Goal: Transaction & Acquisition: Book appointment/travel/reservation

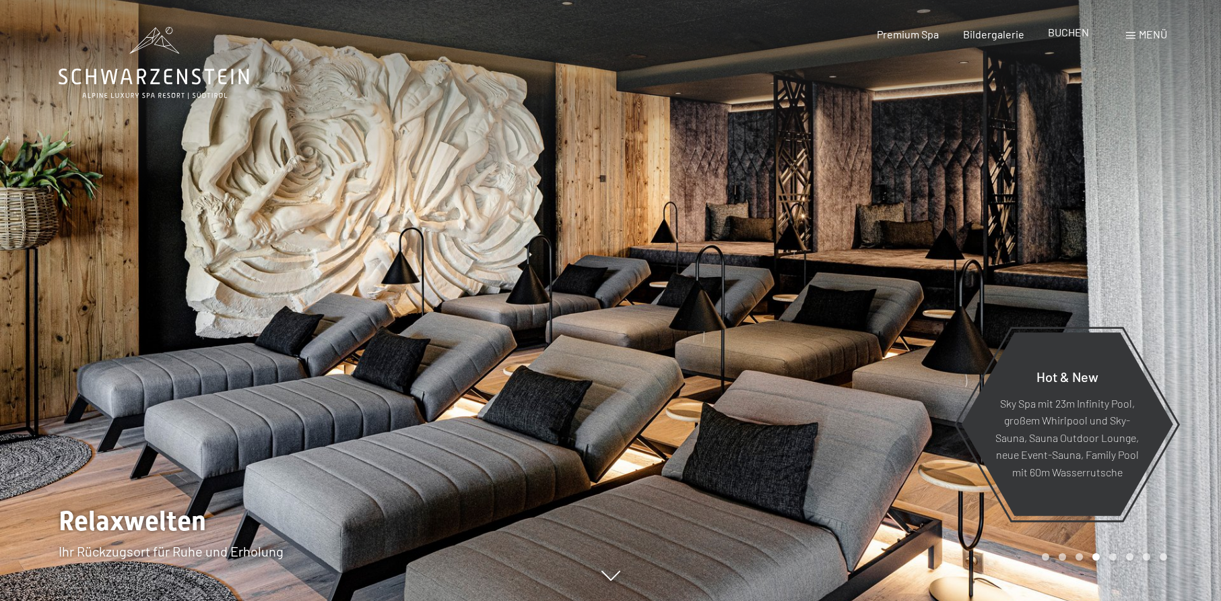
click at [1058, 33] on span "BUCHEN" at bounding box center [1068, 32] width 41 height 13
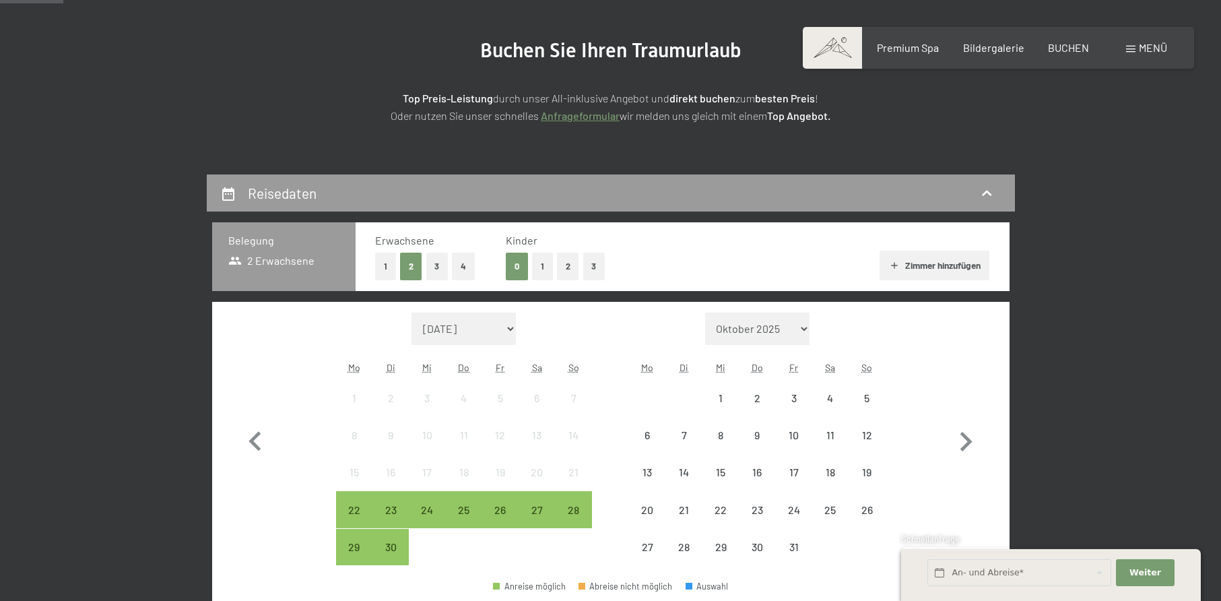
scroll to position [202, 0]
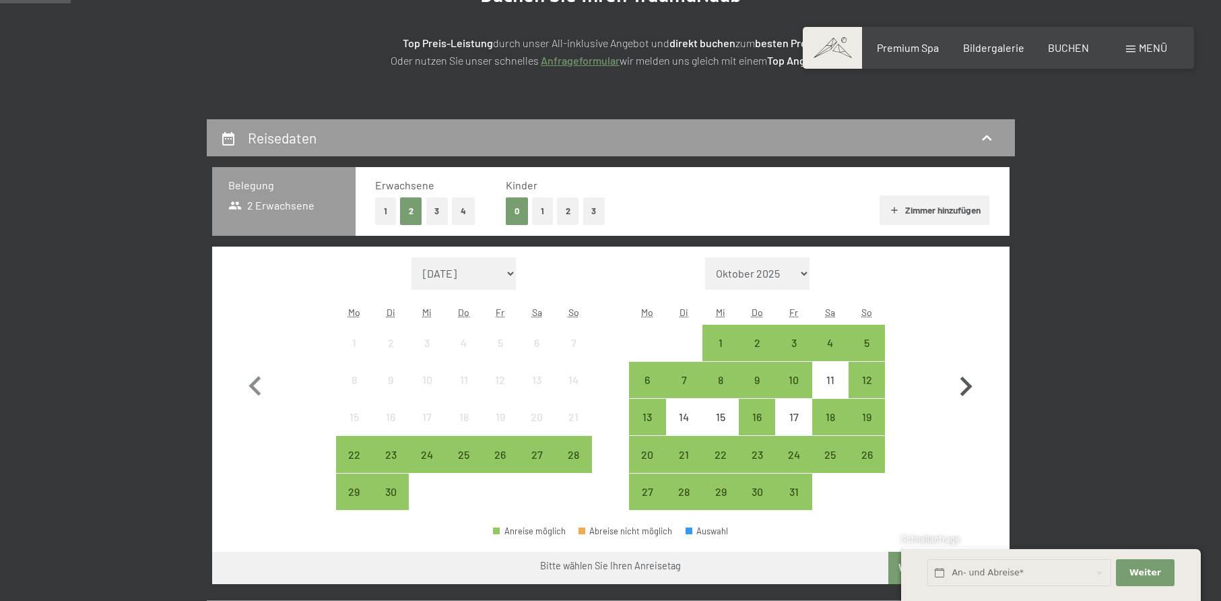
click at [951, 379] on icon "button" at bounding box center [965, 386] width 39 height 39
select select "2025-10-01"
select select "2025-11-01"
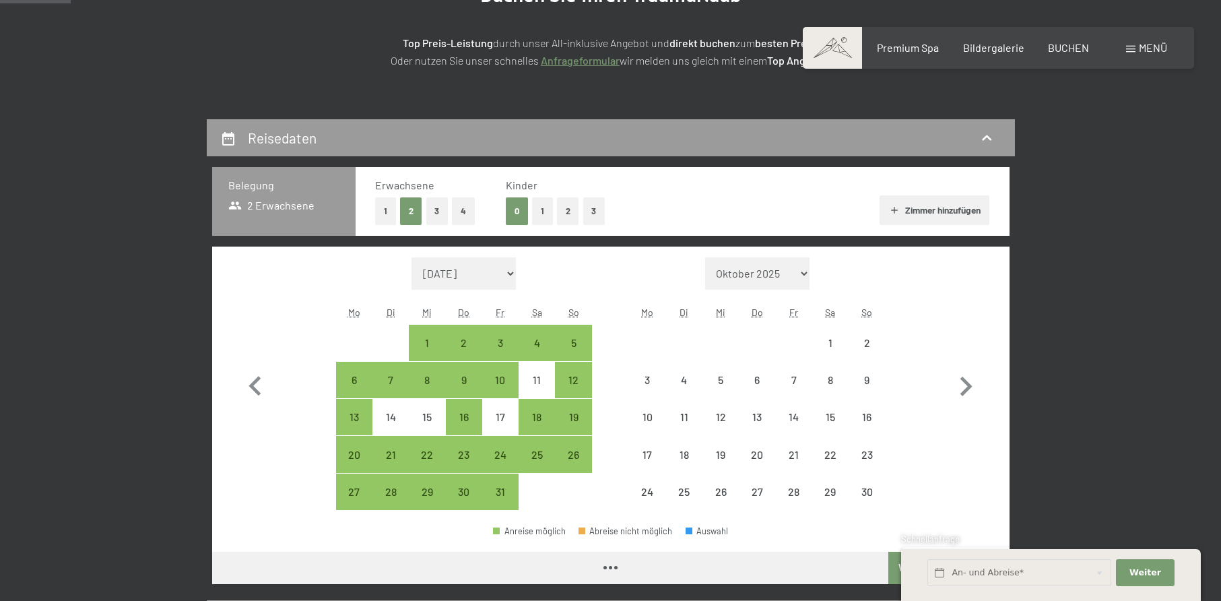
select select "2025-10-01"
select select "2025-11-01"
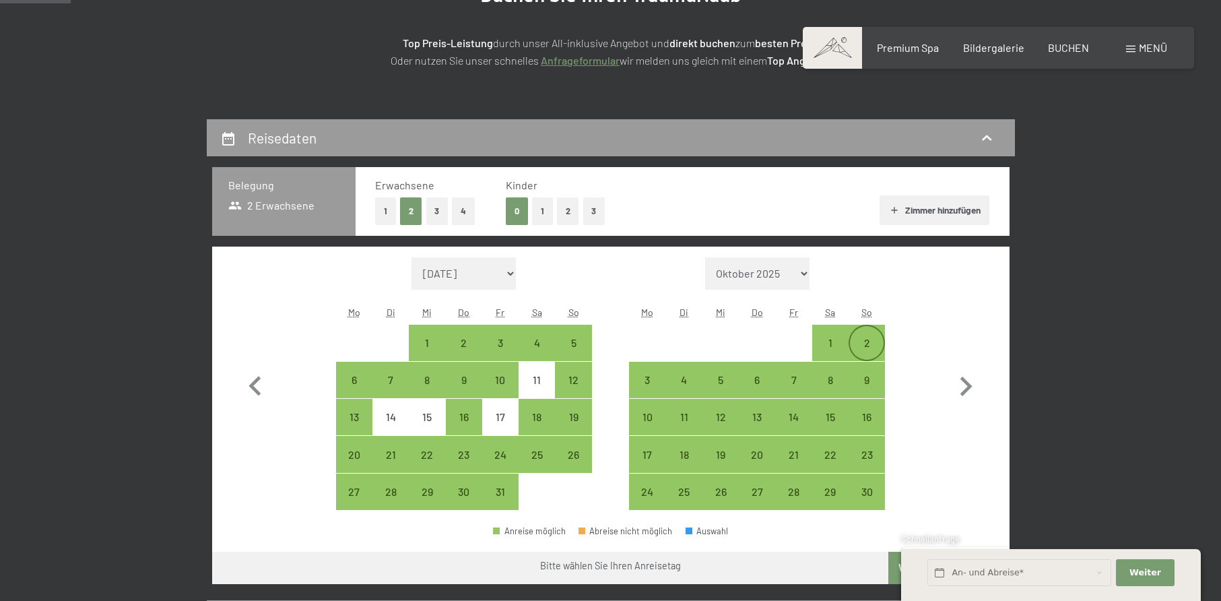
click at [867, 343] on div "2" at bounding box center [867, 354] width 34 height 34
select select "2025-10-01"
select select "2025-11-01"
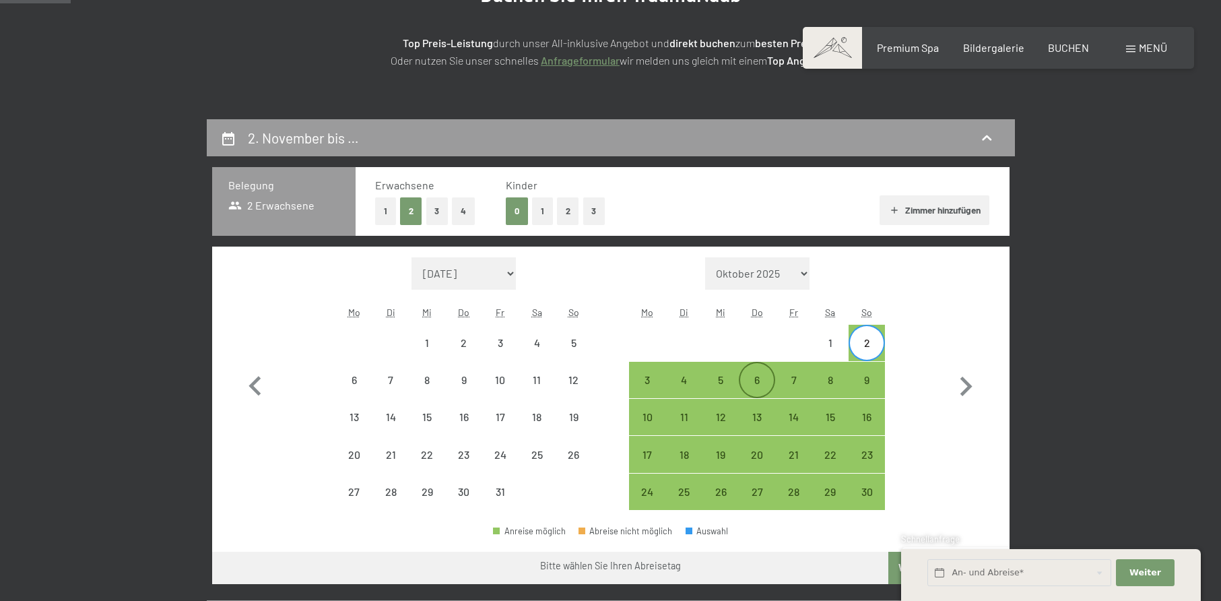
click at [764, 385] on div "6" at bounding box center [757, 391] width 34 height 34
select select "2025-10-01"
select select "2025-11-01"
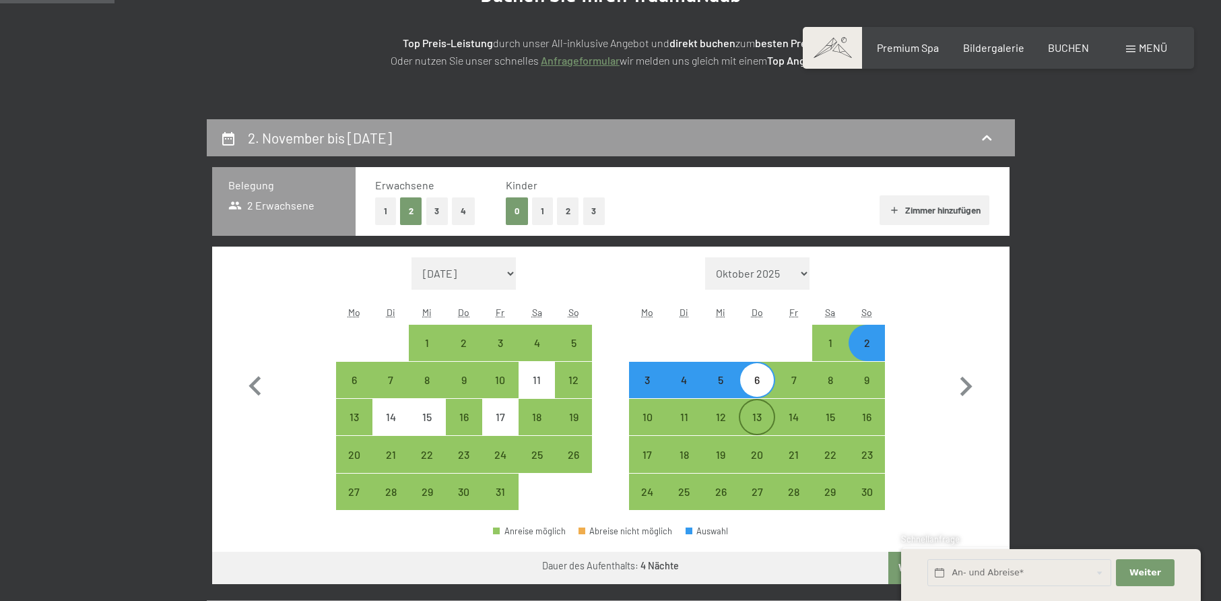
scroll to position [471, 0]
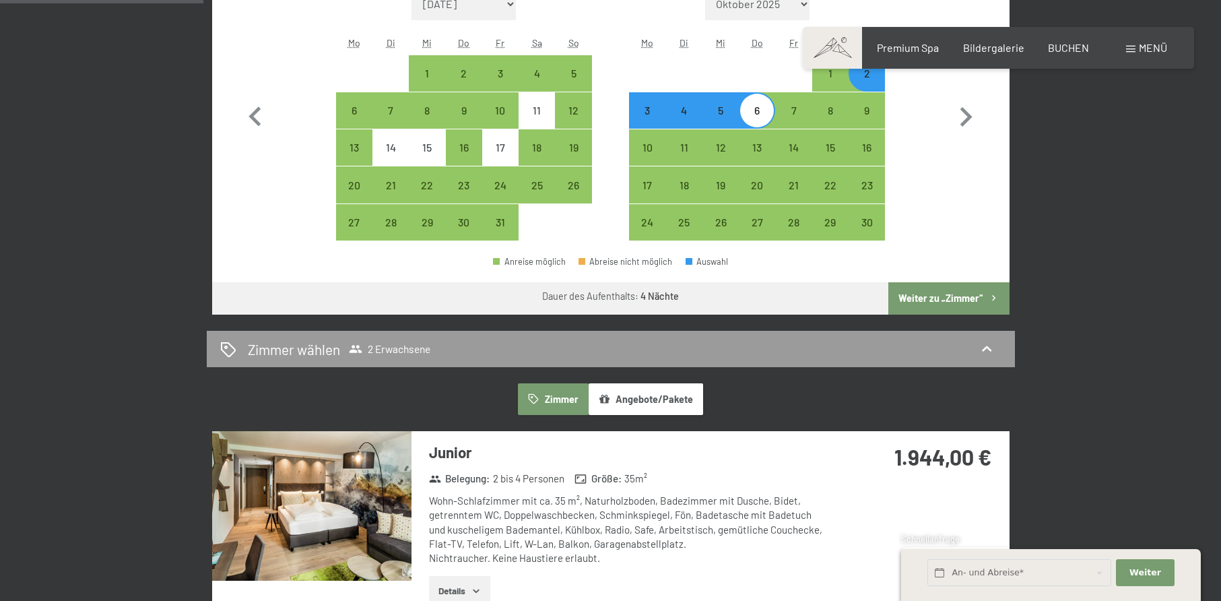
click at [951, 295] on button "Weiter zu „Zimmer“" at bounding box center [948, 298] width 121 height 32
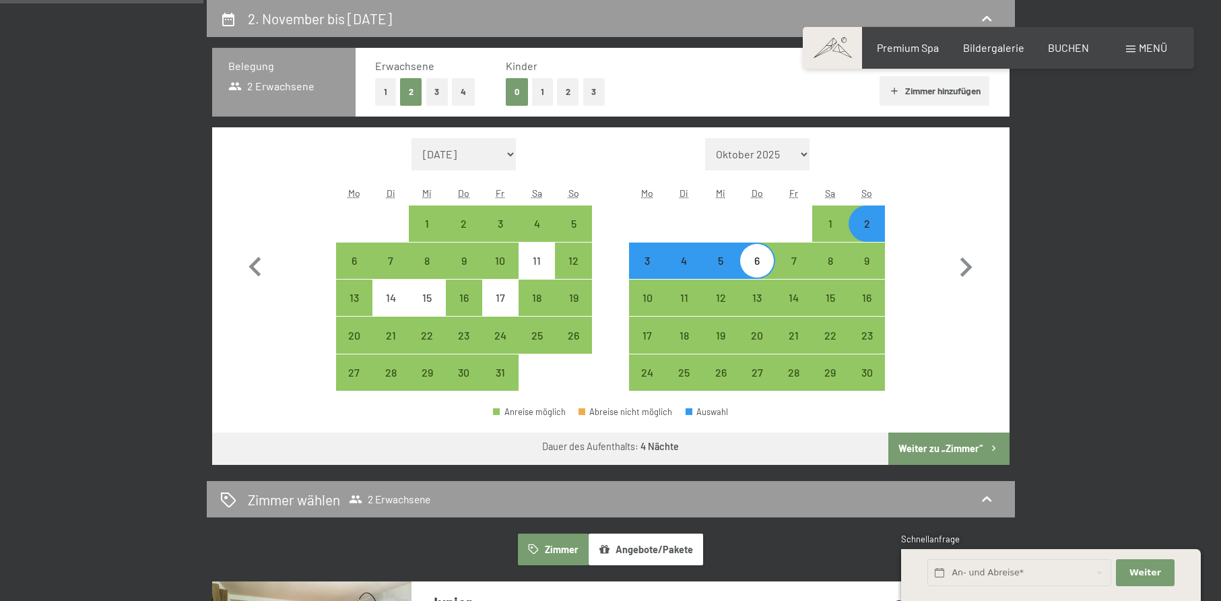
select select "2025-10-01"
select select "2025-11-01"
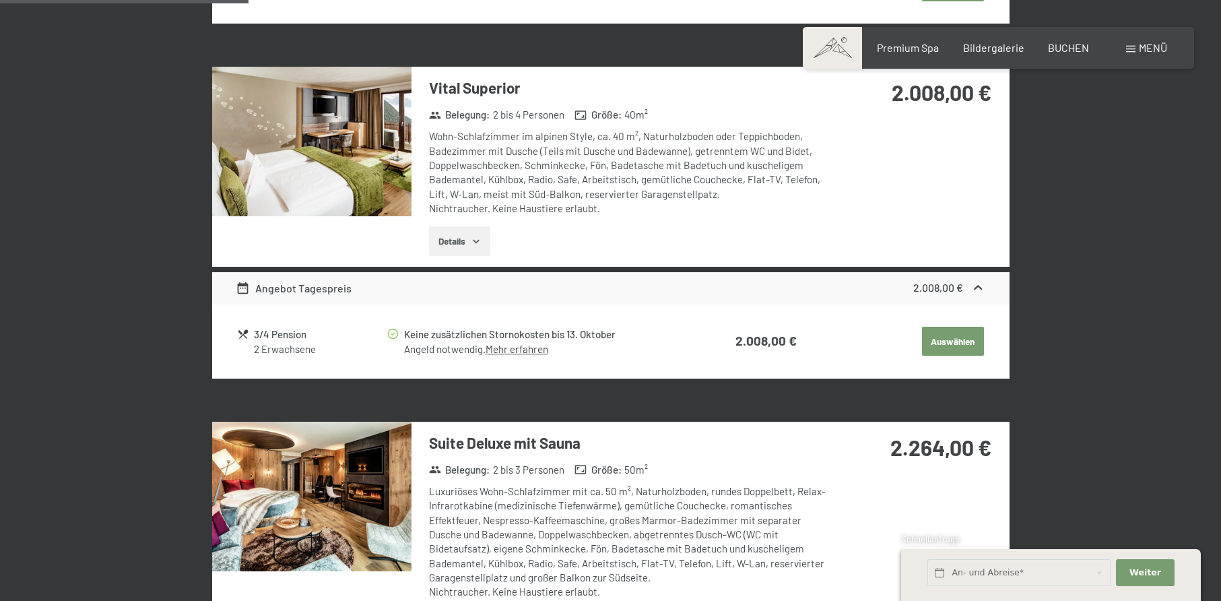
scroll to position [725, 0]
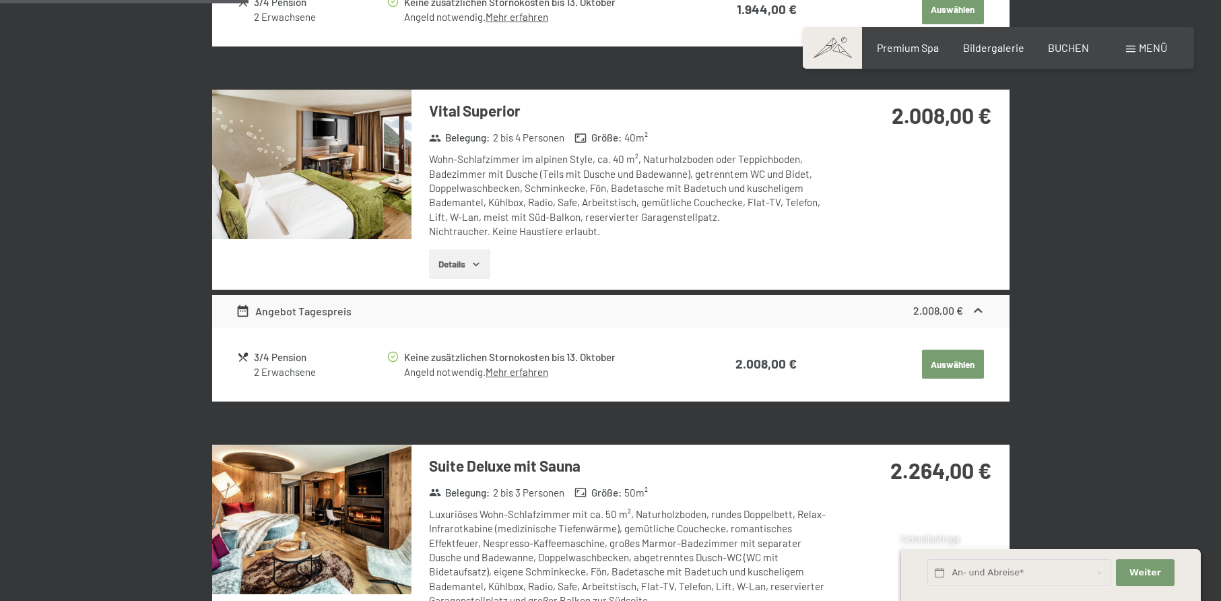
click at [380, 189] on img at bounding box center [311, 165] width 199 height 150
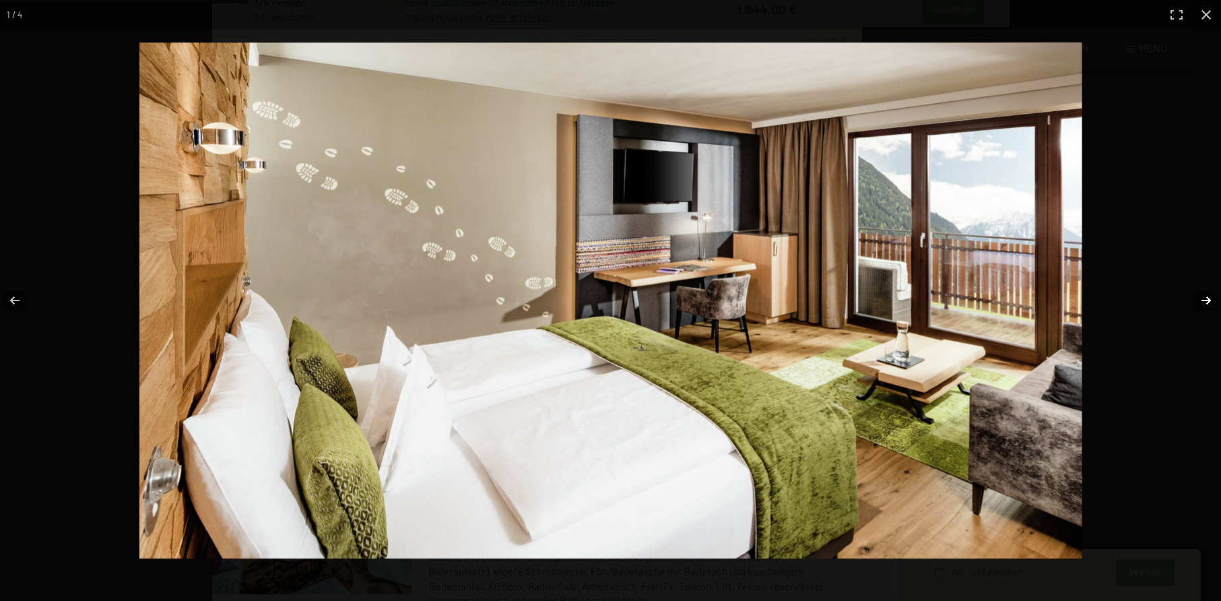
click at [1195, 294] on button "button" at bounding box center [1197, 300] width 47 height 67
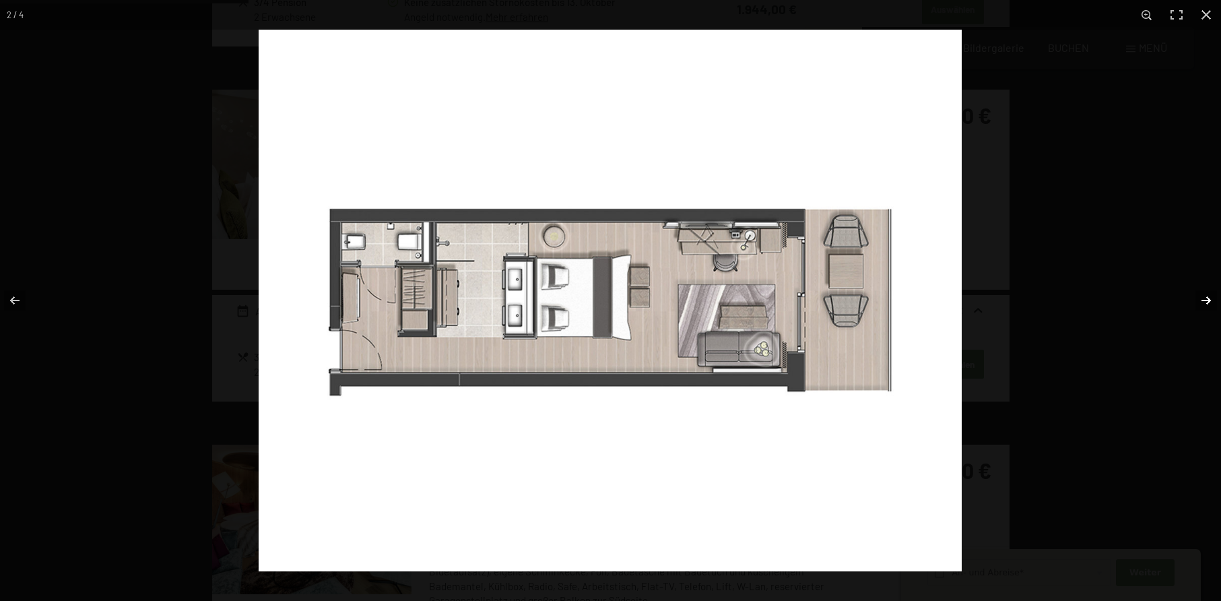
click at [1195, 294] on button "button" at bounding box center [1197, 300] width 47 height 67
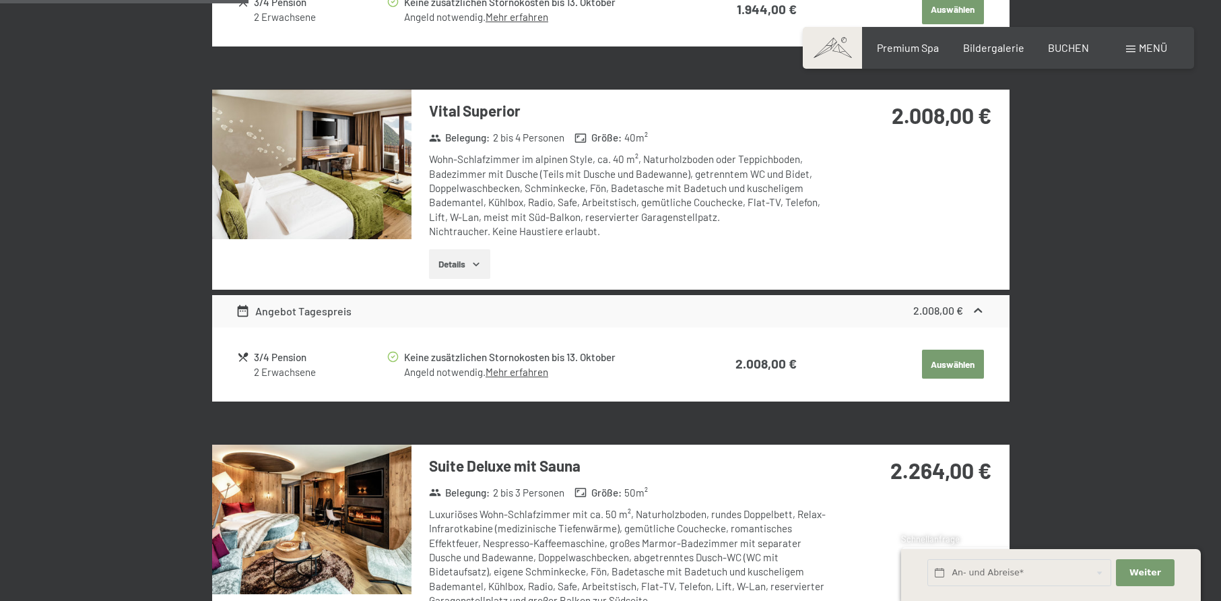
click at [0, 0] on button "button" at bounding box center [0, 0] width 0 height 0
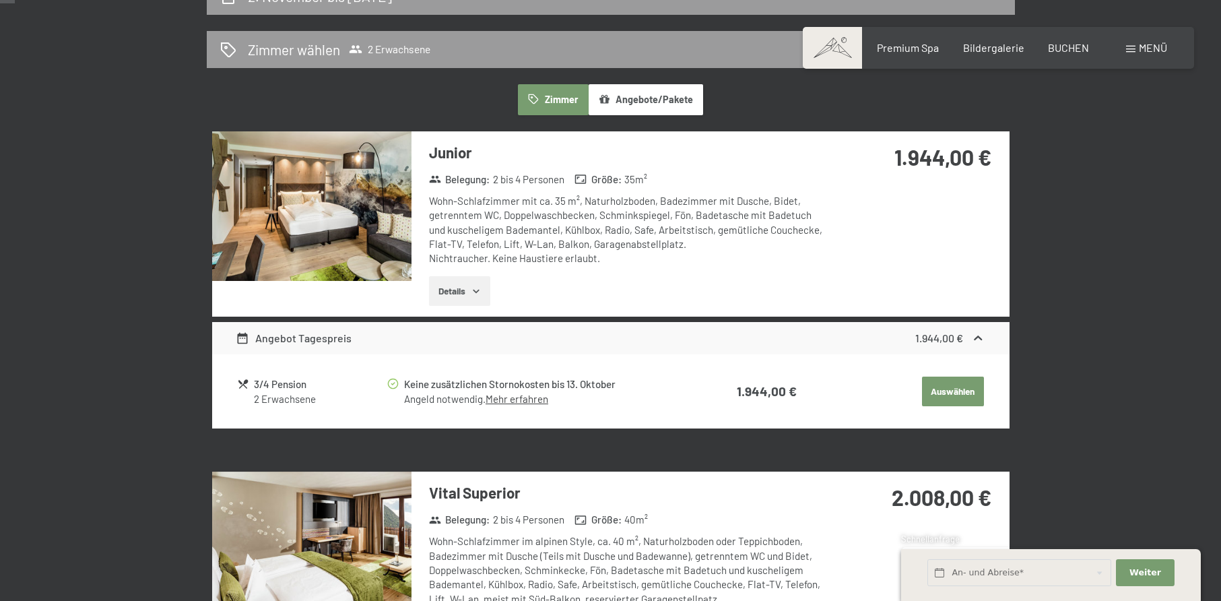
scroll to position [0, 0]
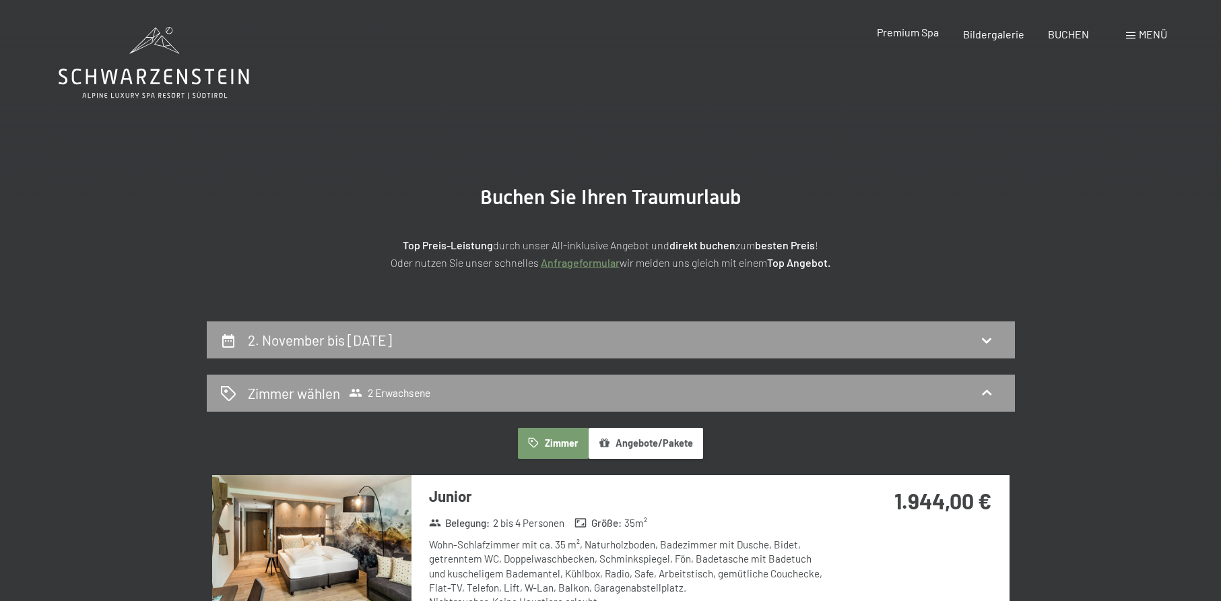
click at [899, 36] on span "Premium Spa" at bounding box center [908, 32] width 62 height 13
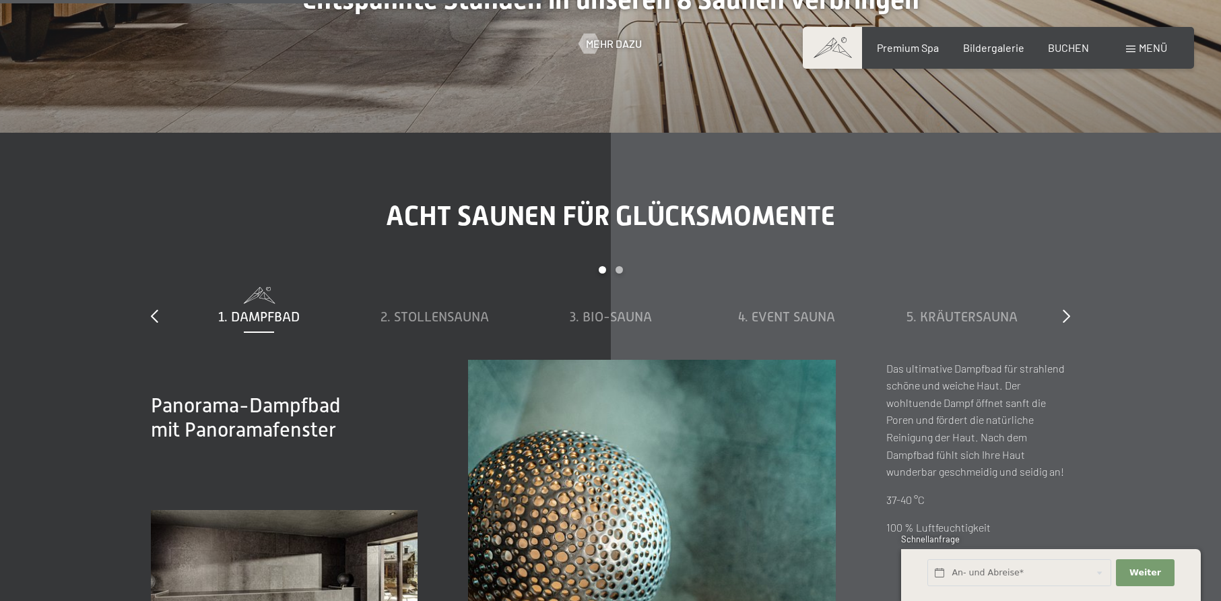
scroll to position [4363, 0]
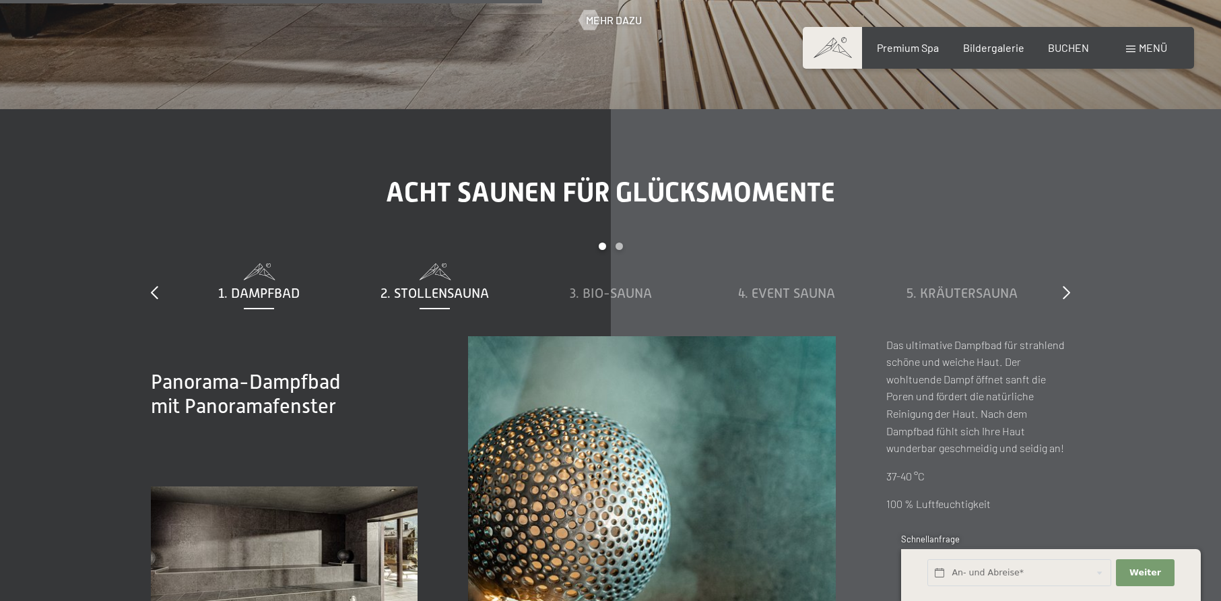
click at [390, 299] on span "2. Stollensauna" at bounding box center [435, 293] width 108 height 15
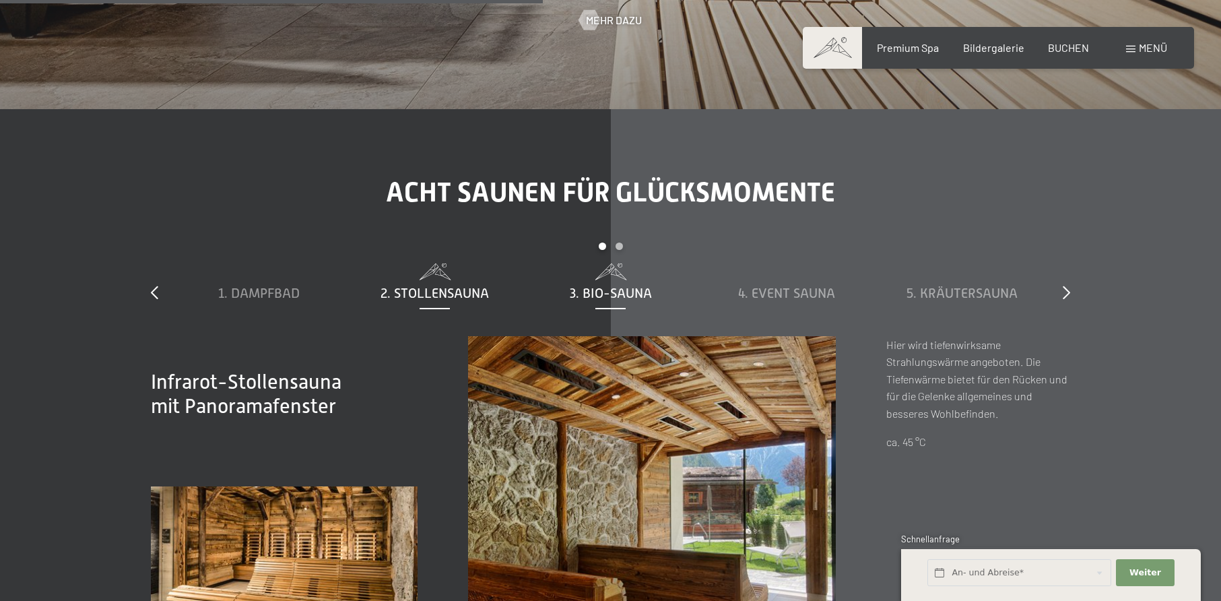
scroll to position [4498, 0]
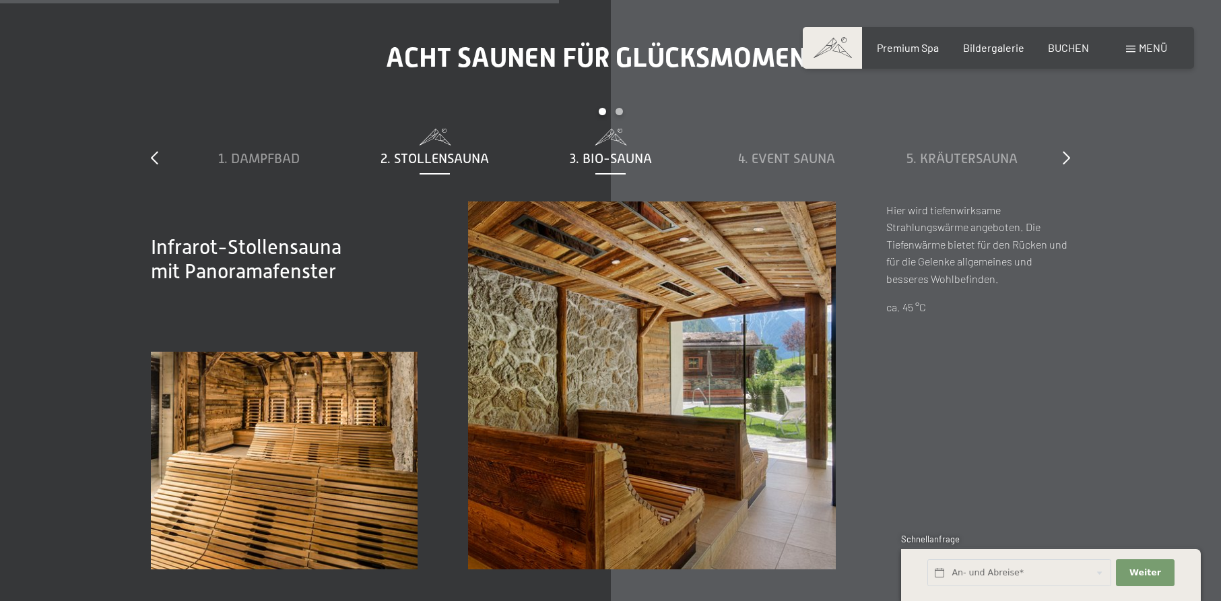
click at [594, 152] on span "3. Bio-Sauna" at bounding box center [611, 158] width 82 height 15
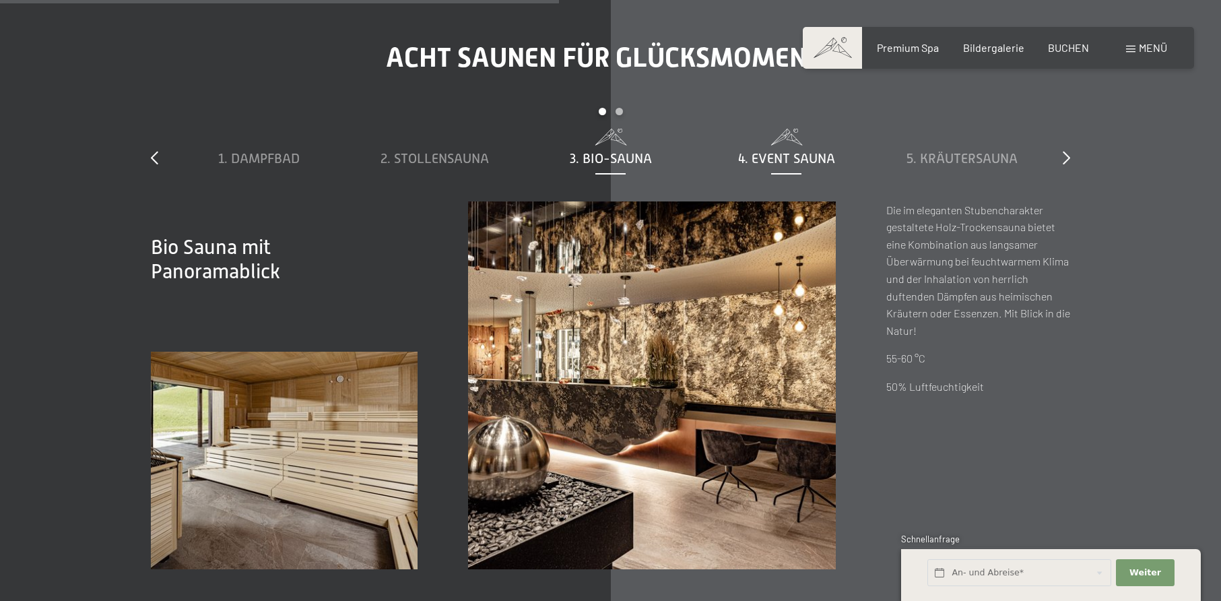
click at [793, 164] on span "4. Event Sauna" at bounding box center [786, 158] width 97 height 15
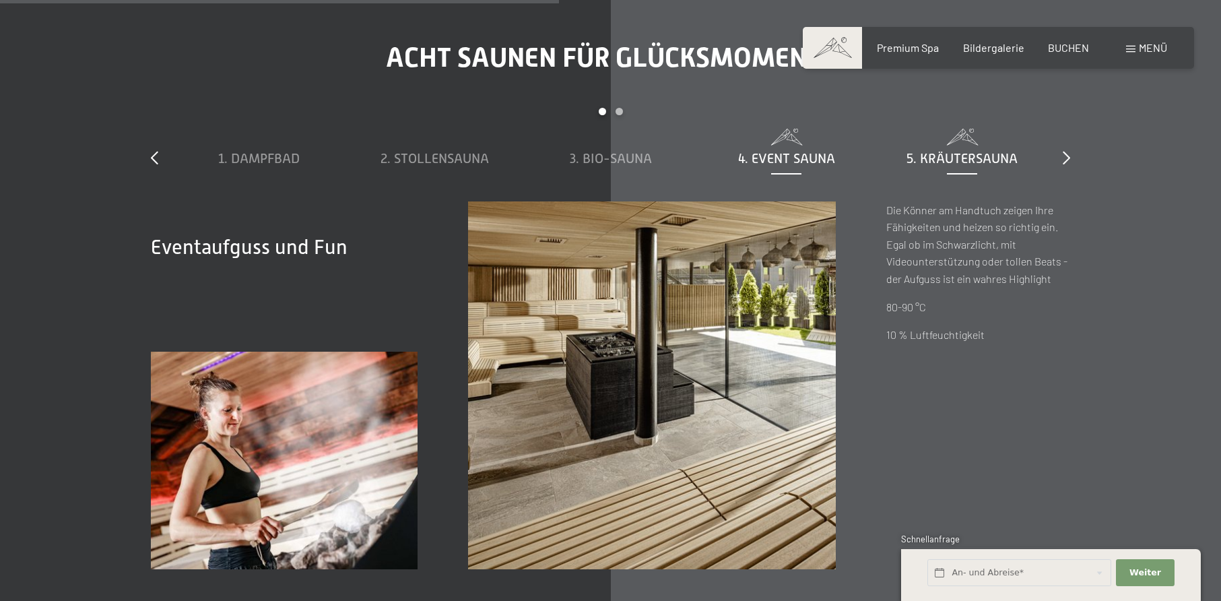
click at [929, 152] on span "5. Kräutersauna" at bounding box center [961, 158] width 111 height 15
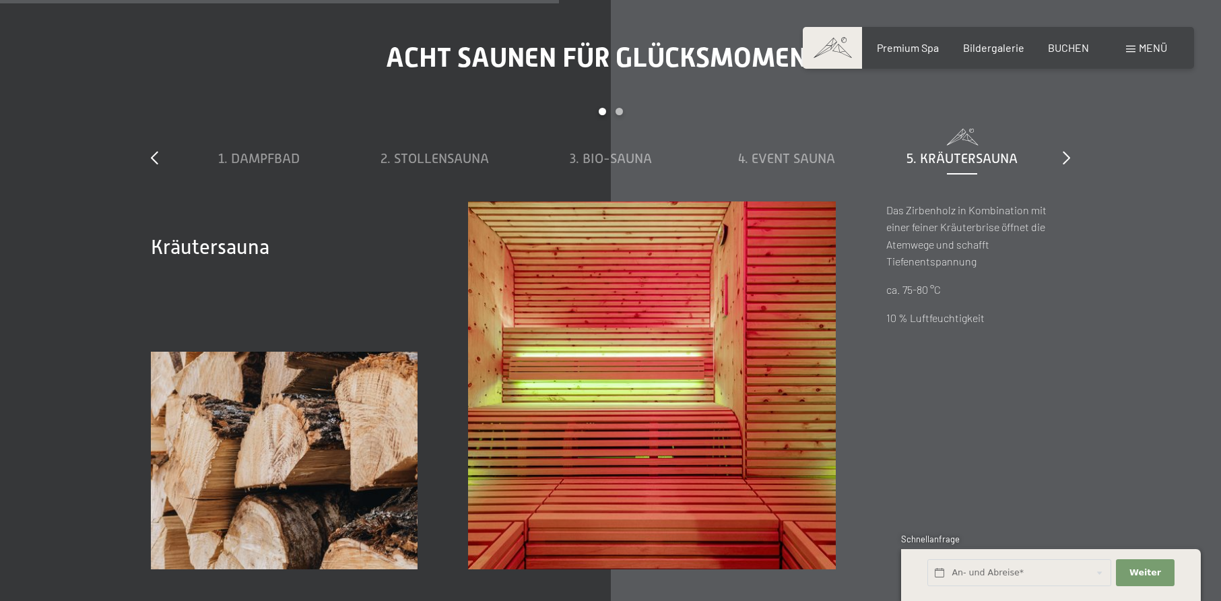
click at [1059, 162] on div "slide 1 to 5 of 8 1. Dampfbad 2. Stollensauna 3. Bio-Sauna 4. Event Sauna 5. Kr…" at bounding box center [610, 155] width 919 height 94
click at [1063, 162] on icon at bounding box center [1066, 157] width 7 height 13
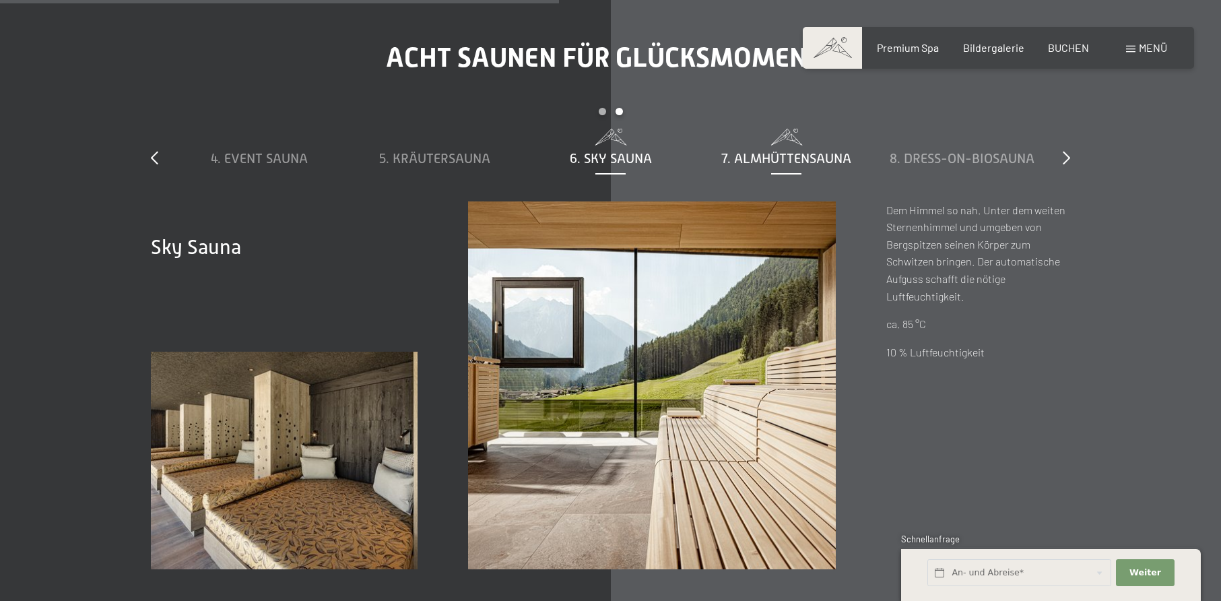
click at [840, 158] on span "7. Almhüttensauna" at bounding box center [786, 158] width 130 height 15
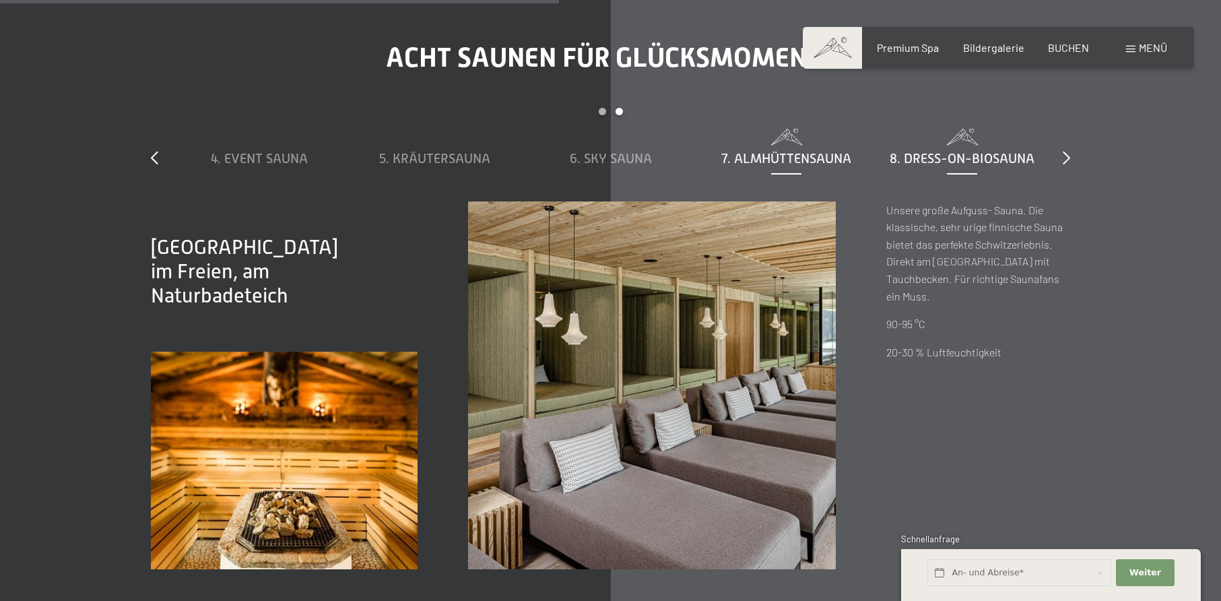
click at [952, 153] on span "8. Dress-on-Biosauna" at bounding box center [962, 158] width 145 height 15
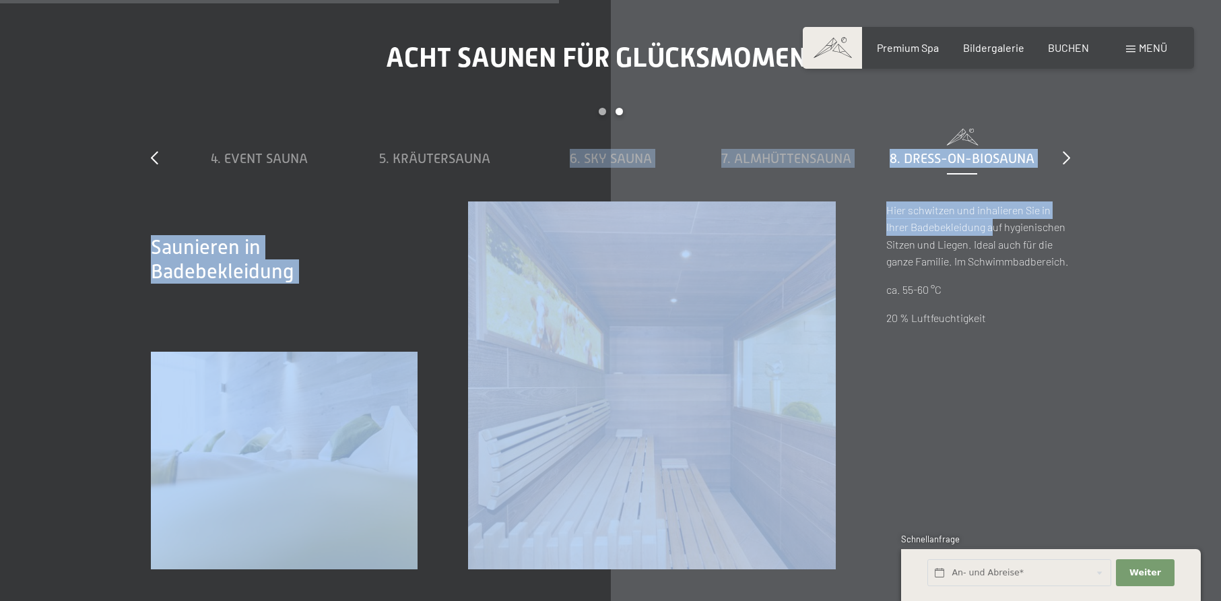
drag, startPoint x: 1012, startPoint y: 193, endPoint x: 972, endPoint y: 241, distance: 62.6
click at [981, 233] on div "slide 4 to 8 of 8 1. Dampfbad 2. Stollensauna 3. Bio-Sauna 4. Event Sauna 5. Kr…" at bounding box center [610, 338] width 919 height 461
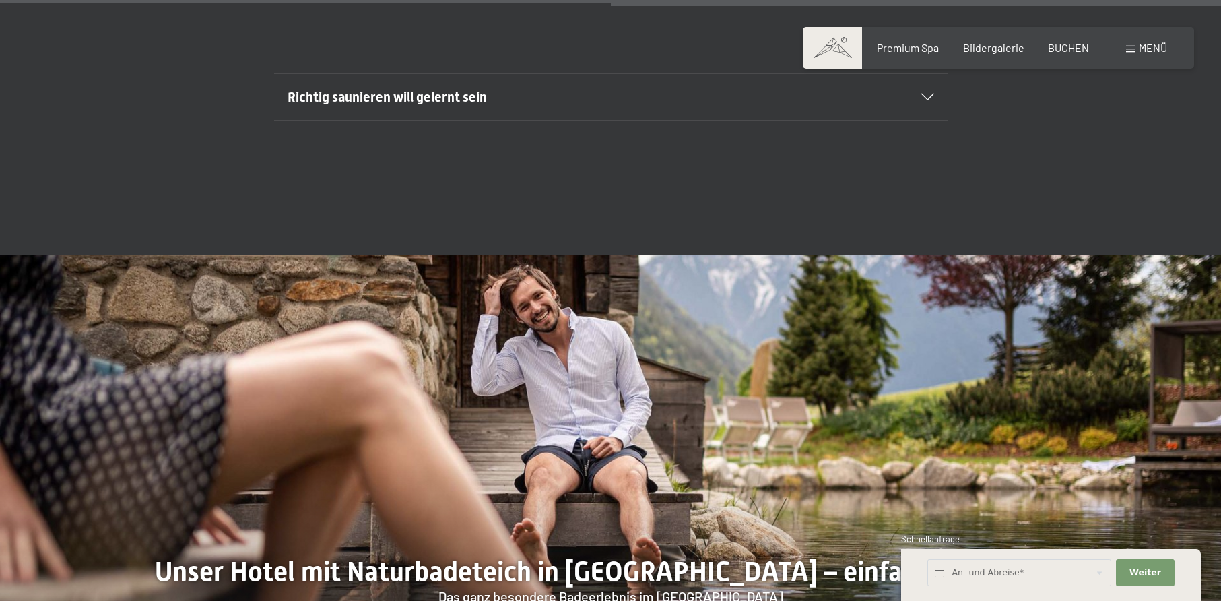
scroll to position [5172, 0]
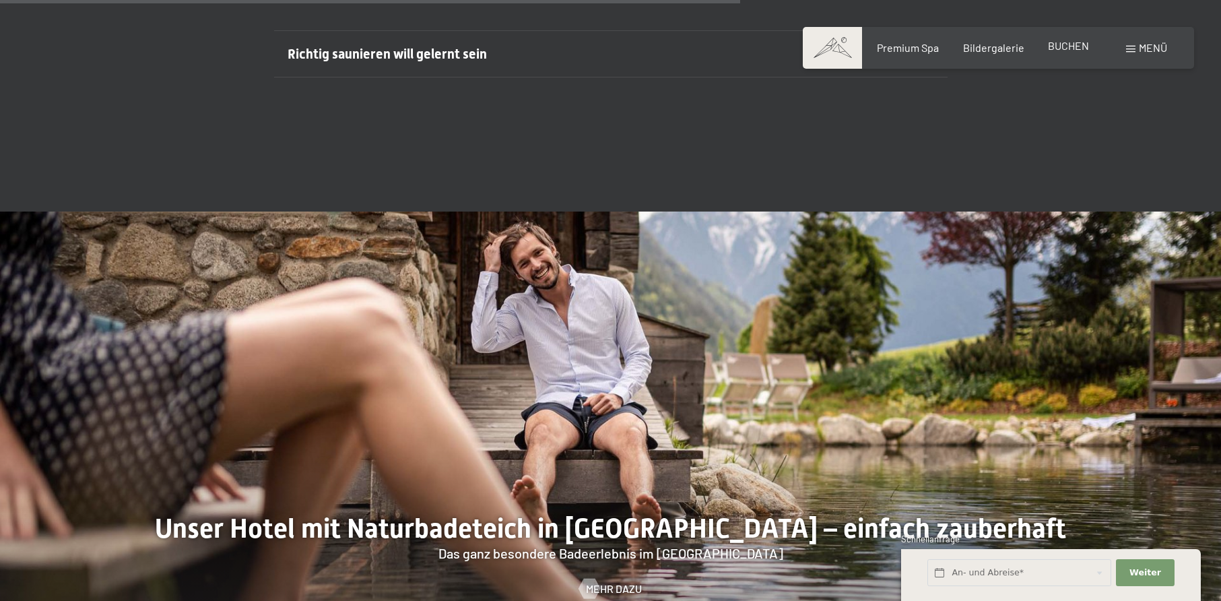
click at [1087, 50] on span "BUCHEN" at bounding box center [1068, 45] width 41 height 13
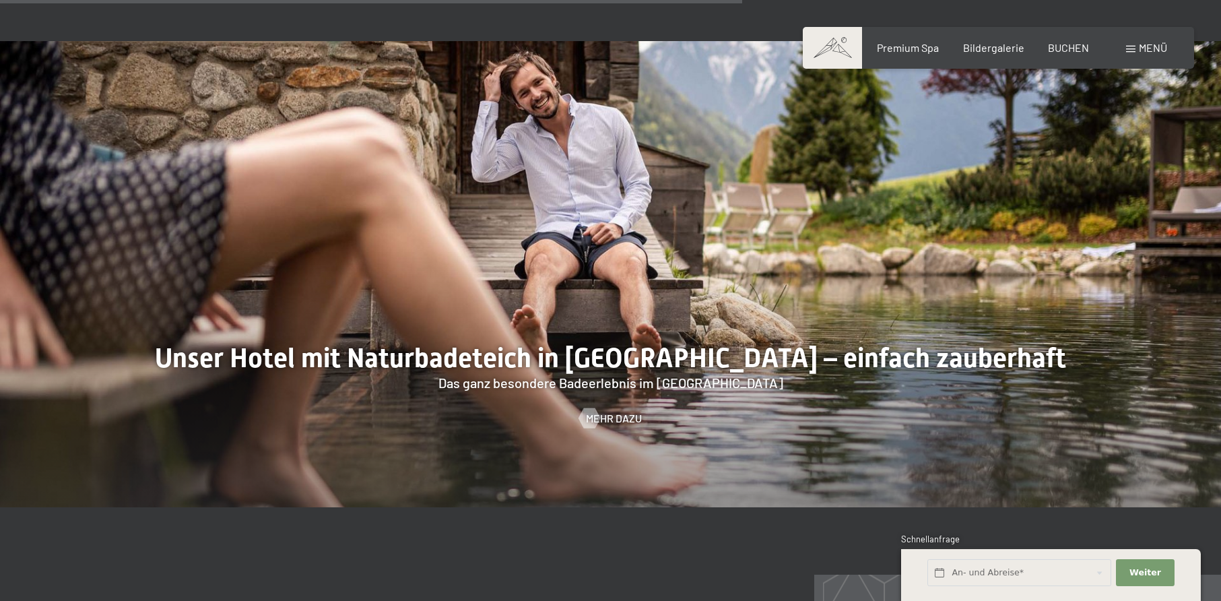
scroll to position [5087, 0]
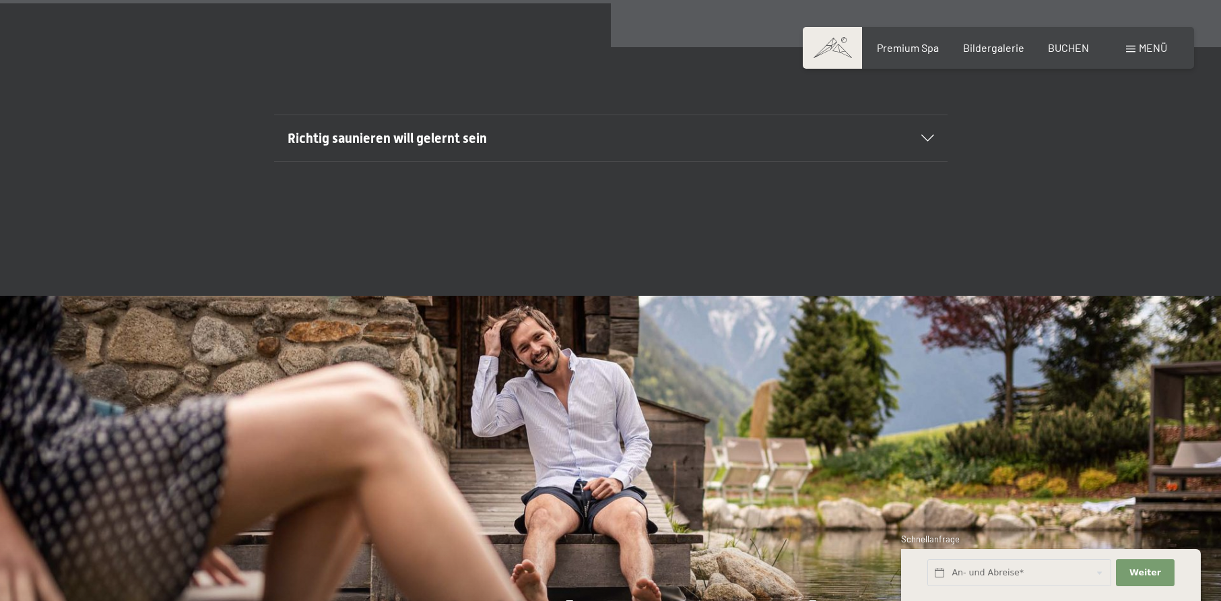
click at [1088, 40] on div "Buchen Anfragen Premium Spa Bildergalerie BUCHEN Menü DE IT EN Gutschein Bilder…" at bounding box center [998, 47] width 337 height 15
click at [1079, 43] on span "BUCHEN" at bounding box center [1068, 45] width 41 height 13
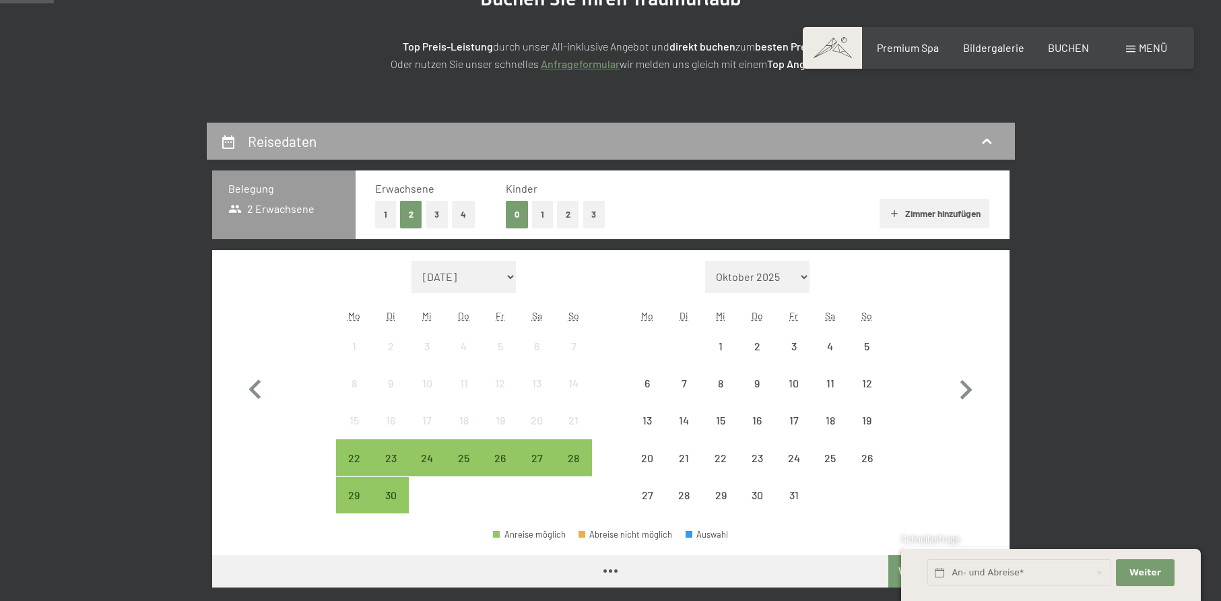
scroll to position [202, 0]
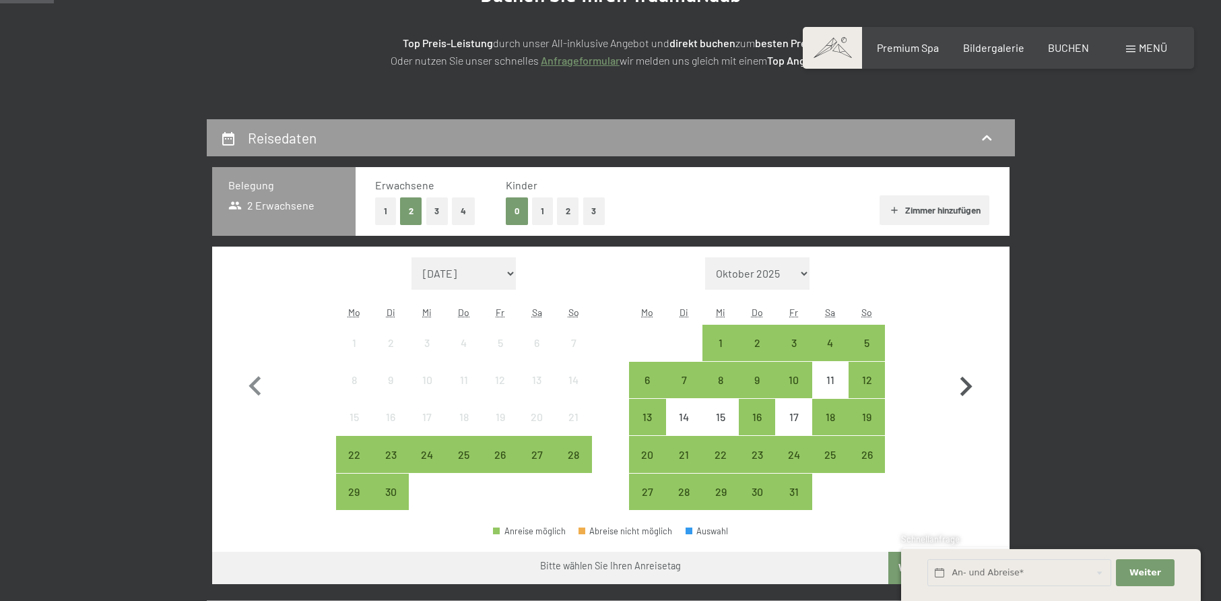
click at [952, 381] on icon "button" at bounding box center [965, 386] width 39 height 39
select select "[DATE]"
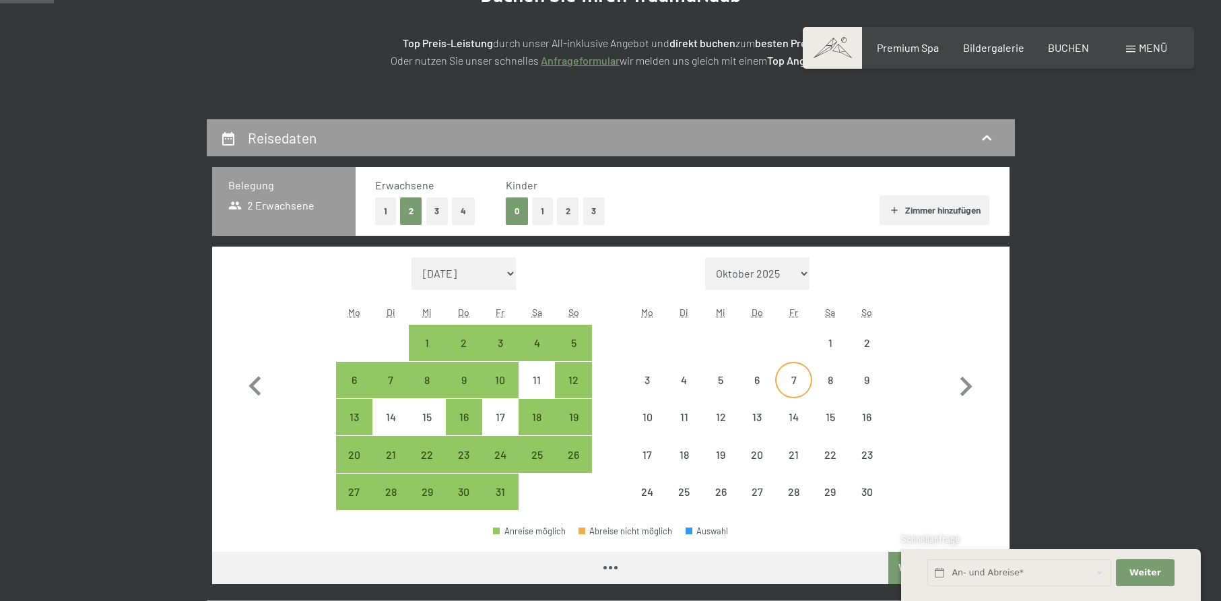
select select "[DATE]"
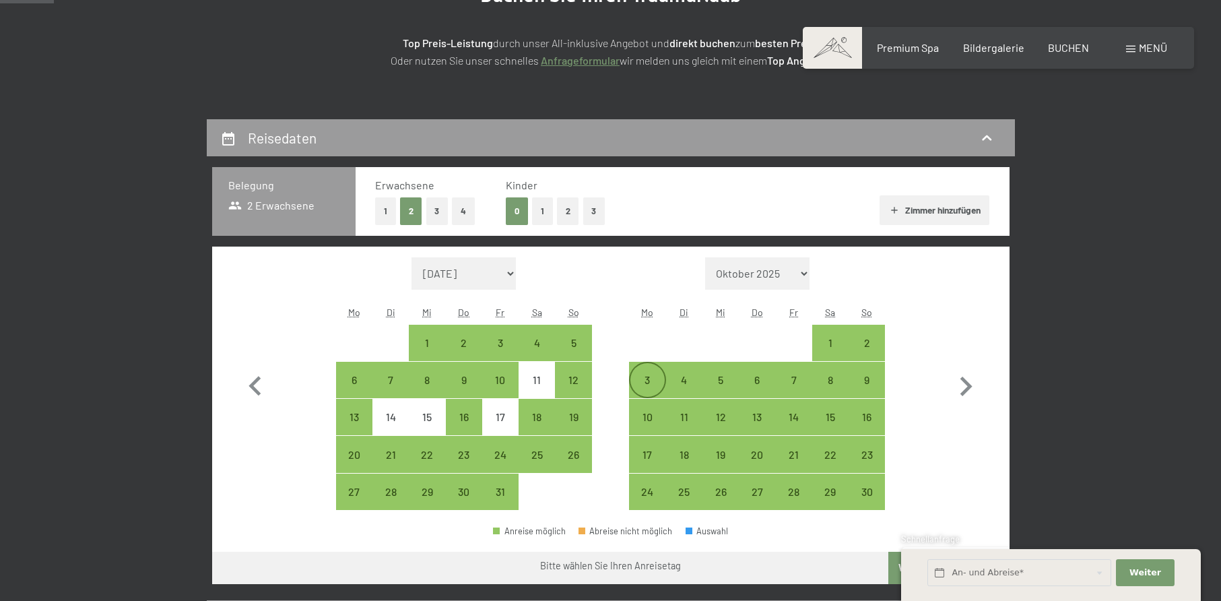
click at [636, 372] on div "3" at bounding box center [647, 380] width 34 height 34
select select "[DATE]"
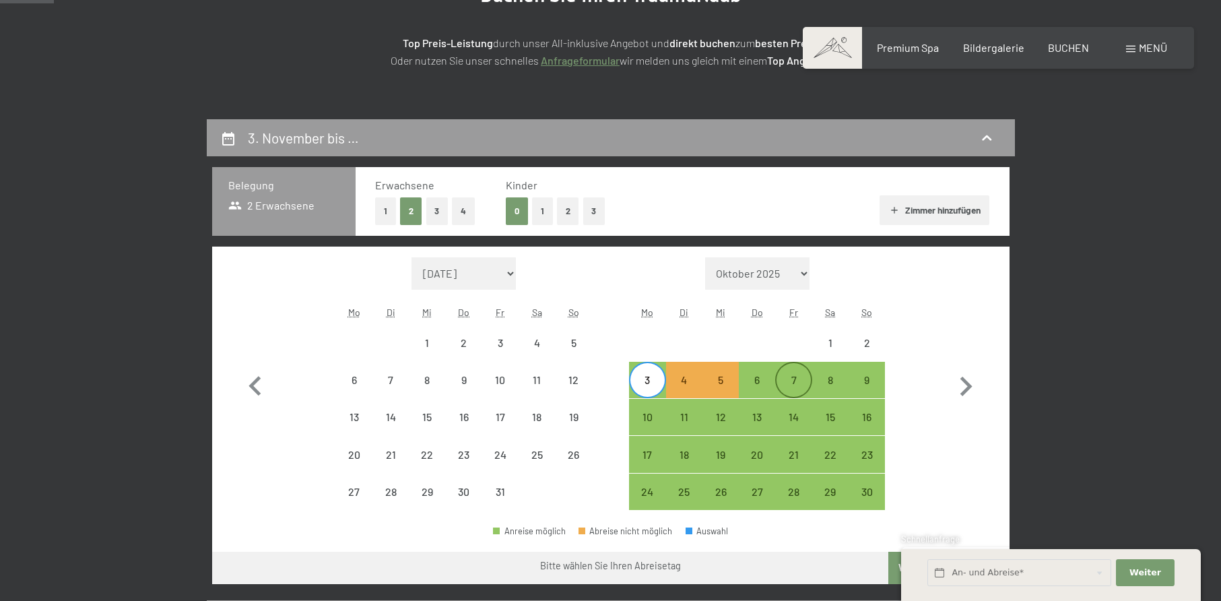
click at [794, 382] on div "7" at bounding box center [794, 391] width 34 height 34
select select "2025-10-01"
select select "2025-11-01"
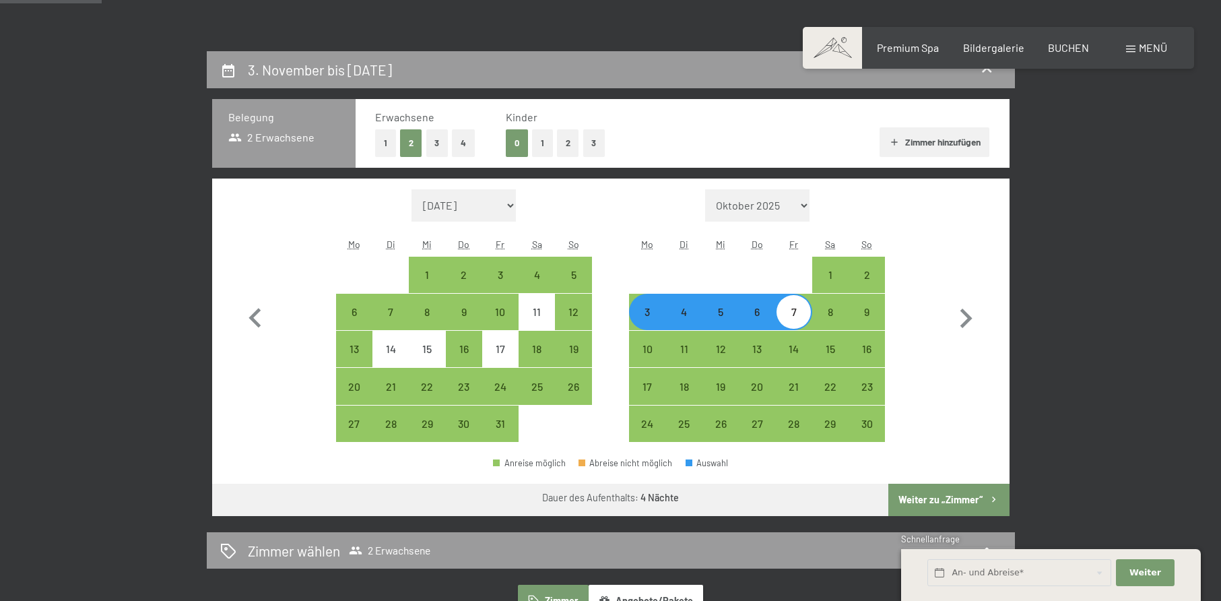
scroll to position [269, 0]
click at [865, 326] on div "9" at bounding box center [867, 324] width 34 height 34
select select "2025-10-01"
select select "2025-11-01"
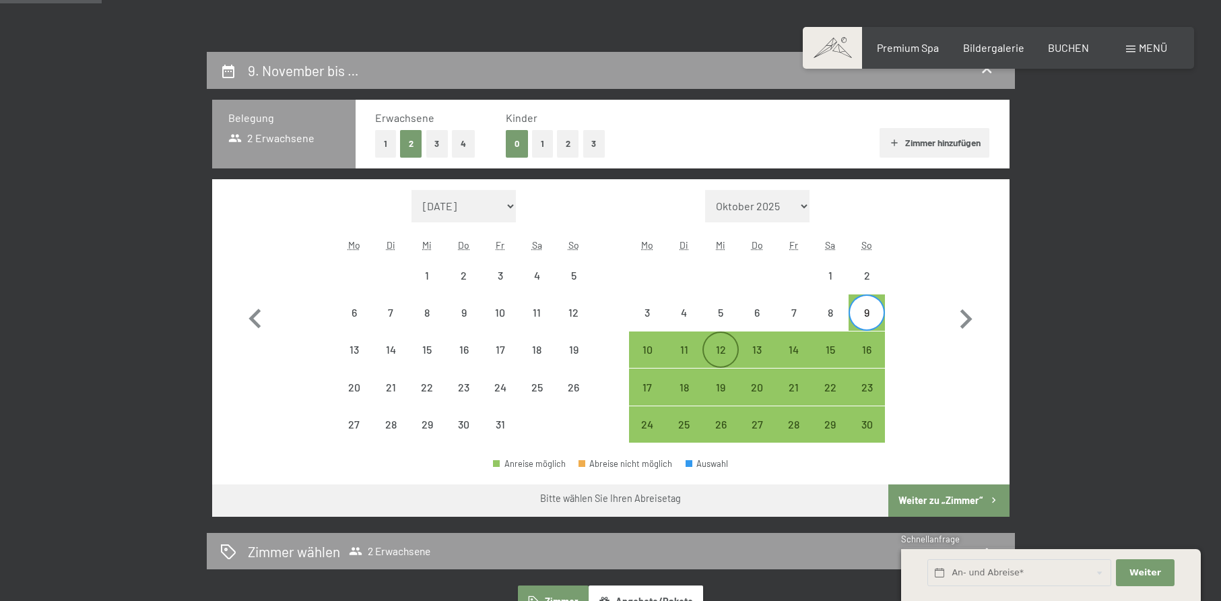
click at [733, 344] on div "12" at bounding box center [721, 361] width 34 height 34
select select "2025-10-01"
select select "2025-11-01"
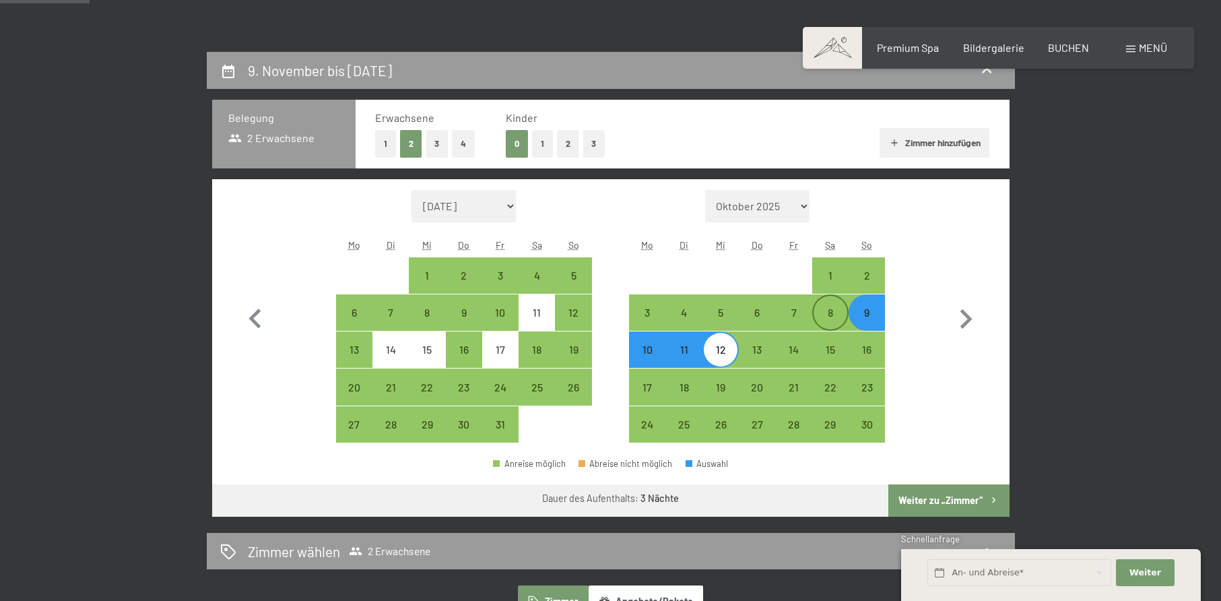
click at [826, 317] on div "8" at bounding box center [831, 324] width 34 height 34
select select "2025-10-01"
select select "2025-11-01"
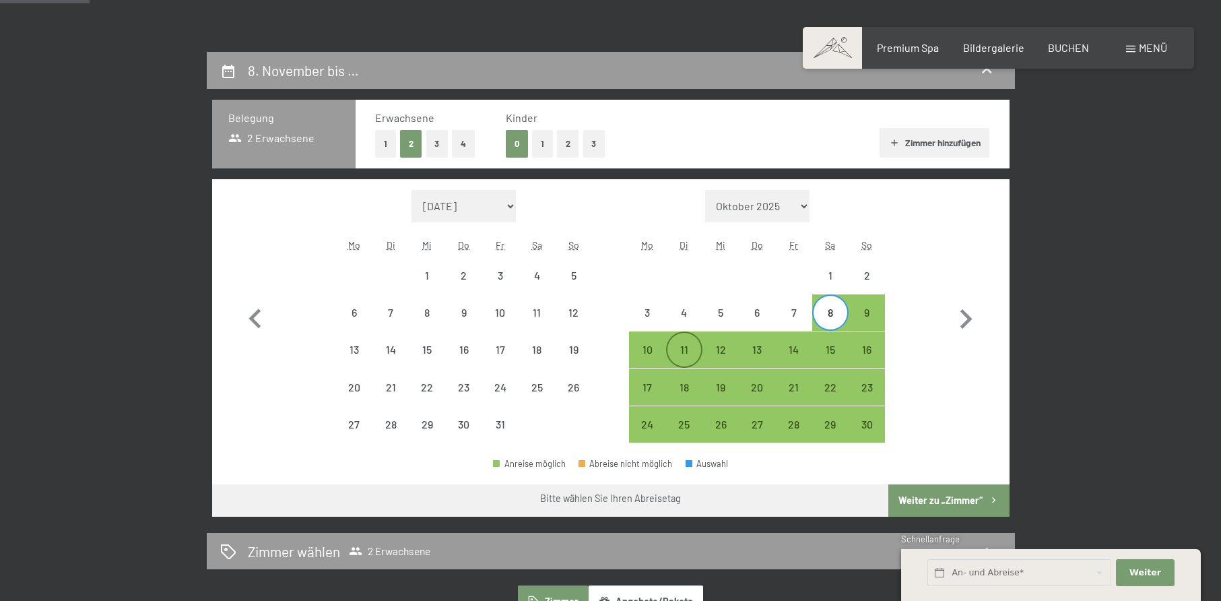
click at [684, 337] on div "11" at bounding box center [684, 350] width 34 height 34
select select "2025-10-01"
select select "2025-11-01"
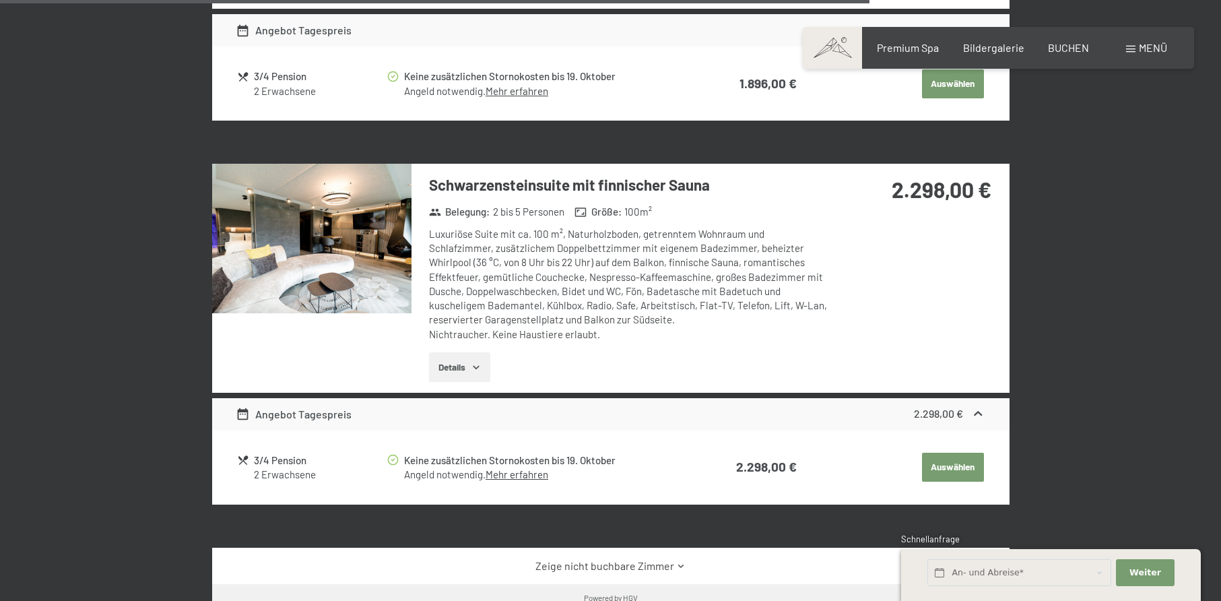
scroll to position [3031, 0]
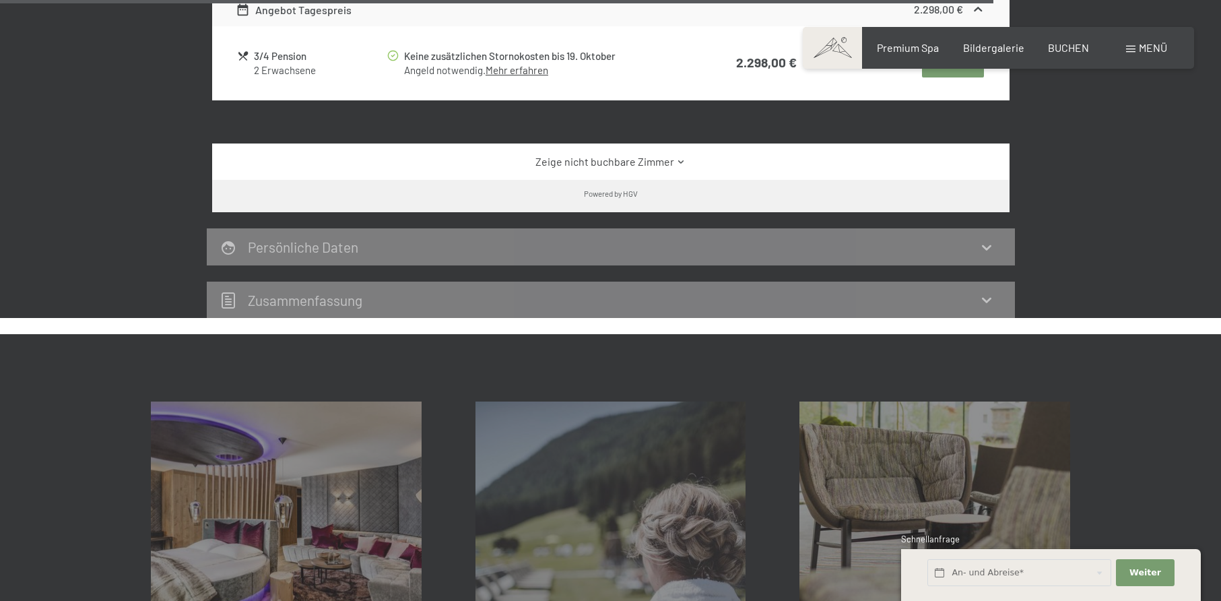
click at [614, 154] on link "Zeige nicht buchbare Zimmer" at bounding box center [611, 161] width 750 height 15
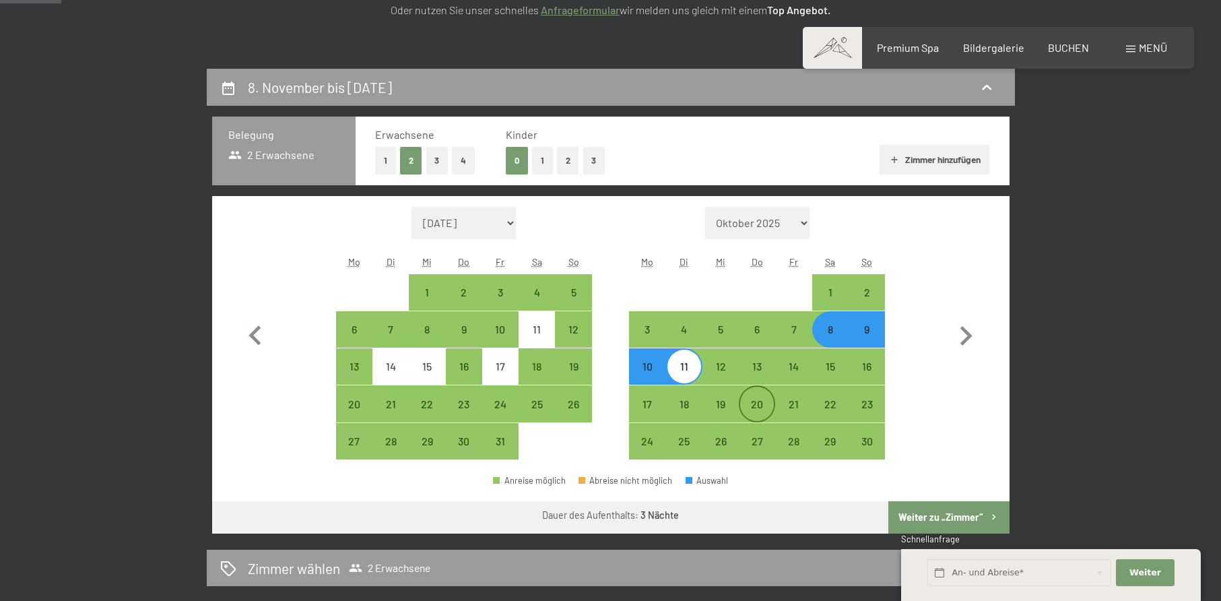
scroll to position [269, 0]
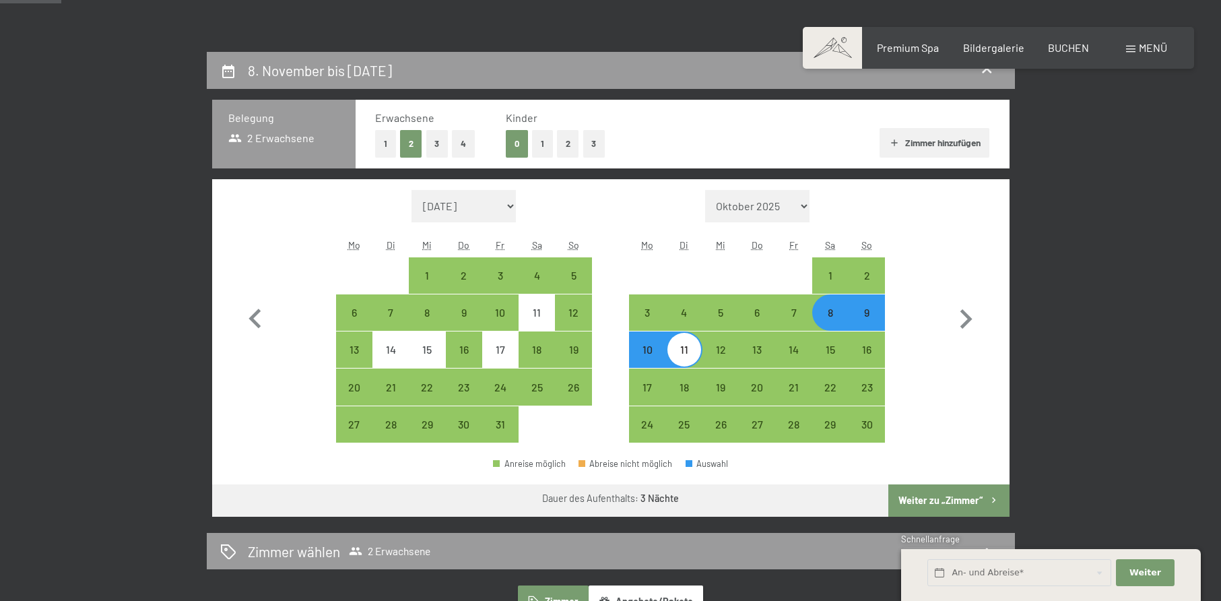
click at [869, 324] on div "9" at bounding box center [867, 324] width 34 height 34
select select "2025-10-01"
select select "2025-11-01"
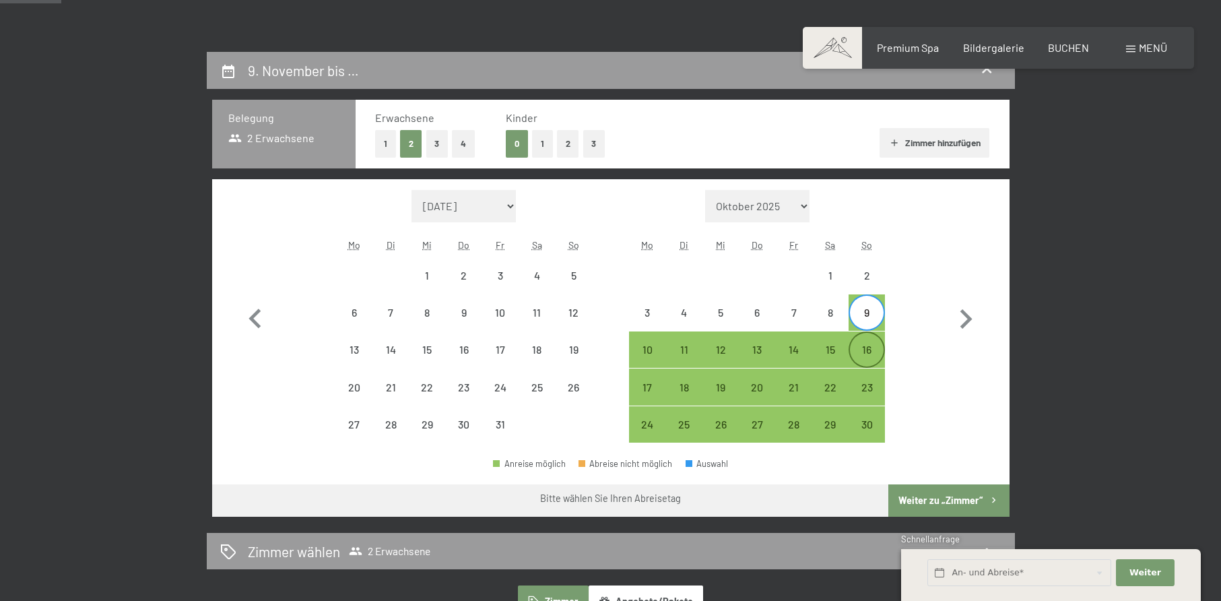
click at [871, 351] on div "16" at bounding box center [867, 361] width 34 height 34
select select "2025-10-01"
select select "2025-11-01"
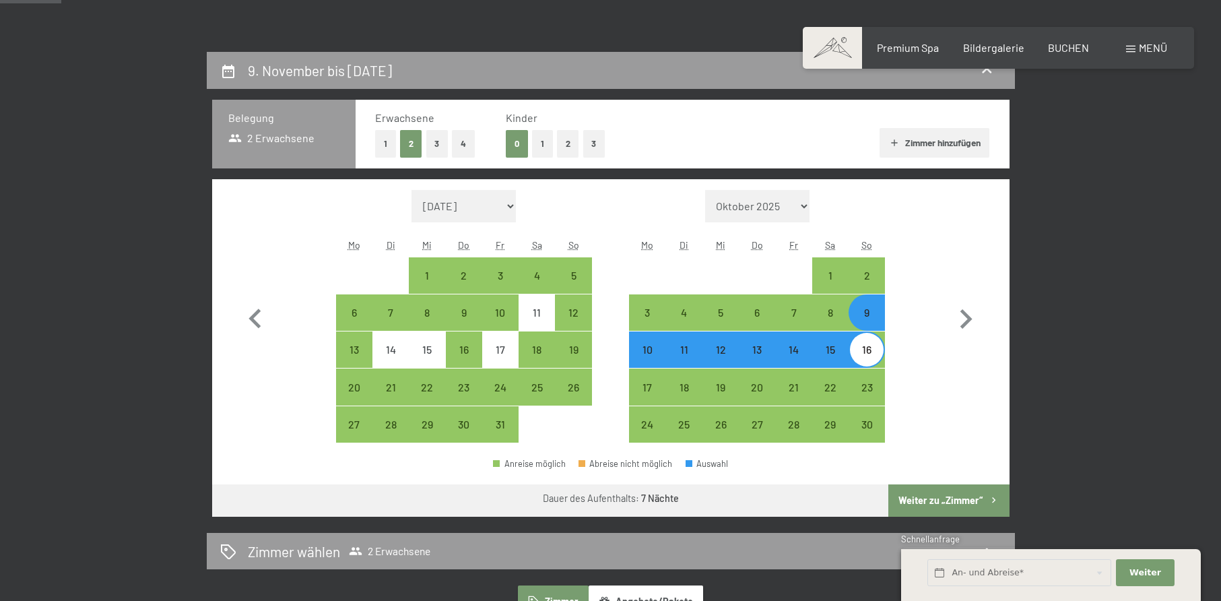
click at [839, 358] on div "15" at bounding box center [831, 361] width 34 height 34
select select "2025-10-01"
select select "2025-11-01"
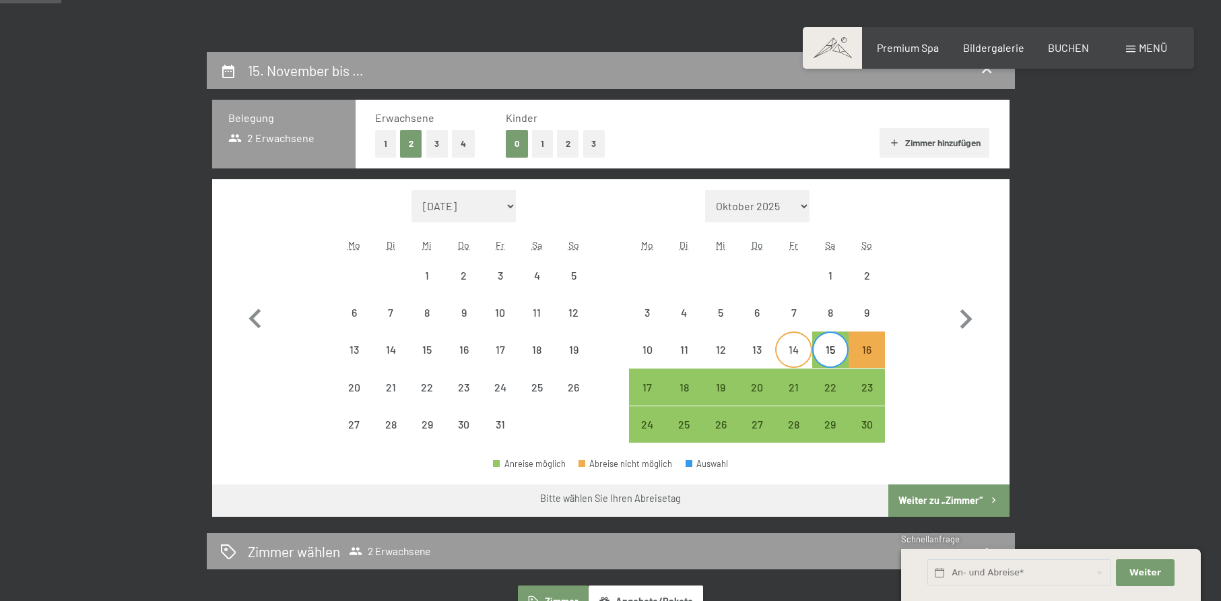
click at [807, 354] on div "14" at bounding box center [794, 361] width 34 height 34
select select "2025-10-01"
select select "2025-11-01"
click at [748, 393] on div "20" at bounding box center [757, 399] width 34 height 34
select select "2025-10-01"
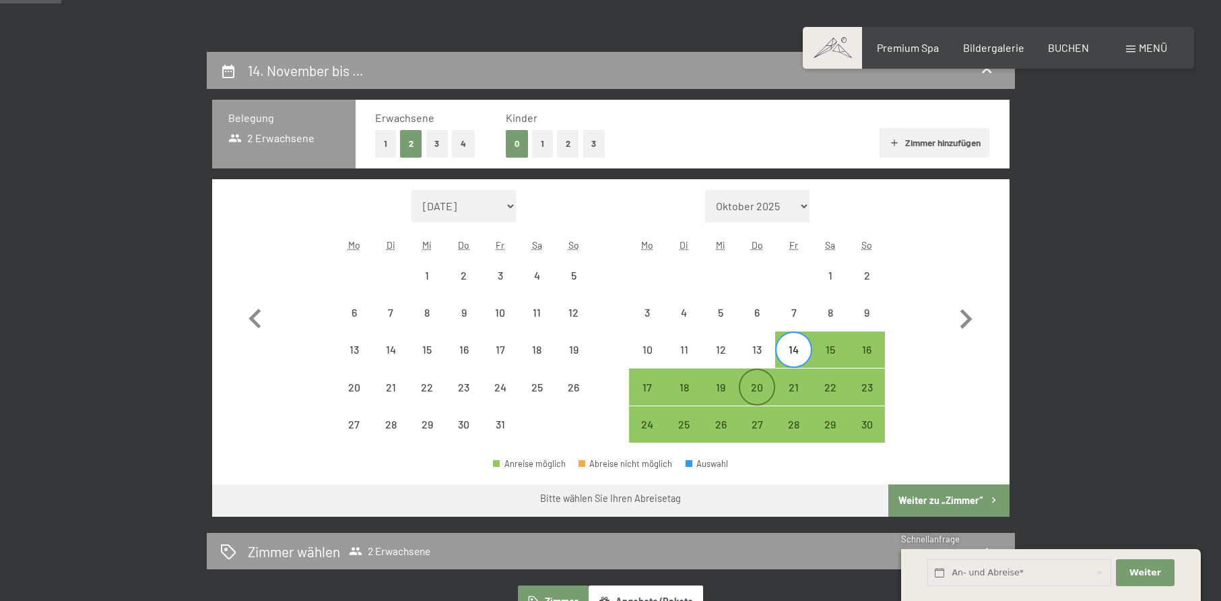
select select "2025-11-01"
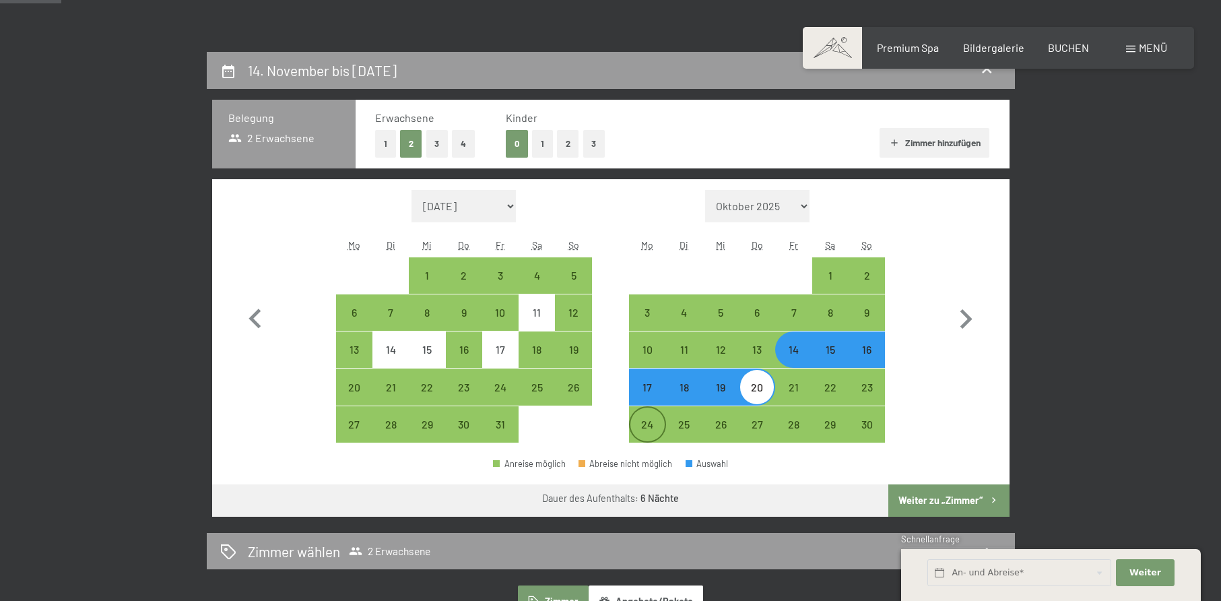
click at [655, 421] on div "24" at bounding box center [647, 436] width 34 height 34
select select "2025-10-01"
select select "2025-11-01"
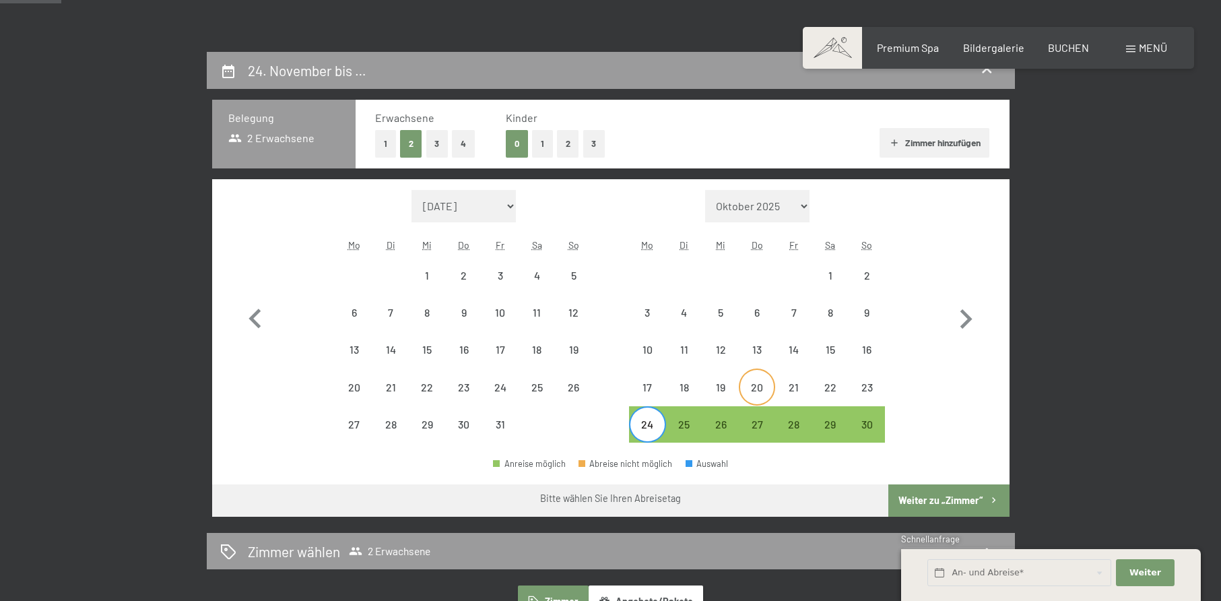
click at [771, 390] on div "20" at bounding box center [757, 399] width 34 height 34
select select "2025-10-01"
select select "2025-11-01"
click at [650, 434] on div "24" at bounding box center [647, 436] width 34 height 34
select select "2025-10-01"
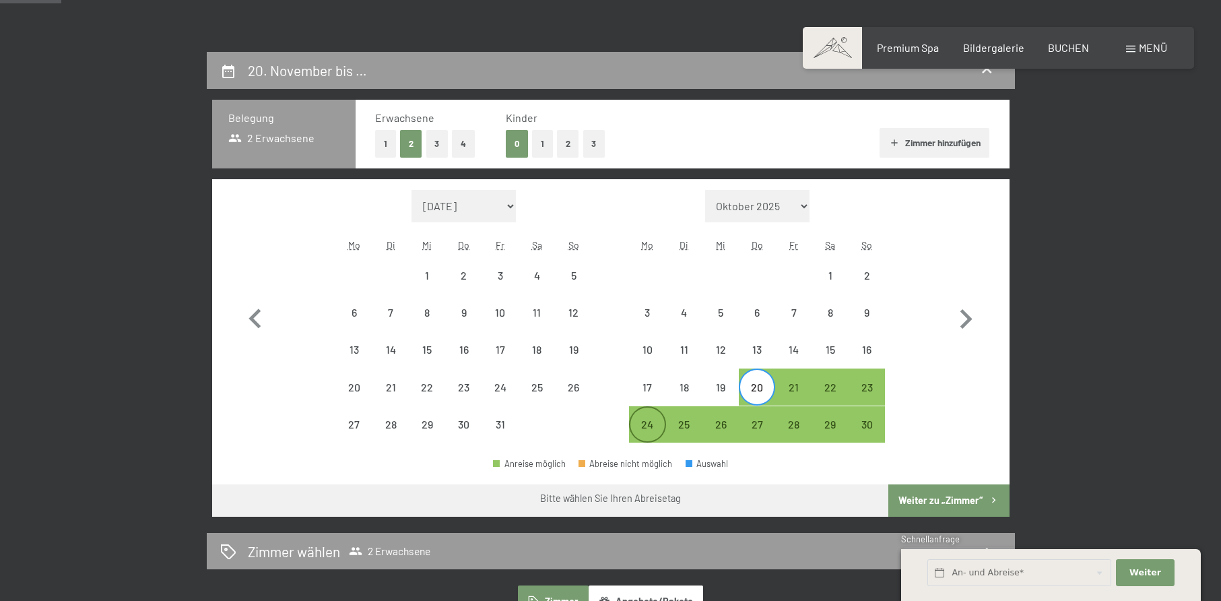
select select "2025-11-01"
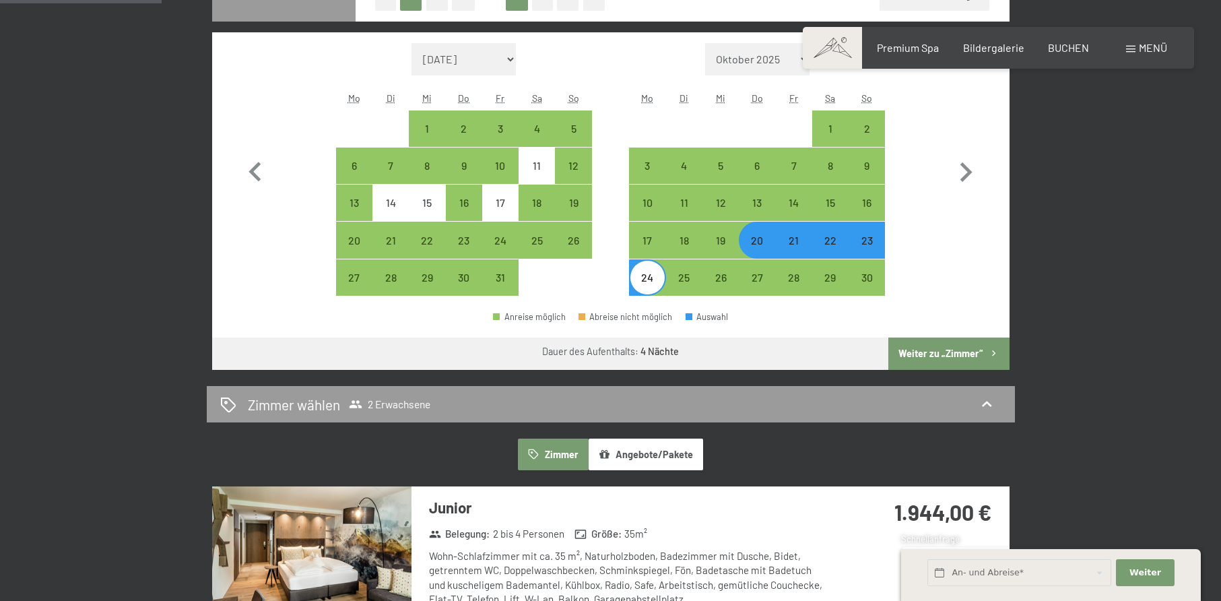
scroll to position [539, 0]
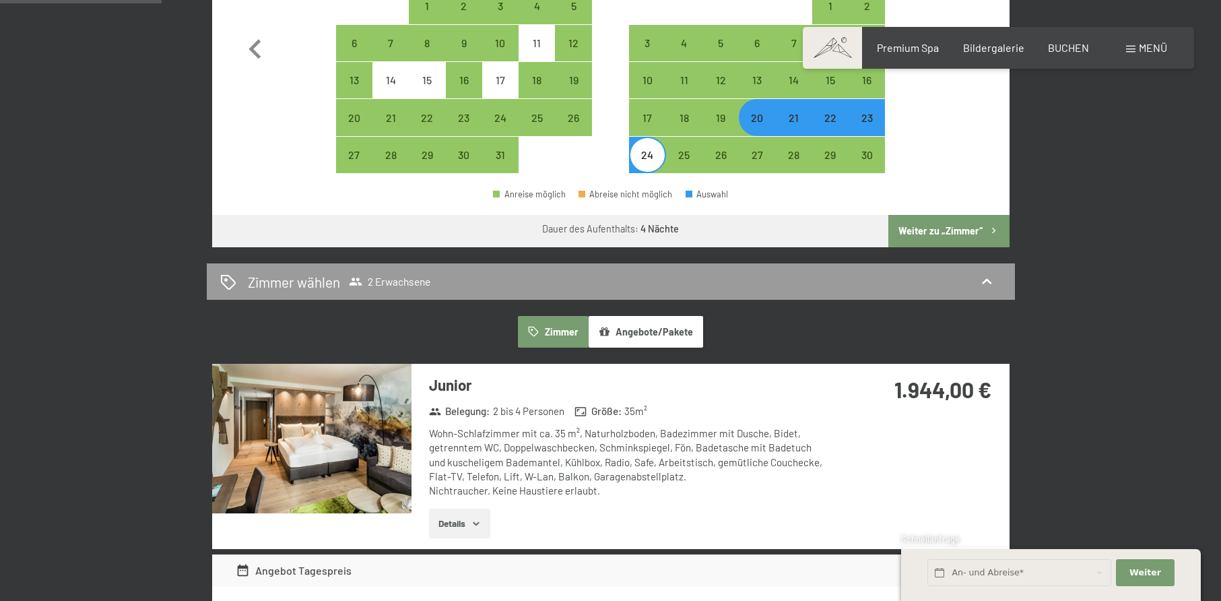
click at [947, 234] on button "Weiter zu „Zimmer“" at bounding box center [948, 231] width 121 height 32
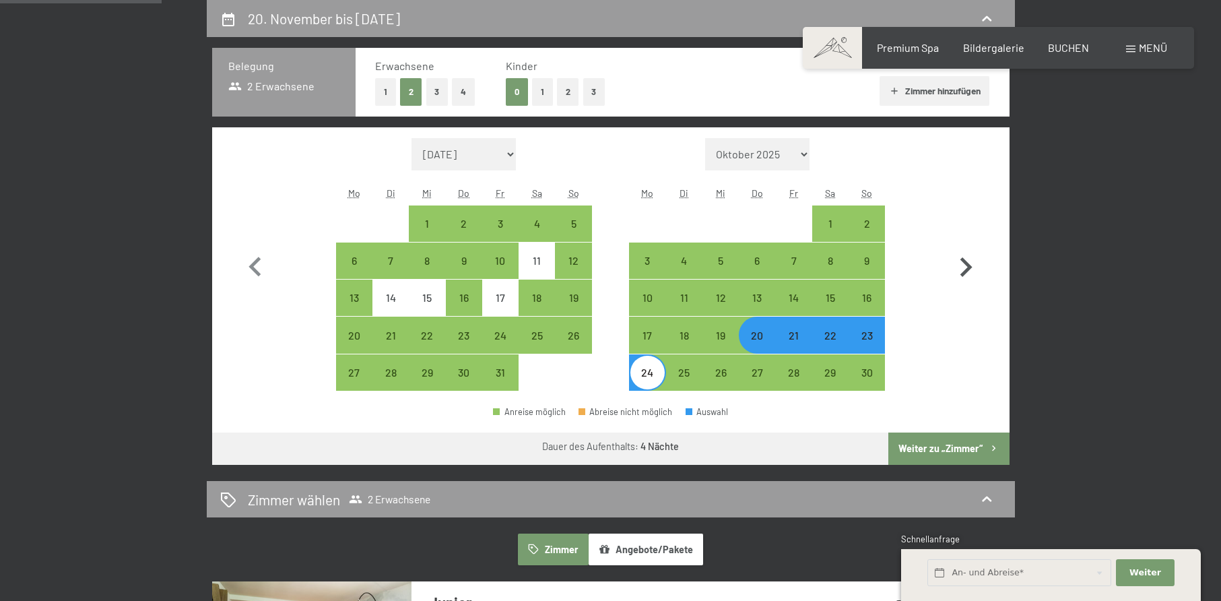
select select "2025-10-01"
select select "2025-11-01"
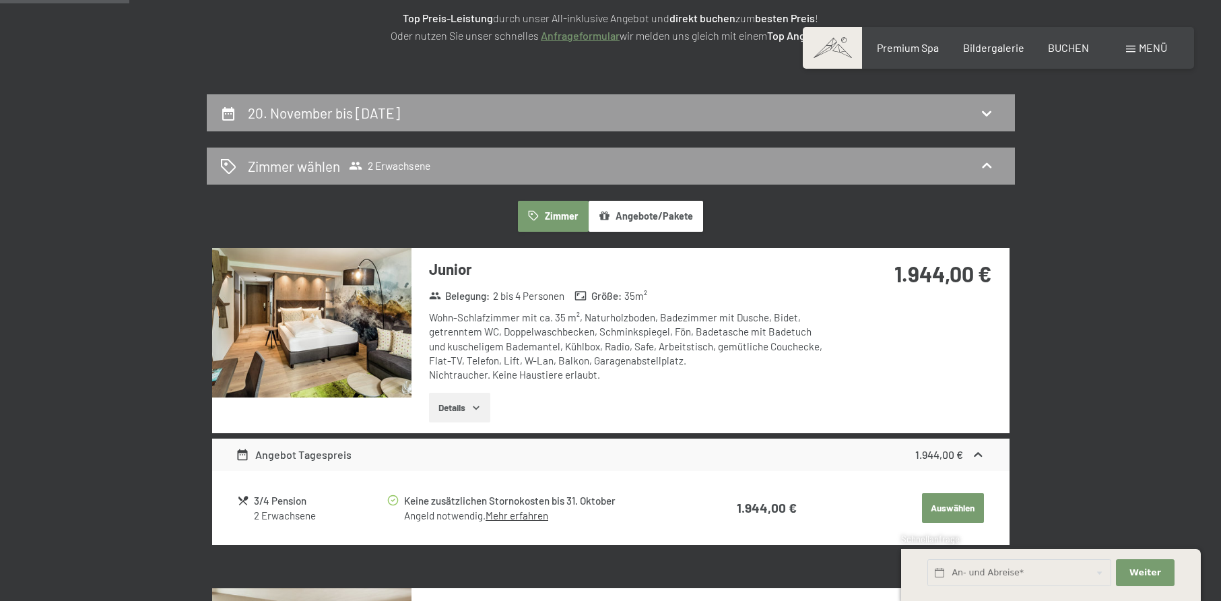
scroll to position [404, 0]
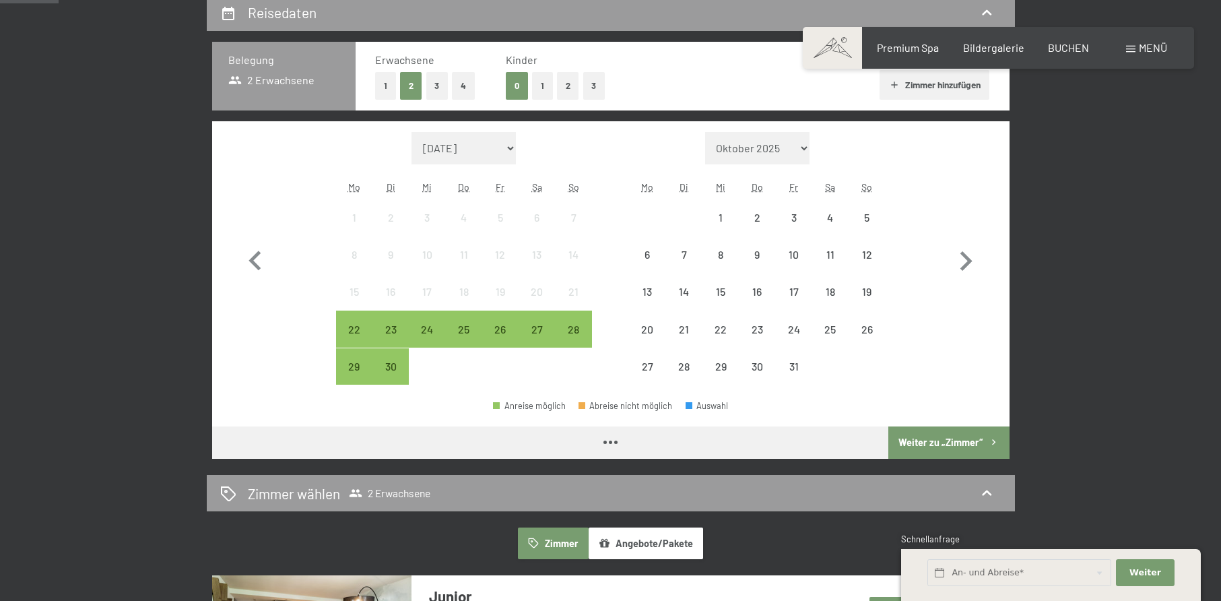
scroll to position [337, 0]
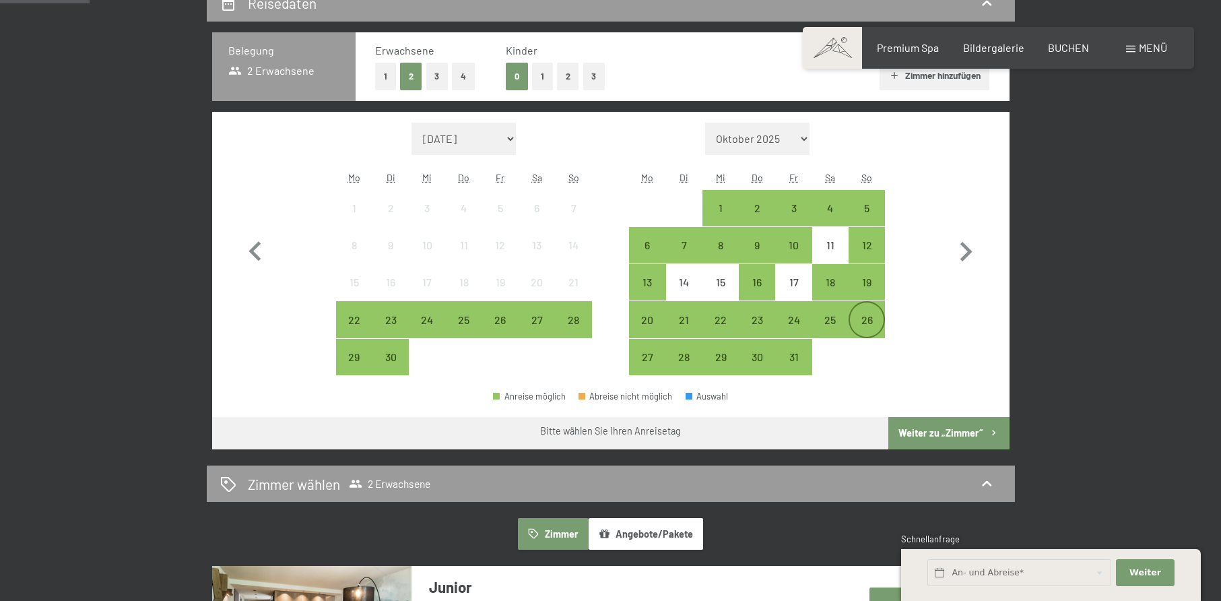
click at [873, 317] on div "26" at bounding box center [867, 332] width 34 height 34
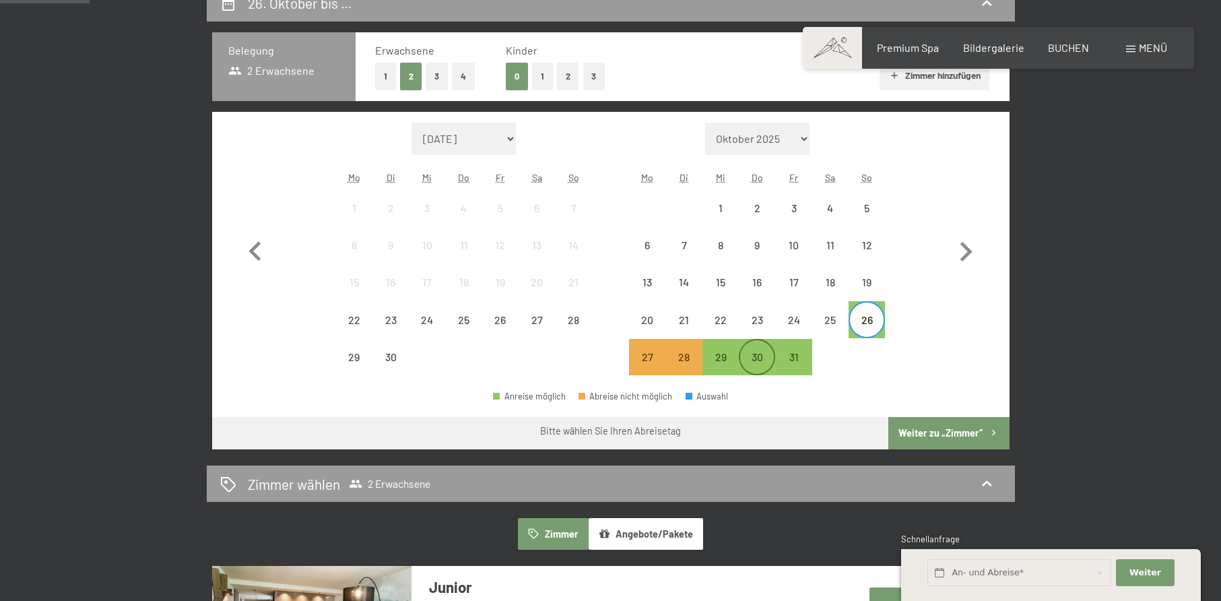
click at [746, 359] on div "30" at bounding box center [757, 369] width 34 height 34
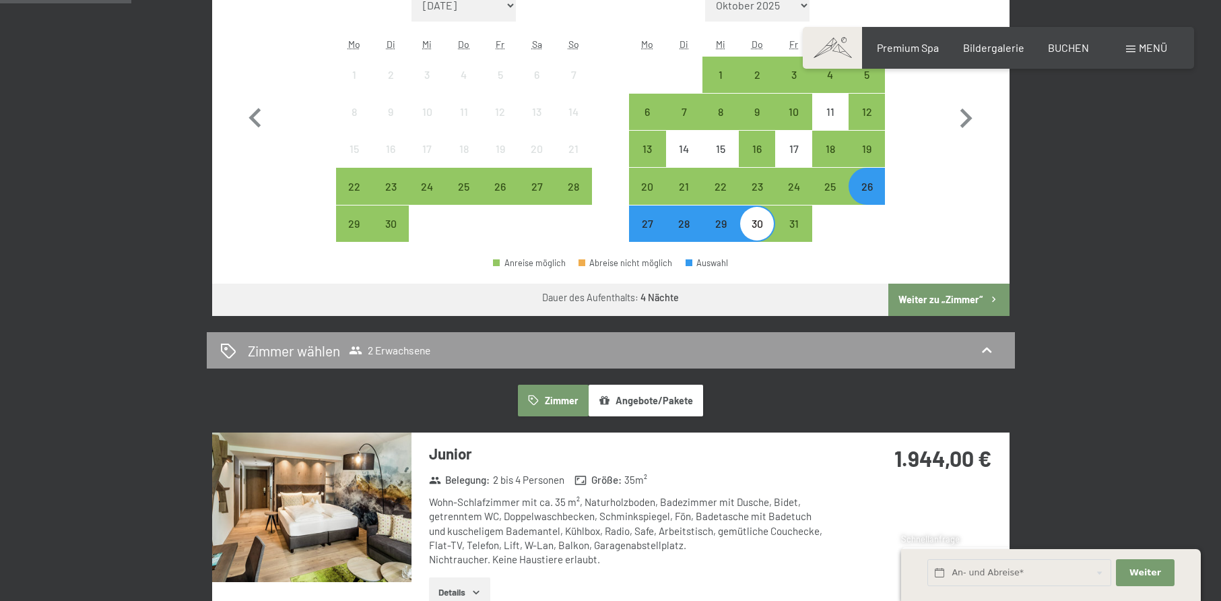
scroll to position [471, 0]
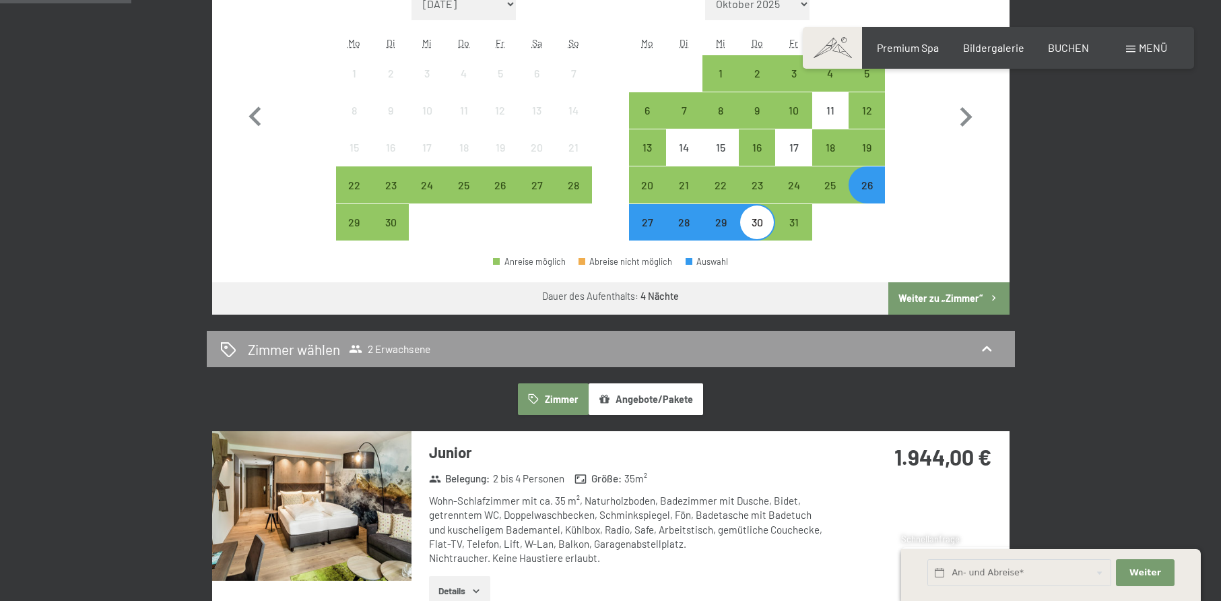
click at [656, 222] on div "27" at bounding box center [647, 234] width 34 height 34
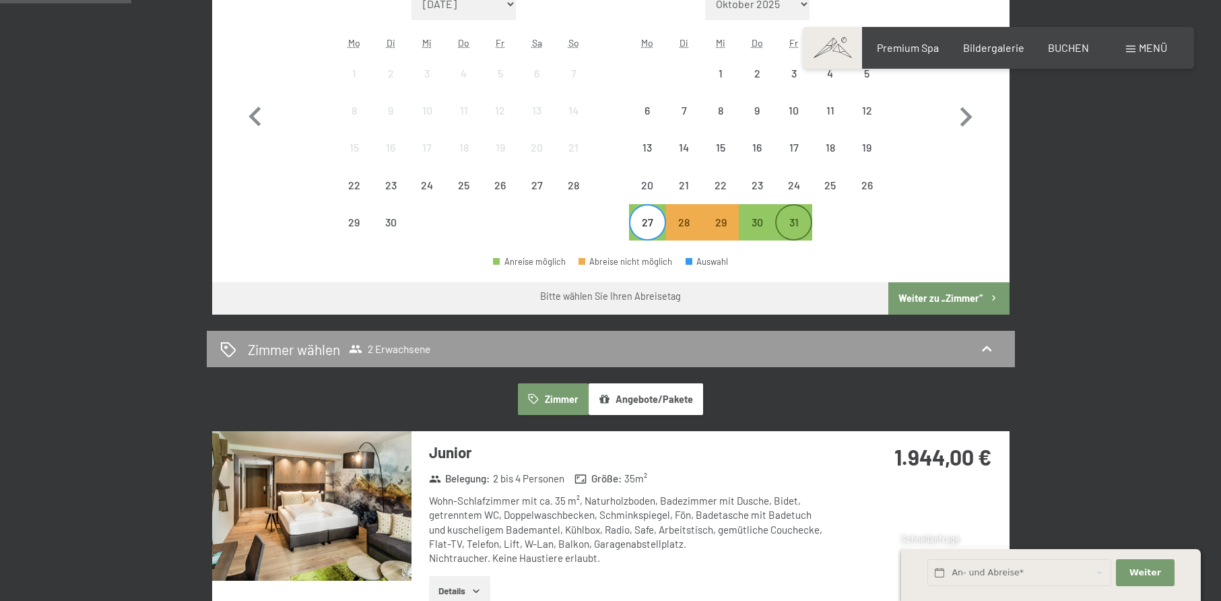
click at [785, 220] on div "31" at bounding box center [794, 234] width 34 height 34
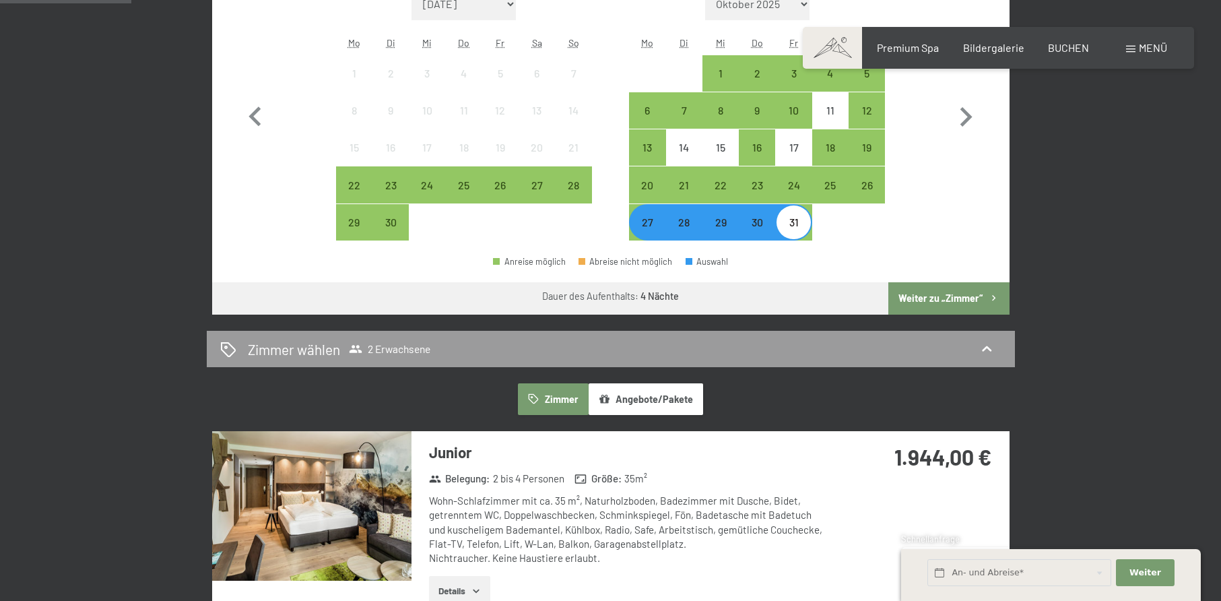
click at [689, 224] on div "28" at bounding box center [684, 234] width 34 height 34
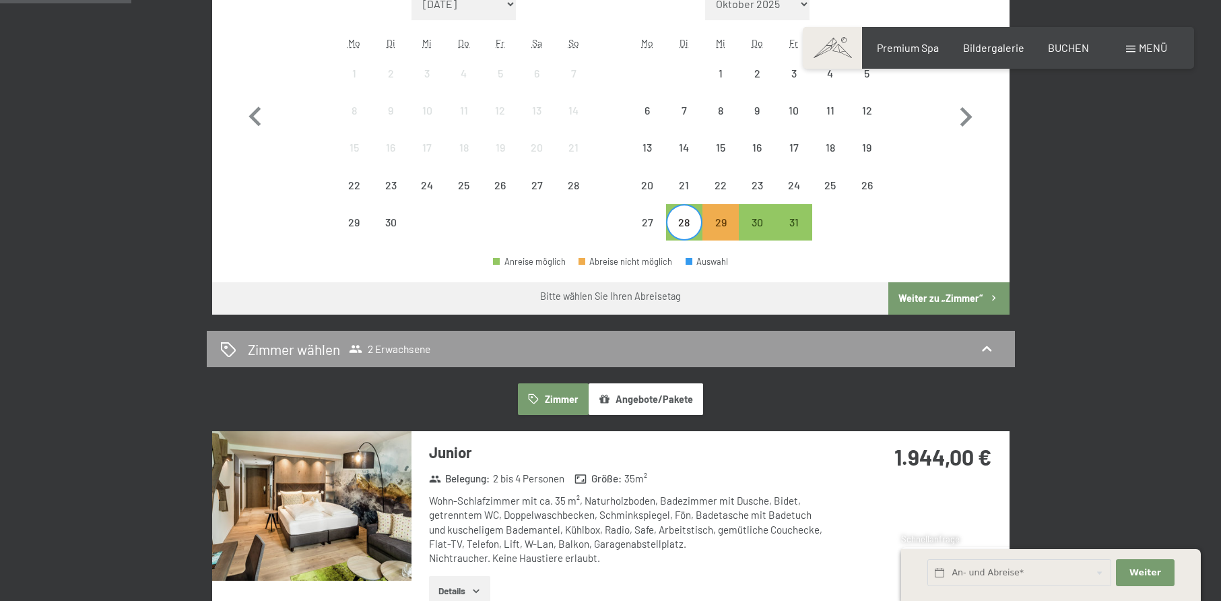
click at [694, 225] on div "28" at bounding box center [684, 234] width 34 height 34
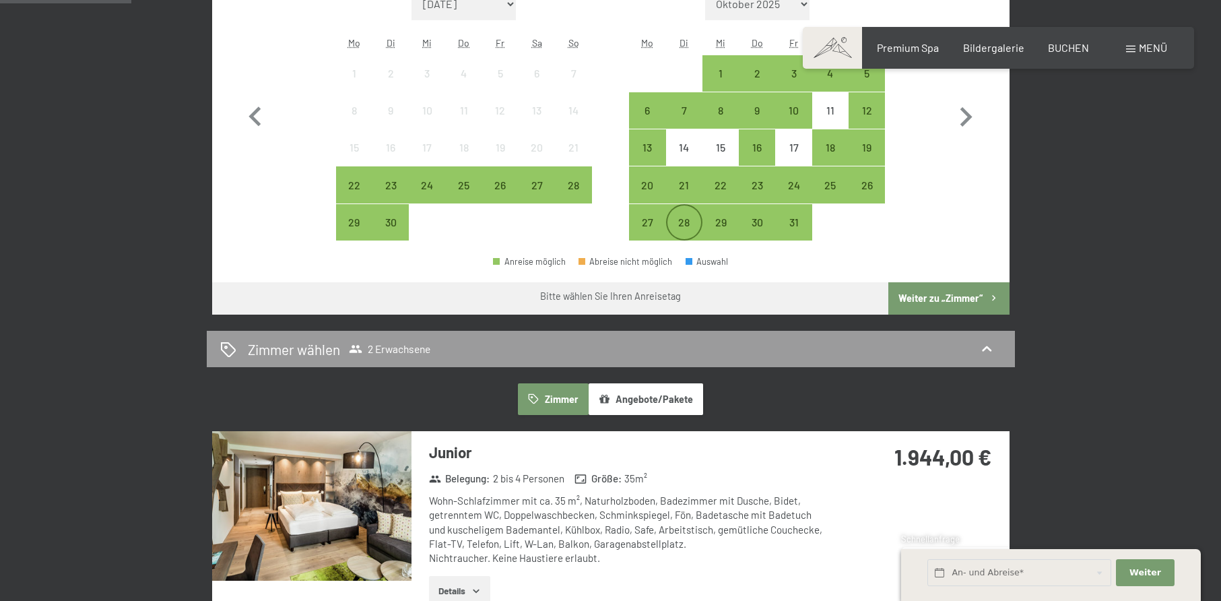
click at [690, 222] on div "28" at bounding box center [684, 234] width 34 height 34
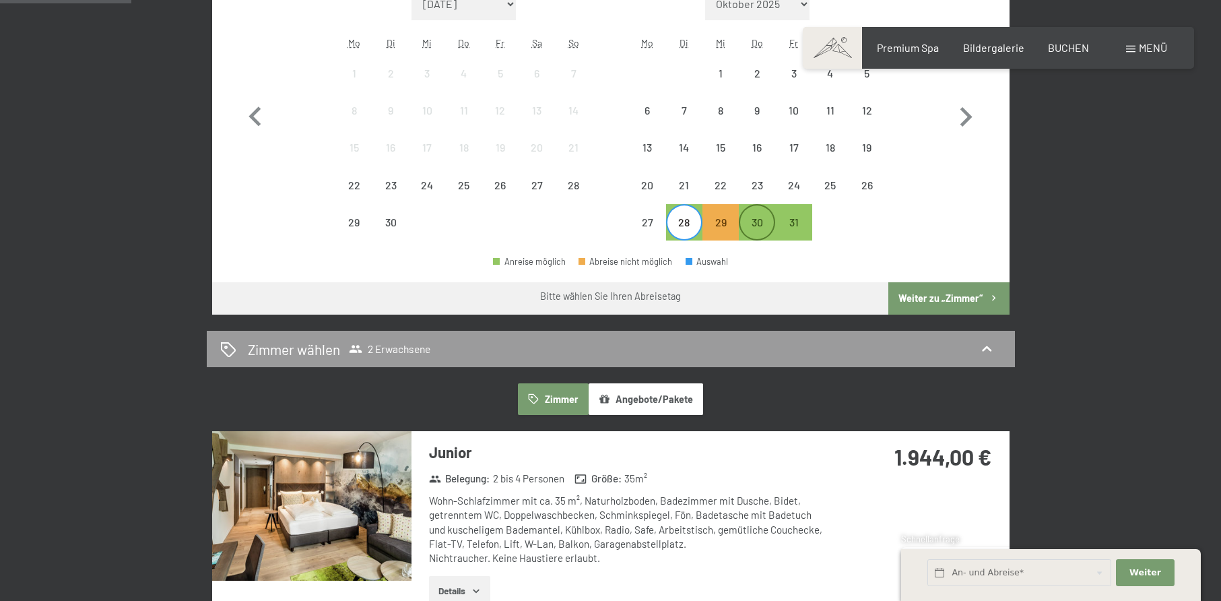
click at [754, 219] on div "30" at bounding box center [757, 234] width 34 height 34
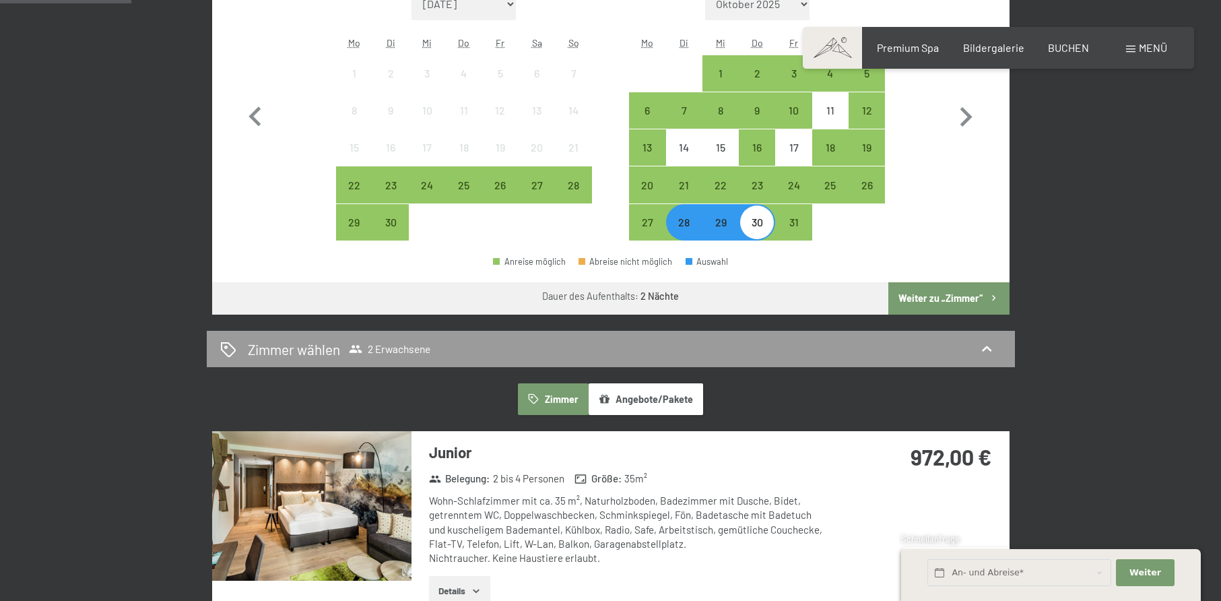
click at [696, 223] on div "28" at bounding box center [684, 234] width 34 height 34
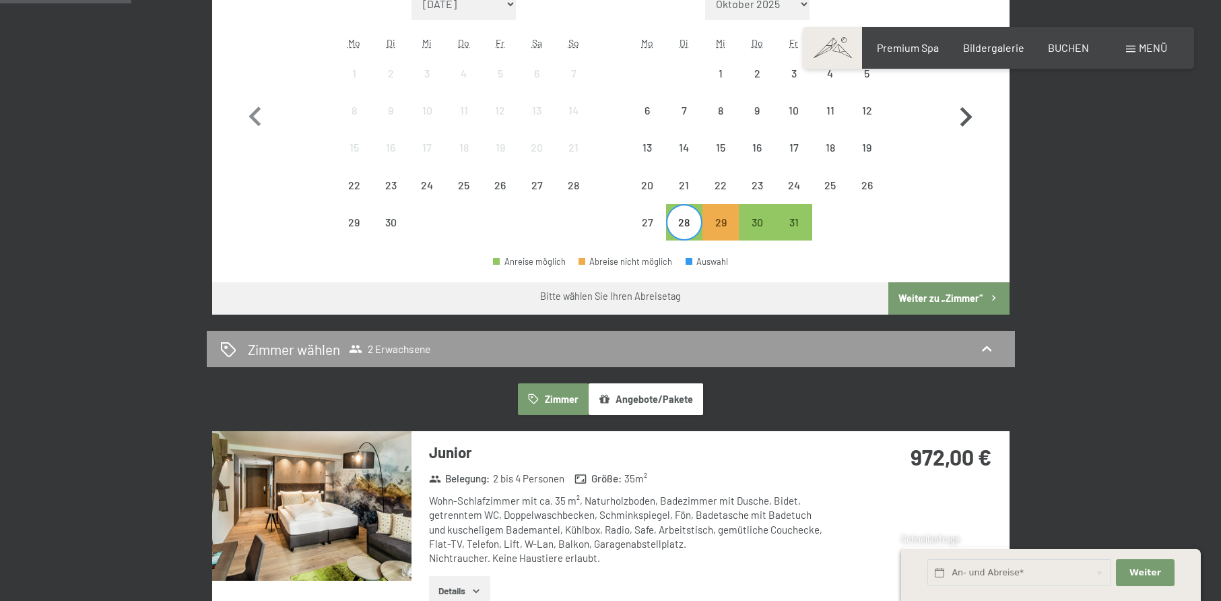
drag, startPoint x: 966, startPoint y: 124, endPoint x: 951, endPoint y: 133, distance: 17.2
click at [966, 123] on icon "button" at bounding box center [965, 117] width 39 height 39
select select "[DATE]"
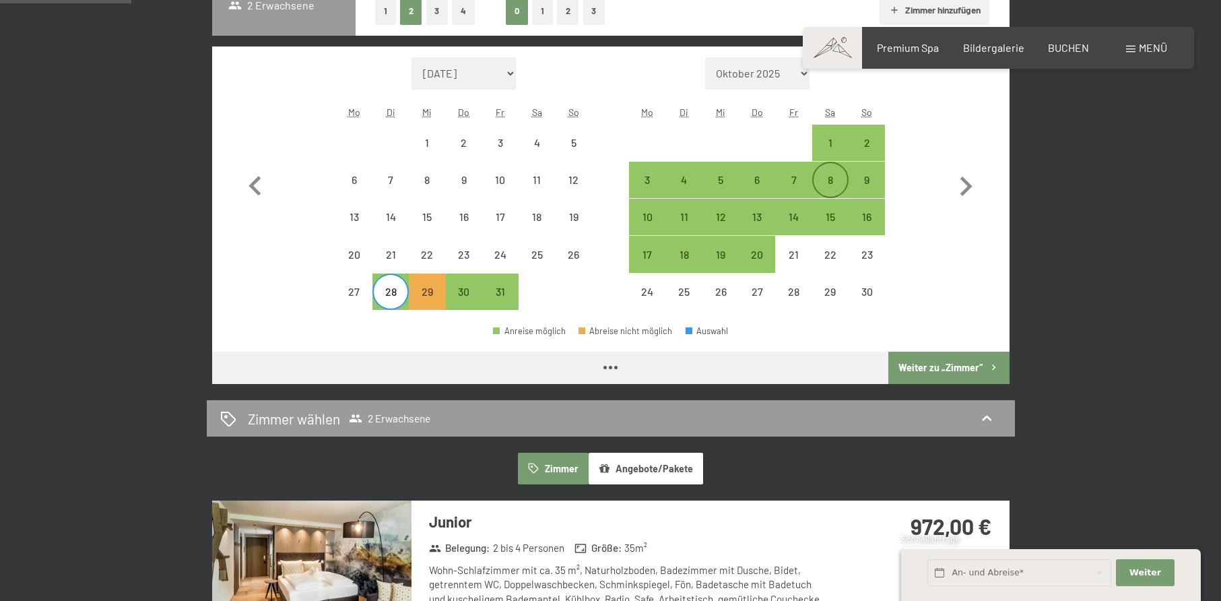
scroll to position [337, 0]
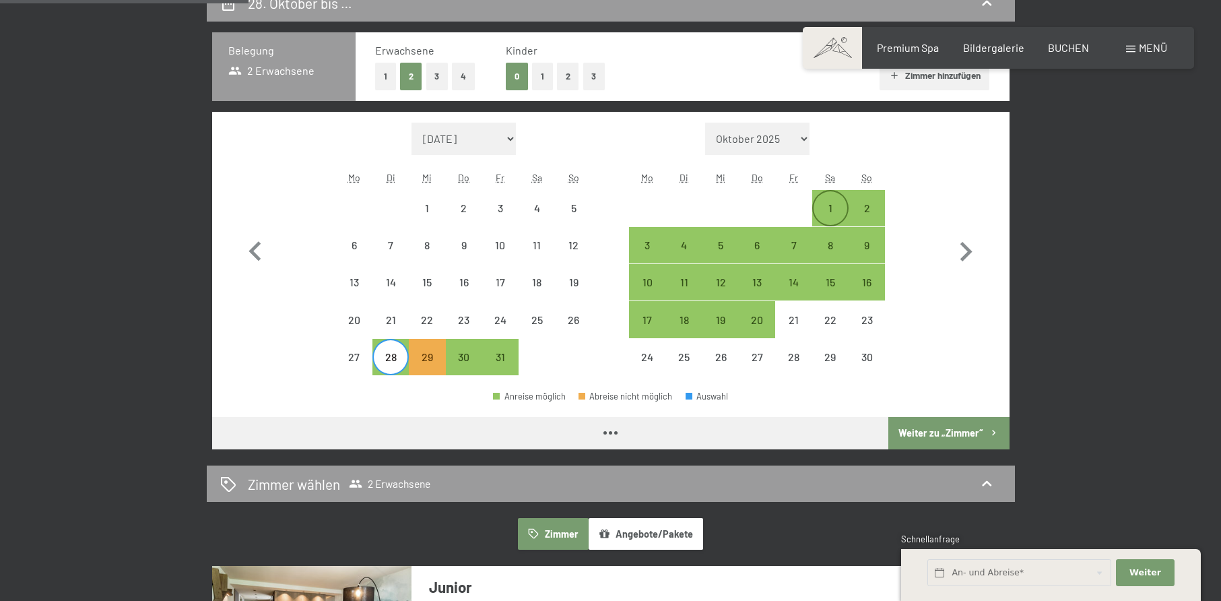
click at [829, 199] on div "1" at bounding box center [831, 208] width 34 height 34
select select "[DATE]"
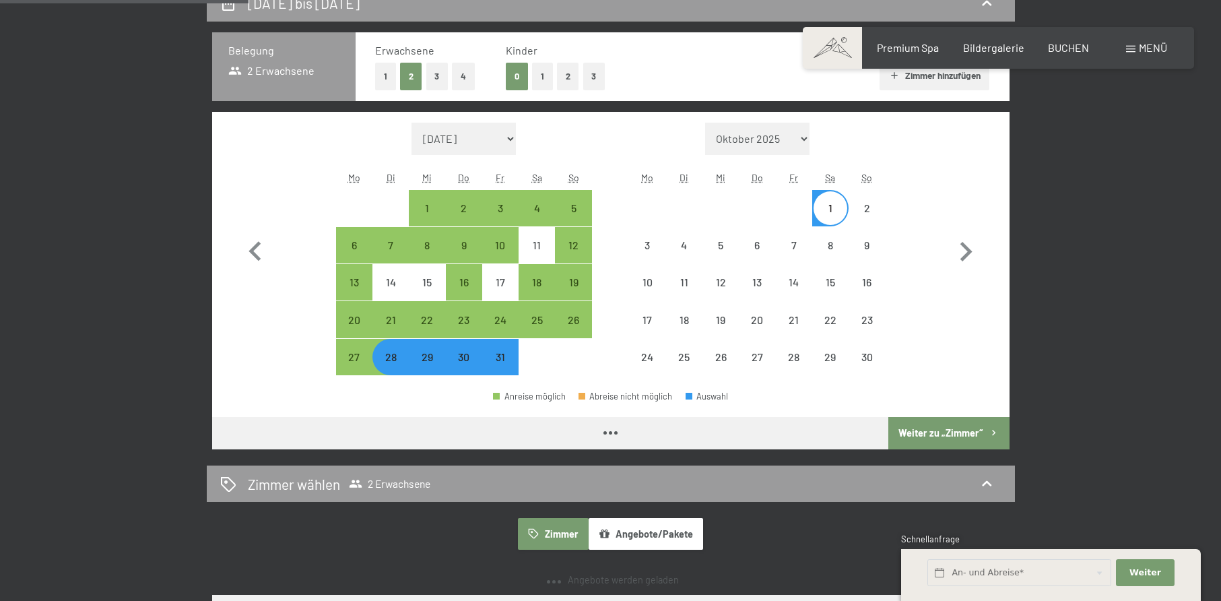
select select "[DATE]"
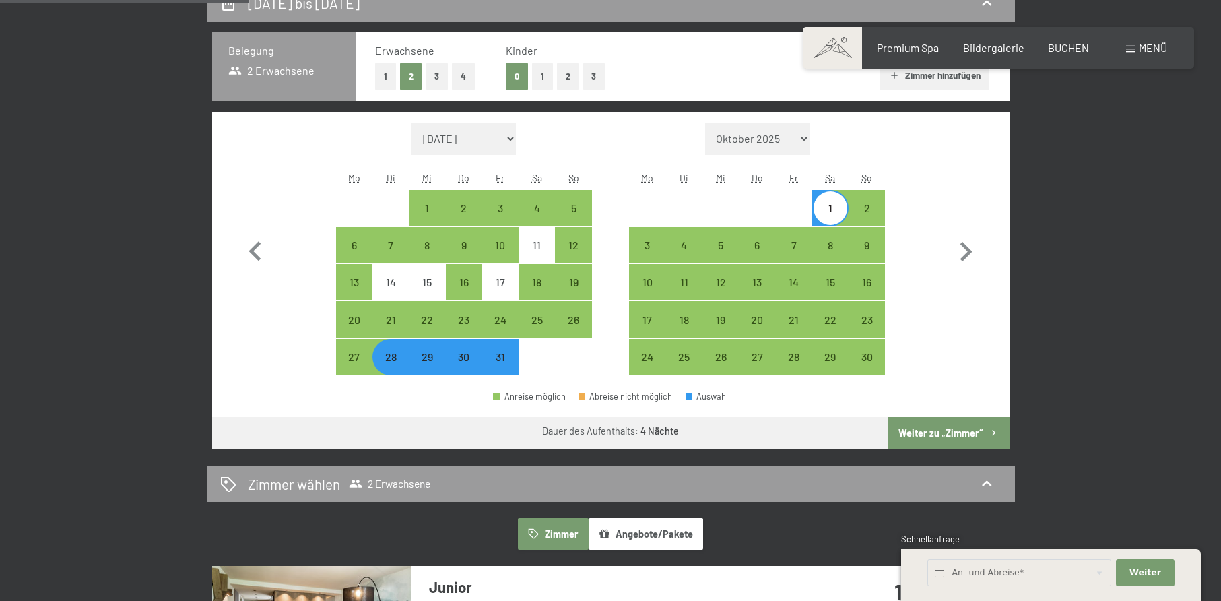
drag, startPoint x: 939, startPoint y: 209, endPoint x: 814, endPoint y: 209, distance: 124.6
click at [939, 209] on div "Monat/Jahr September 2025 Oktober 2025 November 2025 Dezember 2025 Januar 2026 …" at bounding box center [611, 249] width 750 height 253
click at [637, 236] on div "3" at bounding box center [647, 245] width 34 height 34
select select "[DATE]"
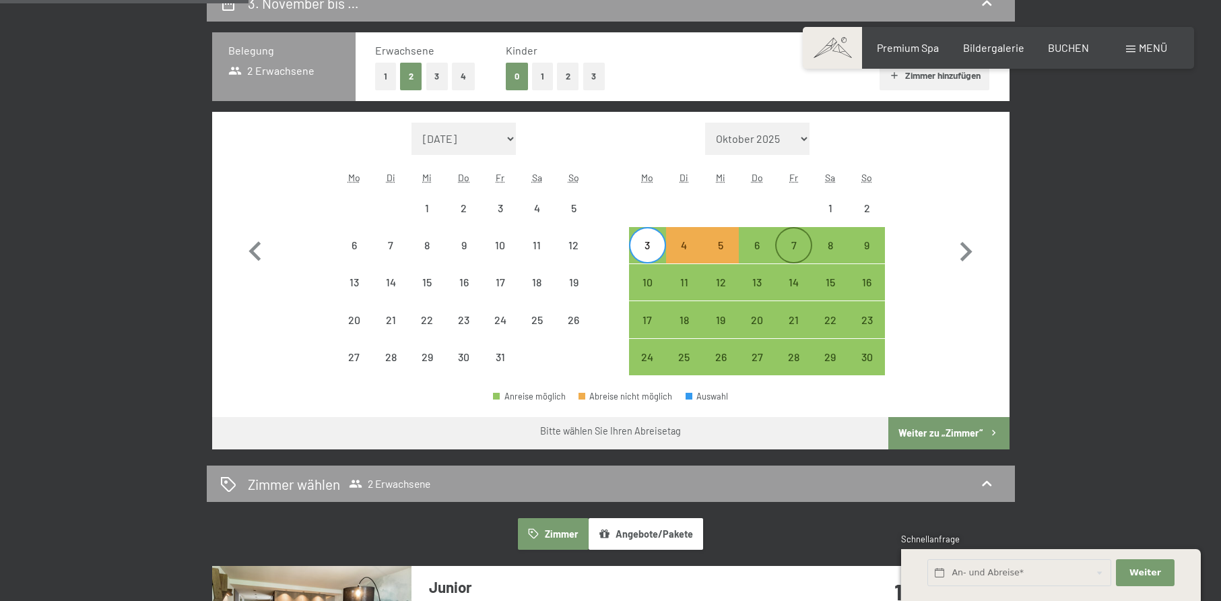
click at [783, 244] on div "7" at bounding box center [794, 257] width 34 height 34
select select "[DATE]"
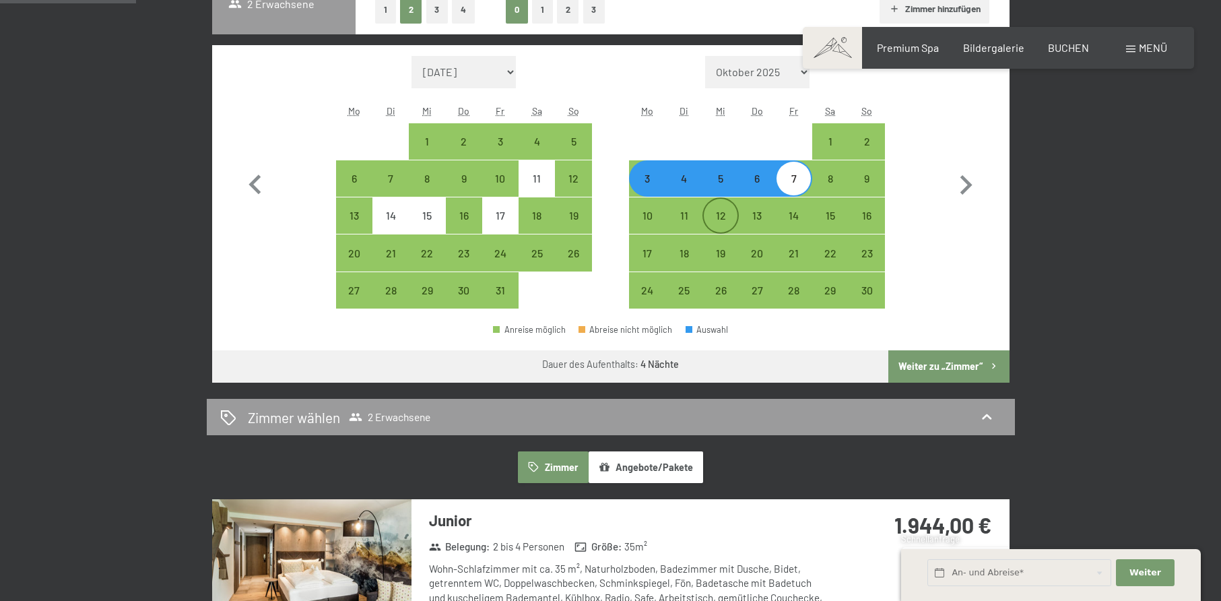
scroll to position [404, 0]
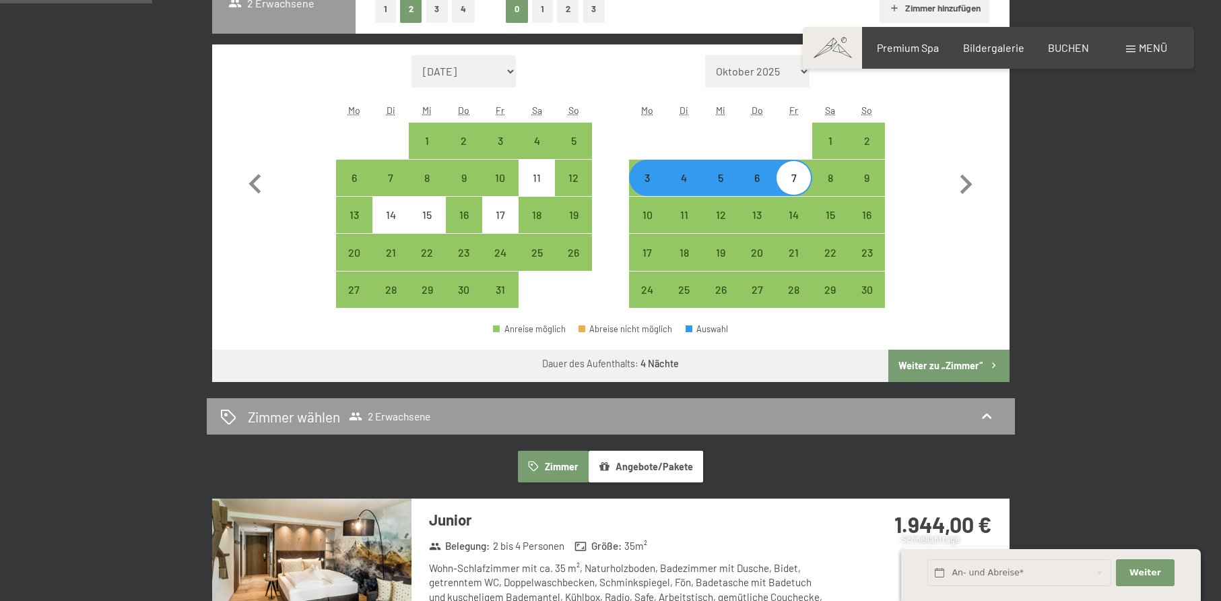
click at [691, 189] on div "4" at bounding box center [684, 189] width 34 height 34
select select "[DATE]"
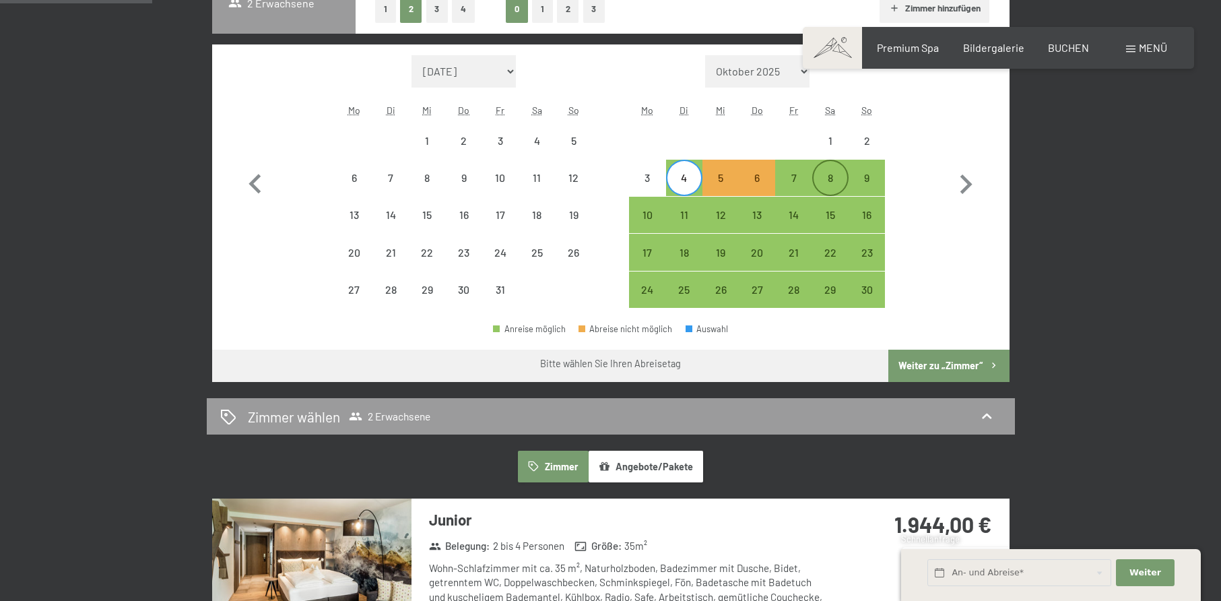
click at [826, 183] on div "8" at bounding box center [831, 189] width 34 height 34
select select "[DATE]"
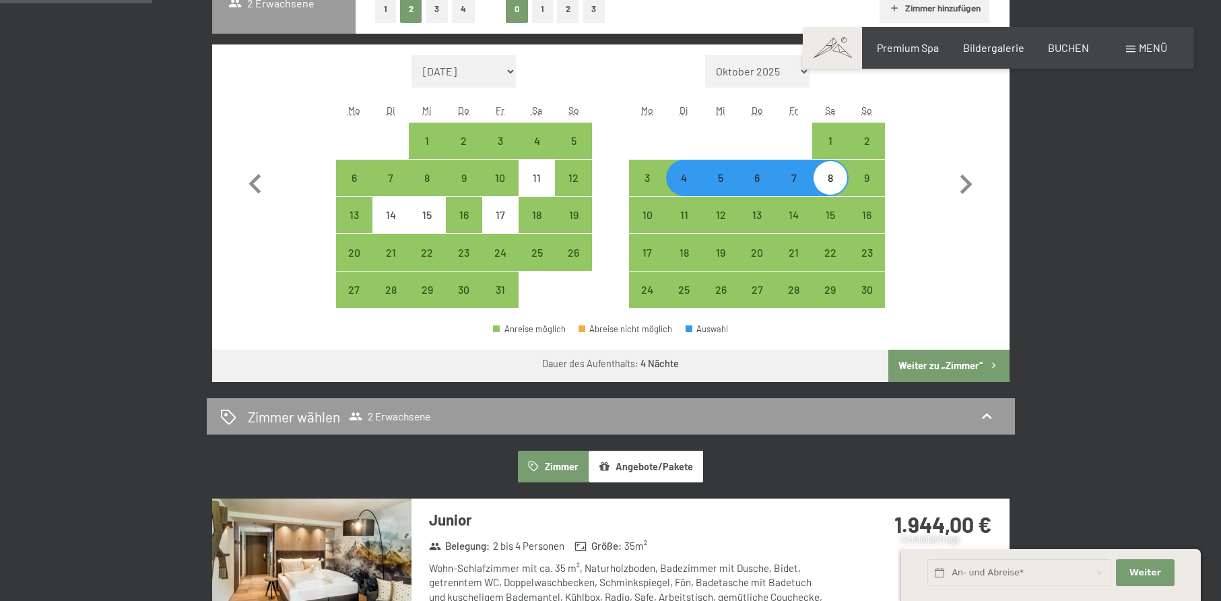
click at [733, 183] on div "5" at bounding box center [721, 189] width 34 height 34
select select "[DATE]"
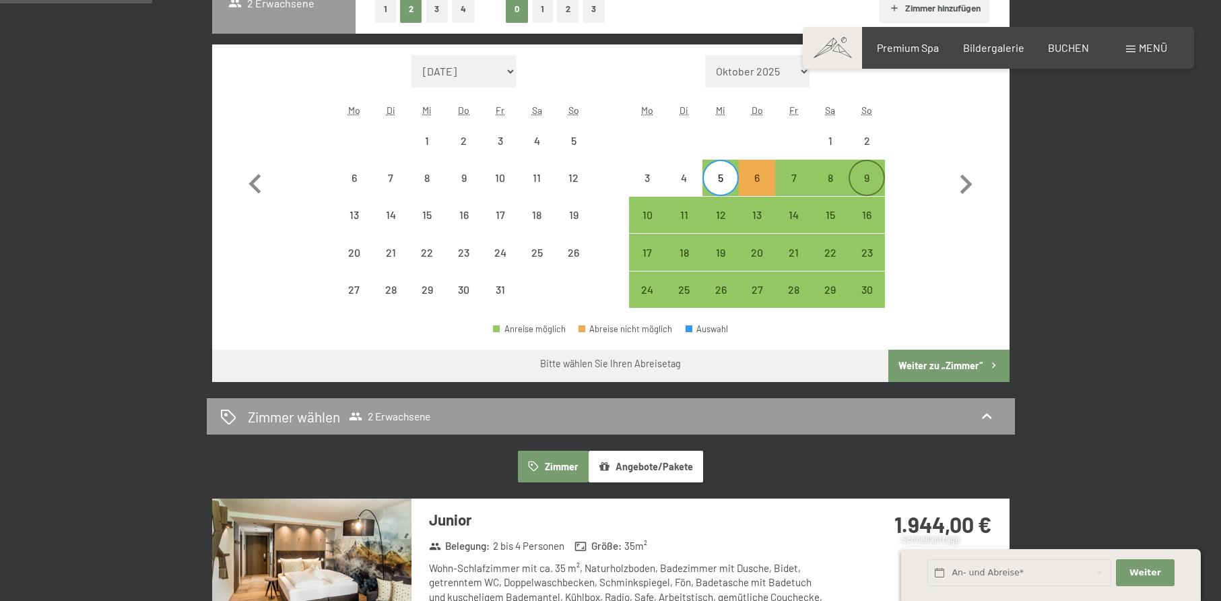
click at [866, 179] on div "9" at bounding box center [867, 189] width 34 height 34
select select "[DATE]"
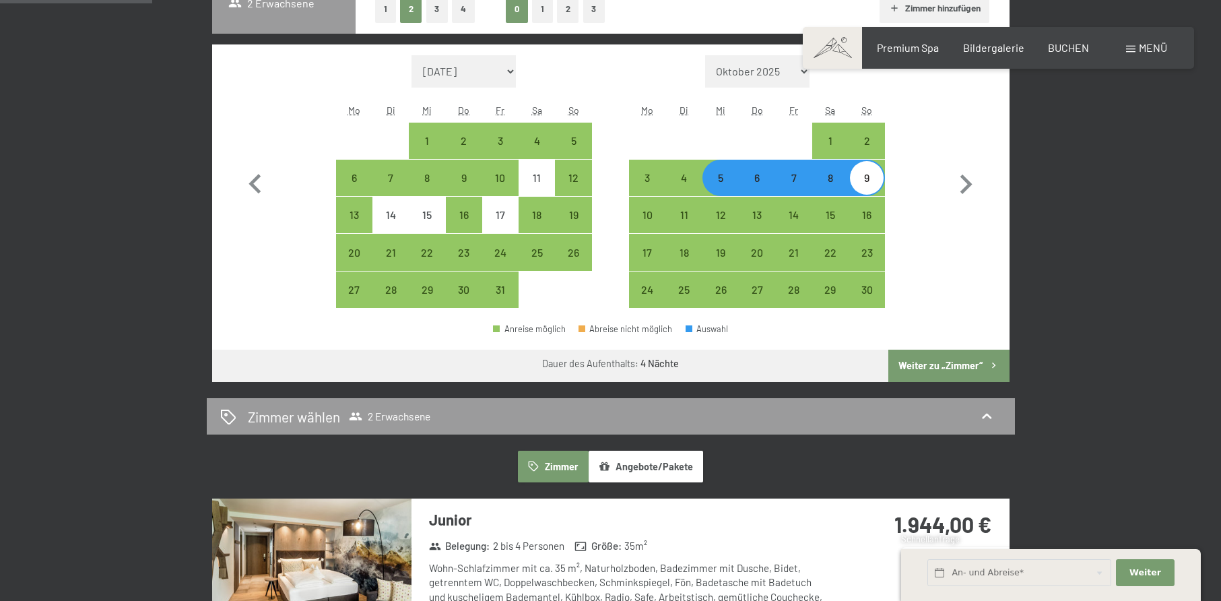
click at [766, 178] on div "6" at bounding box center [757, 189] width 34 height 34
select select "[DATE]"
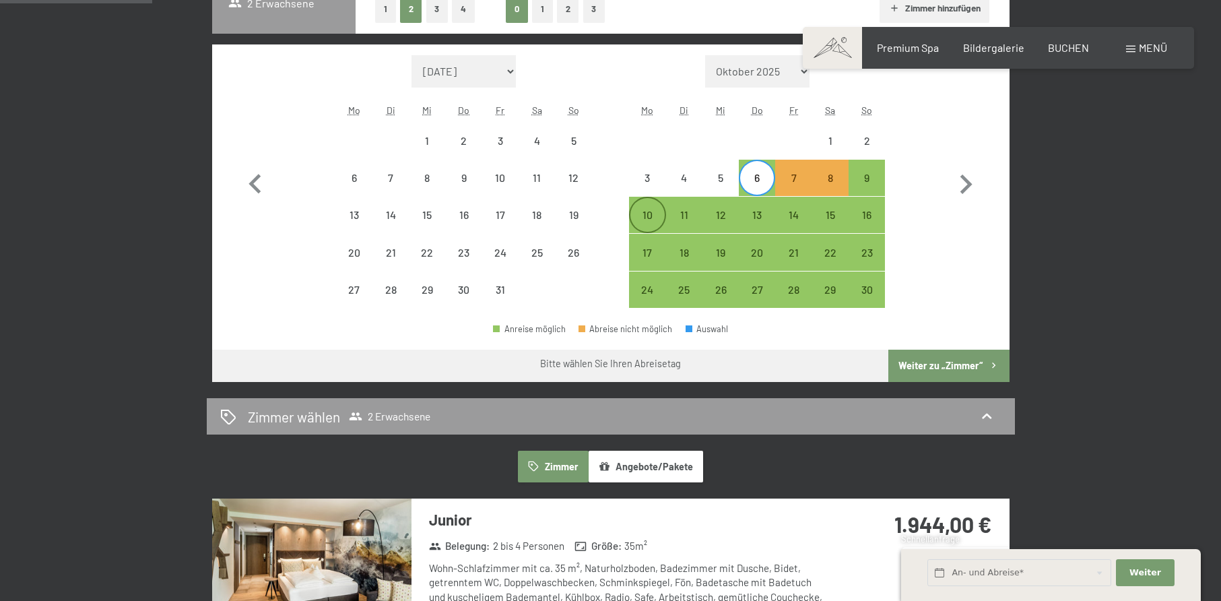
click at [654, 209] on div "10" at bounding box center [647, 215] width 34 height 34
select select "[DATE]"
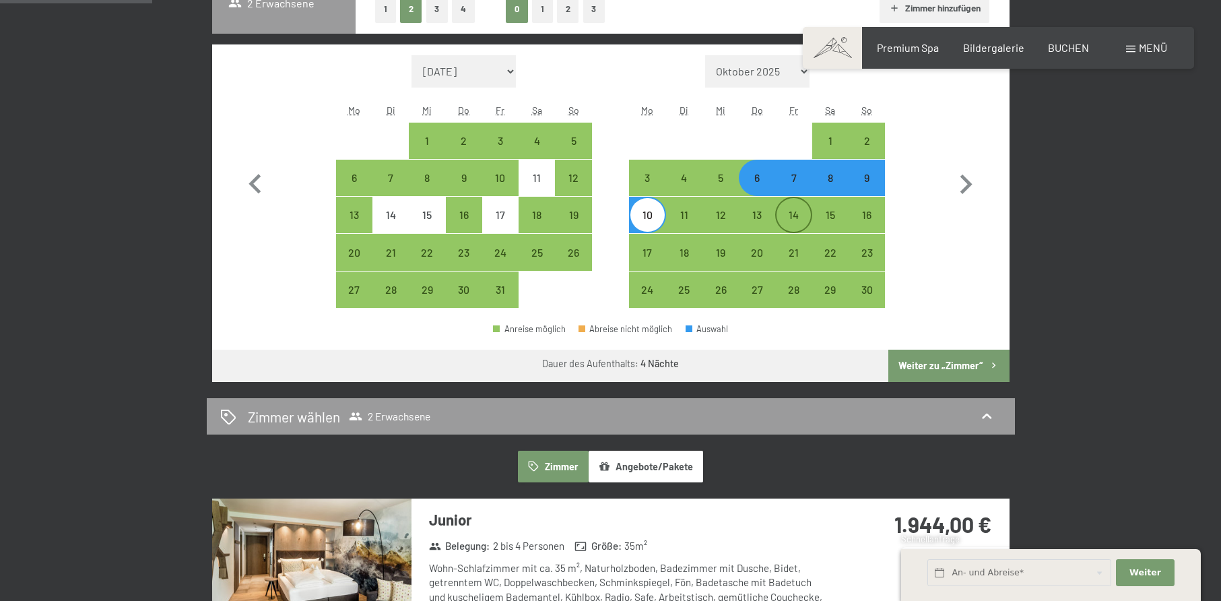
click at [791, 213] on div "14" at bounding box center [794, 226] width 34 height 34
select select "[DATE]"
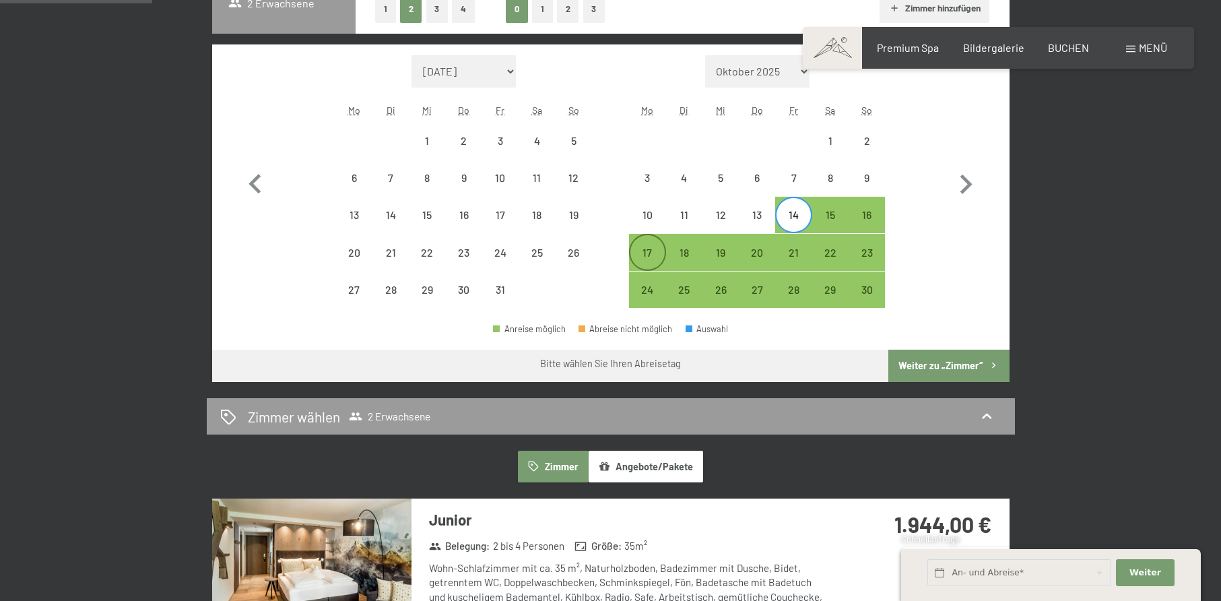
click at [653, 240] on div "17" at bounding box center [647, 252] width 34 height 34
select select "[DATE]"
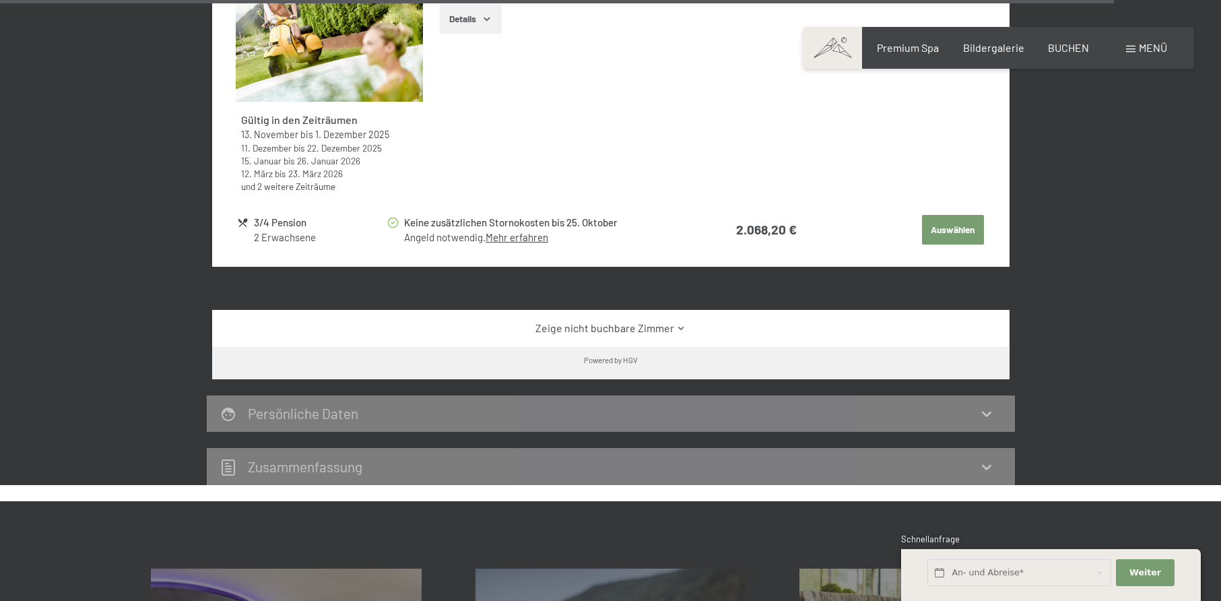
scroll to position [5504, 0]
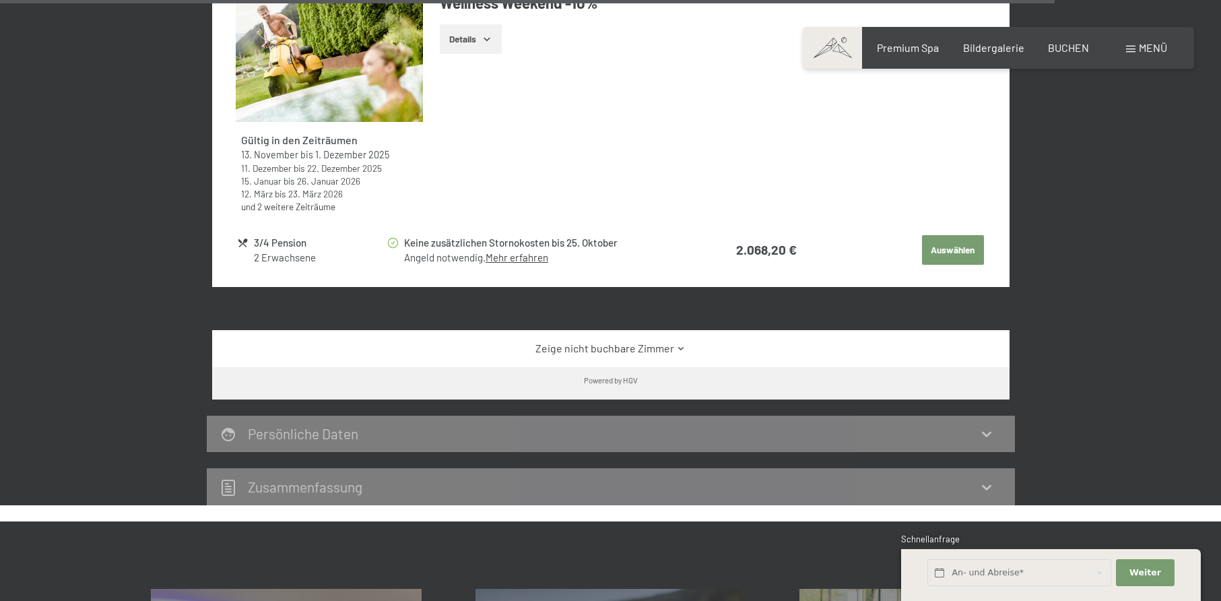
click at [628, 330] on div "Zeige nicht buchbare Zimmer" at bounding box center [610, 348] width 797 height 36
click at [632, 341] on link "Zeige nicht buchbare Zimmer" at bounding box center [611, 348] width 750 height 15
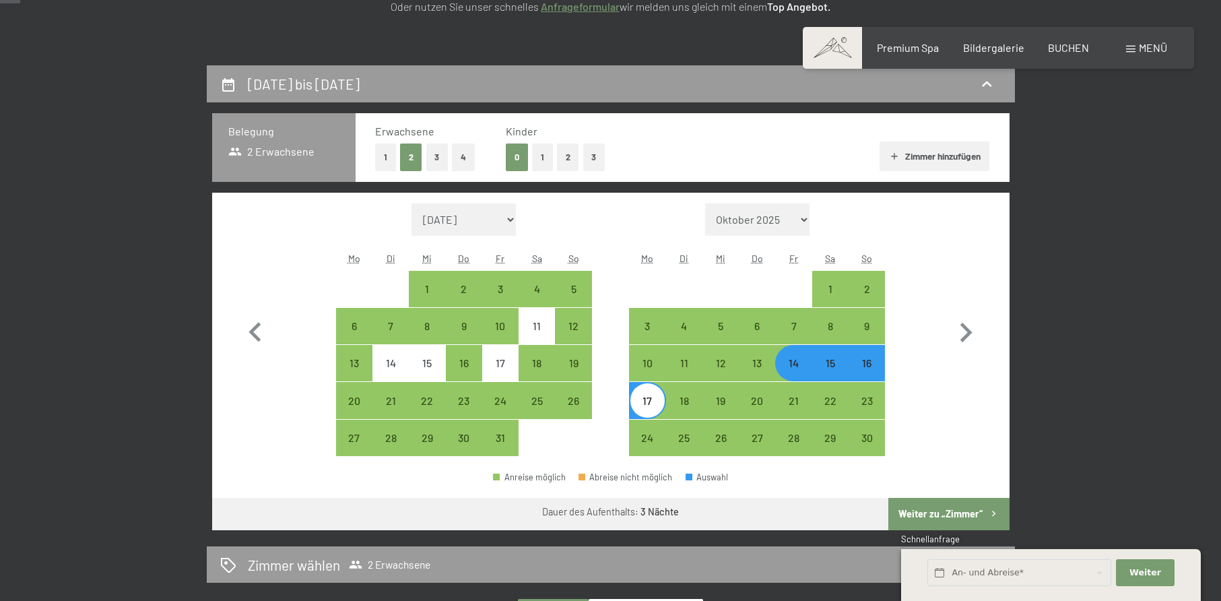
scroll to position [269, 0]
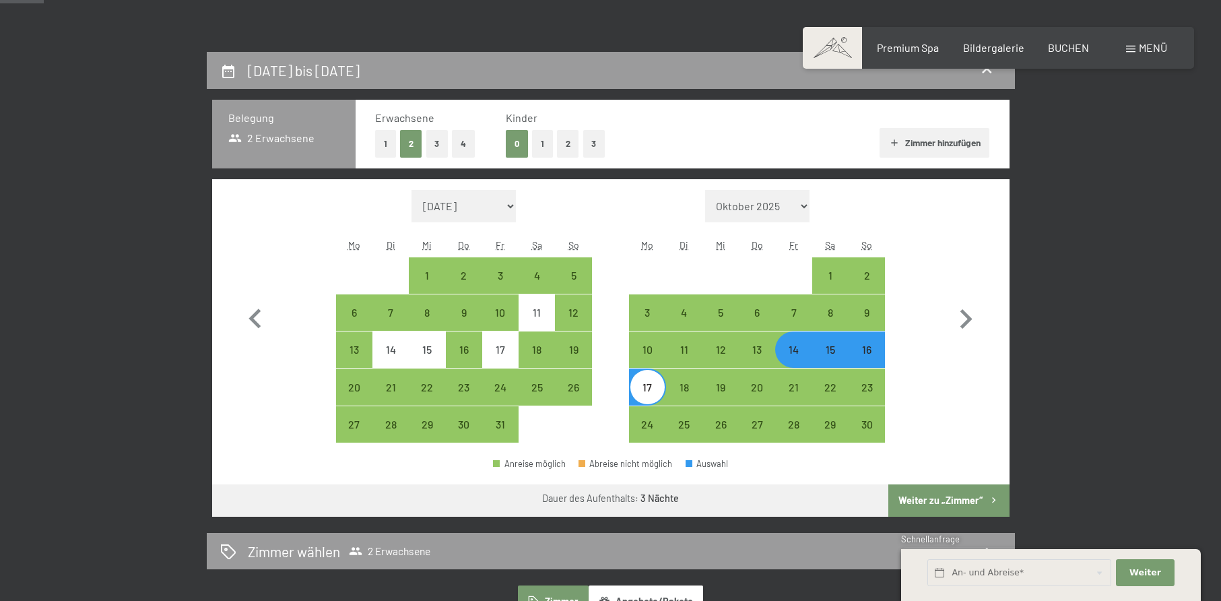
click at [827, 352] on div "15" at bounding box center [831, 361] width 34 height 34
select select "[DATE]"
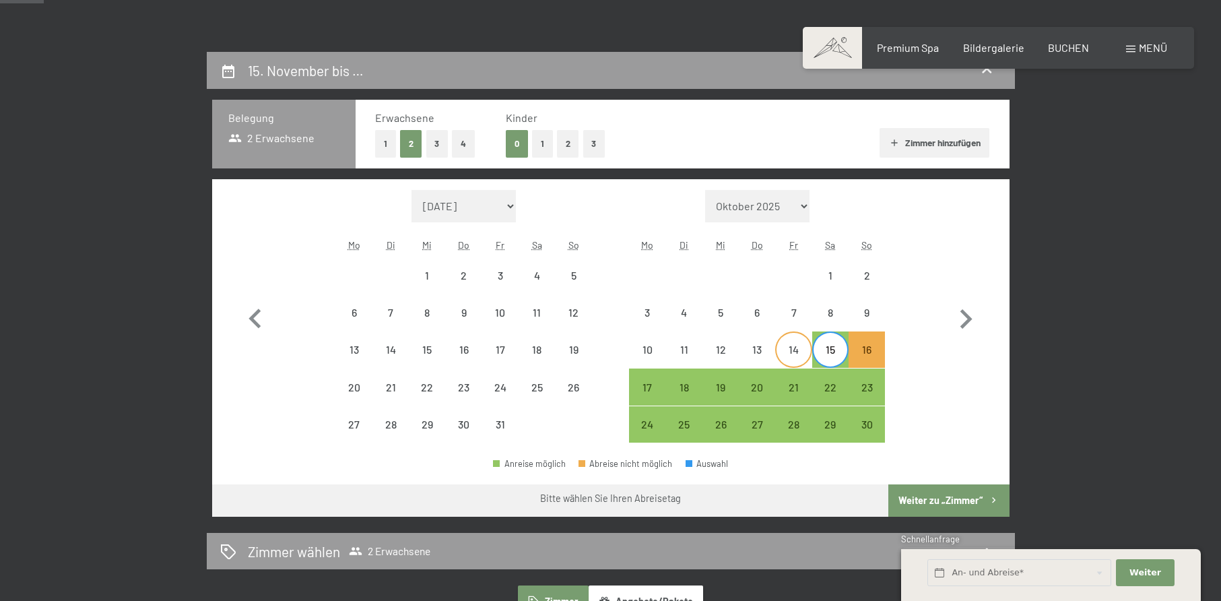
click at [798, 354] on div "14" at bounding box center [794, 361] width 34 height 34
select select "[DATE]"
click at [798, 354] on div "14" at bounding box center [794, 361] width 34 height 34
select select "[DATE]"
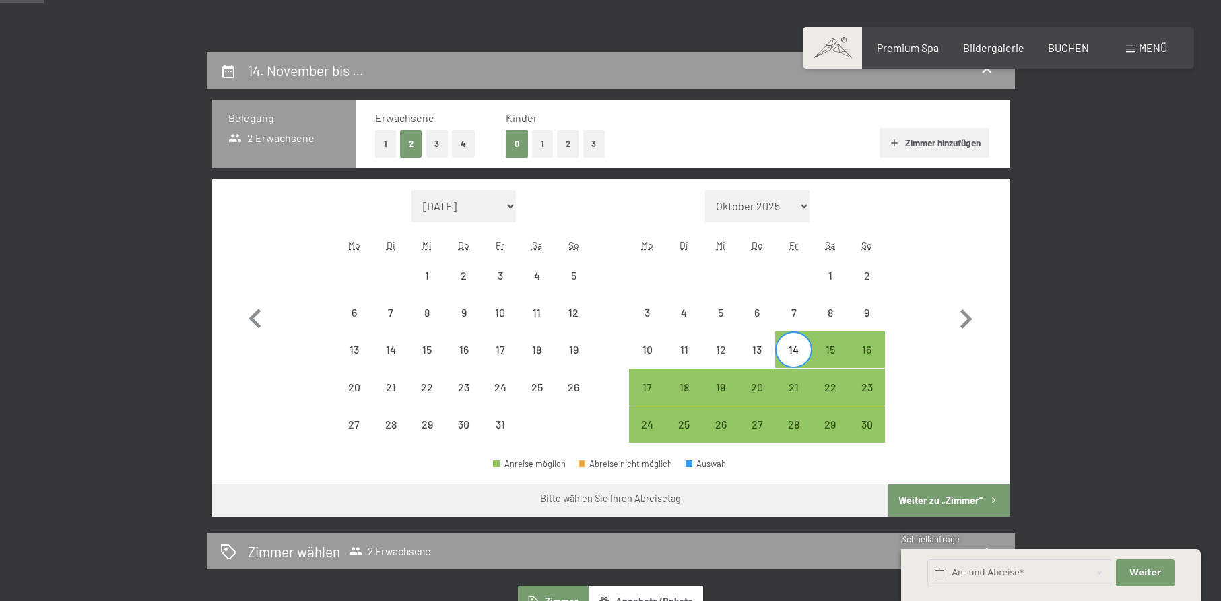
select select "[DATE]"
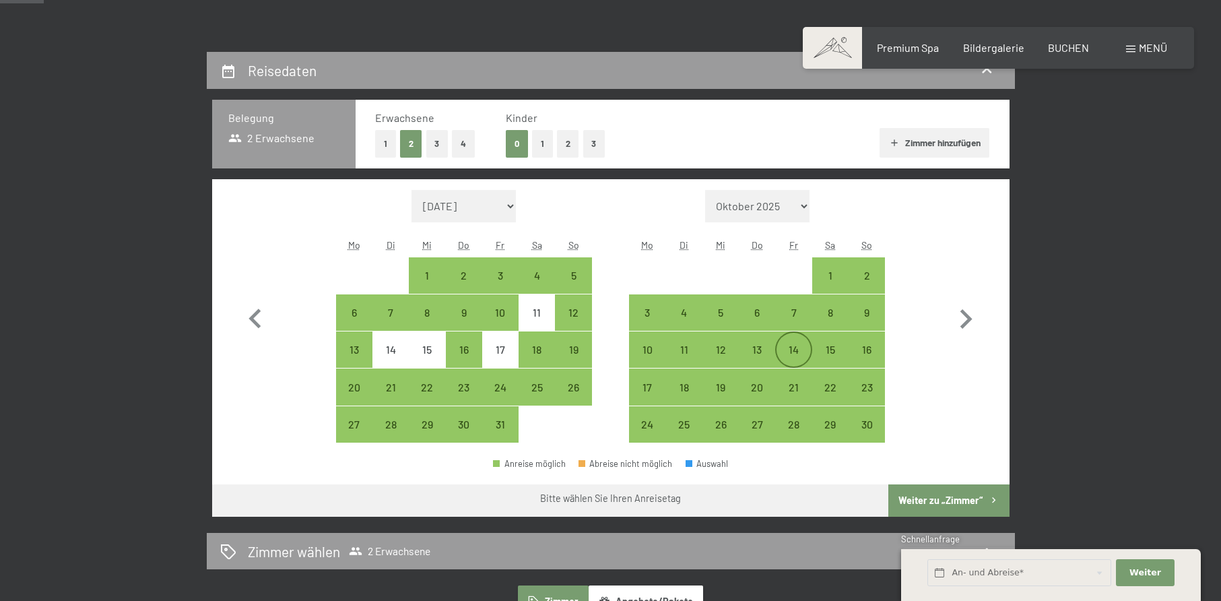
click at [798, 354] on div "14" at bounding box center [794, 361] width 34 height 34
select select "[DATE]"
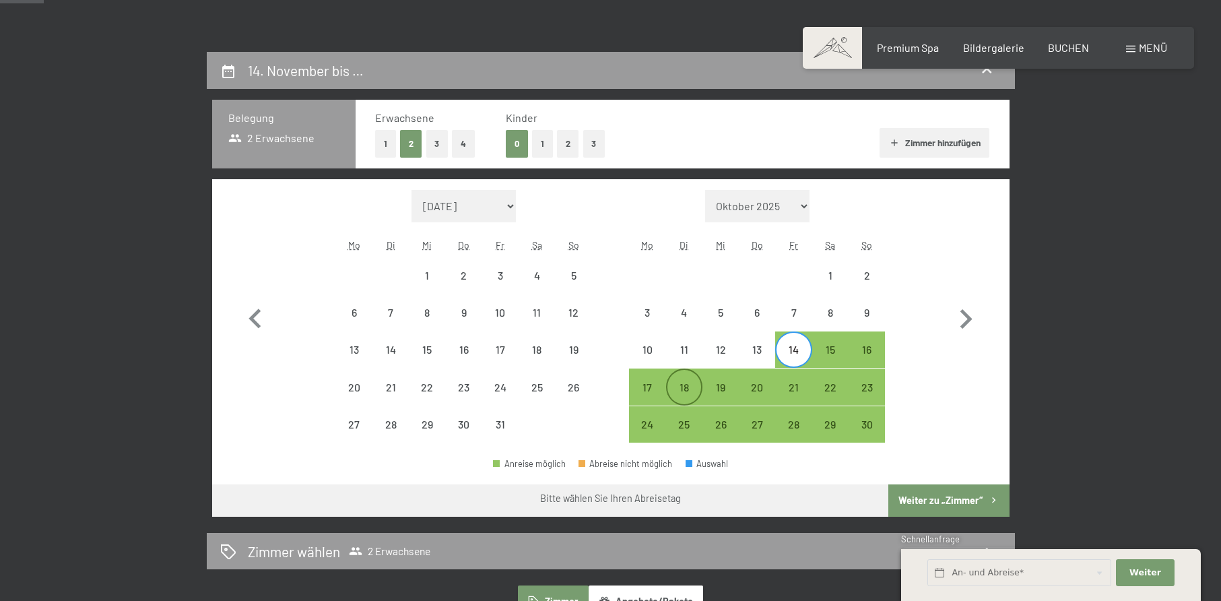
click at [690, 378] on div "18" at bounding box center [684, 387] width 34 height 34
select select "[DATE]"
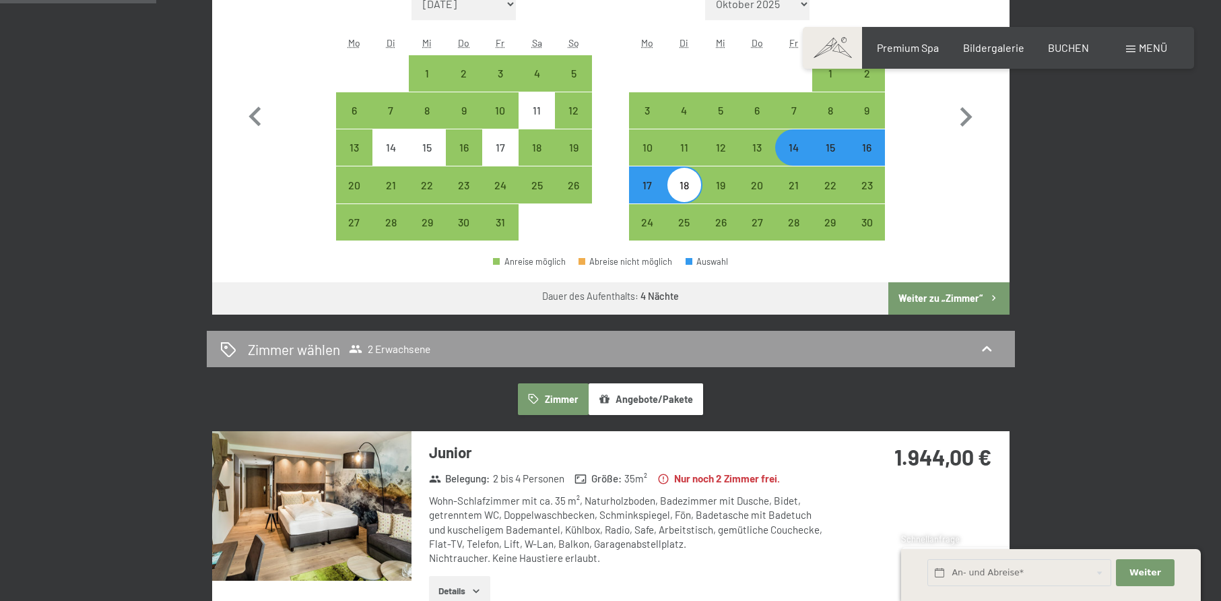
click at [937, 296] on button "Weiter zu „Zimmer“" at bounding box center [948, 298] width 121 height 32
select select "[DATE]"
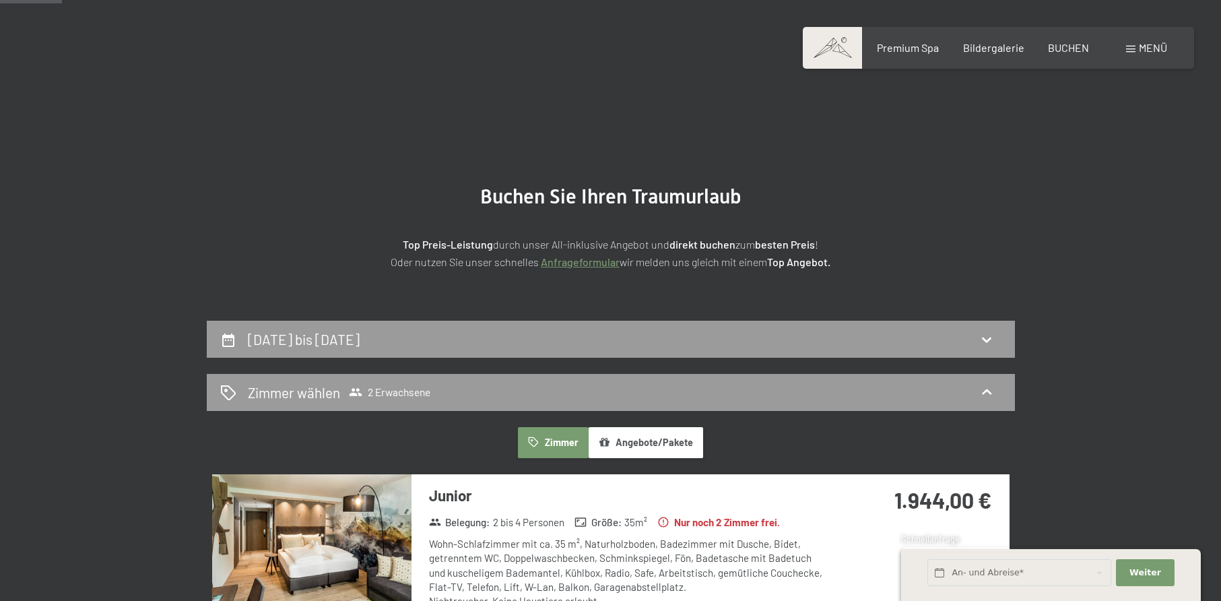
scroll to position [0, 0]
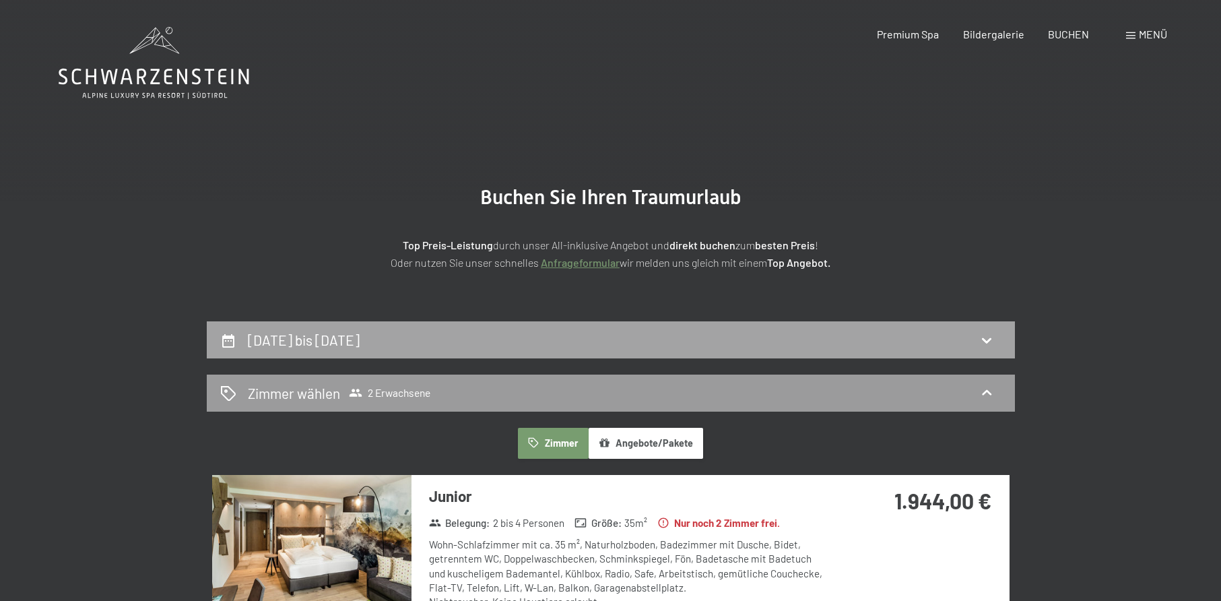
click at [719, 343] on div "14. November bis 18. November 2025" at bounding box center [610, 340] width 781 height 20
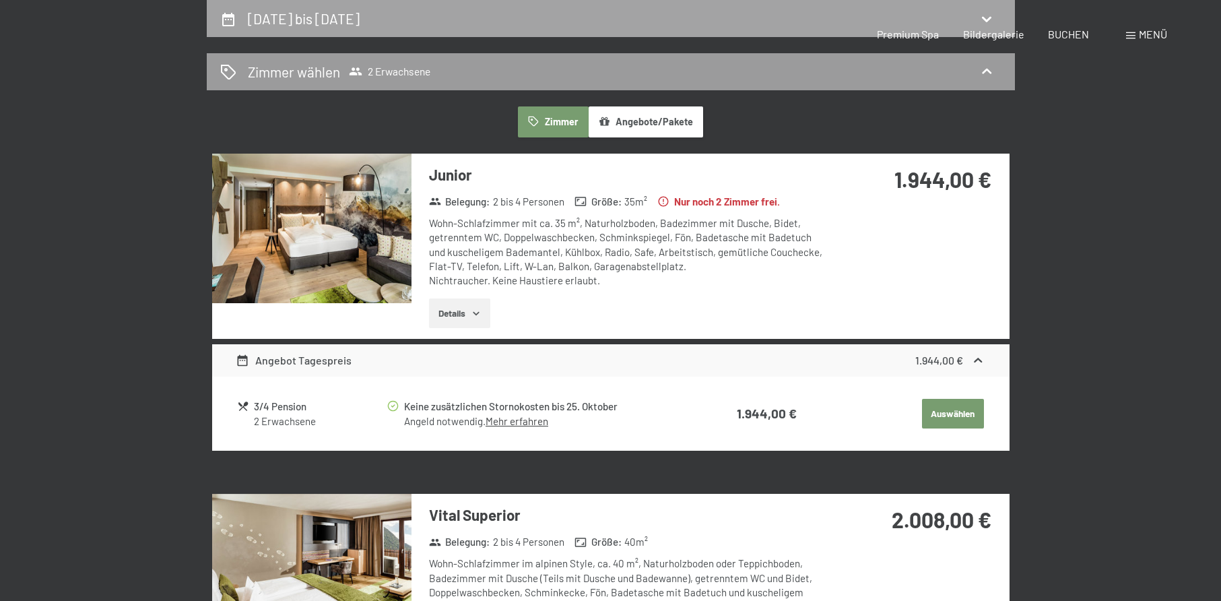
select select "[DATE]"
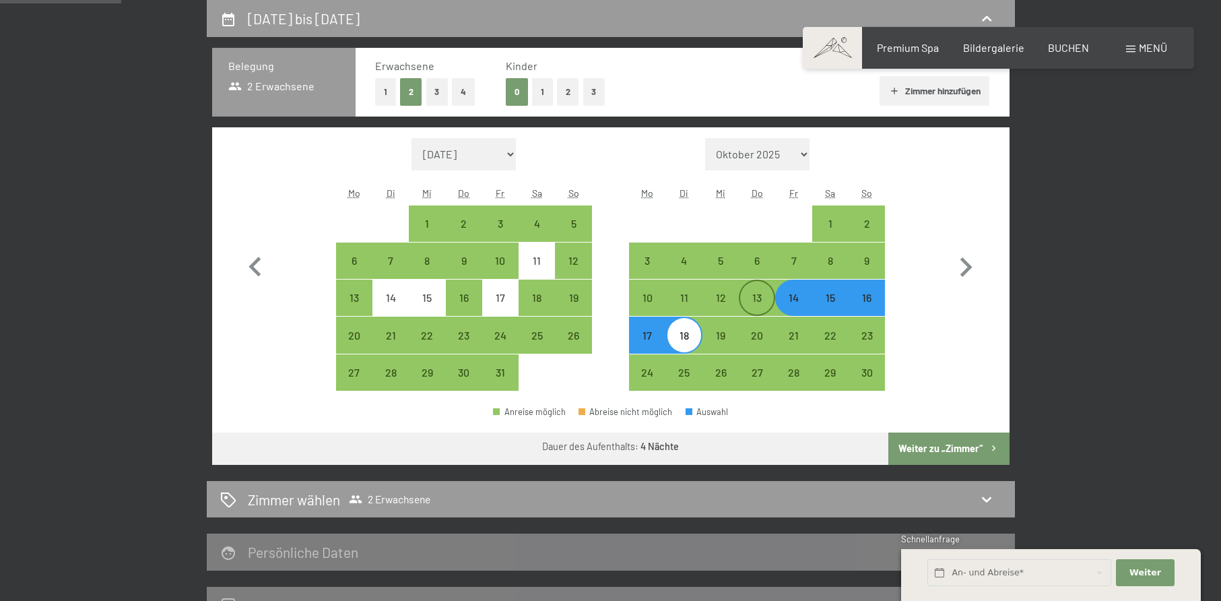
drag, startPoint x: 764, startPoint y: 302, endPoint x: 746, endPoint y: 305, distance: 19.2
click at [764, 302] on div "13" at bounding box center [757, 309] width 34 height 34
select select "[DATE]"
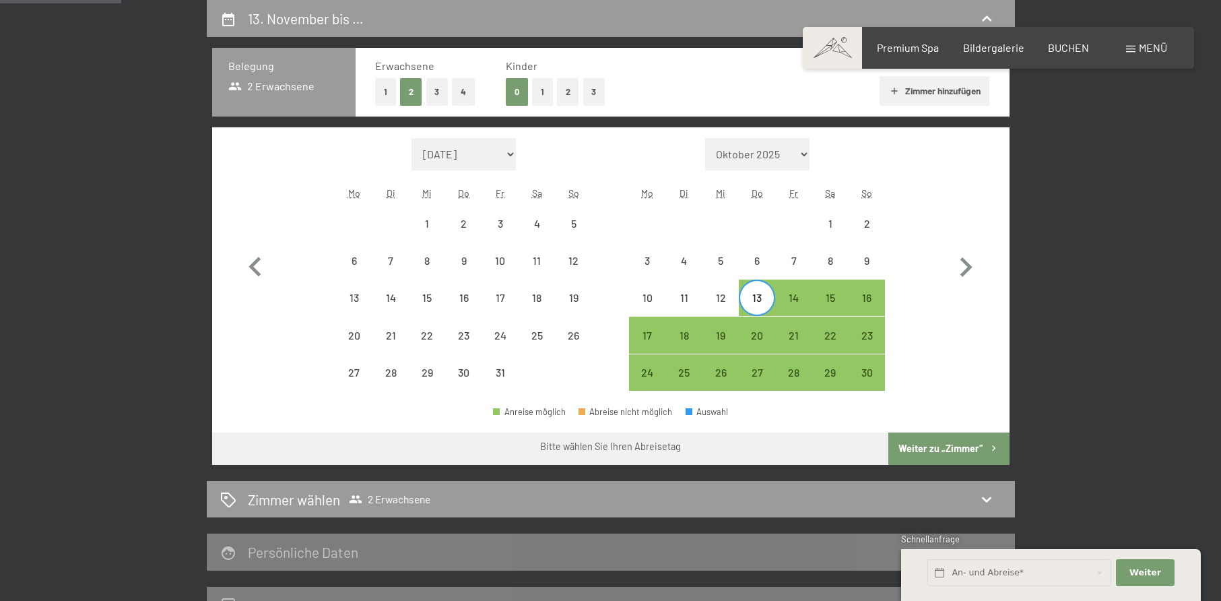
click at [663, 327] on div "17" at bounding box center [647, 335] width 36 height 36
select select "[DATE]"
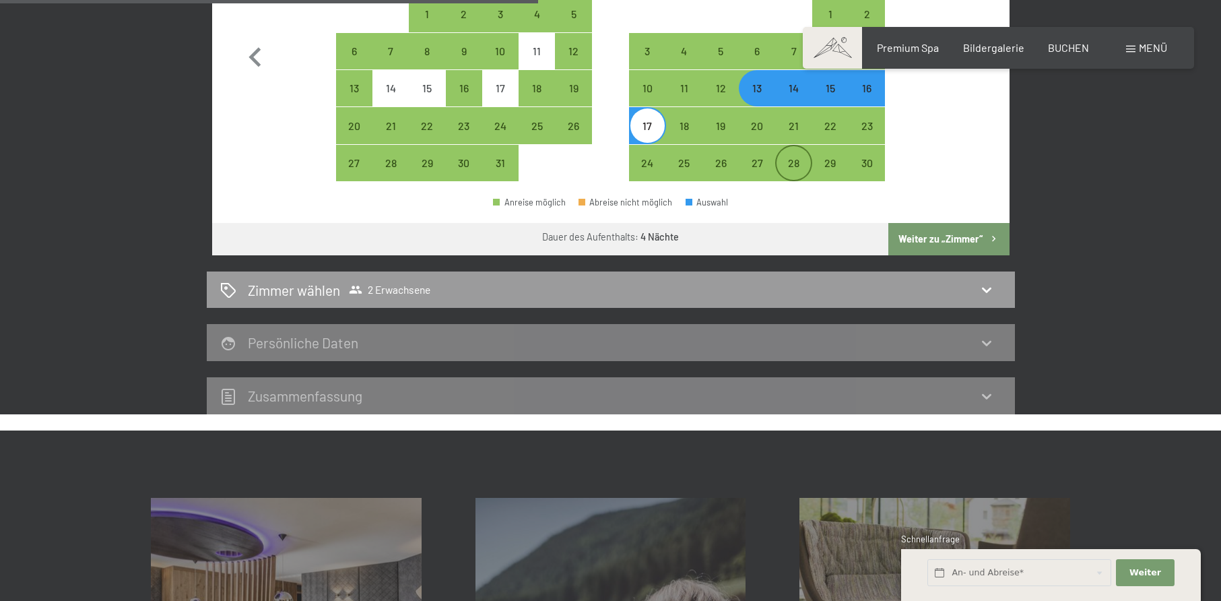
scroll to position [591, 0]
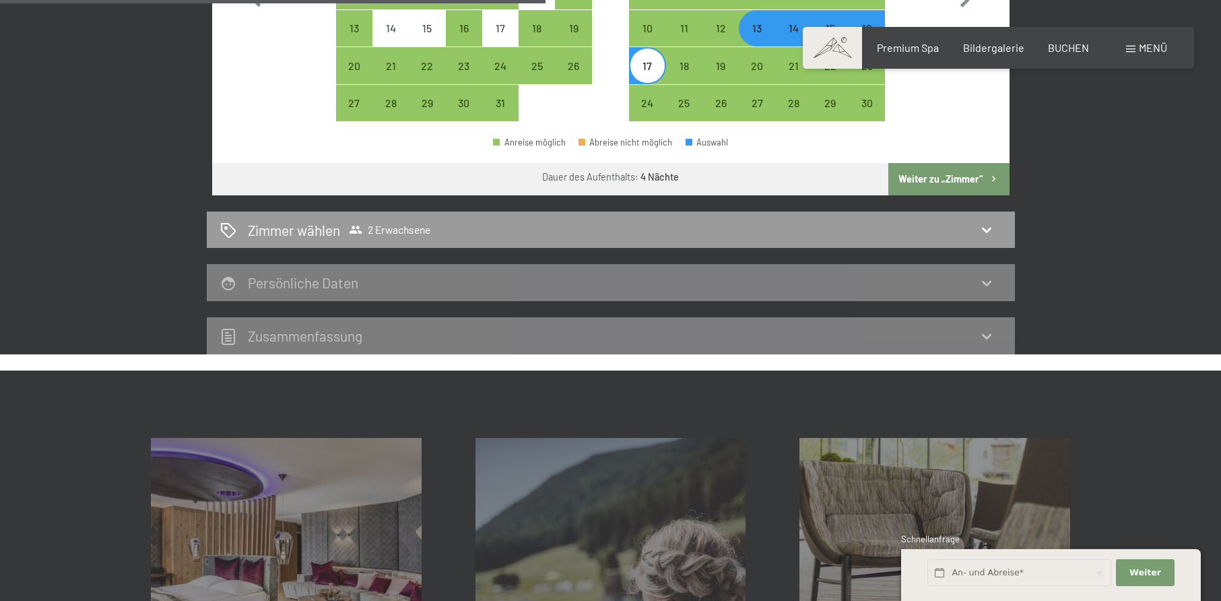
click at [944, 170] on button "Weiter zu „Zimmer“" at bounding box center [948, 179] width 121 height 32
select select "[DATE]"
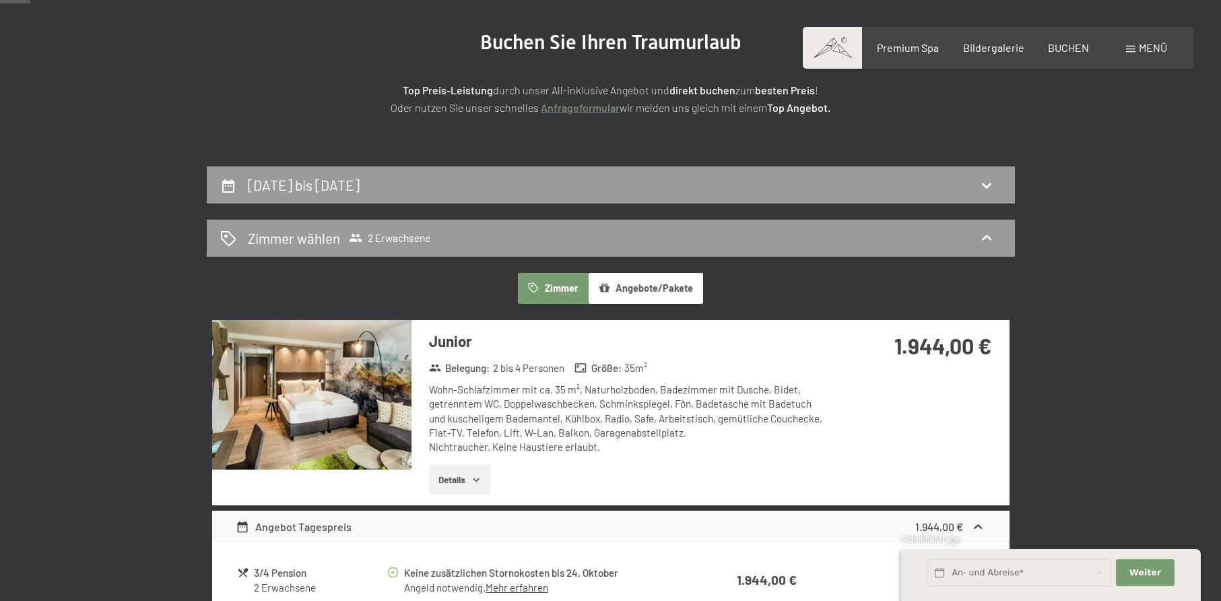
scroll to position [52, 0]
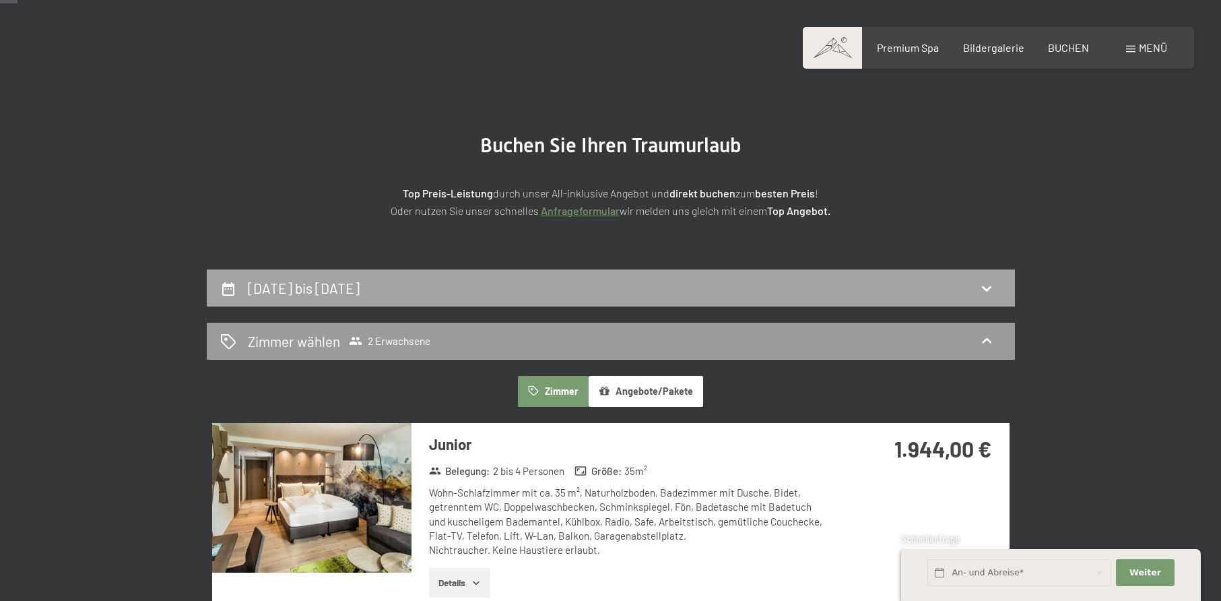
click at [590, 300] on div "13. November bis 17. November 2025" at bounding box center [611, 287] width 808 height 37
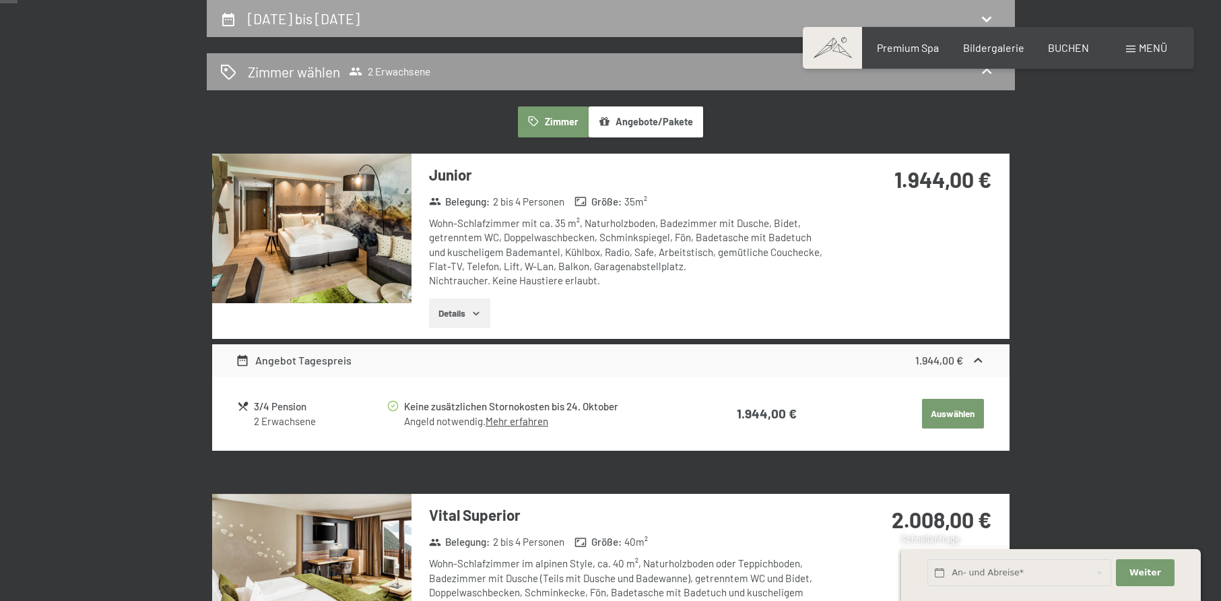
select select "[DATE]"
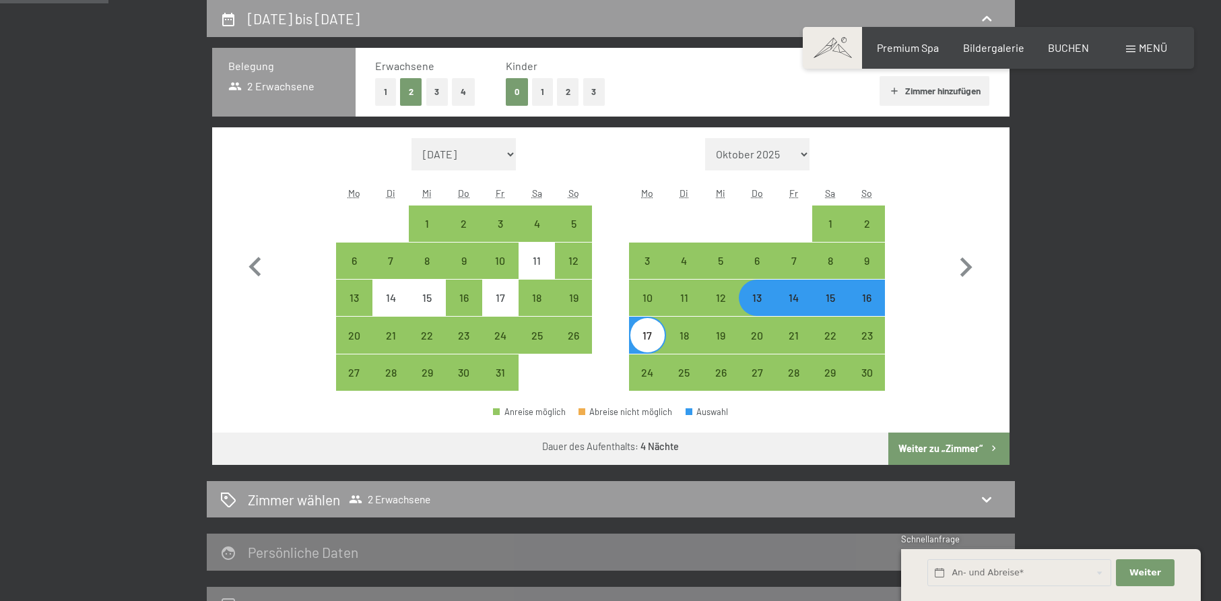
click at [796, 301] on div "14" at bounding box center [794, 309] width 34 height 34
select select "[DATE]"
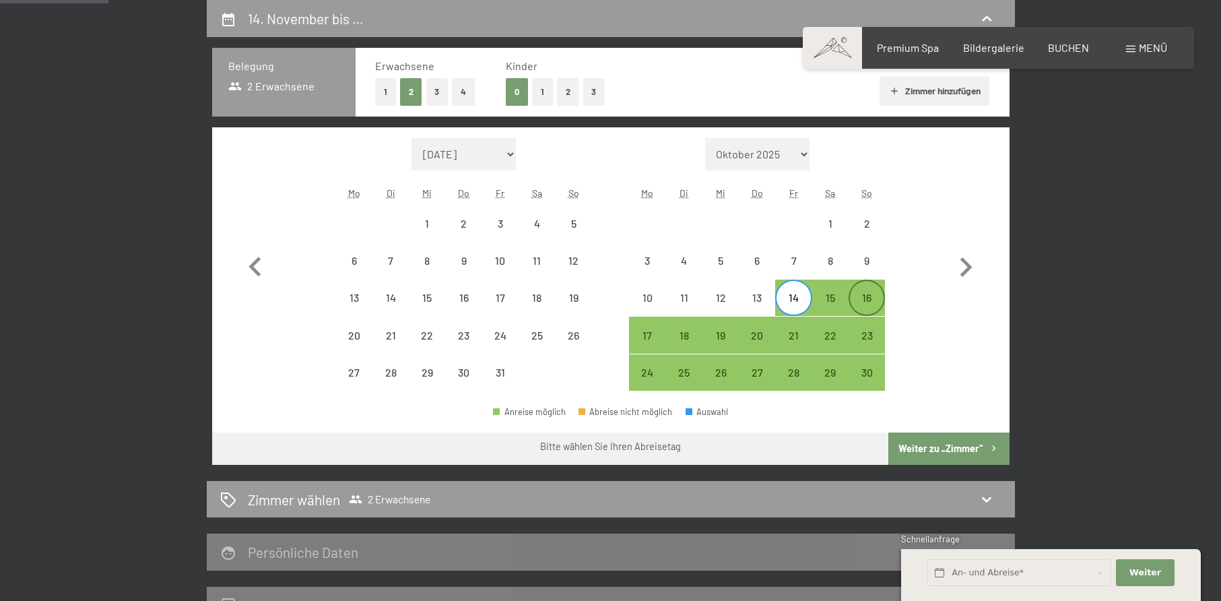
click at [853, 296] on div "16" at bounding box center [867, 309] width 34 height 34
select select "[DATE]"
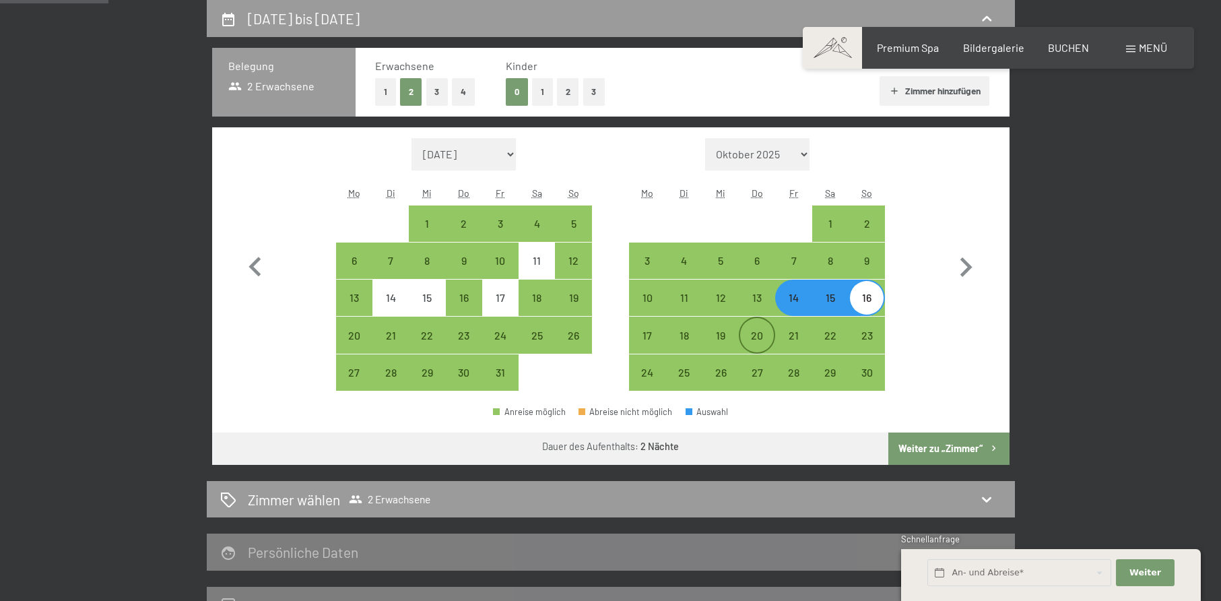
click at [766, 331] on div "20" at bounding box center [757, 347] width 34 height 34
select select "[DATE]"
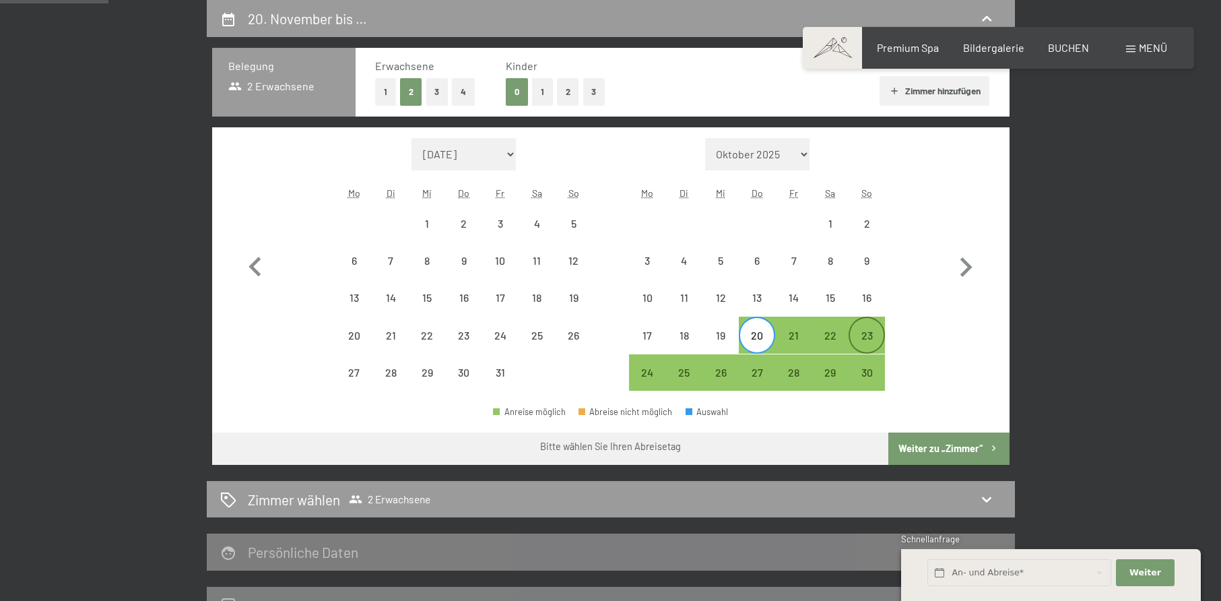
click at [858, 332] on div "23" at bounding box center [867, 347] width 34 height 34
select select "[DATE]"
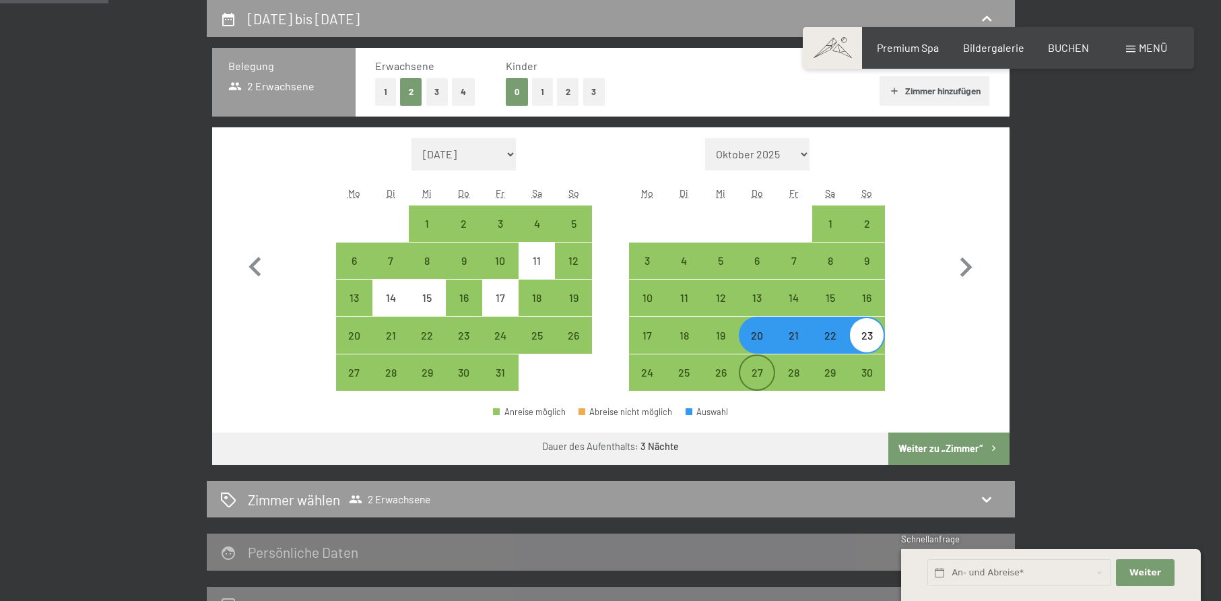
click at [750, 368] on div "27" at bounding box center [757, 384] width 34 height 34
select select "[DATE]"
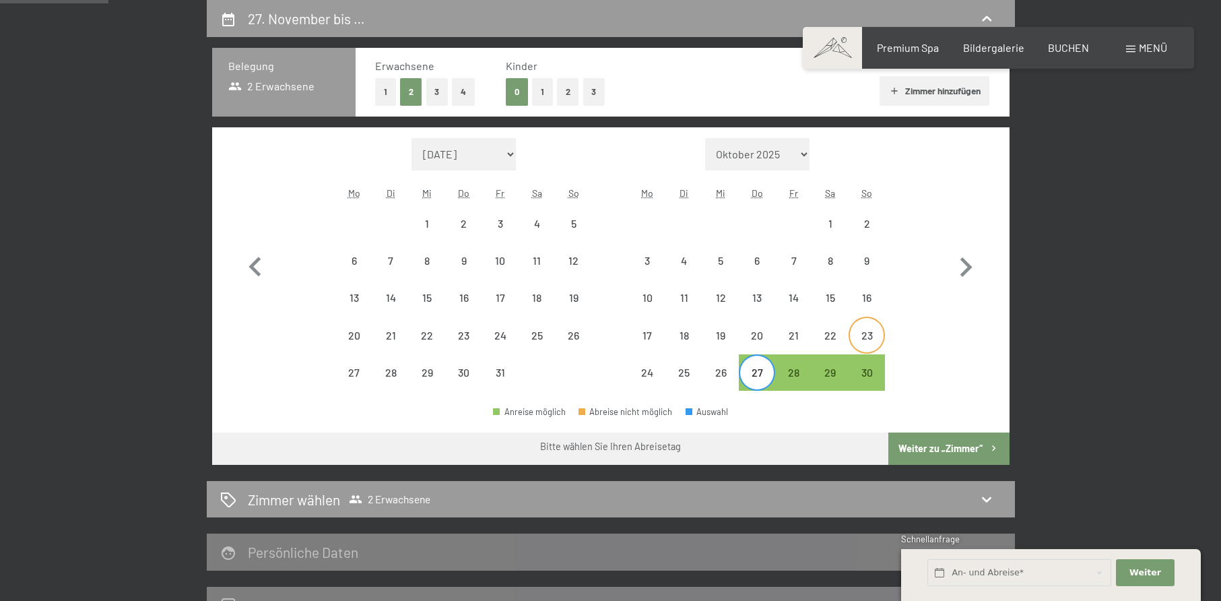
click at [862, 328] on div "23" at bounding box center [867, 335] width 34 height 34
select select "[DATE]"
click at [752, 376] on div "27" at bounding box center [757, 384] width 34 height 34
select select "[DATE]"
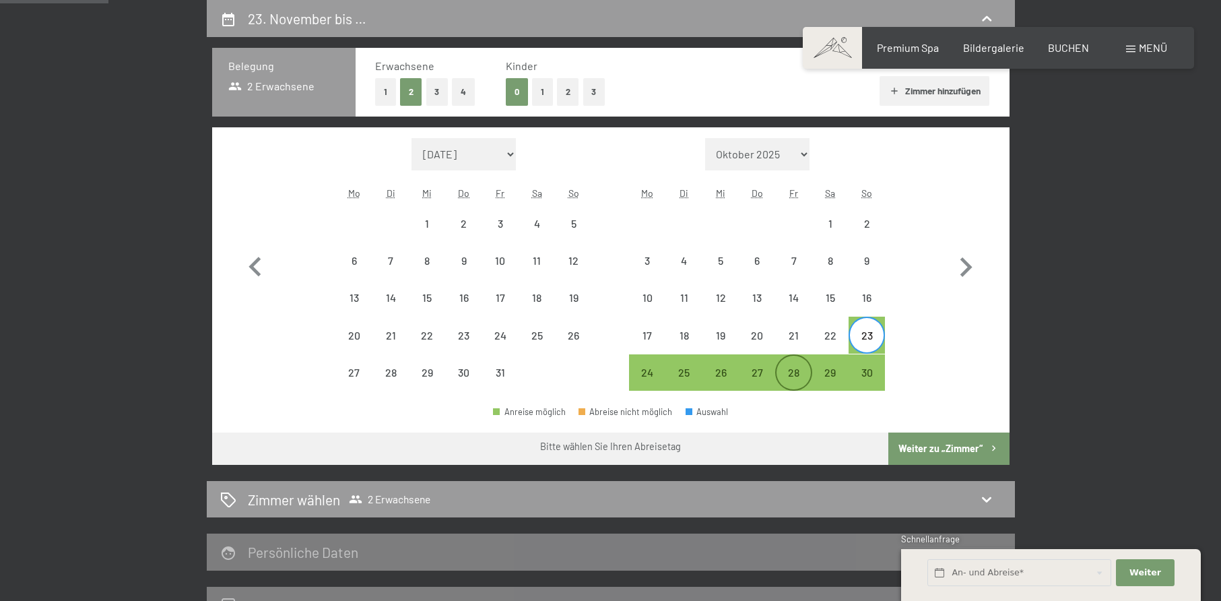
select select "[DATE]"
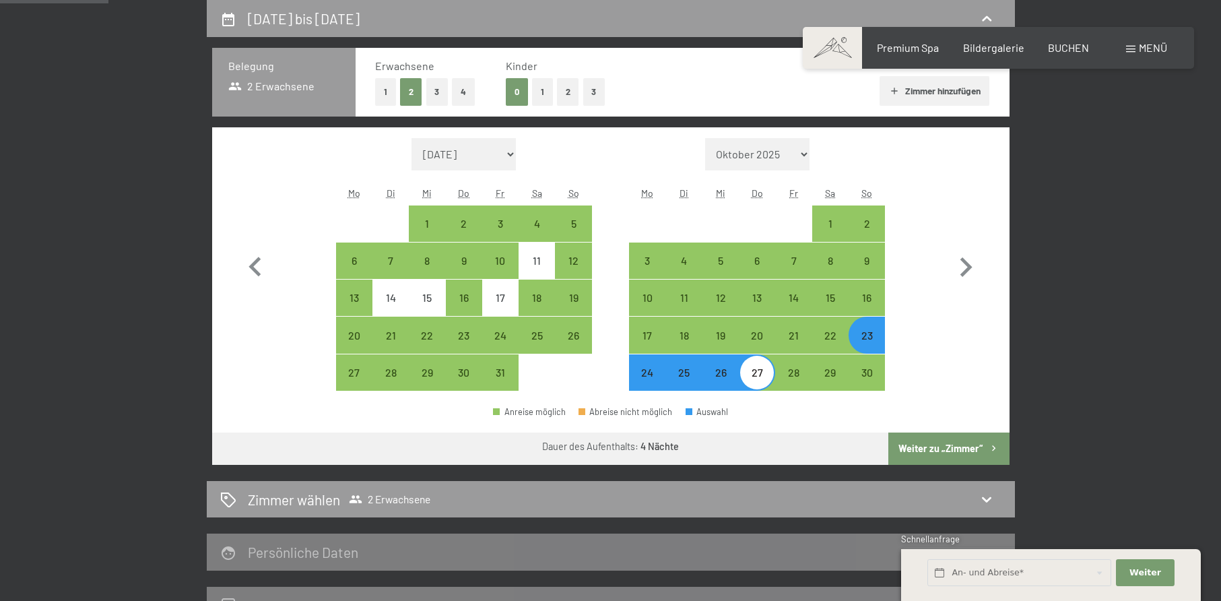
click at [927, 440] on button "Weiter zu „Zimmer“" at bounding box center [948, 448] width 121 height 32
select select "[DATE]"
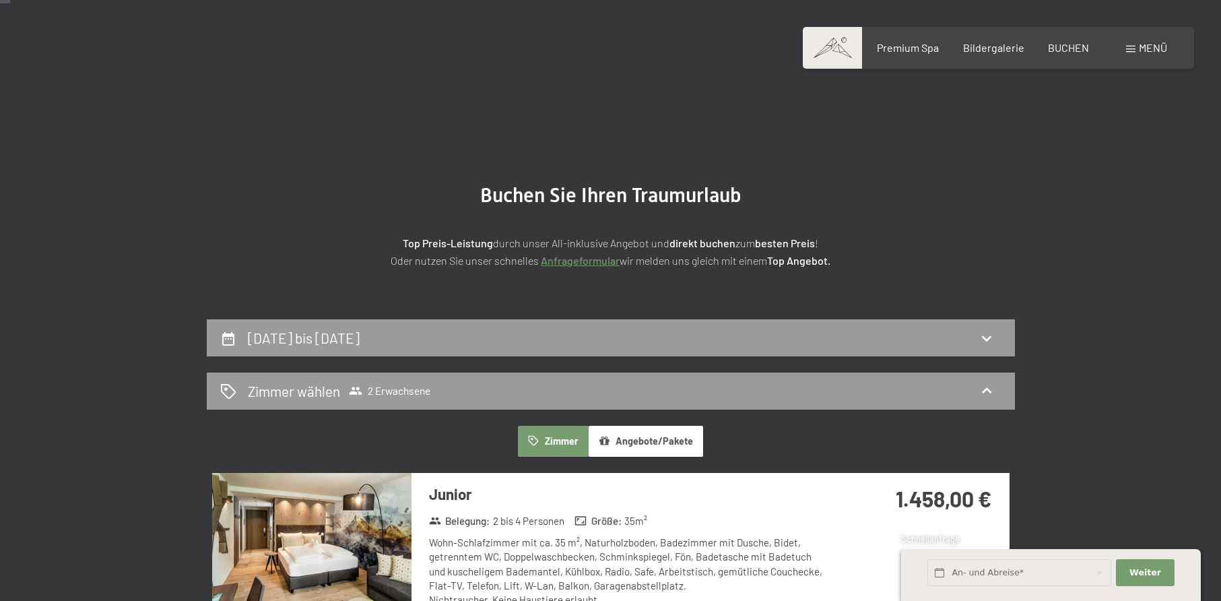
scroll to position [0, 0]
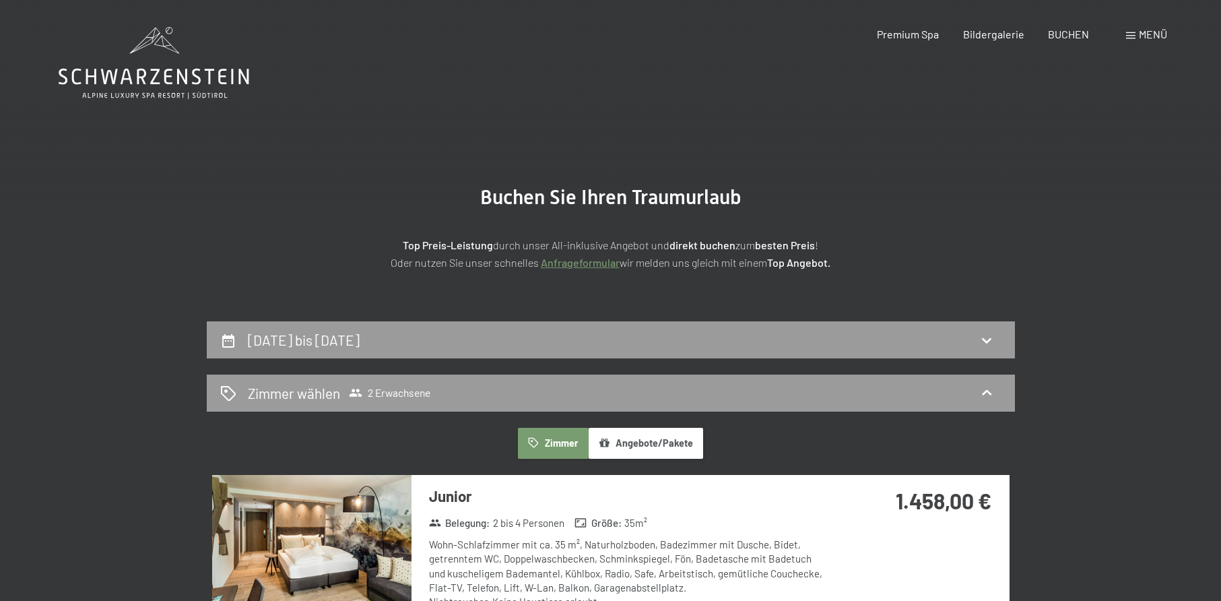
click at [916, 339] on div "23. November bis 27. November 2025" at bounding box center [610, 340] width 781 height 20
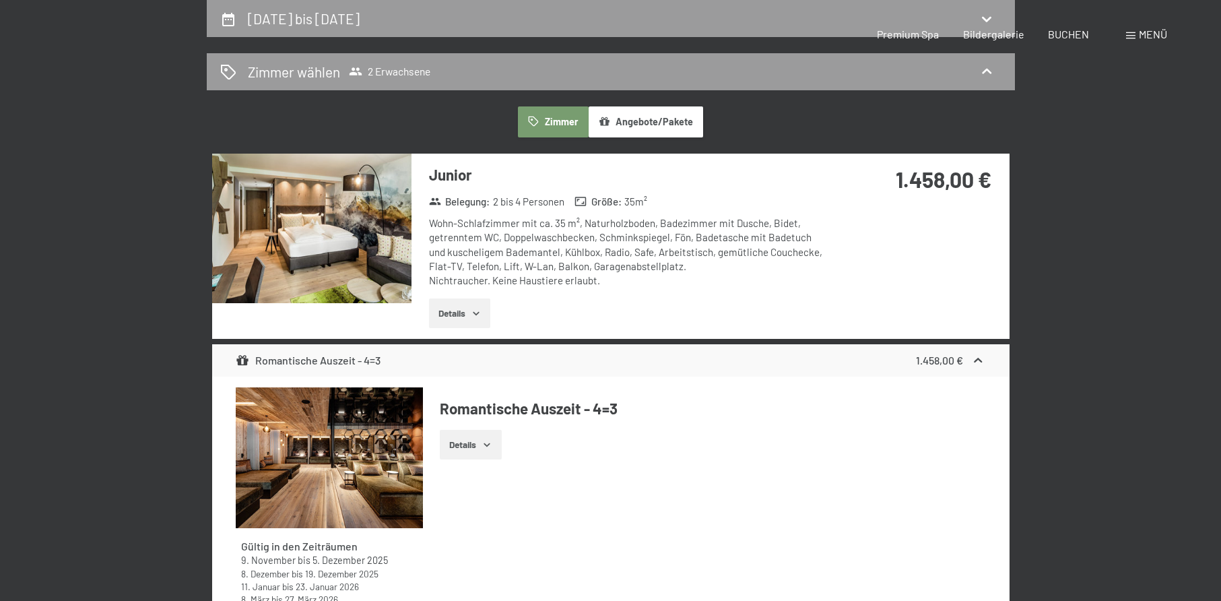
select select "[DATE]"
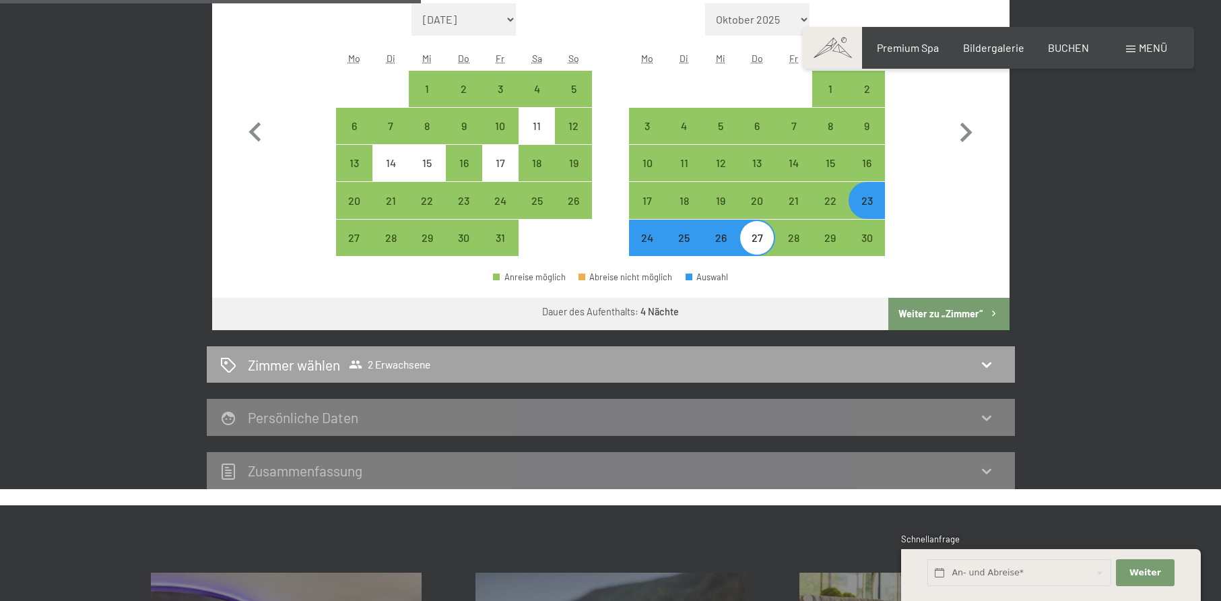
click at [875, 358] on div "Zimmer wählen 2 Erwachsene" at bounding box center [610, 365] width 781 height 20
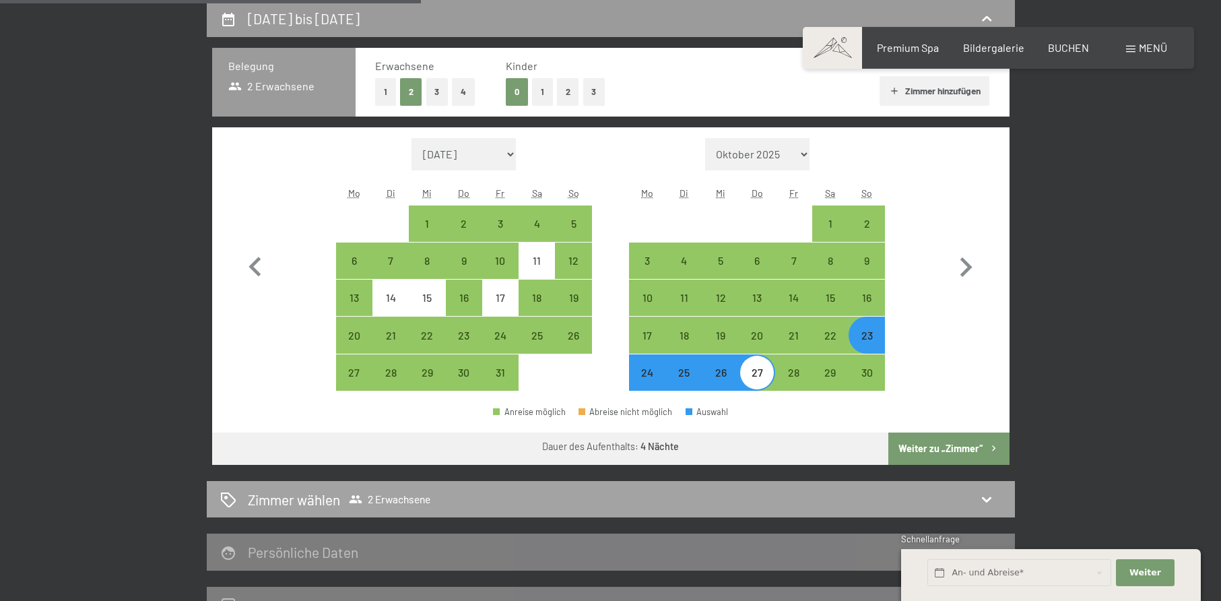
select select "[DATE]"
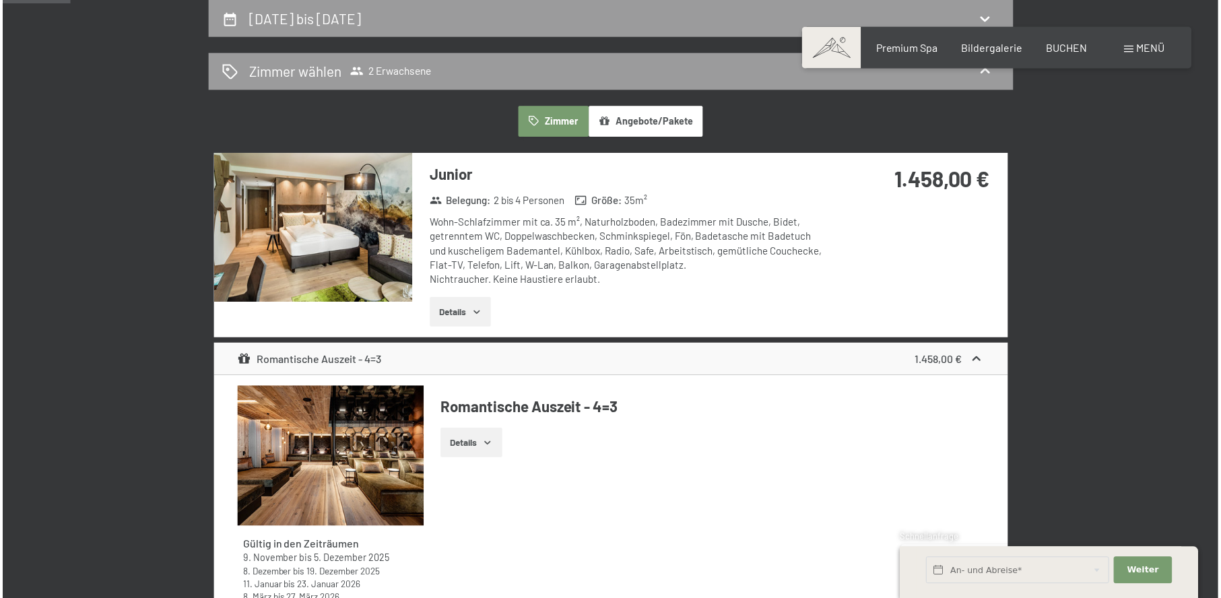
scroll to position [254, 0]
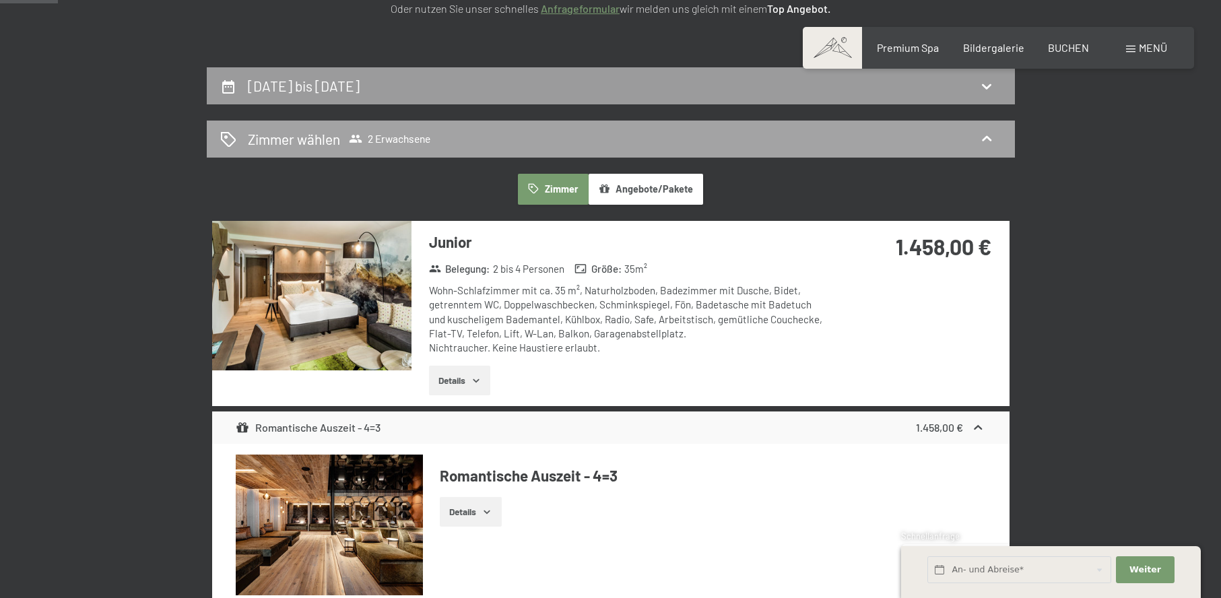
click at [360, 81] on h2 "23. November bis 27. November 2025" at bounding box center [304, 85] width 112 height 17
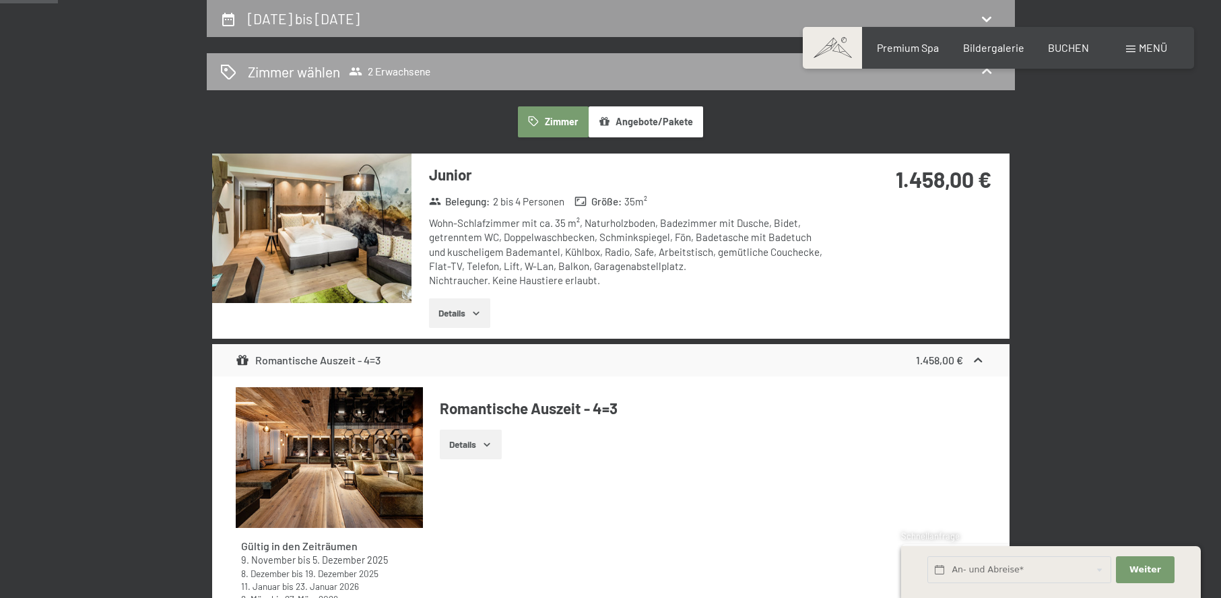
select select "[DATE]"
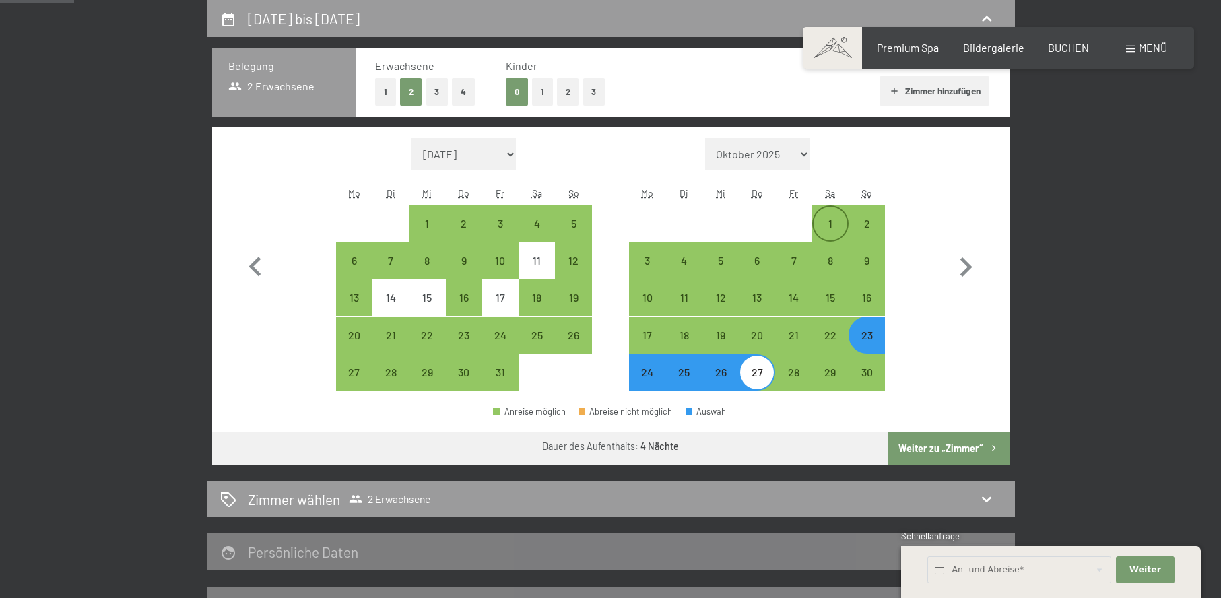
click at [836, 230] on div "1" at bounding box center [831, 235] width 34 height 34
select select "[DATE]"
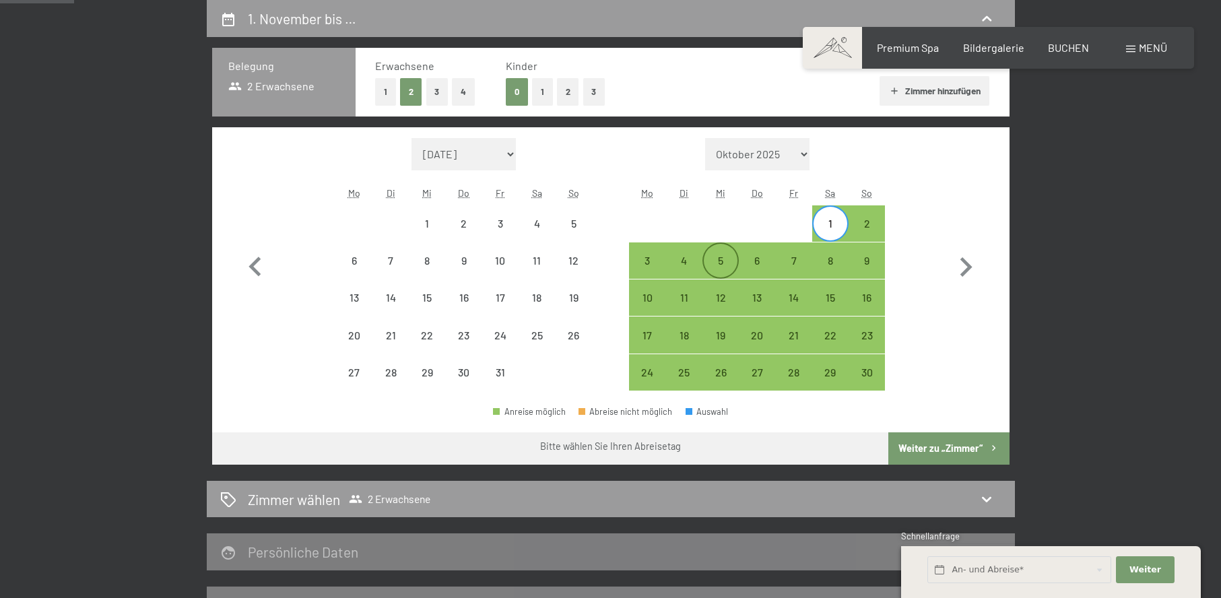
click at [720, 261] on div "5" at bounding box center [721, 272] width 34 height 34
select select "[DATE]"
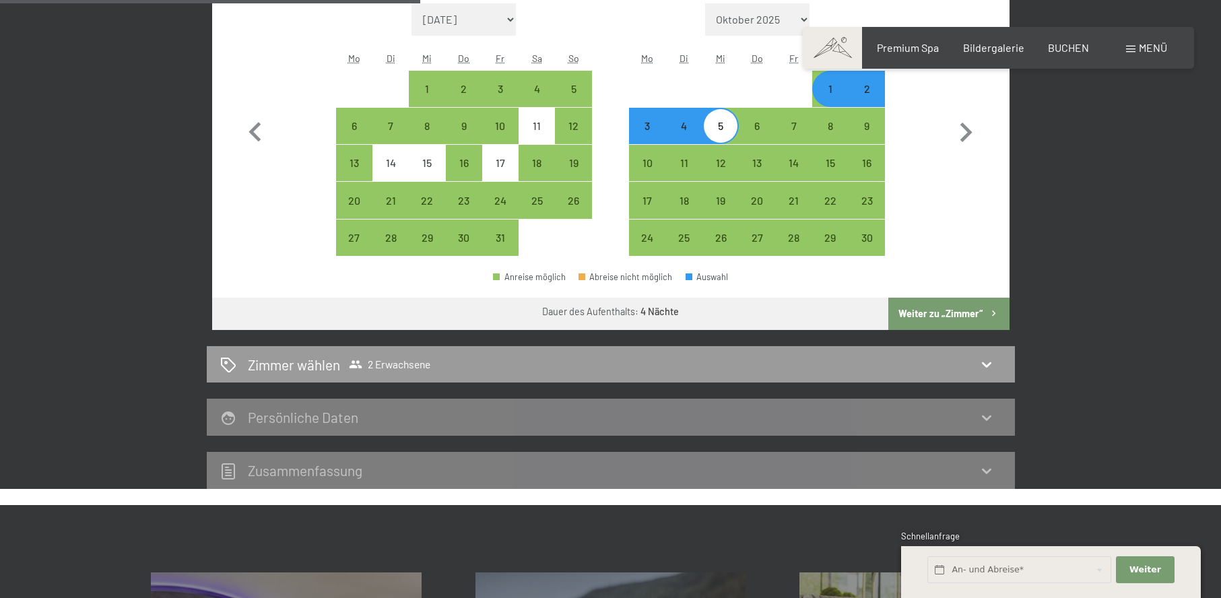
click at [949, 308] on button "Weiter zu „Zimmer“" at bounding box center [948, 314] width 121 height 32
select select "[DATE]"
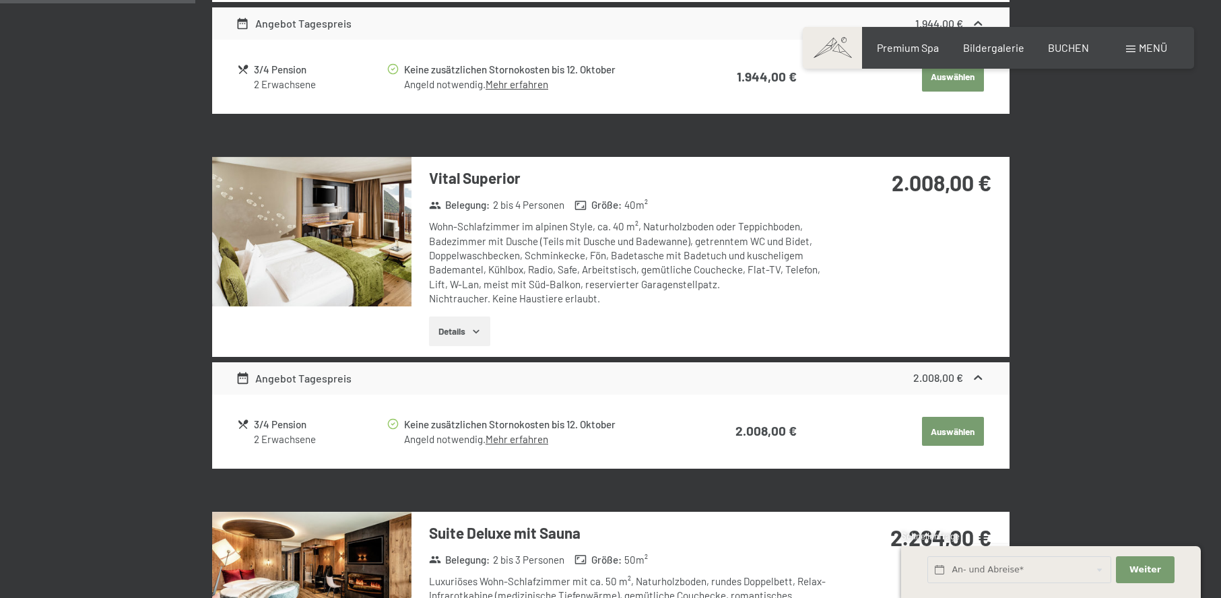
scroll to position [52, 0]
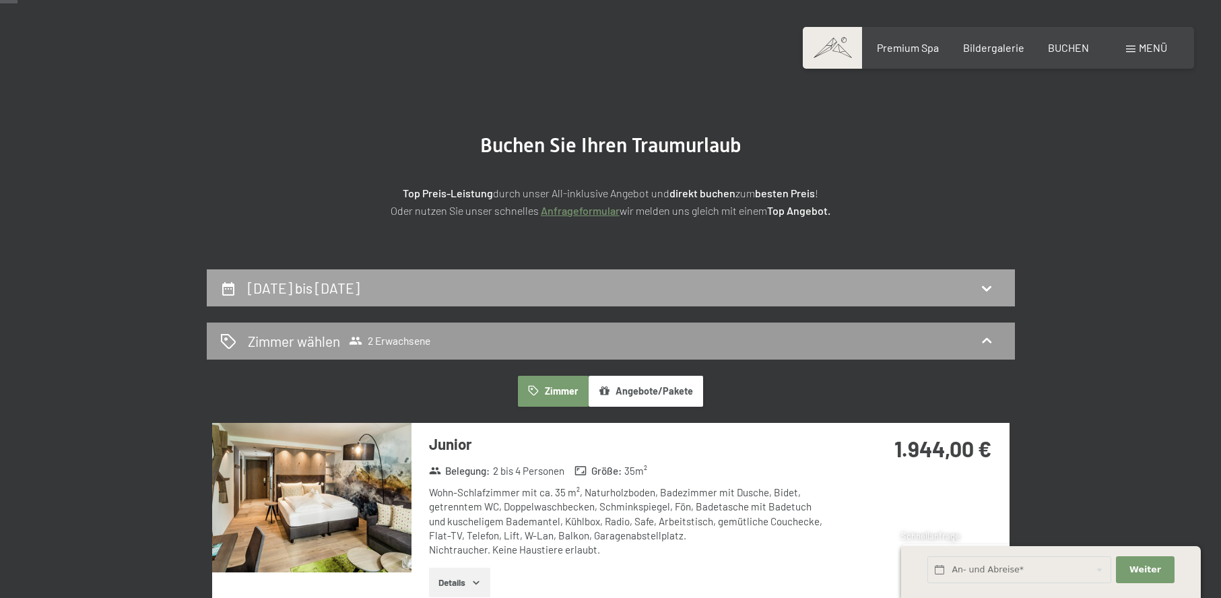
click at [826, 284] on div "1. November bis 5. November 2025" at bounding box center [610, 288] width 781 height 20
select select "[DATE]"
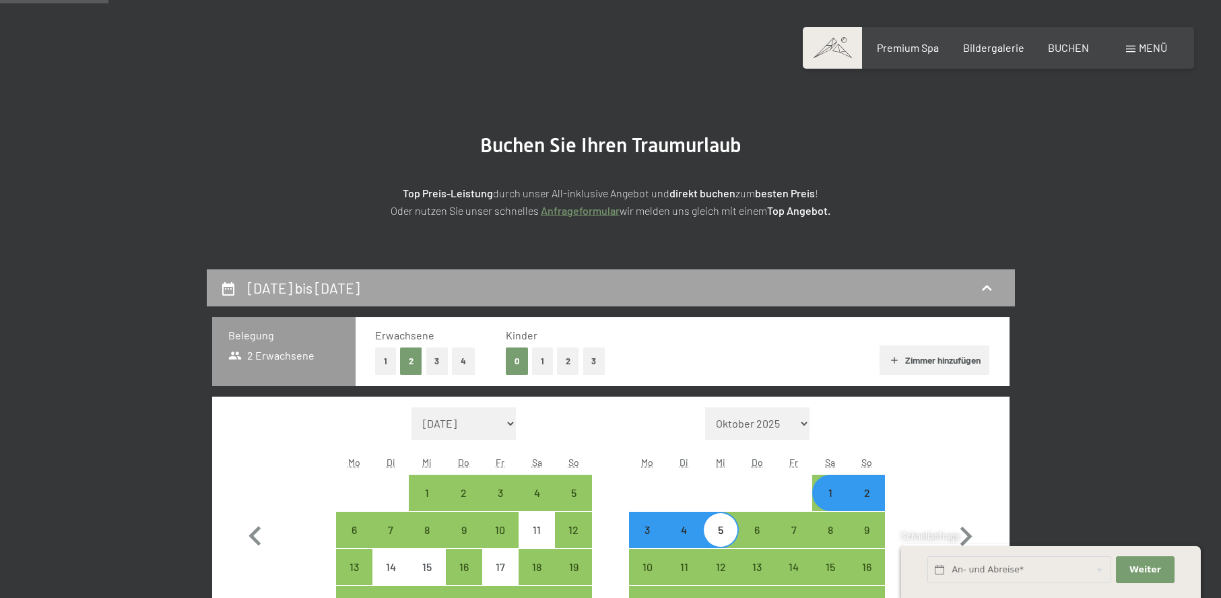
scroll to position [321, 0]
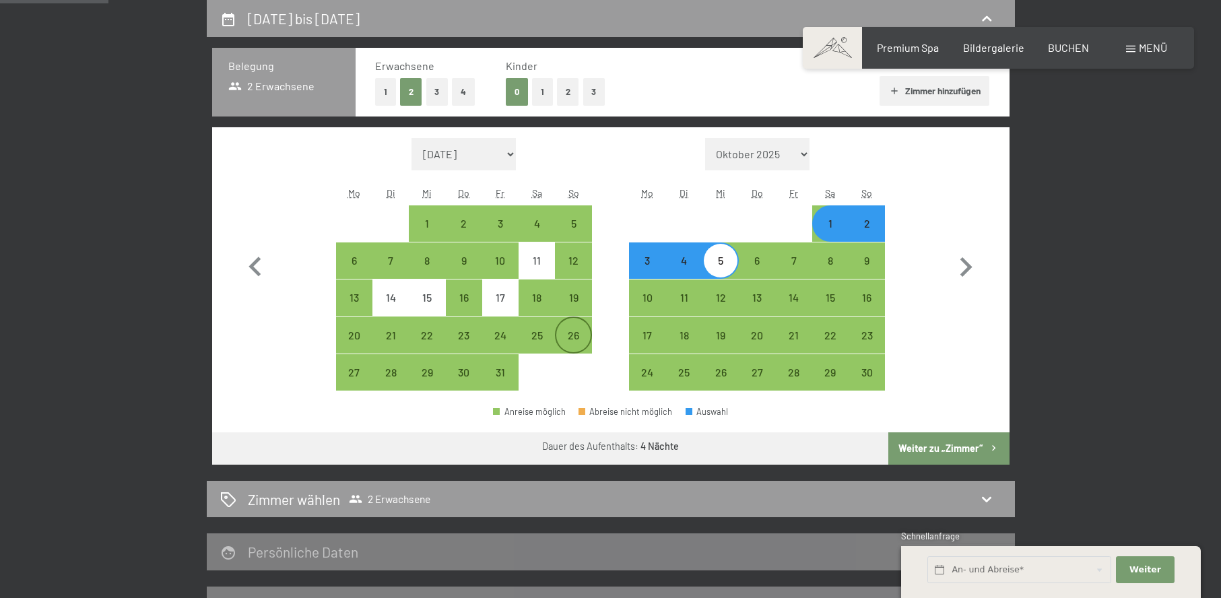
click at [579, 328] on div "26" at bounding box center [573, 335] width 34 height 34
select select "[DATE]"
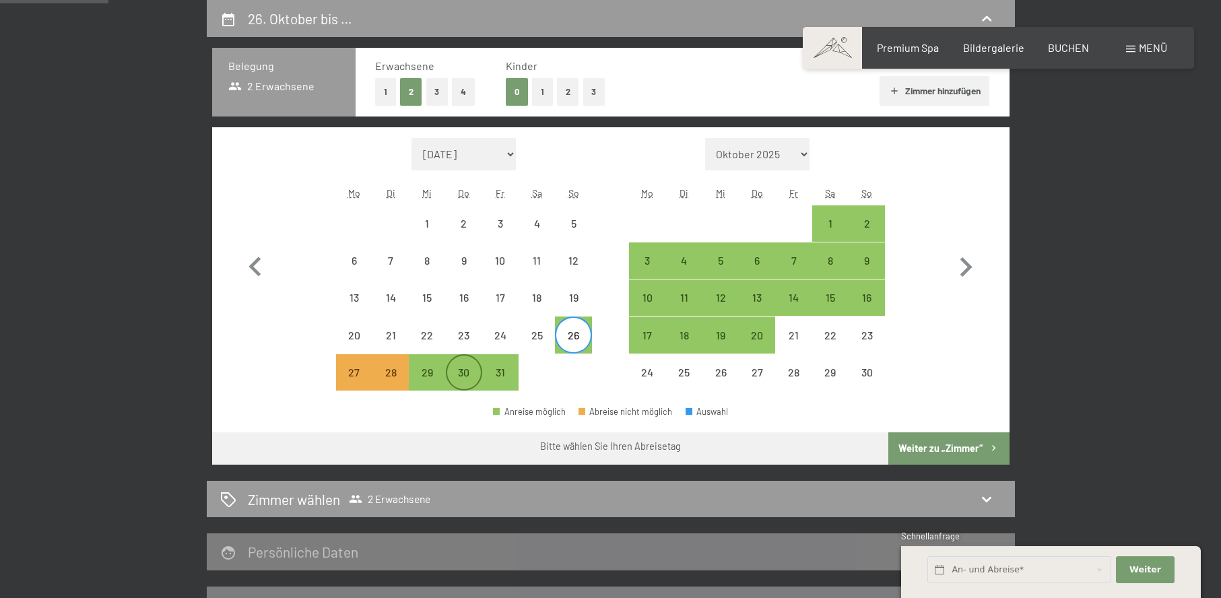
click at [452, 374] on div "30" at bounding box center [464, 384] width 34 height 34
select select "[DATE]"
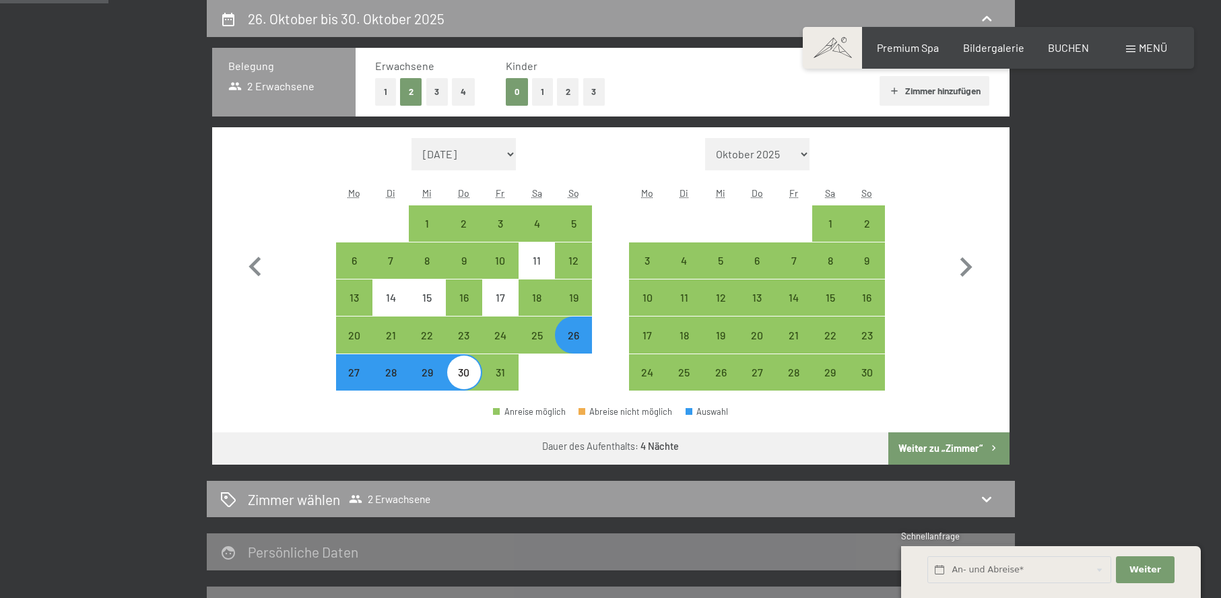
click at [957, 440] on button "Weiter zu „Zimmer“" at bounding box center [948, 448] width 121 height 32
select select "[DATE]"
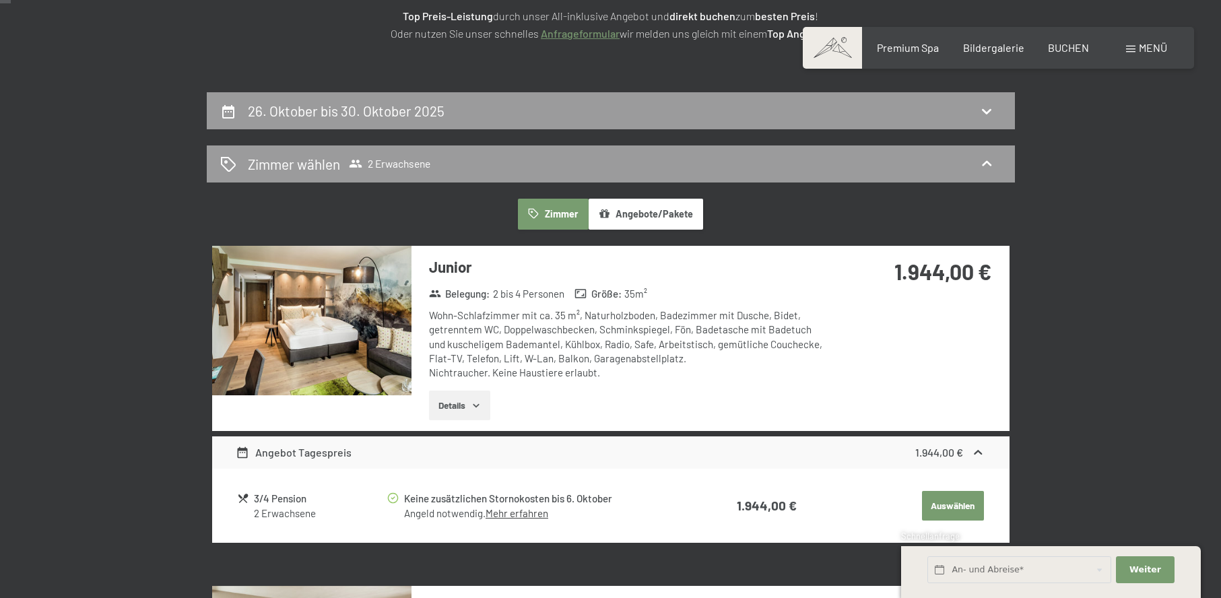
scroll to position [269, 0]
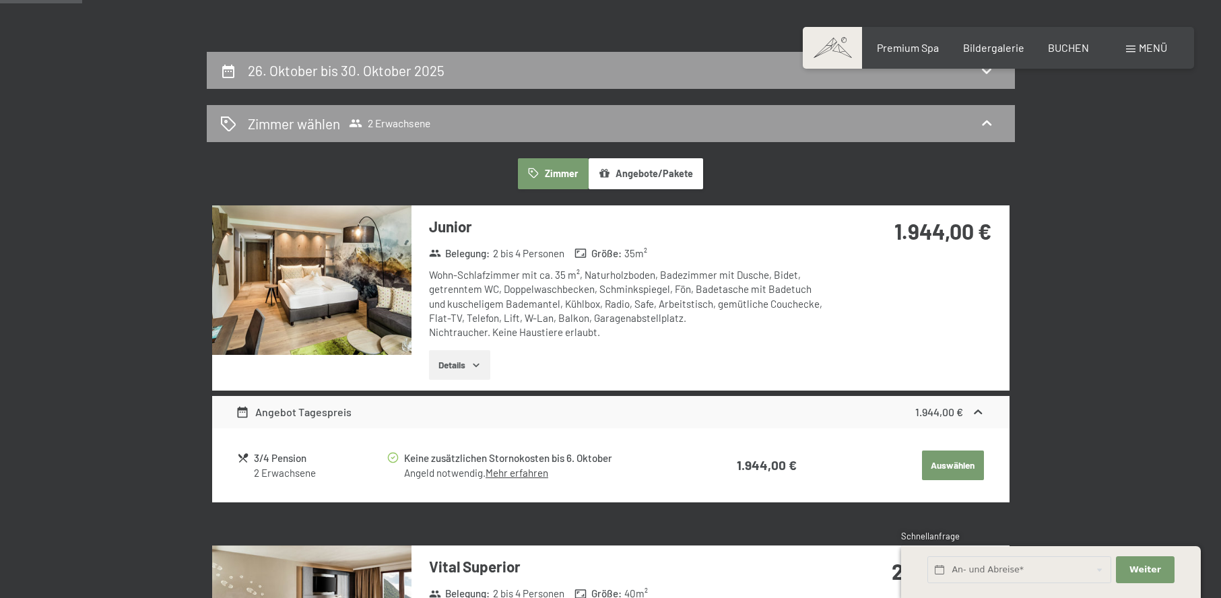
click at [767, 130] on div "Zimmer wählen 2 Erwachsene" at bounding box center [610, 124] width 781 height 20
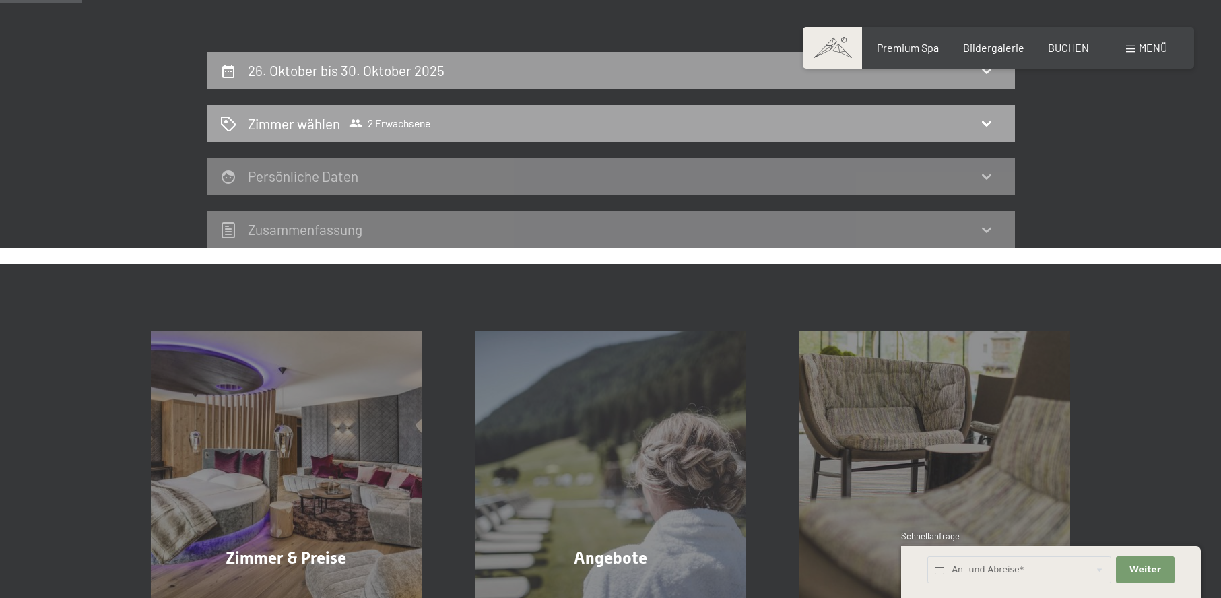
click at [841, 126] on div "Zimmer wählen 2 Erwachsene" at bounding box center [610, 124] width 781 height 20
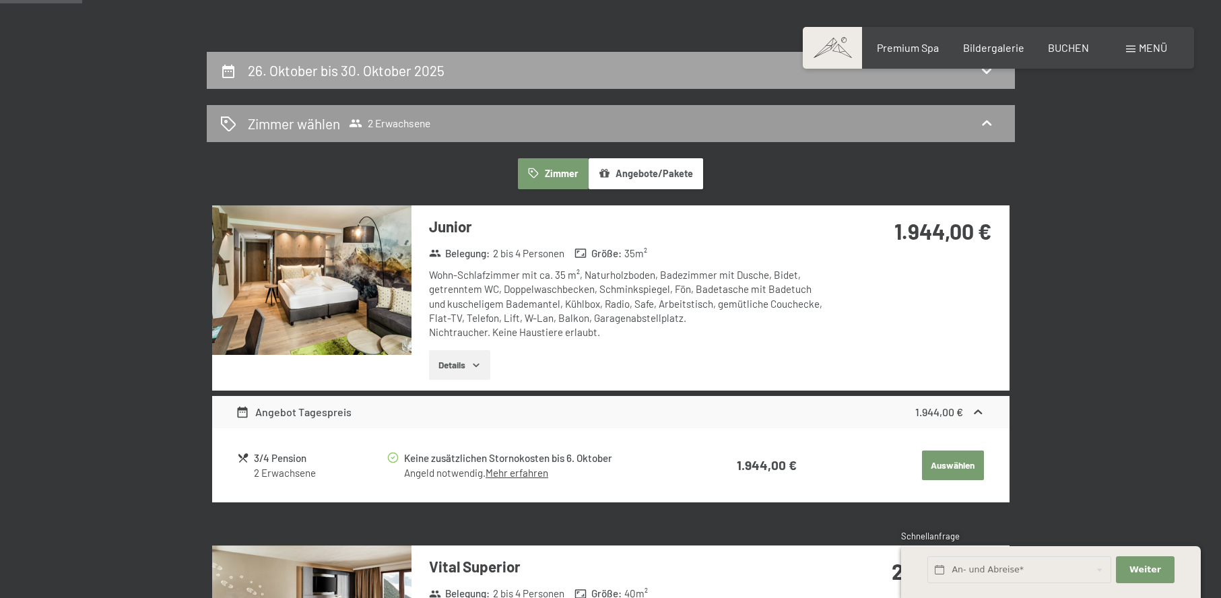
click at [824, 75] on div "26. Oktober bis 30. Oktober 2025" at bounding box center [610, 71] width 781 height 20
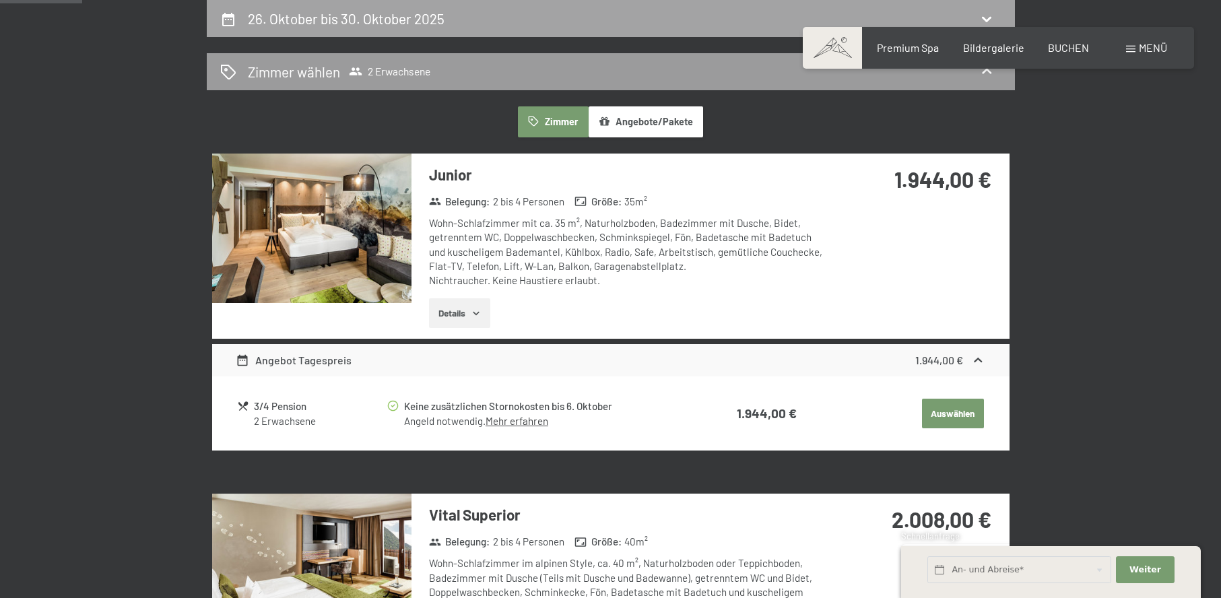
select select "[DATE]"
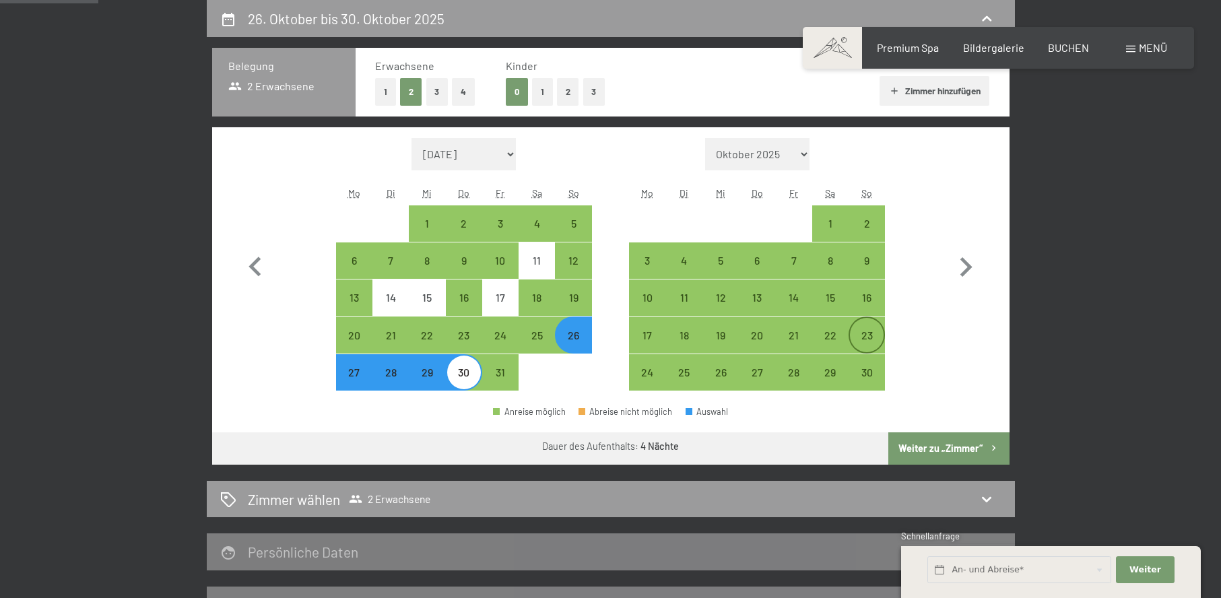
click at [856, 338] on div "23" at bounding box center [867, 347] width 34 height 34
select select "[DATE]"
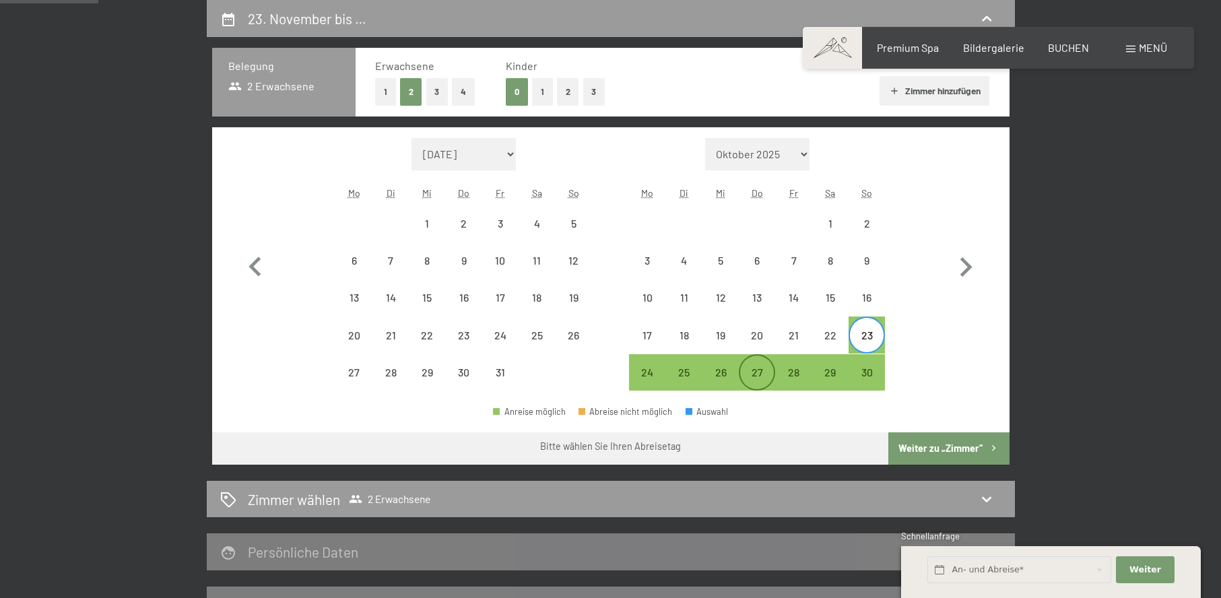
click at [759, 374] on div "27" at bounding box center [757, 384] width 34 height 34
select select "[DATE]"
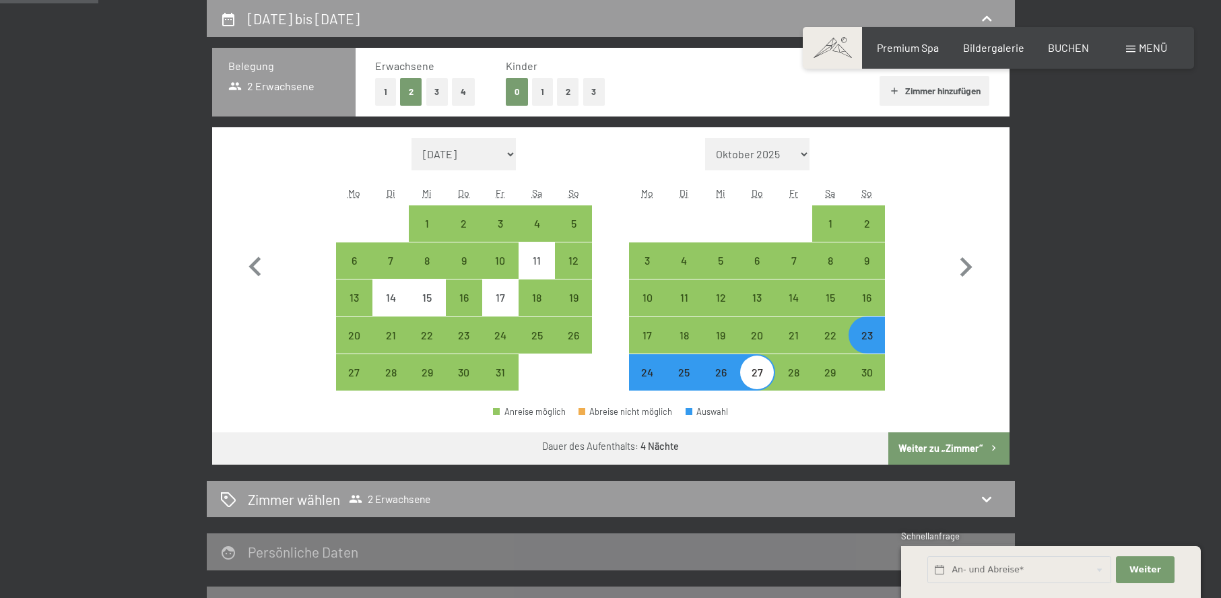
click at [939, 451] on button "Weiter zu „Zimmer“" at bounding box center [948, 448] width 121 height 32
select select "[DATE]"
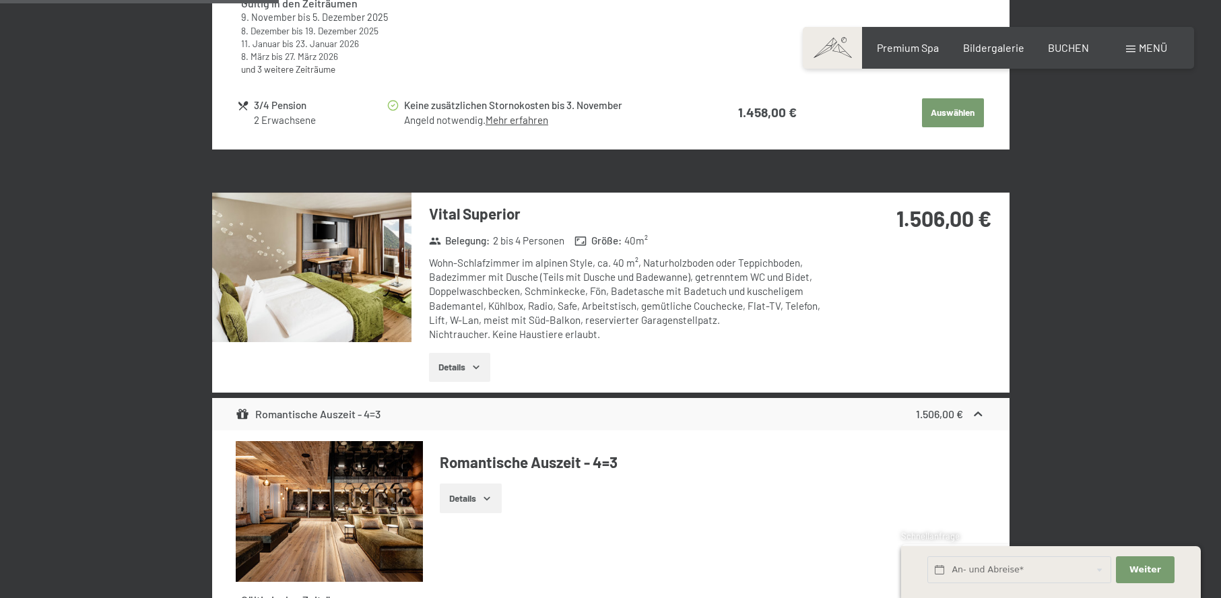
scroll to position [860, 0]
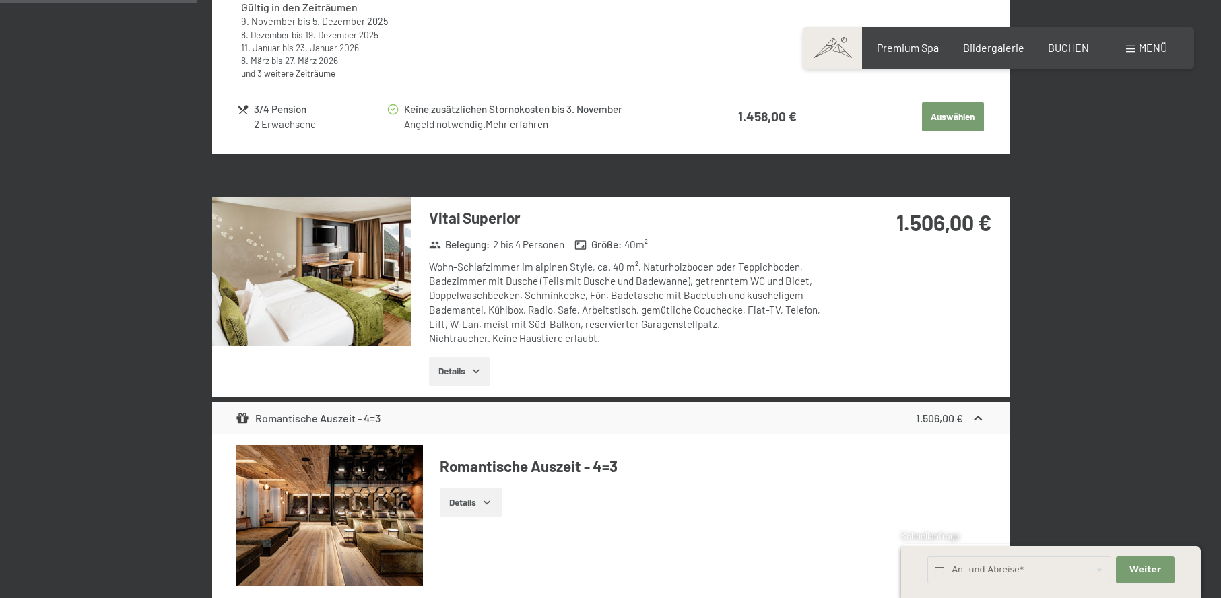
click at [391, 279] on img at bounding box center [311, 272] width 199 height 150
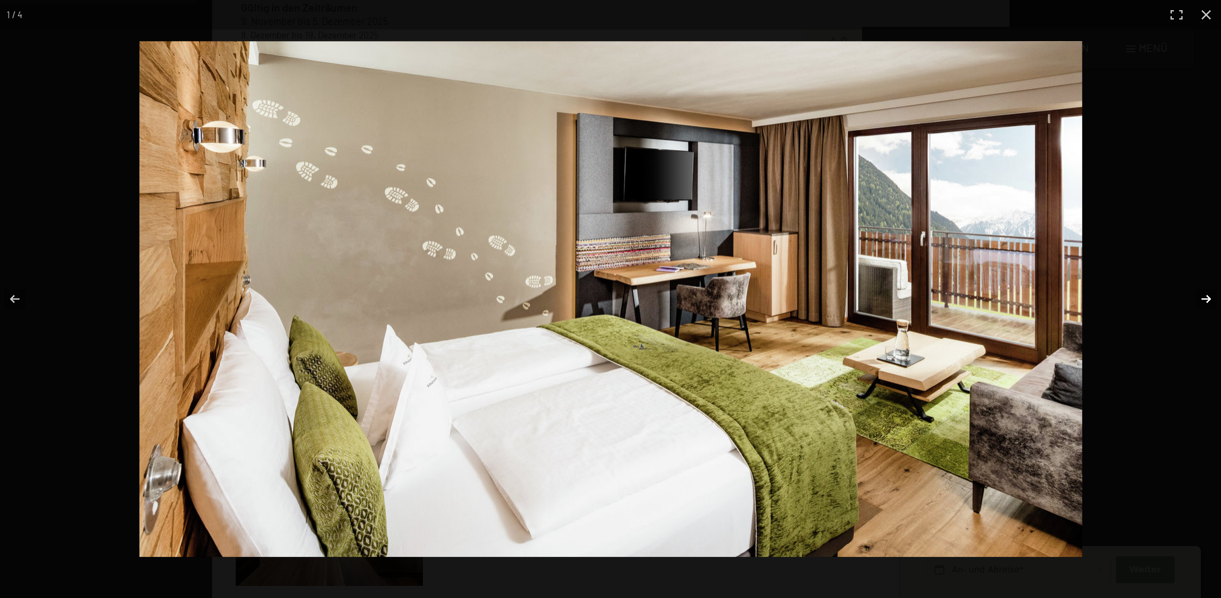
click at [1196, 289] on button "button" at bounding box center [1197, 298] width 47 height 67
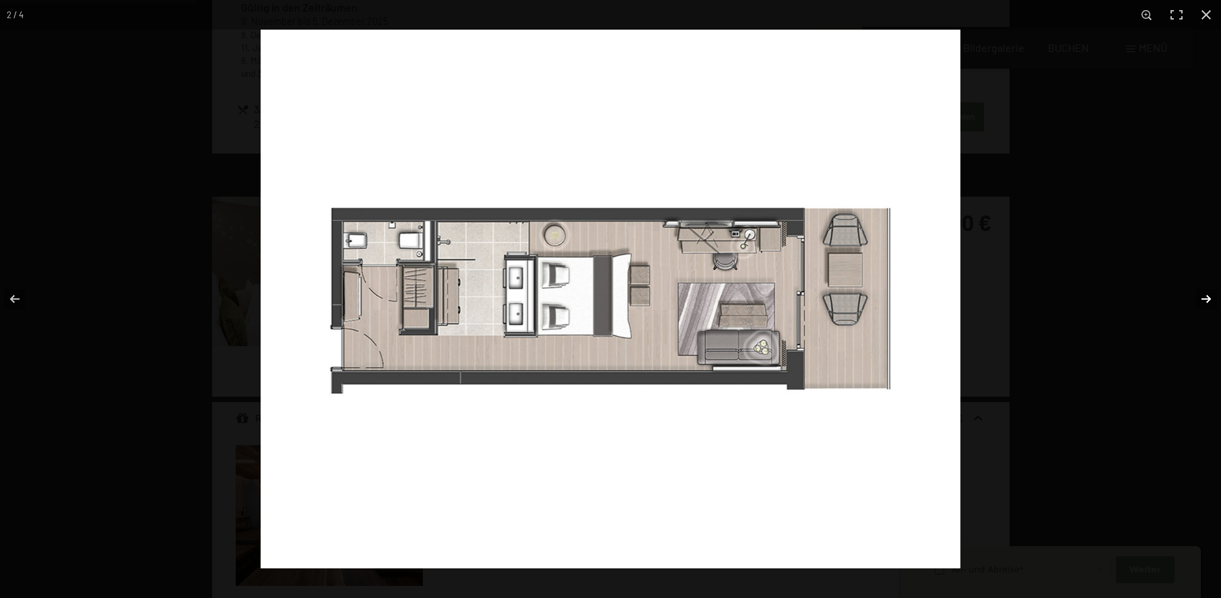
click at [1196, 289] on button "button" at bounding box center [1197, 298] width 47 height 67
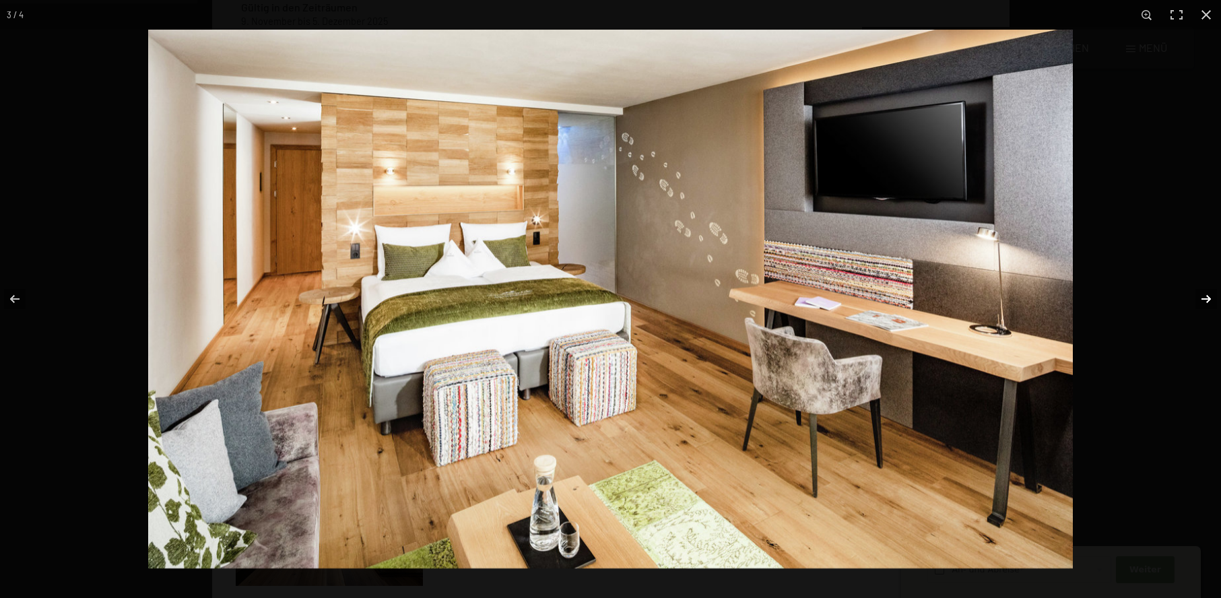
click at [1196, 289] on button "button" at bounding box center [1197, 298] width 47 height 67
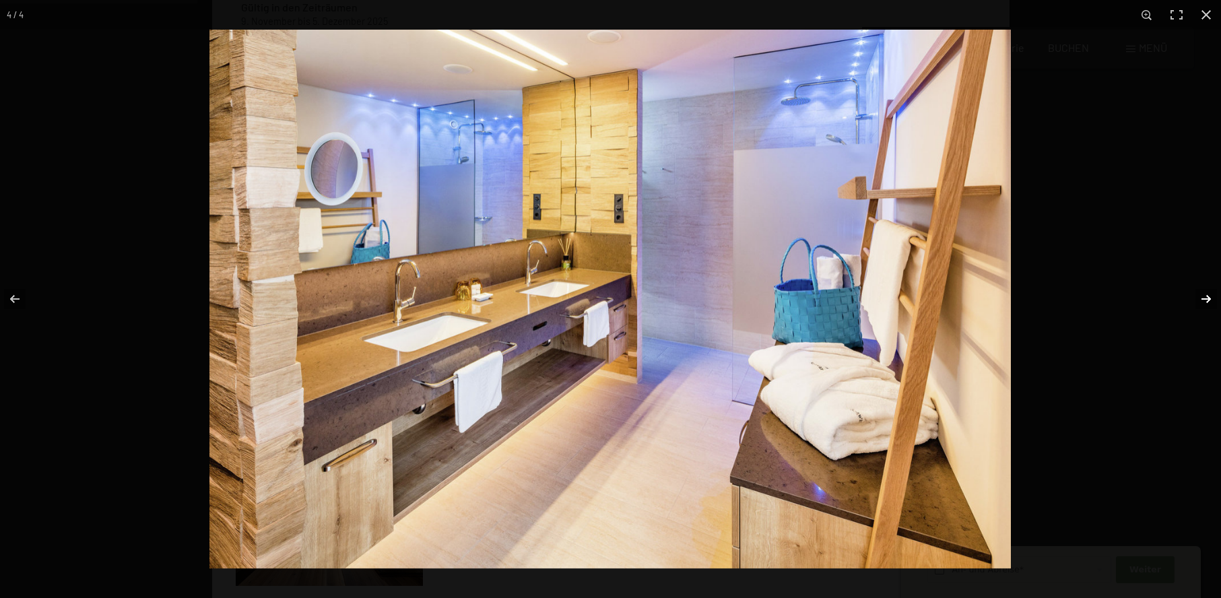
click at [1196, 289] on button "button" at bounding box center [1197, 298] width 47 height 67
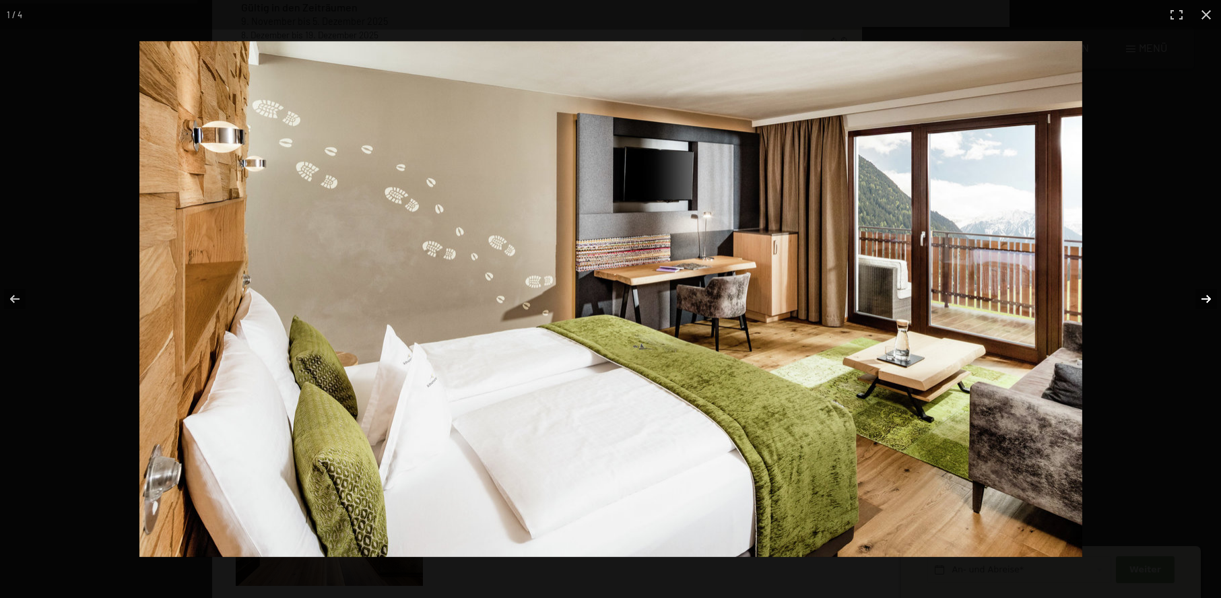
click at [1196, 289] on button "button" at bounding box center [1197, 298] width 47 height 67
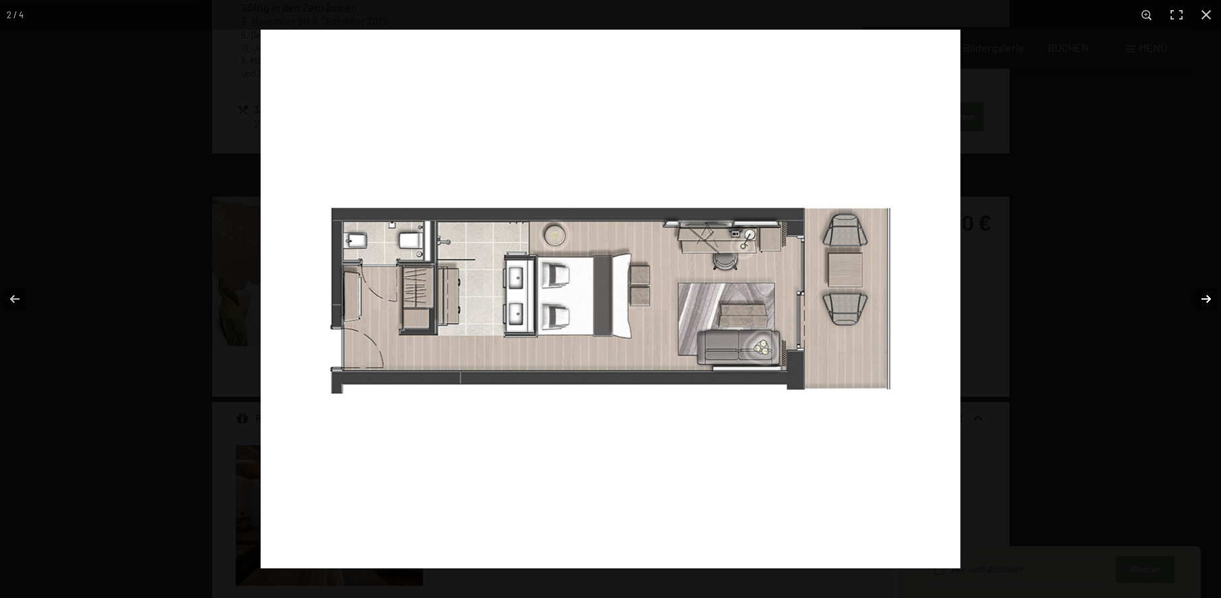
click at [1196, 289] on button "button" at bounding box center [1197, 298] width 47 height 67
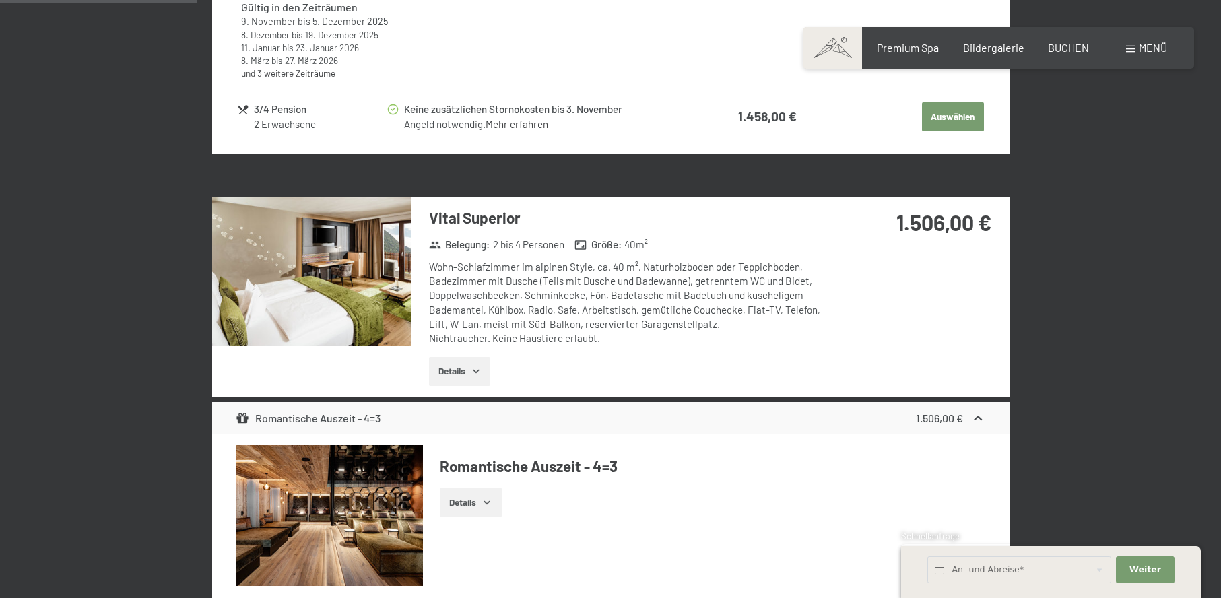
click at [0, 0] on button "button" at bounding box center [0, 0] width 0 height 0
drag, startPoint x: 942, startPoint y: 222, endPoint x: 993, endPoint y: 222, distance: 51.2
click at [993, 222] on div "1.506,00 €" at bounding box center [919, 239] width 179 height 84
copy strong "1.506,00 €"
click at [1057, 52] on div "BUCHEN" at bounding box center [1068, 45] width 41 height 15
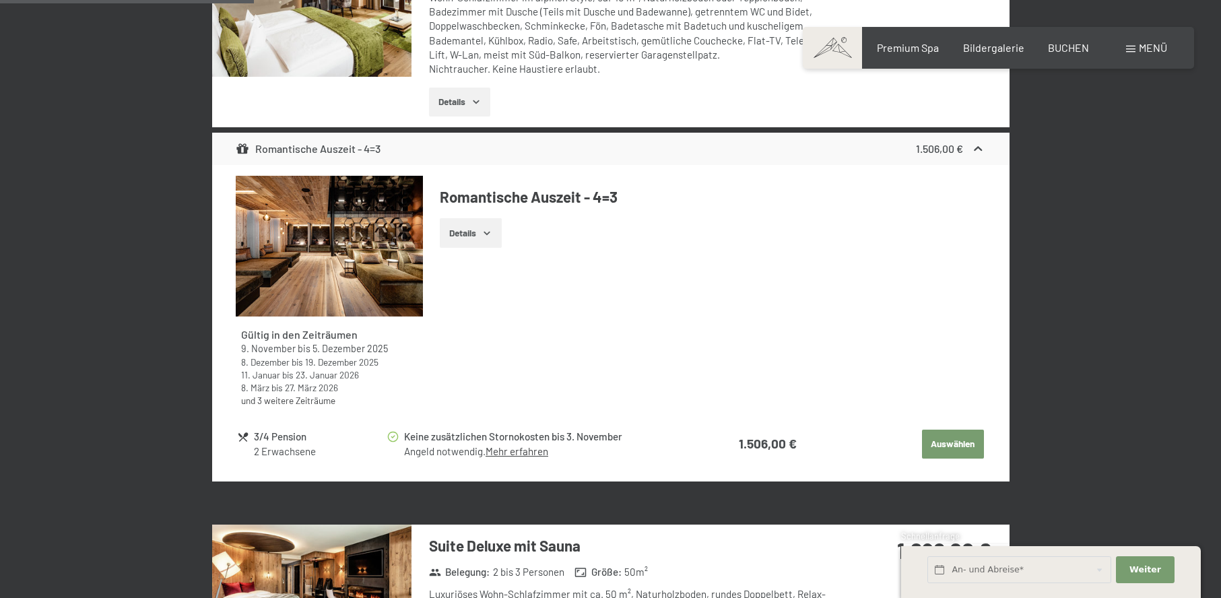
scroll to position [927, 0]
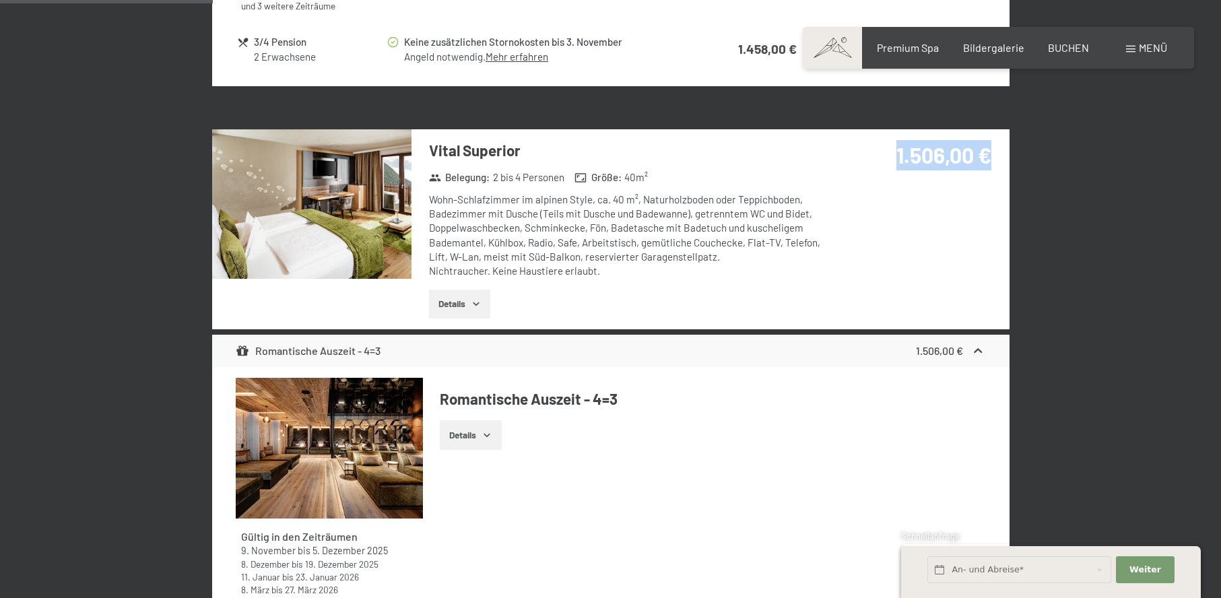
click at [344, 241] on img at bounding box center [311, 204] width 199 height 150
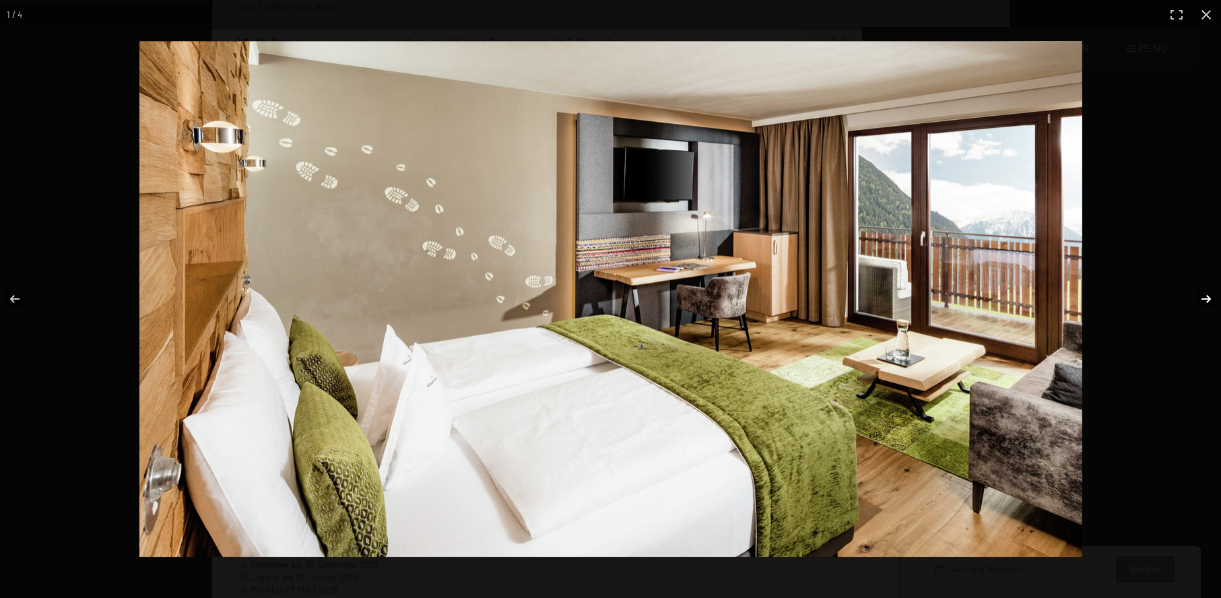
click at [1199, 293] on button "button" at bounding box center [1197, 298] width 47 height 67
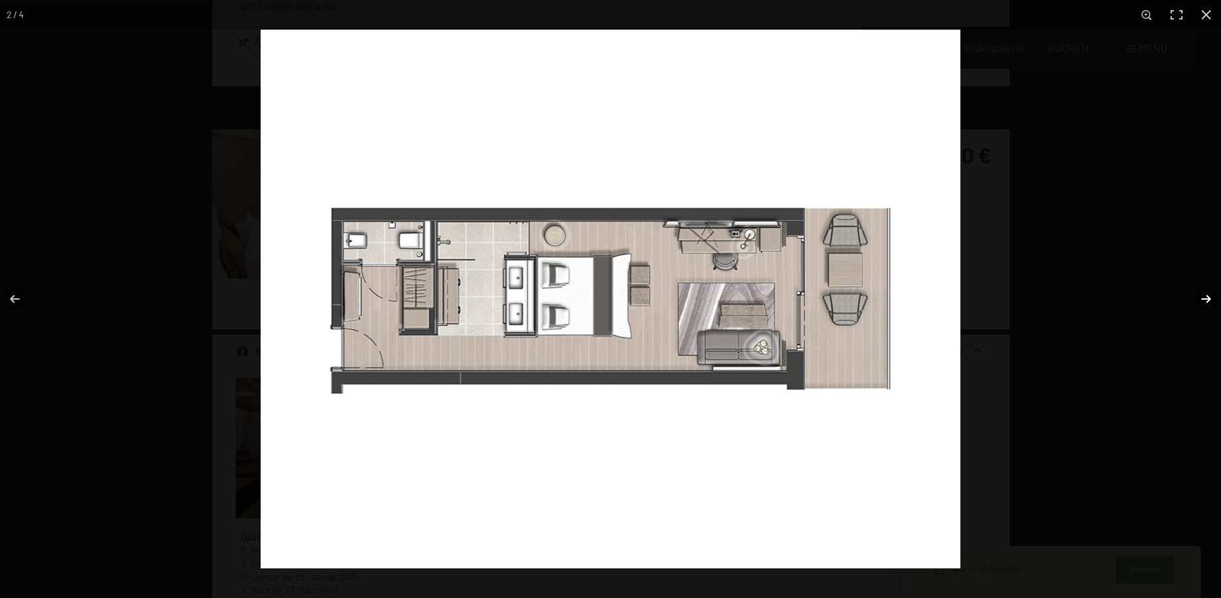
click at [1199, 293] on button "button" at bounding box center [1197, 298] width 47 height 67
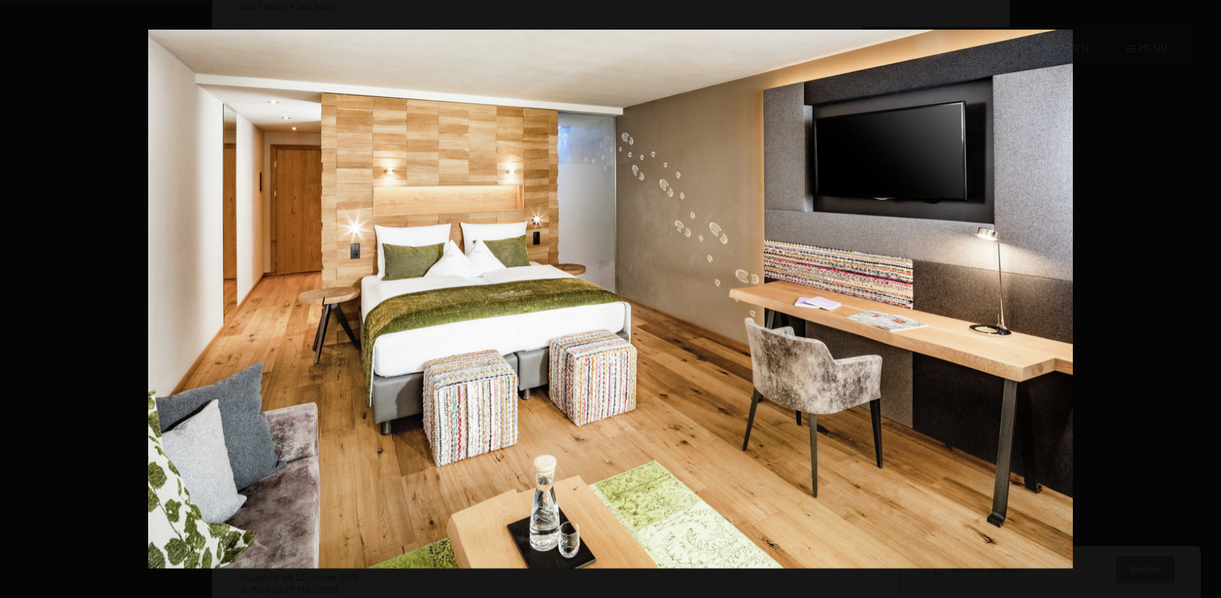
click at [1199, 293] on button "button" at bounding box center [1197, 298] width 47 height 67
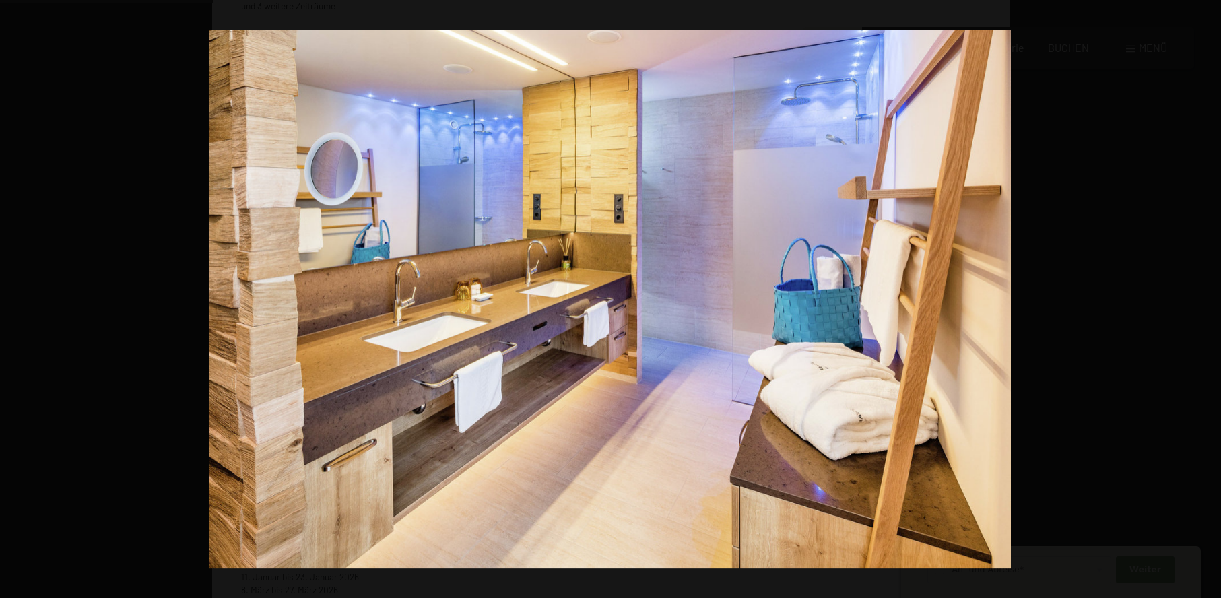
click at [1199, 293] on button "button" at bounding box center [1197, 298] width 47 height 67
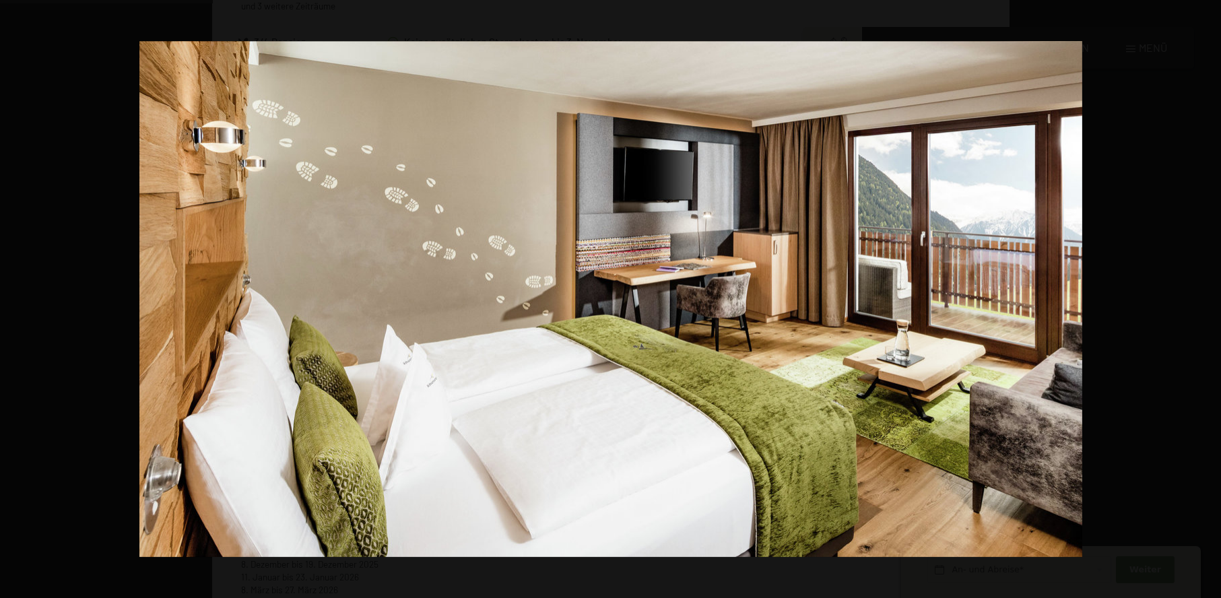
click at [1199, 293] on button "button" at bounding box center [1197, 298] width 47 height 67
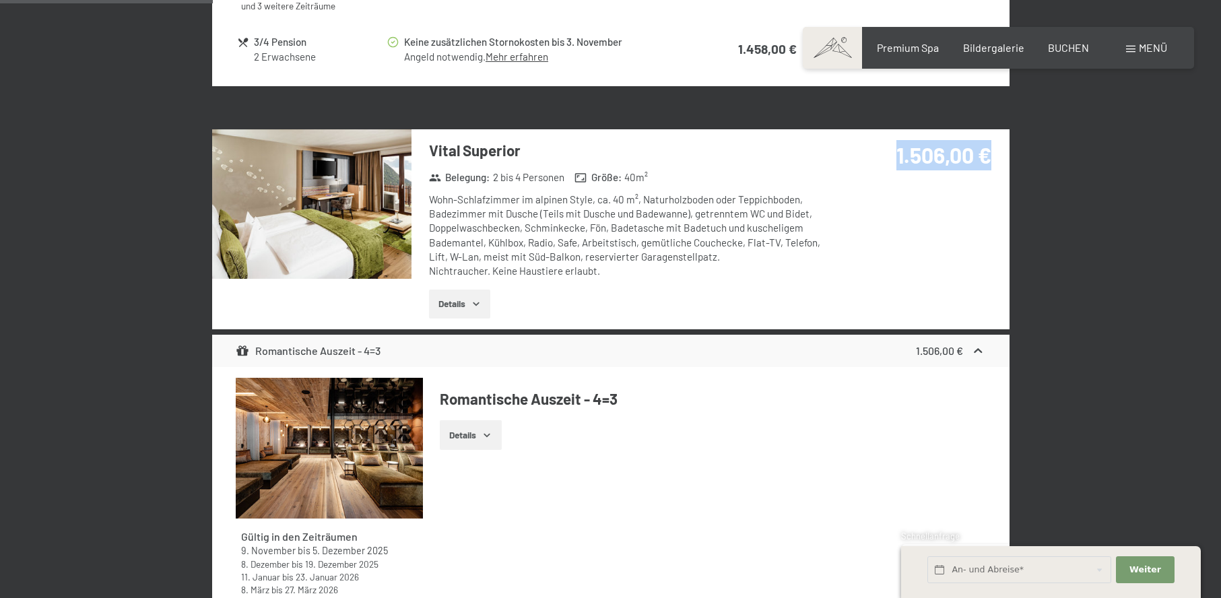
click at [0, 0] on button "button" at bounding box center [0, 0] width 0 height 0
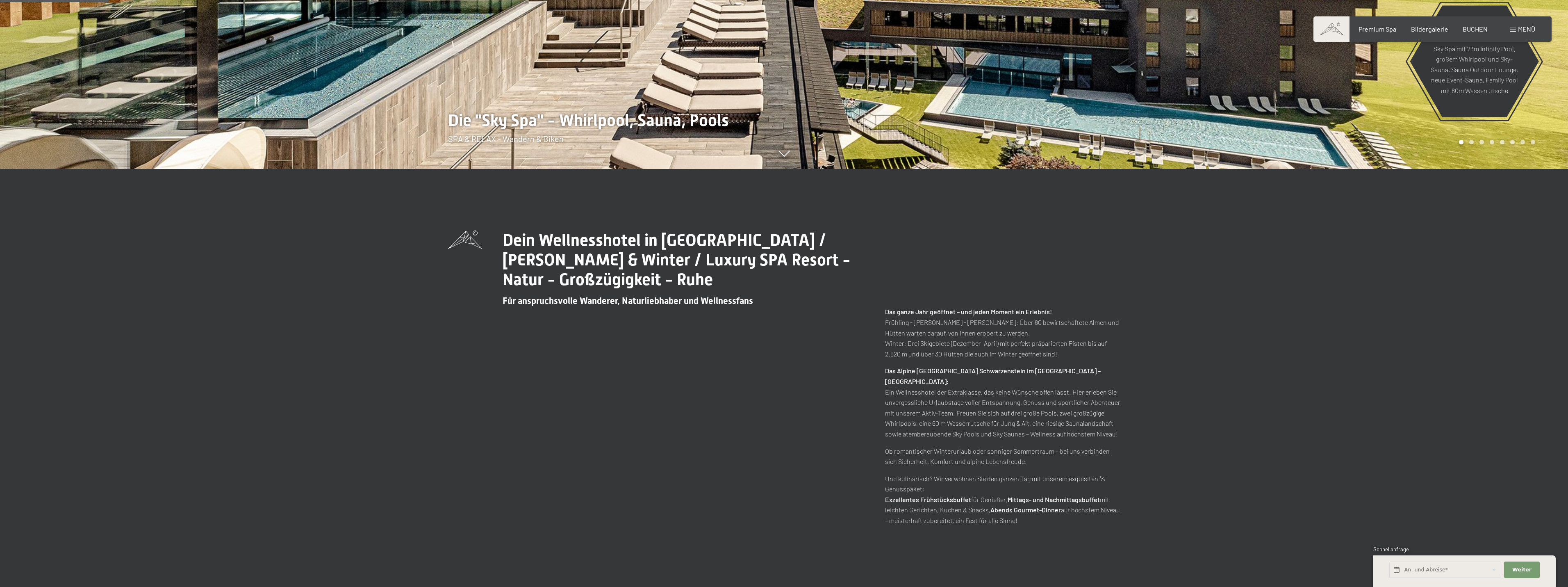
scroll to position [451, 0]
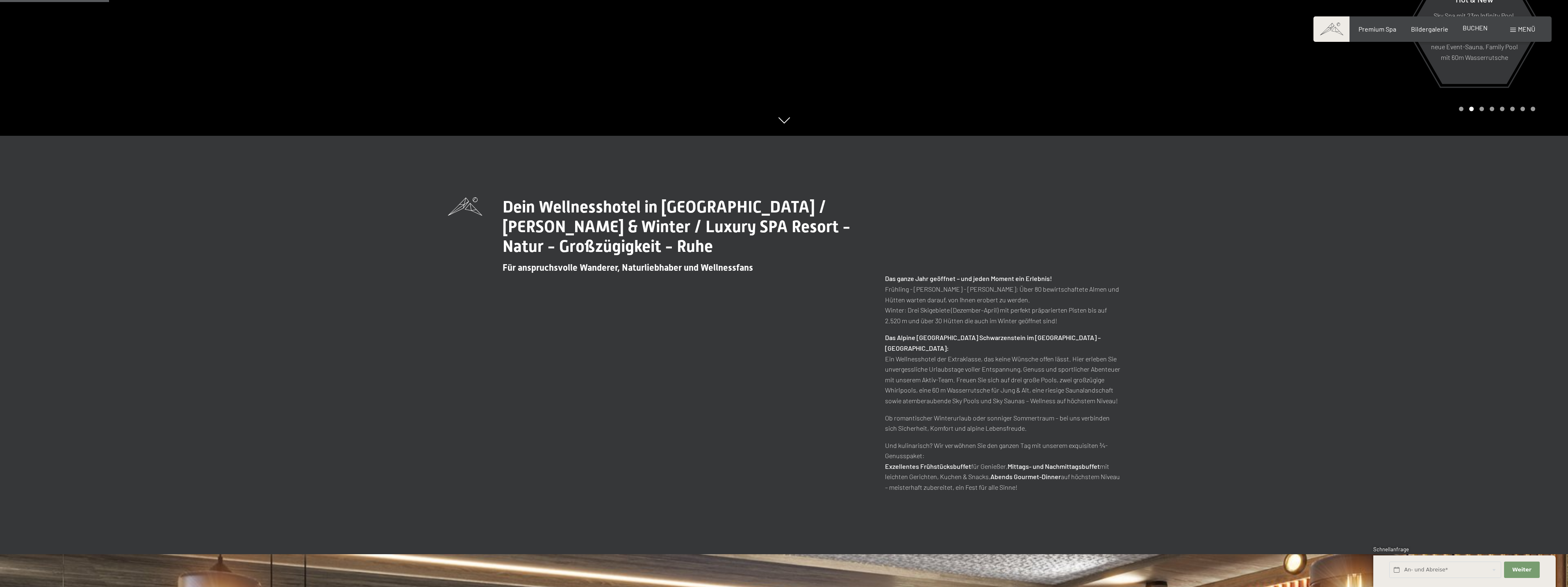
click at [1481, 27] on span "BUCHEN" at bounding box center [1475, 27] width 25 height 8
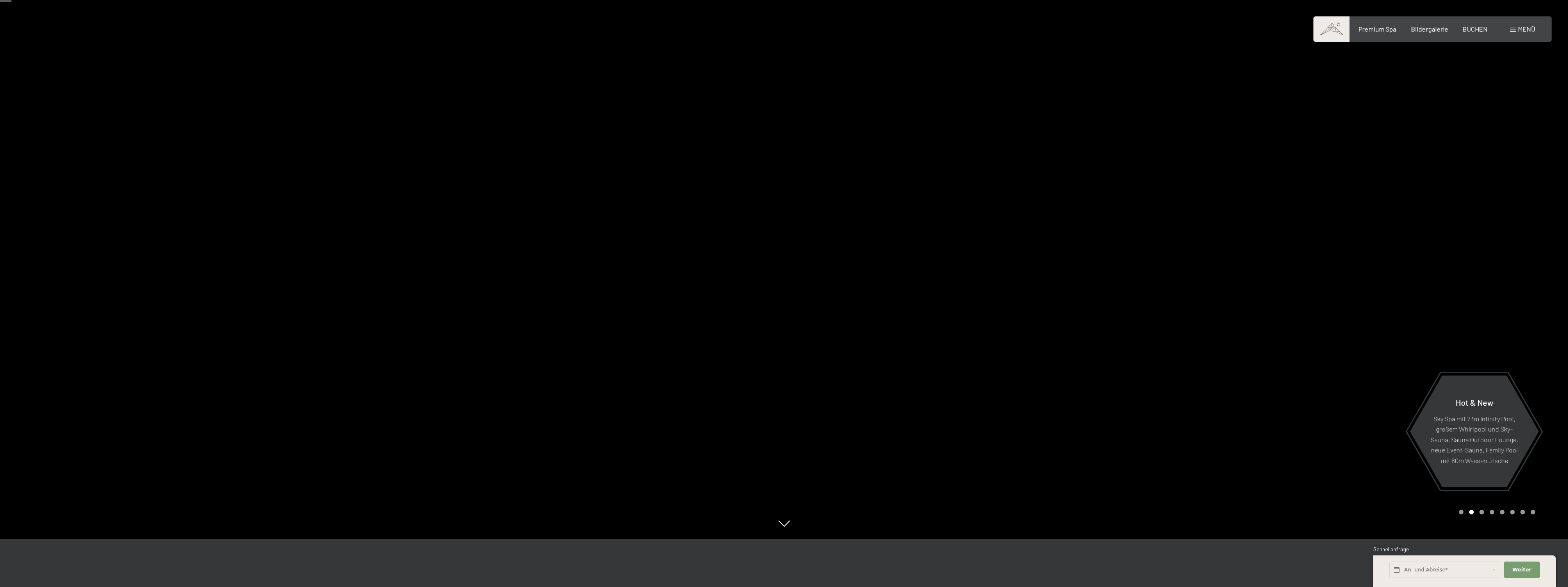
scroll to position [0, 0]
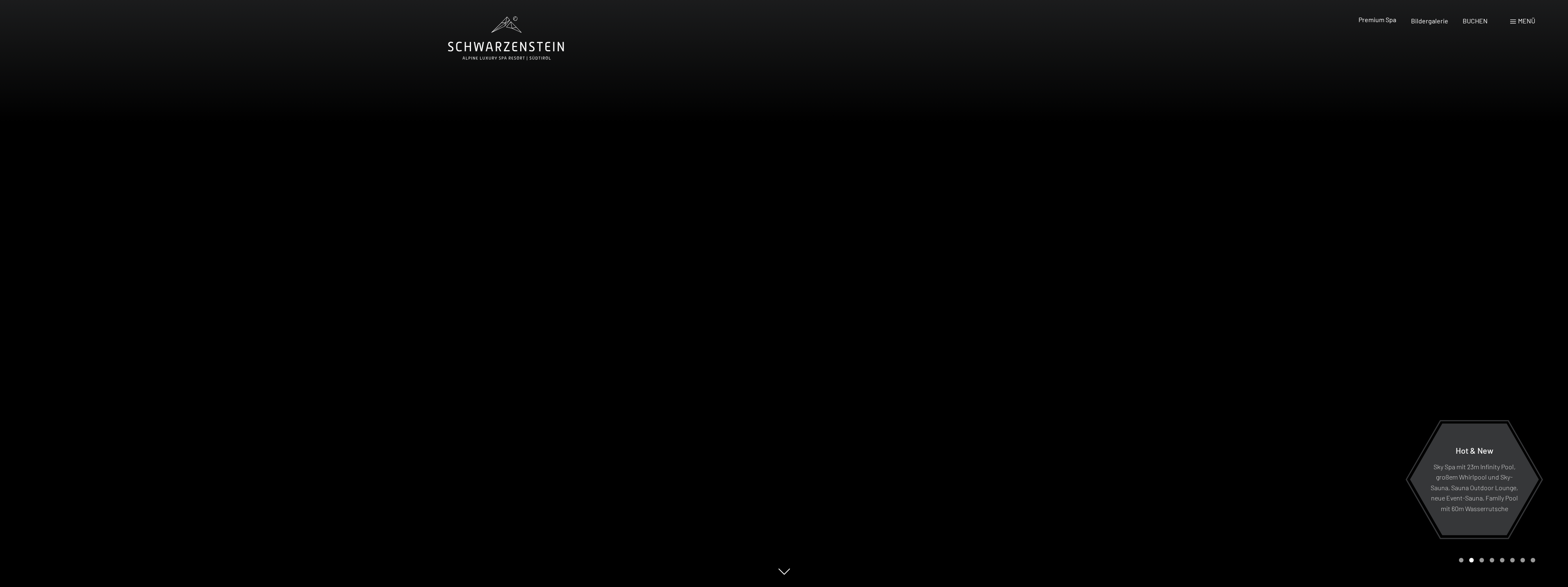
click at [1383, 16] on span "Premium Spa" at bounding box center [1377, 19] width 38 height 8
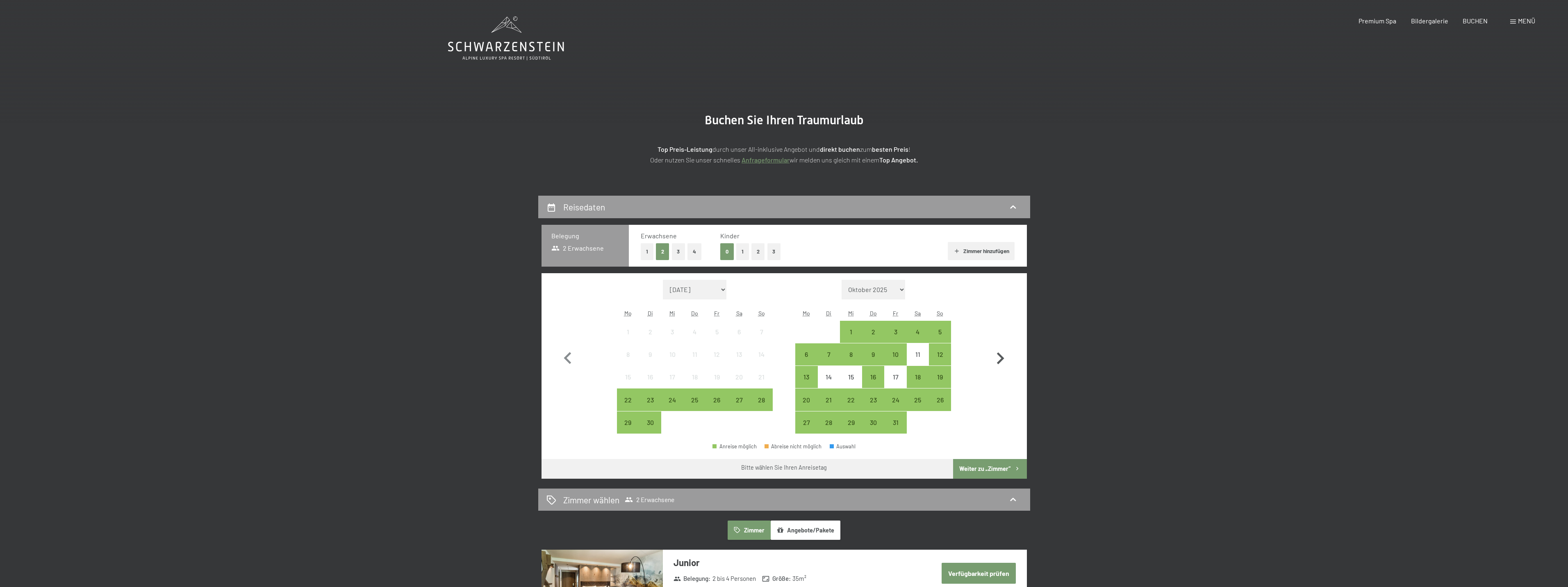
click at [996, 354] on icon "button" at bounding box center [1000, 358] width 24 height 24
select select "[DATE]"
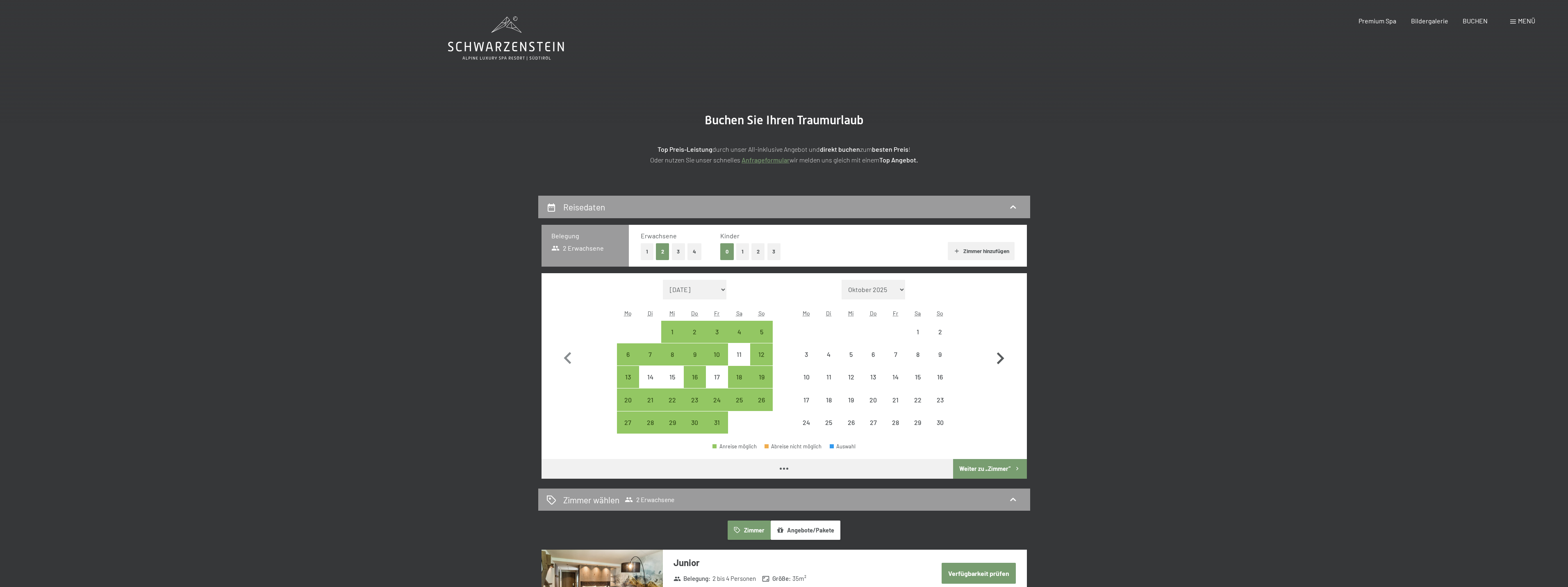
click at [996, 354] on icon "button" at bounding box center [1000, 358] width 24 height 24
select select "[DATE]"
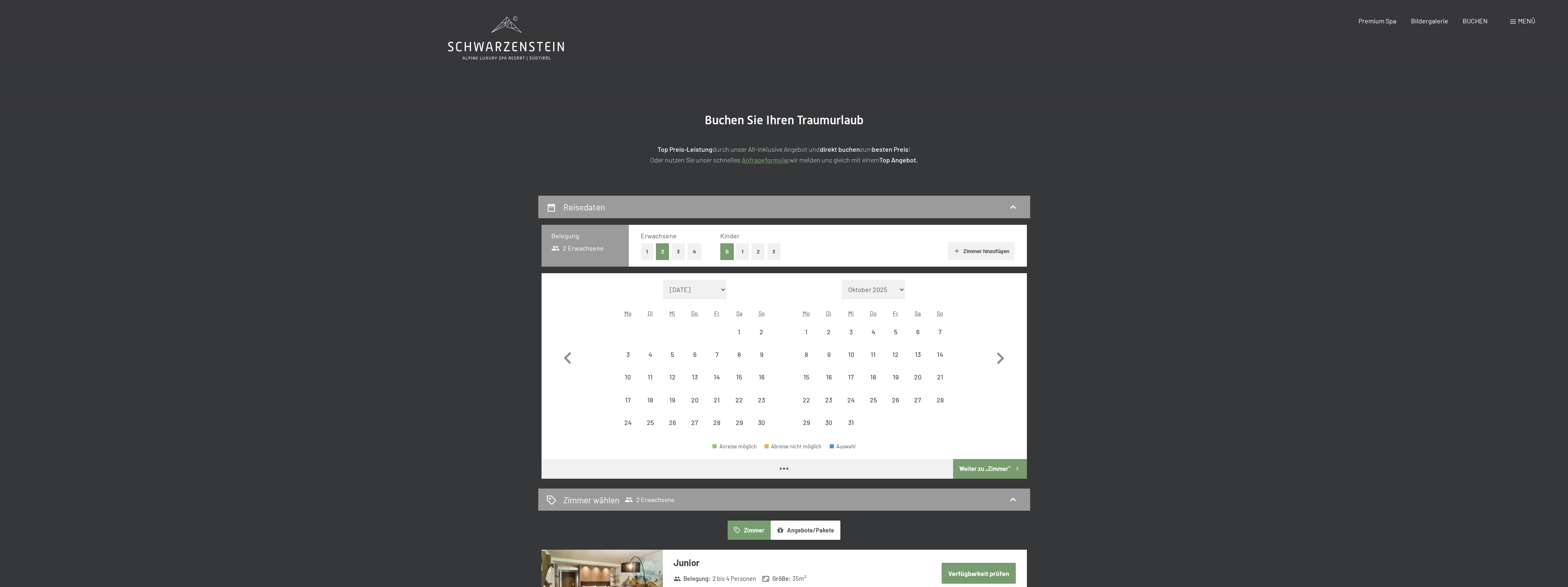
select select "[DATE]"
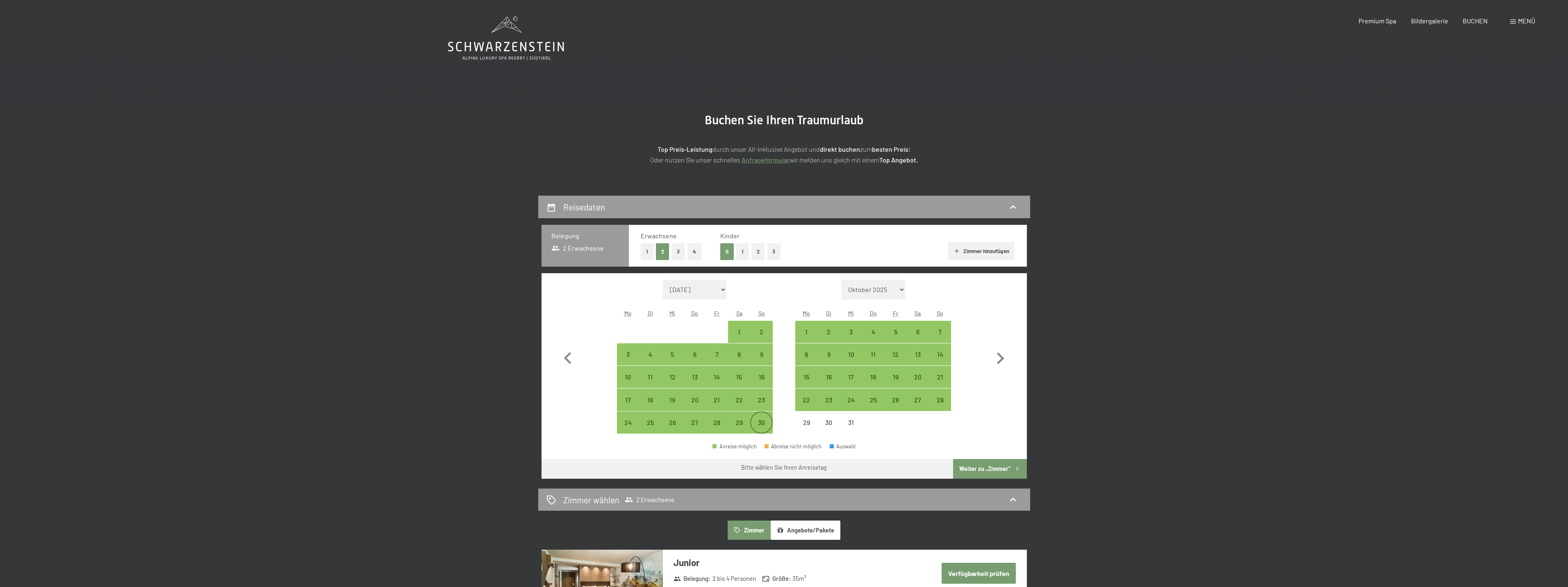
click at [764, 427] on div "30" at bounding box center [761, 429] width 21 height 21
select select "[DATE]"
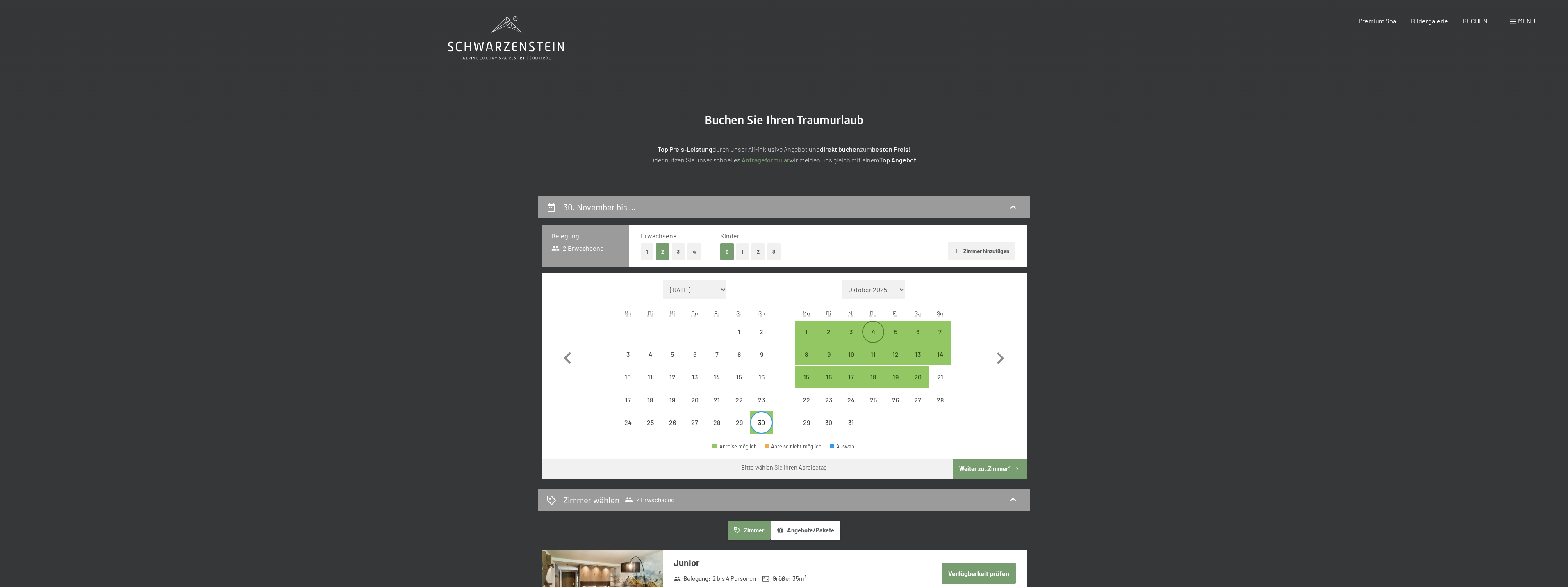
click at [867, 333] on div "4" at bounding box center [873, 339] width 21 height 21
select select "[DATE]"
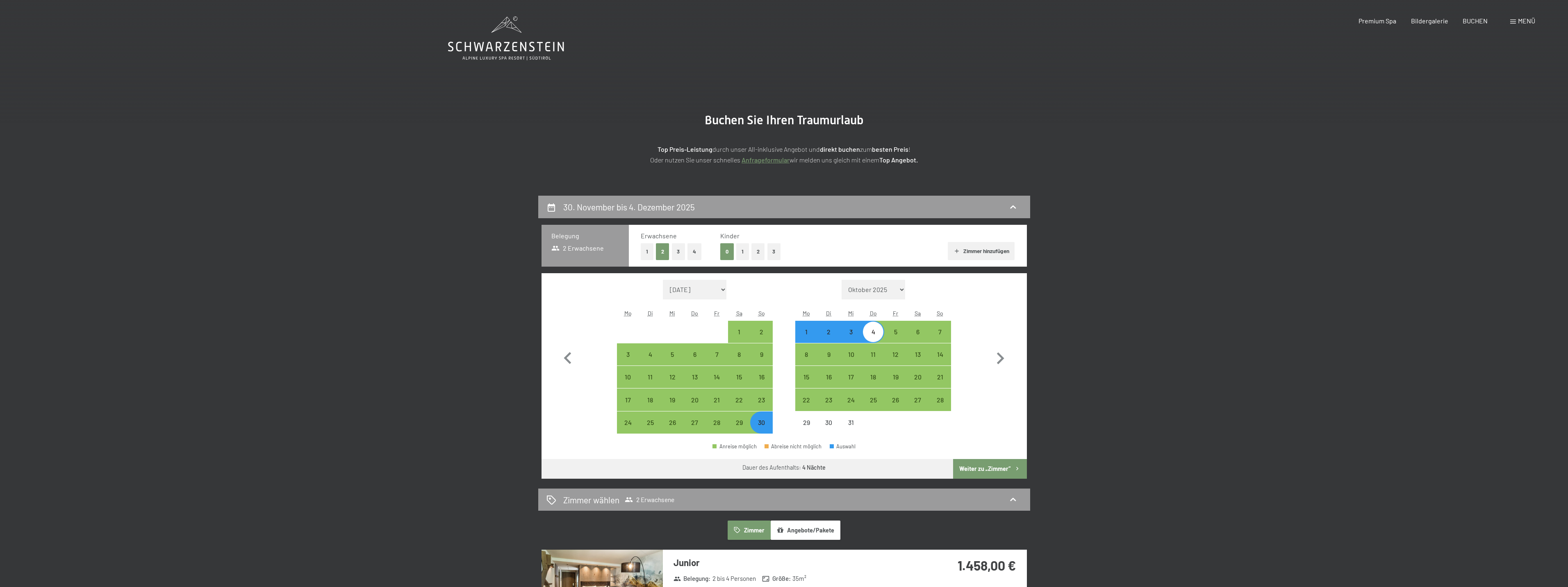
click at [984, 466] on button "Weiter zu „Zimmer“" at bounding box center [990, 469] width 74 height 19
select select "[DATE]"
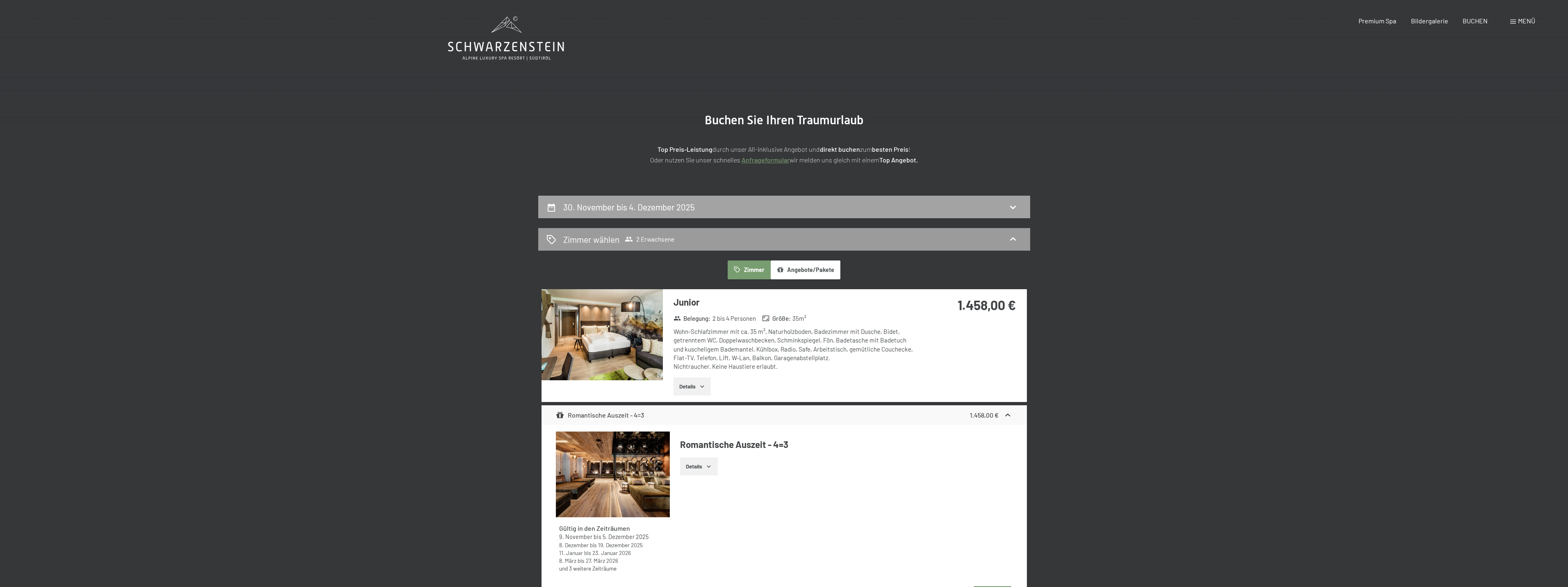
click at [836, 204] on div "30. November bis 4. Dezember 2025" at bounding box center [784, 207] width 475 height 12
select select "[DATE]"
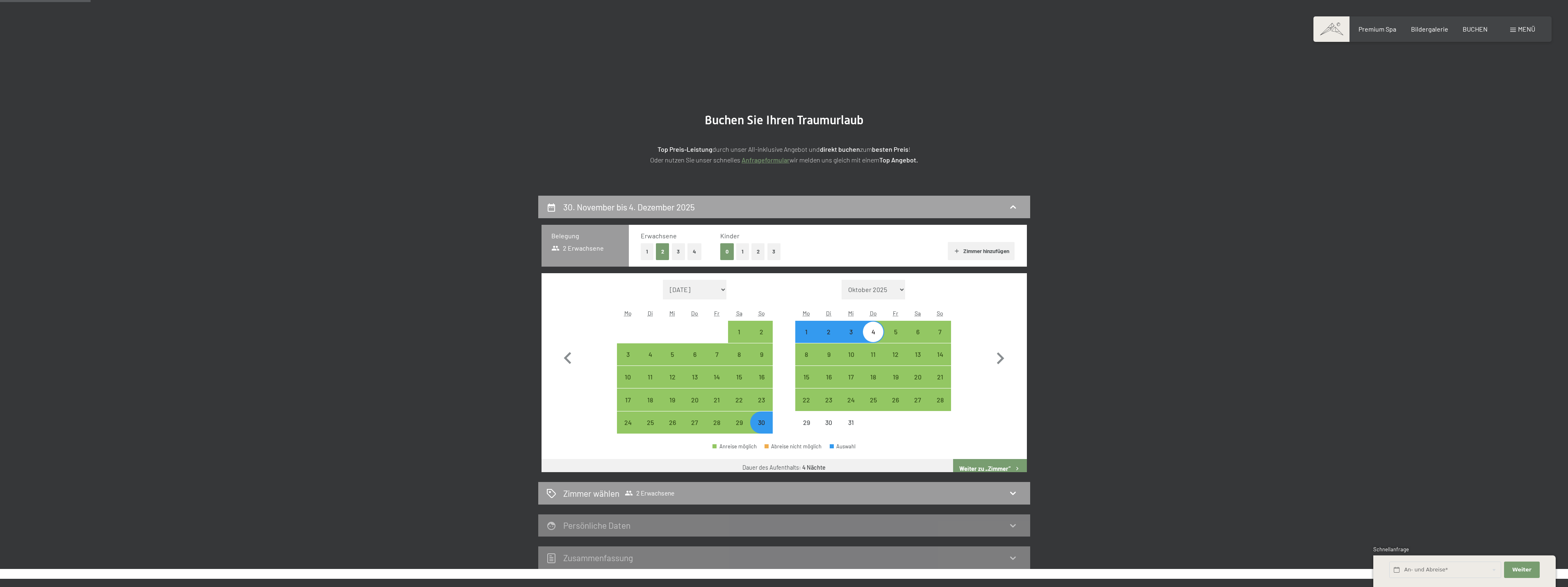
scroll to position [195, 0]
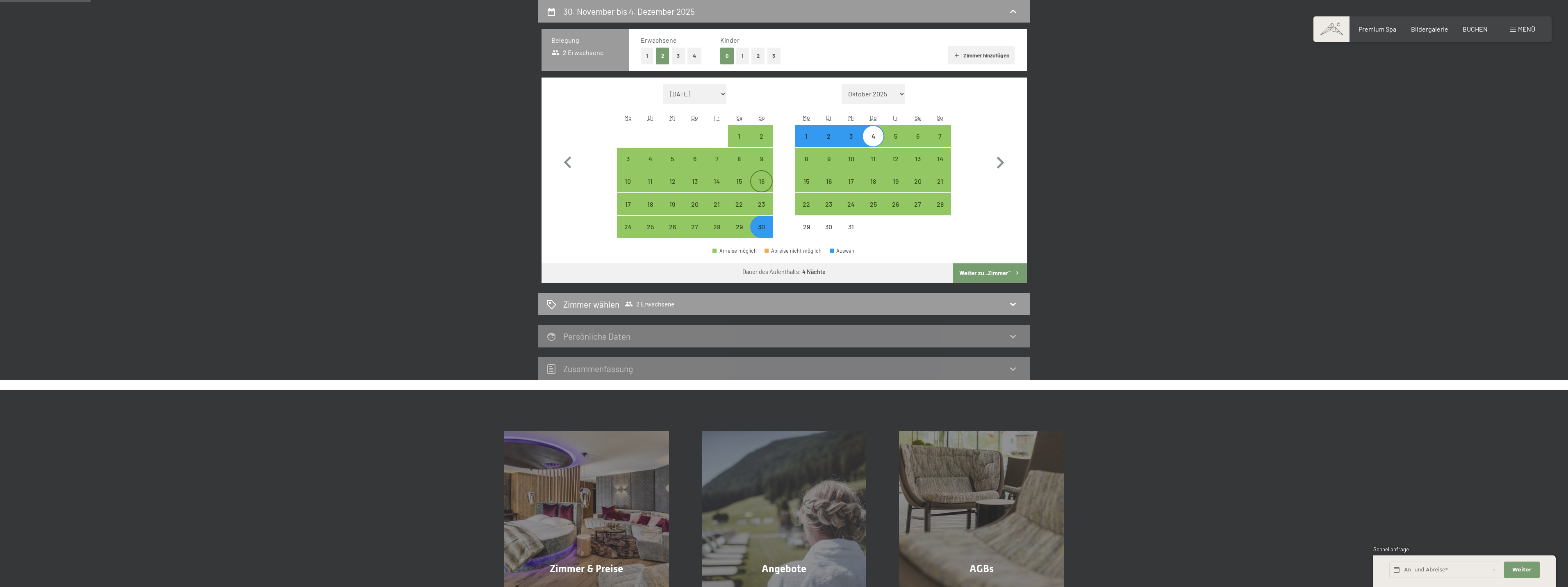
click at [763, 183] on div "16" at bounding box center [761, 188] width 21 height 21
select select "[DATE]"
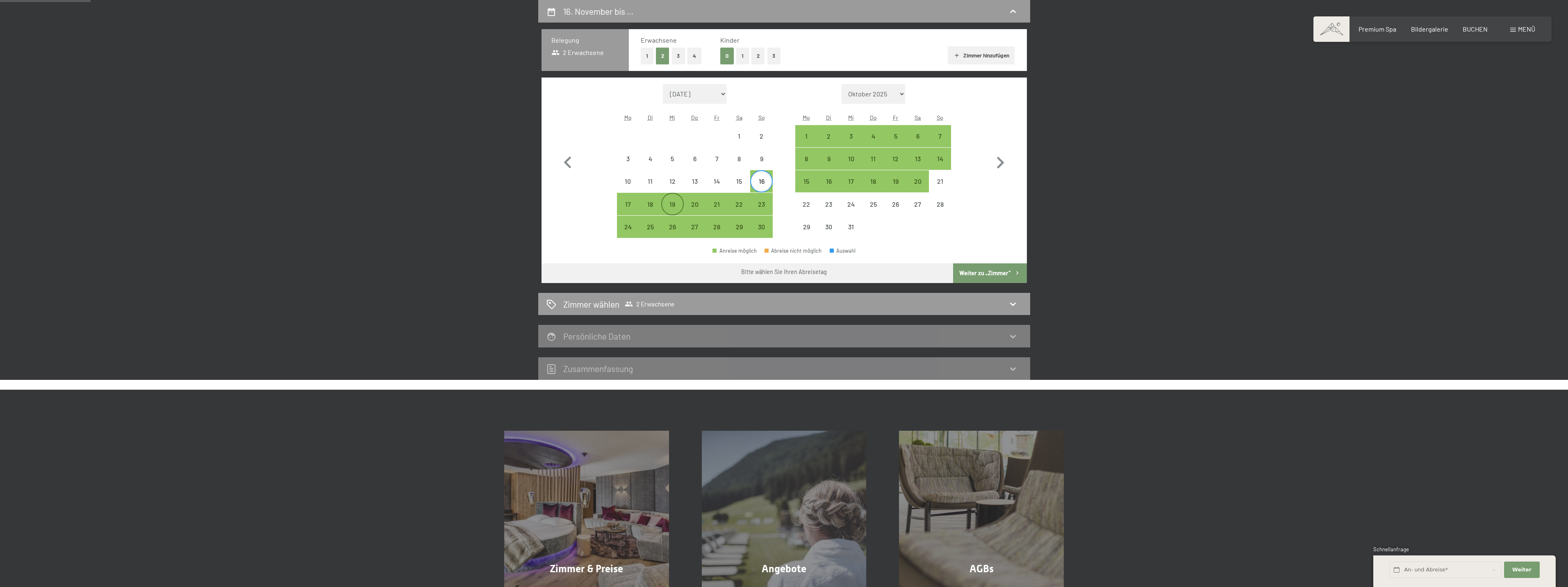
click at [670, 206] on div "19" at bounding box center [673, 211] width 21 height 21
select select "[DATE]"
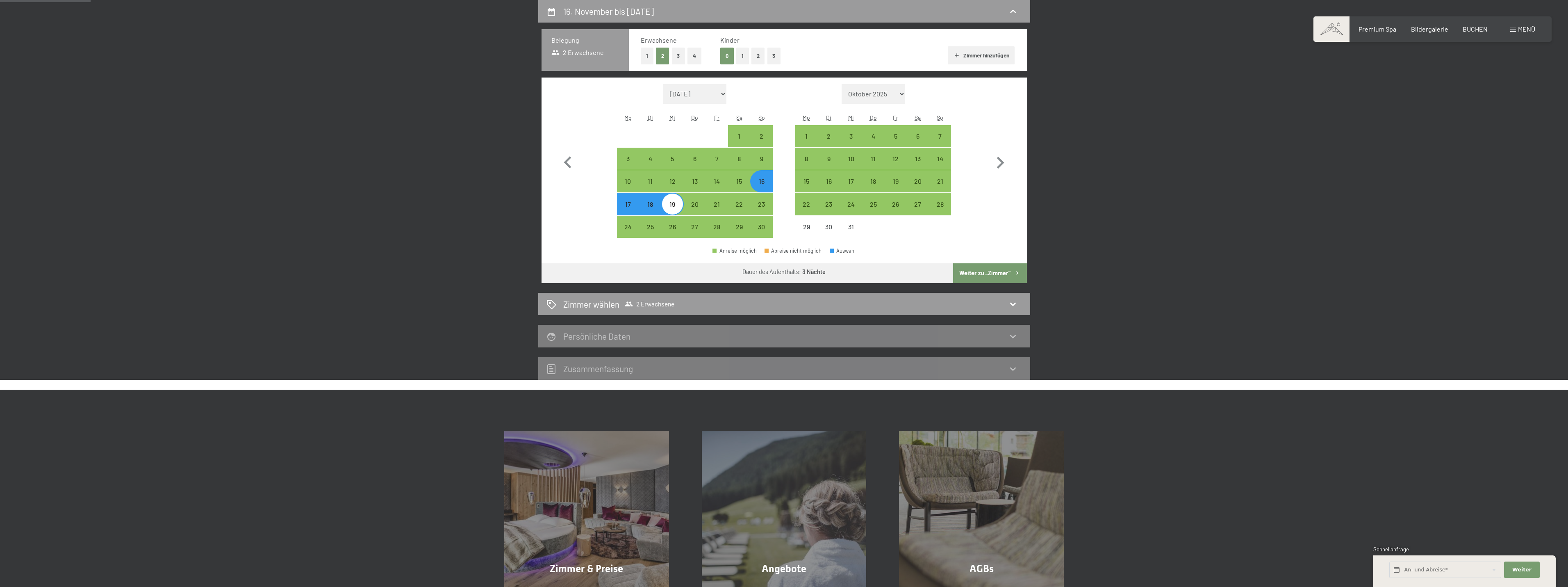
click at [1007, 268] on button "Weiter zu „Zimmer“" at bounding box center [990, 273] width 74 height 19
select select "[DATE]"
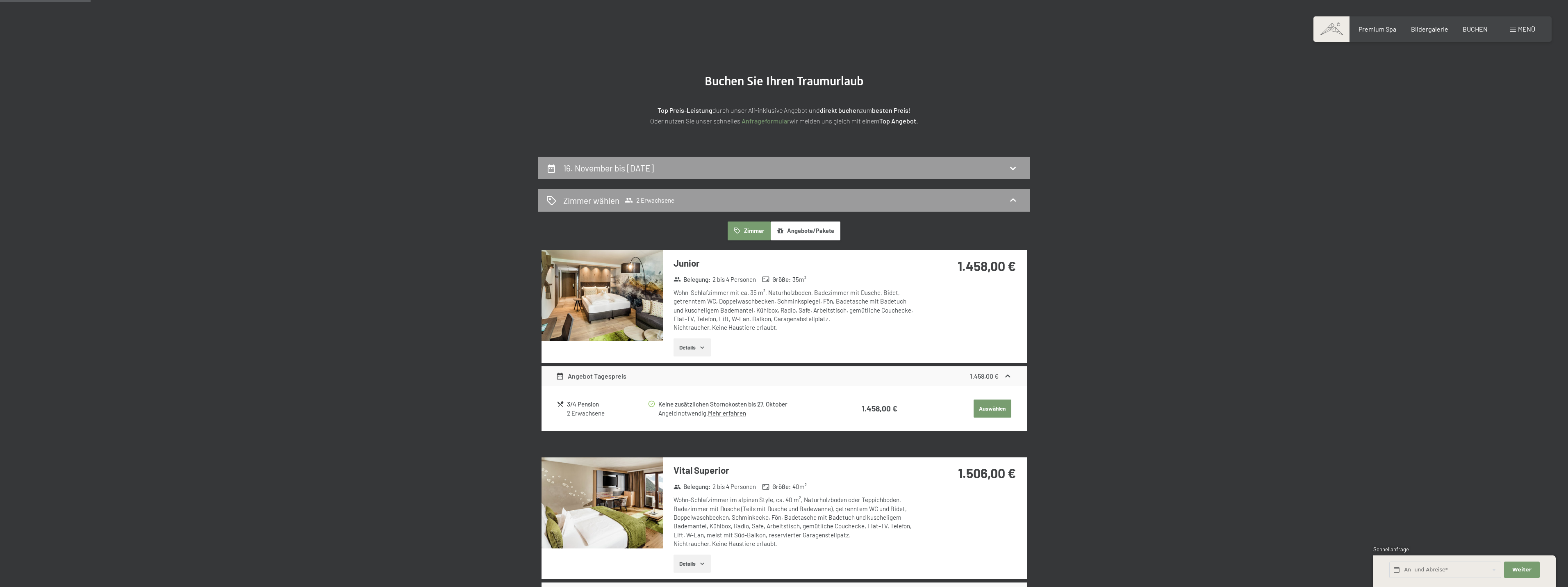
scroll to position [0, 0]
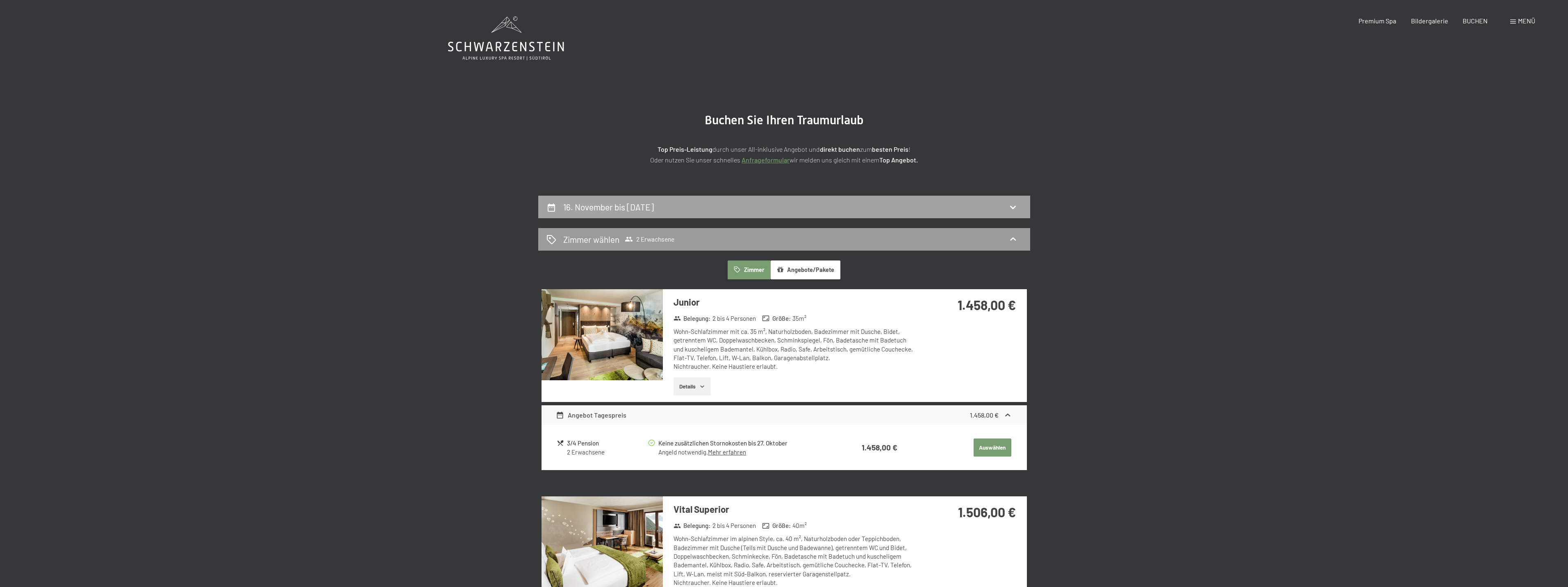
click at [675, 216] on div "16. November bis [DATE]" at bounding box center [784, 206] width 492 height 23
select select "[DATE]"
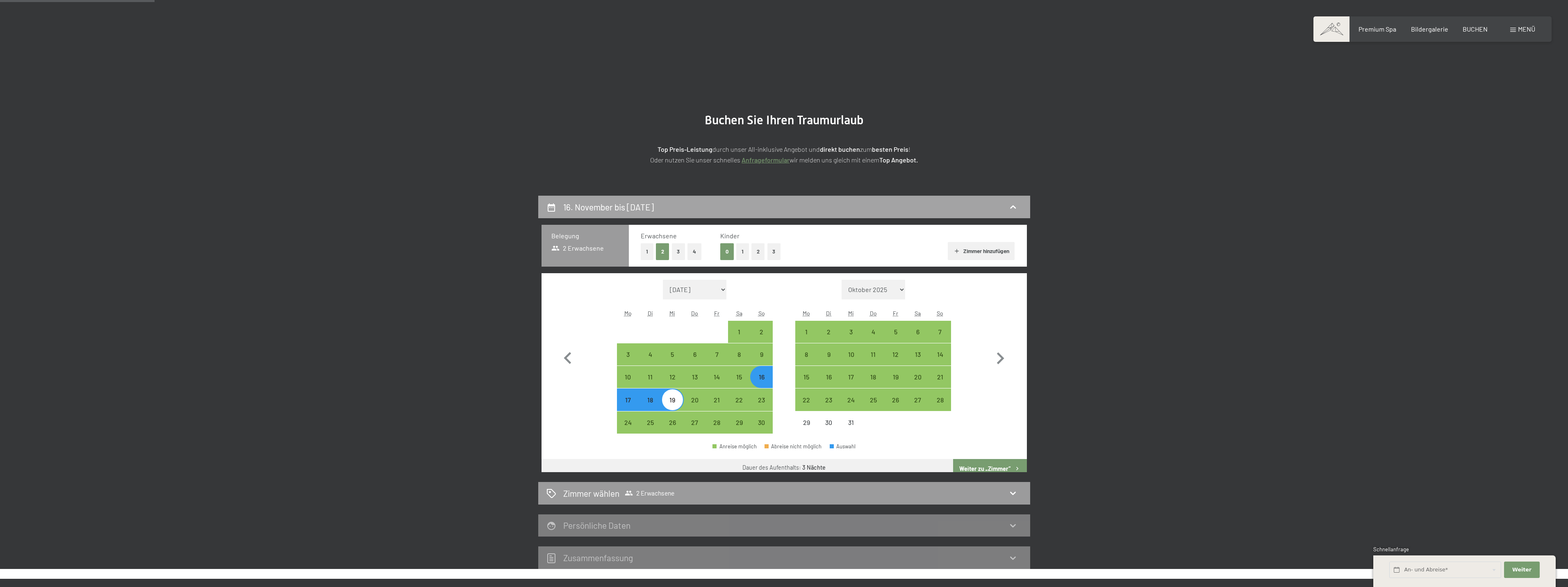
scroll to position [195, 0]
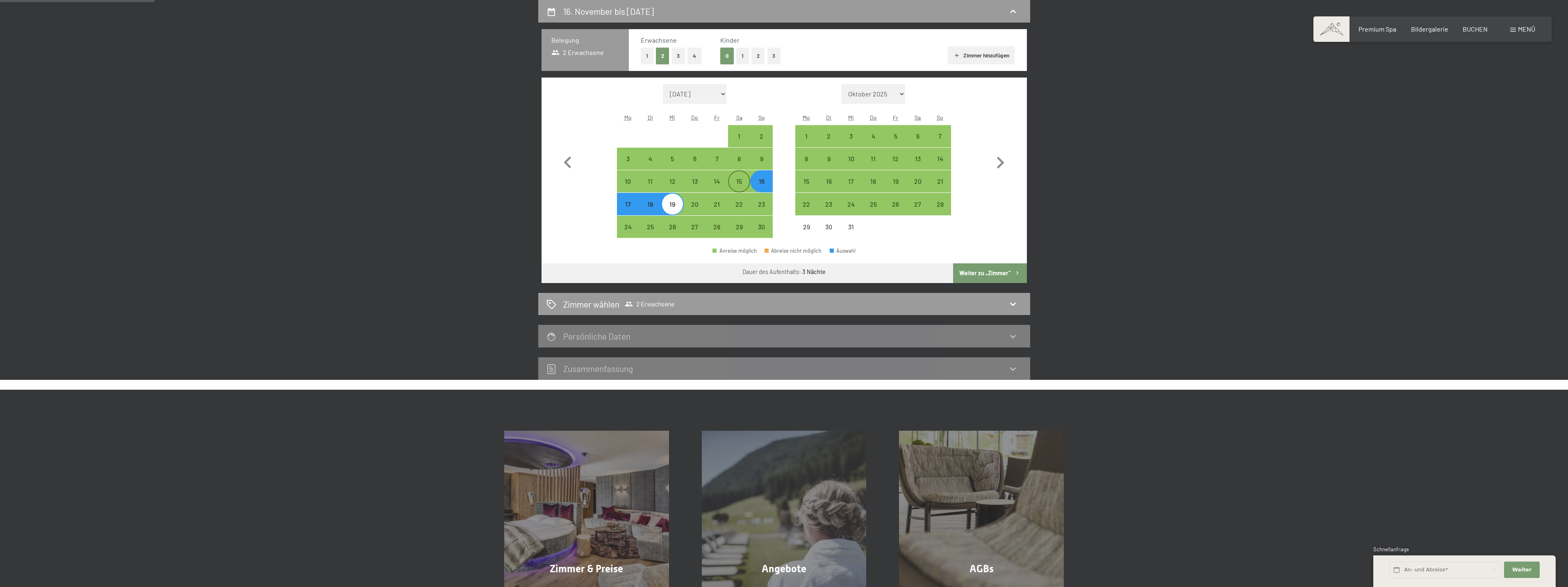
click at [741, 181] on div "15" at bounding box center [739, 188] width 21 height 21
select select "[DATE]"
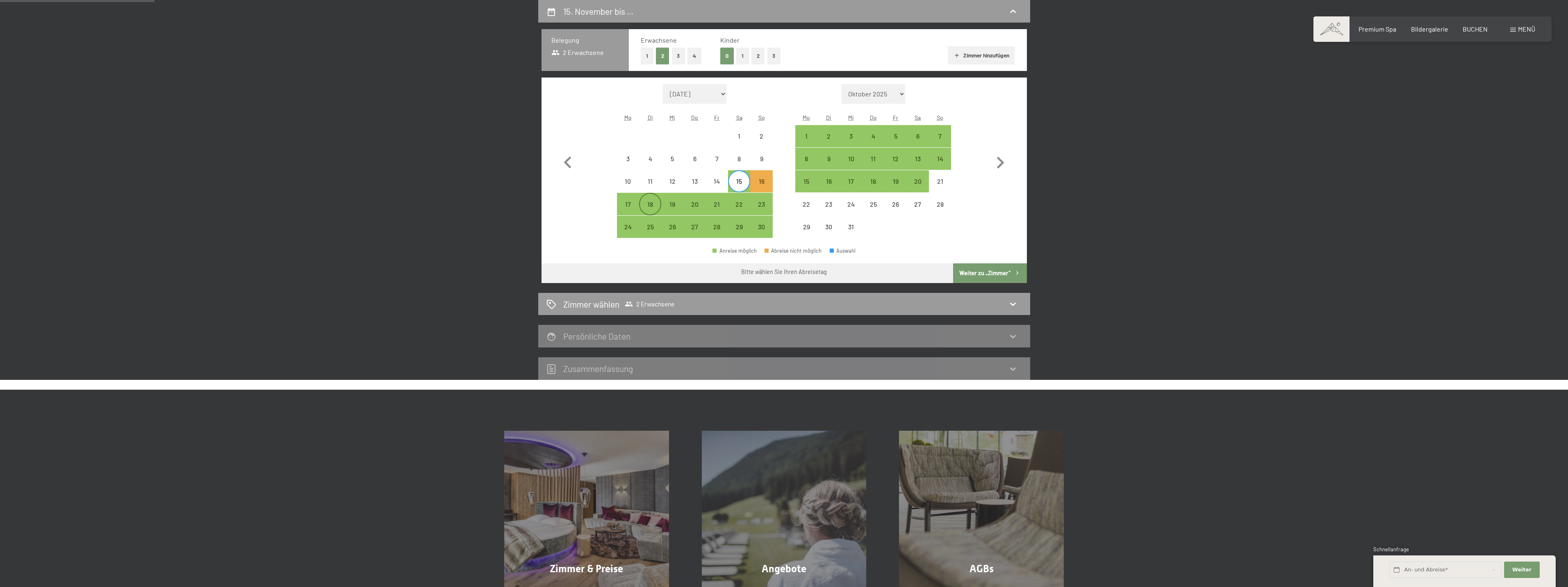
click at [645, 202] on div "18" at bounding box center [650, 211] width 21 height 21
select select "[DATE]"
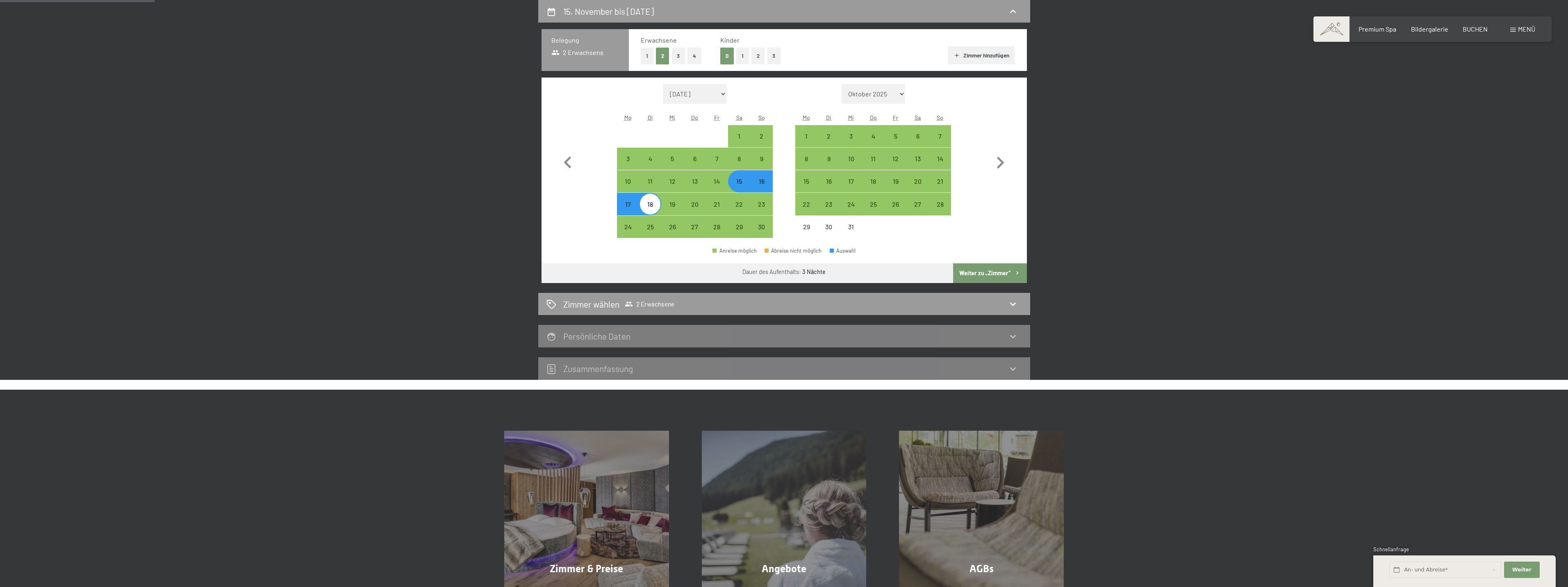
click at [987, 270] on button "Weiter zu „Zimmer“" at bounding box center [990, 273] width 74 height 19
select select "[DATE]"
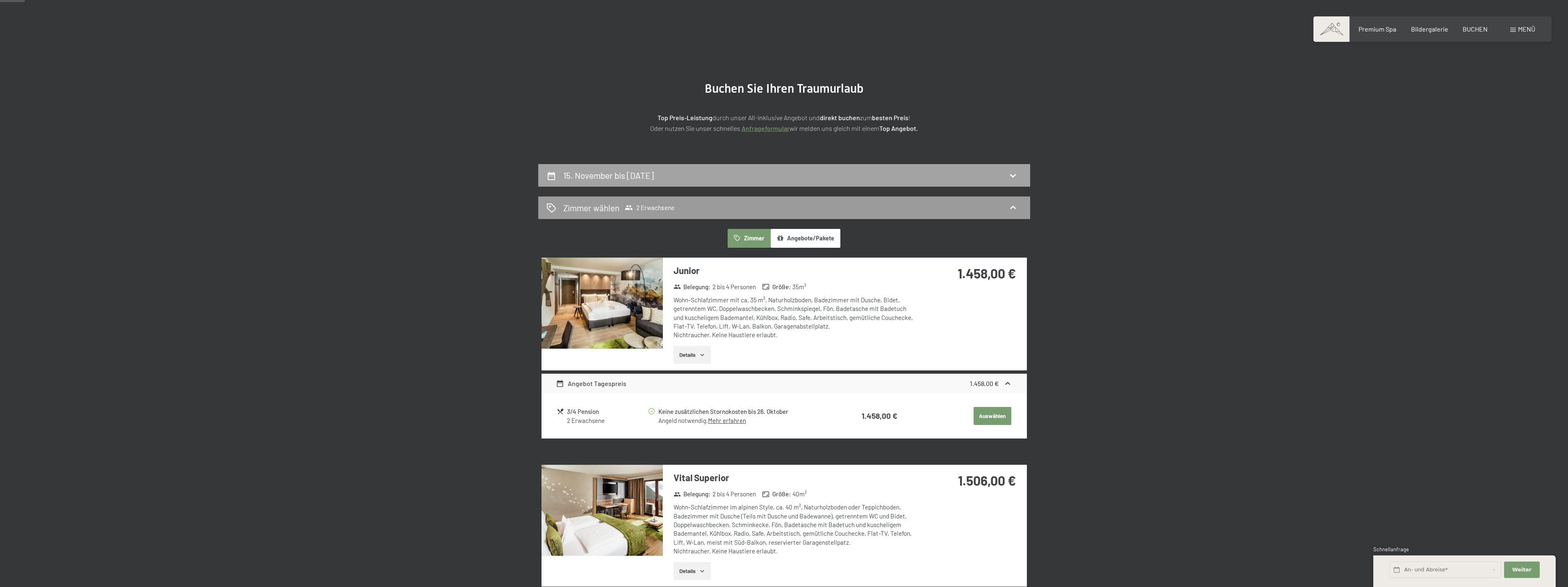
click at [654, 181] on div "15. November bis [DATE]" at bounding box center [610, 175] width 94 height 12
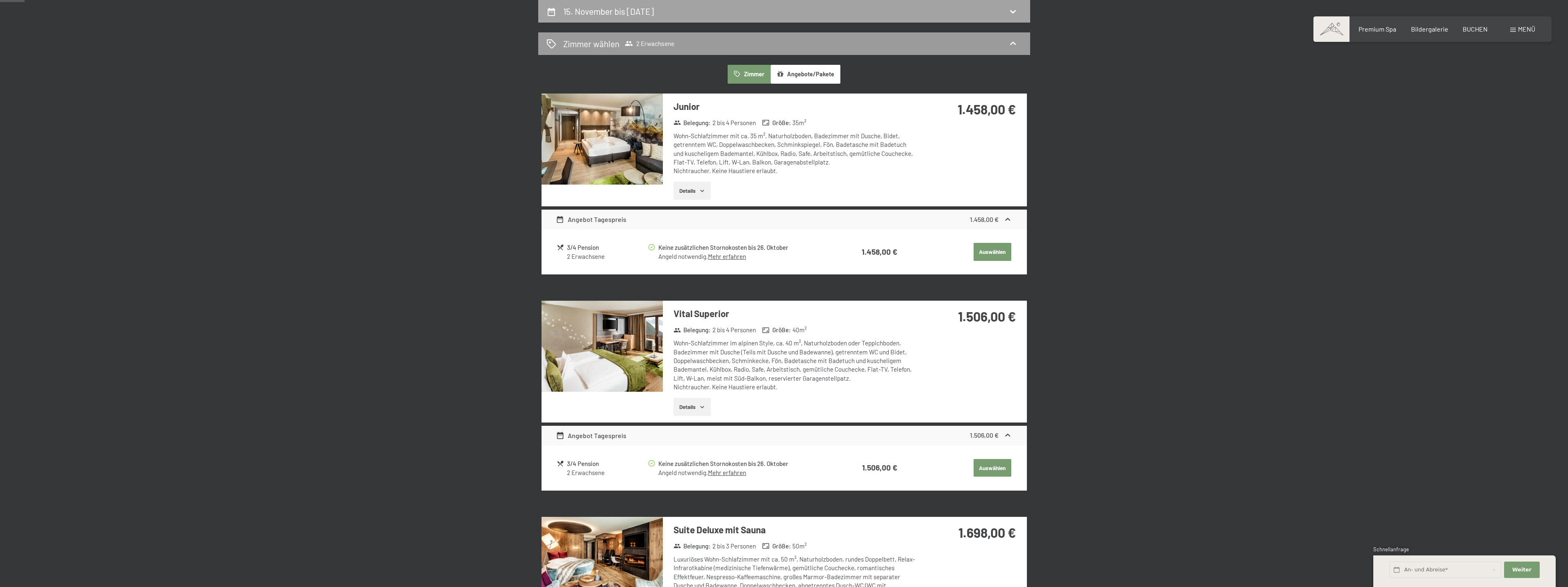
select select "[DATE]"
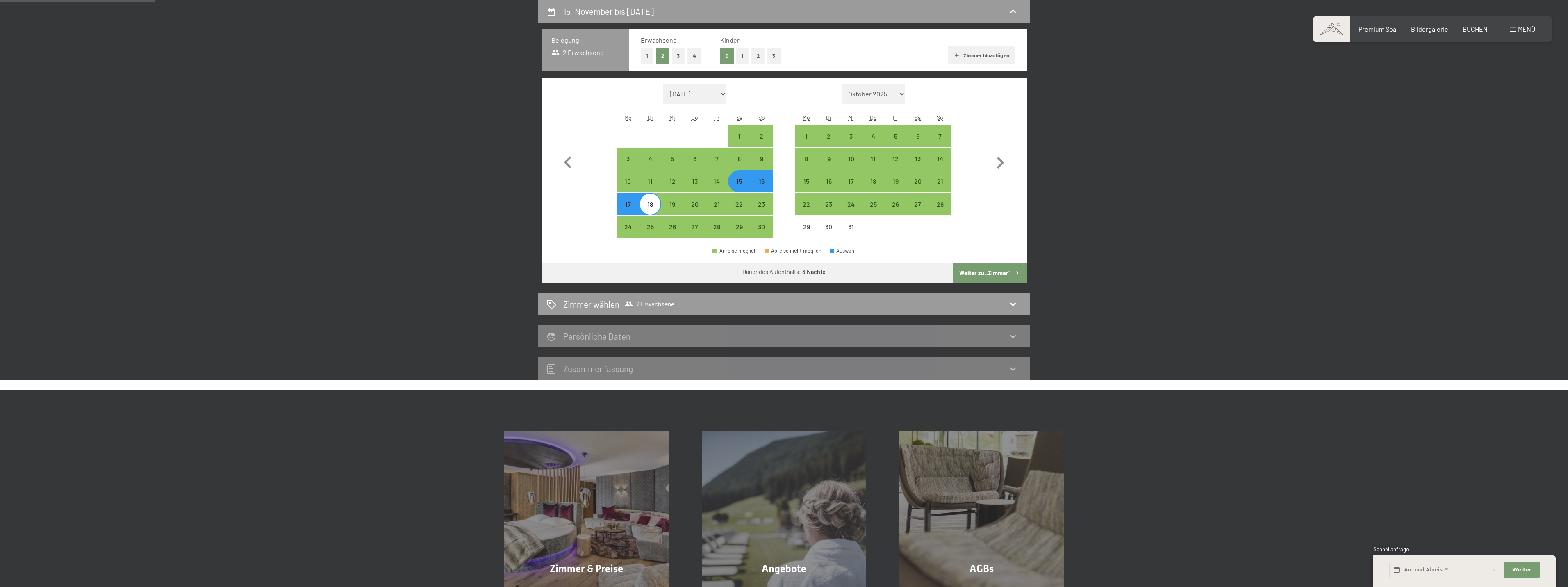
click at [1015, 271] on icon "button" at bounding box center [1017, 272] width 7 height 7
select select "[DATE]"
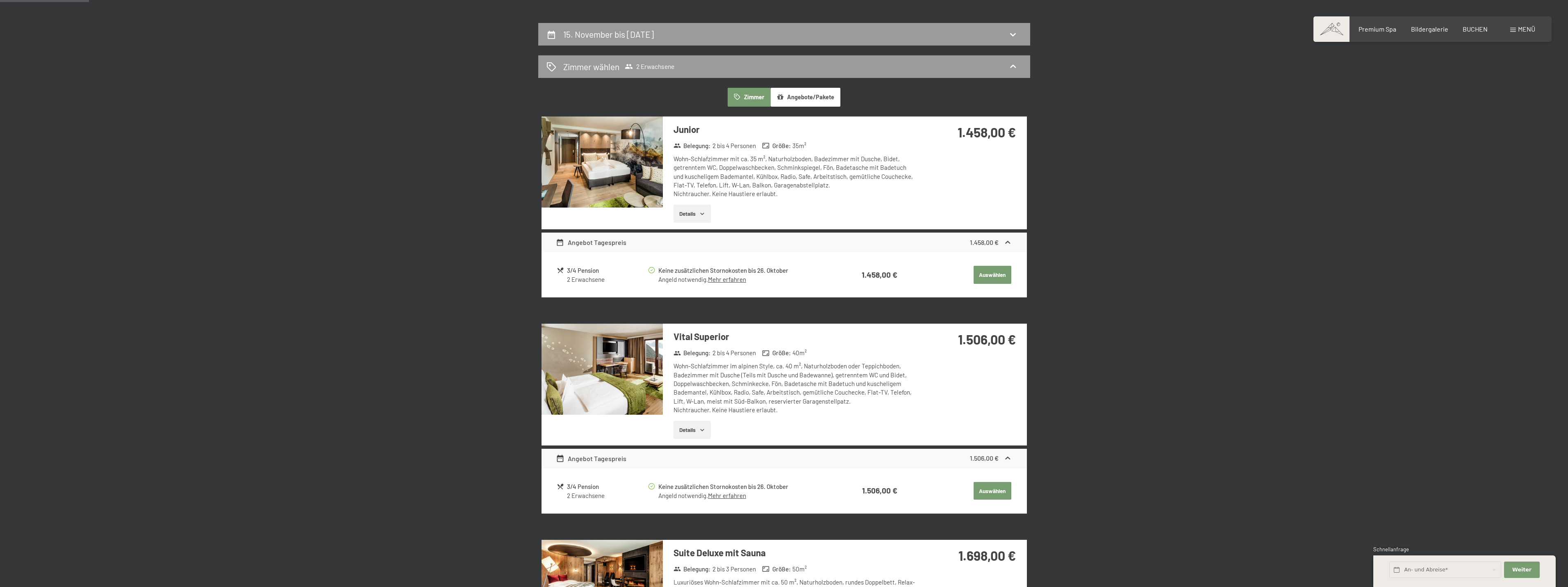
scroll to position [32, 0]
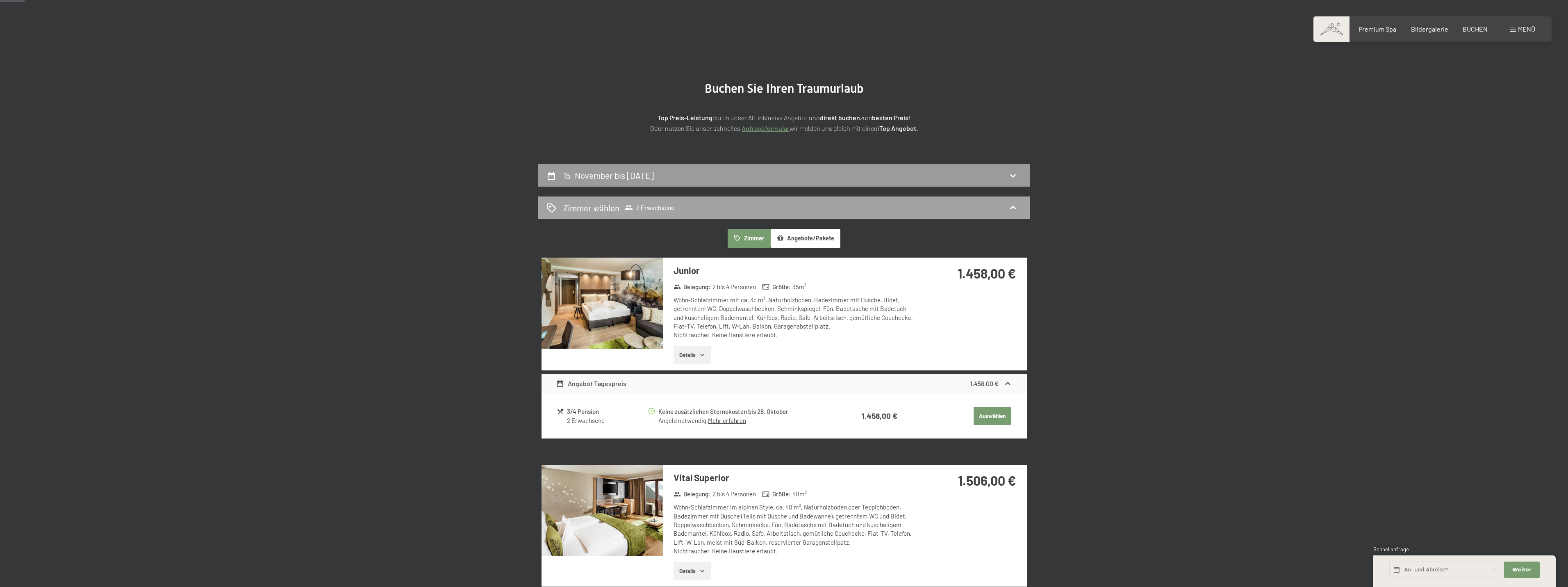
click at [967, 206] on div "Zimmer wählen 2 Erwachsene" at bounding box center [784, 208] width 475 height 12
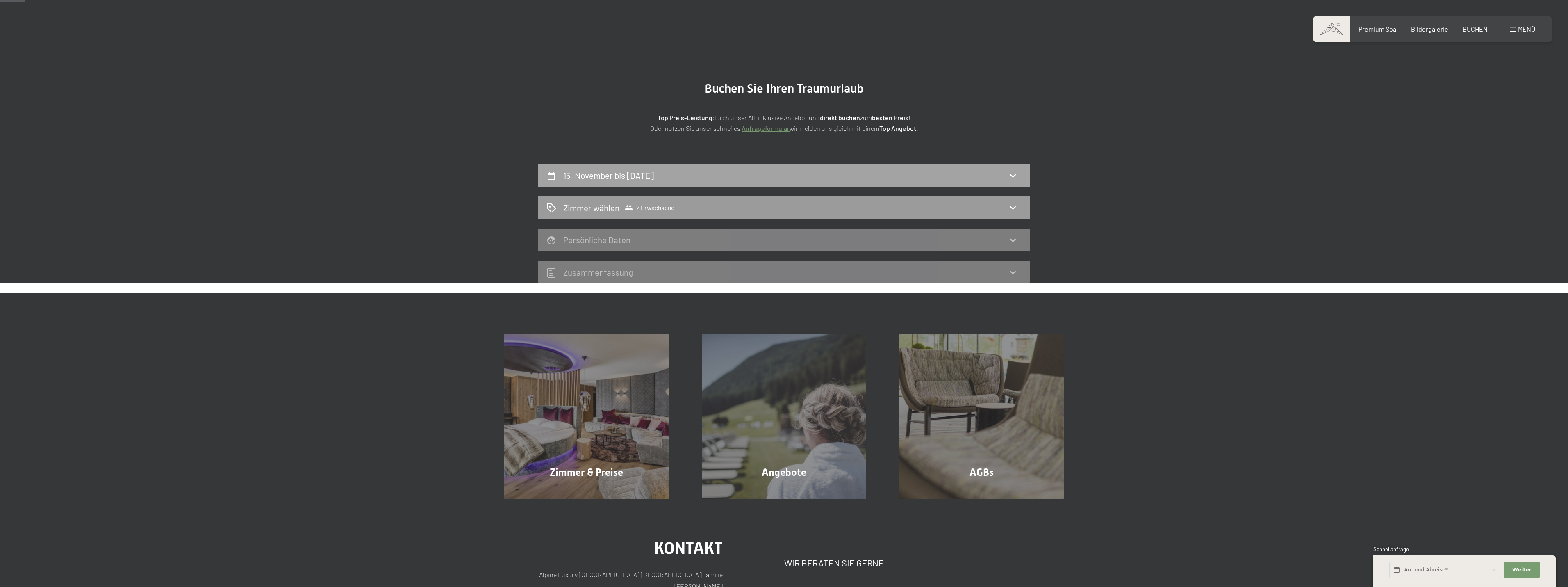
click at [965, 178] on div "15. November bis [DATE]" at bounding box center [784, 175] width 475 height 12
select select "[DATE]"
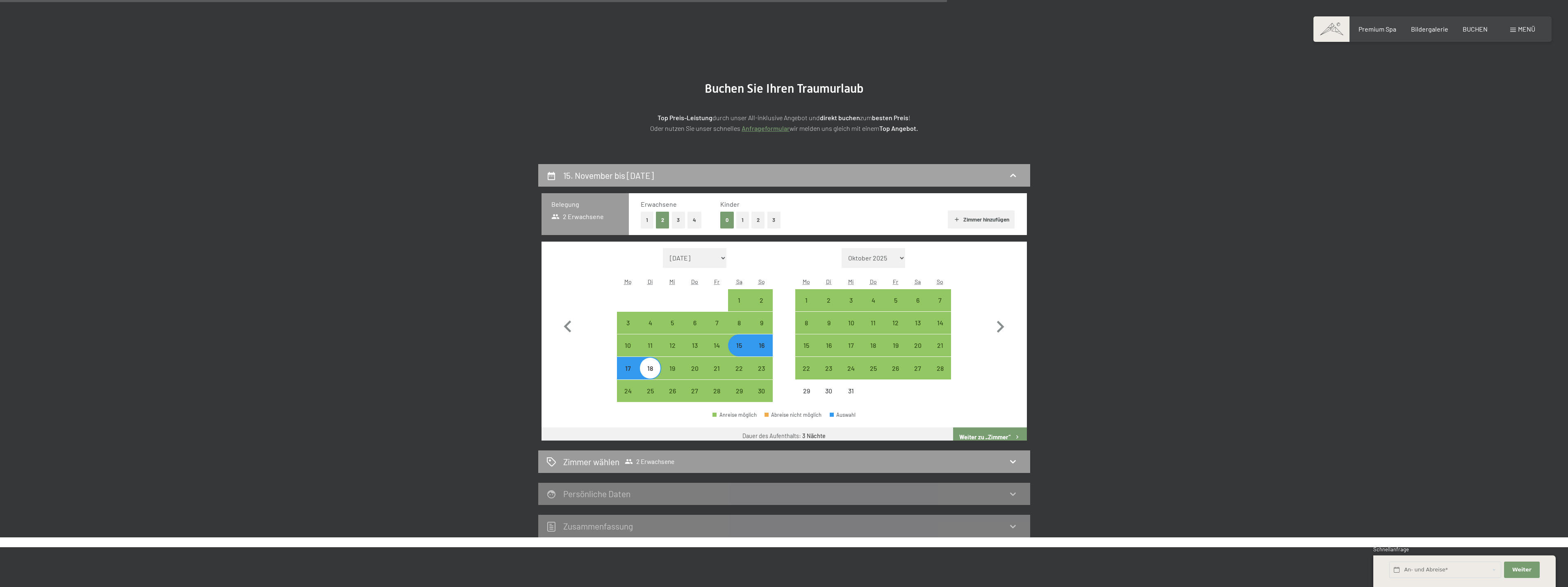
scroll to position [195, 0]
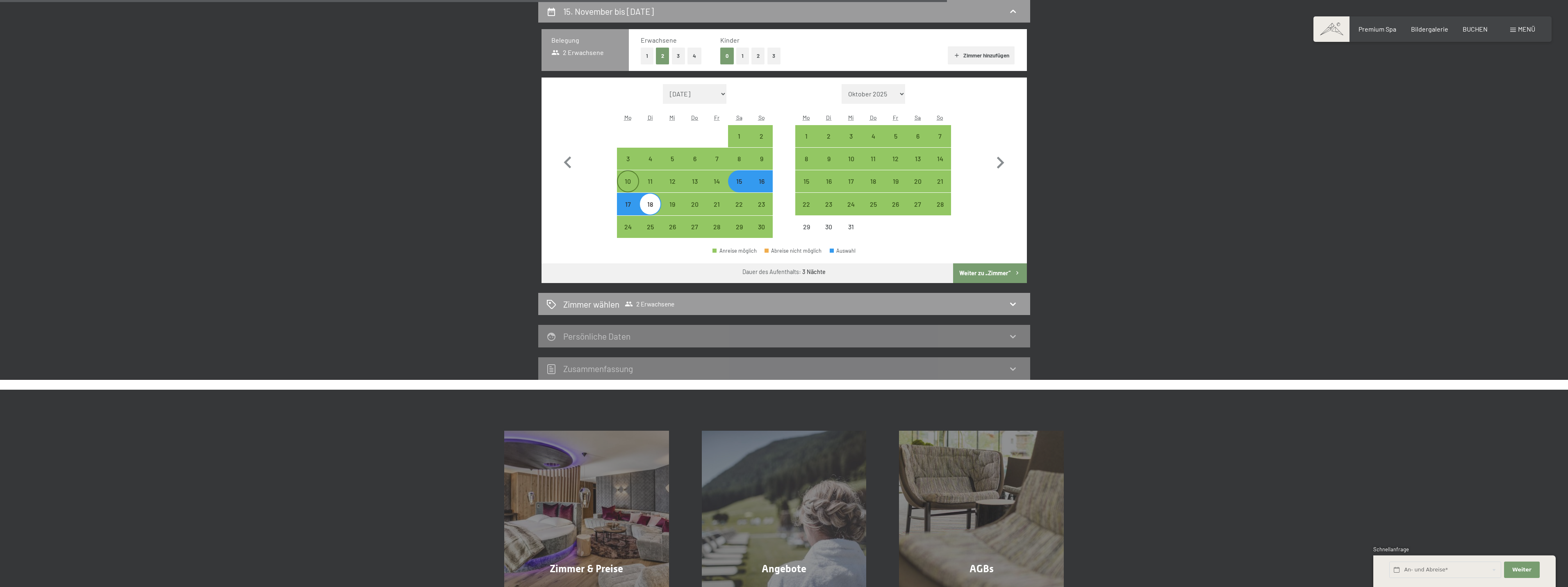
click at [623, 188] on div "10" at bounding box center [628, 188] width 21 height 21
select select "[DATE]"
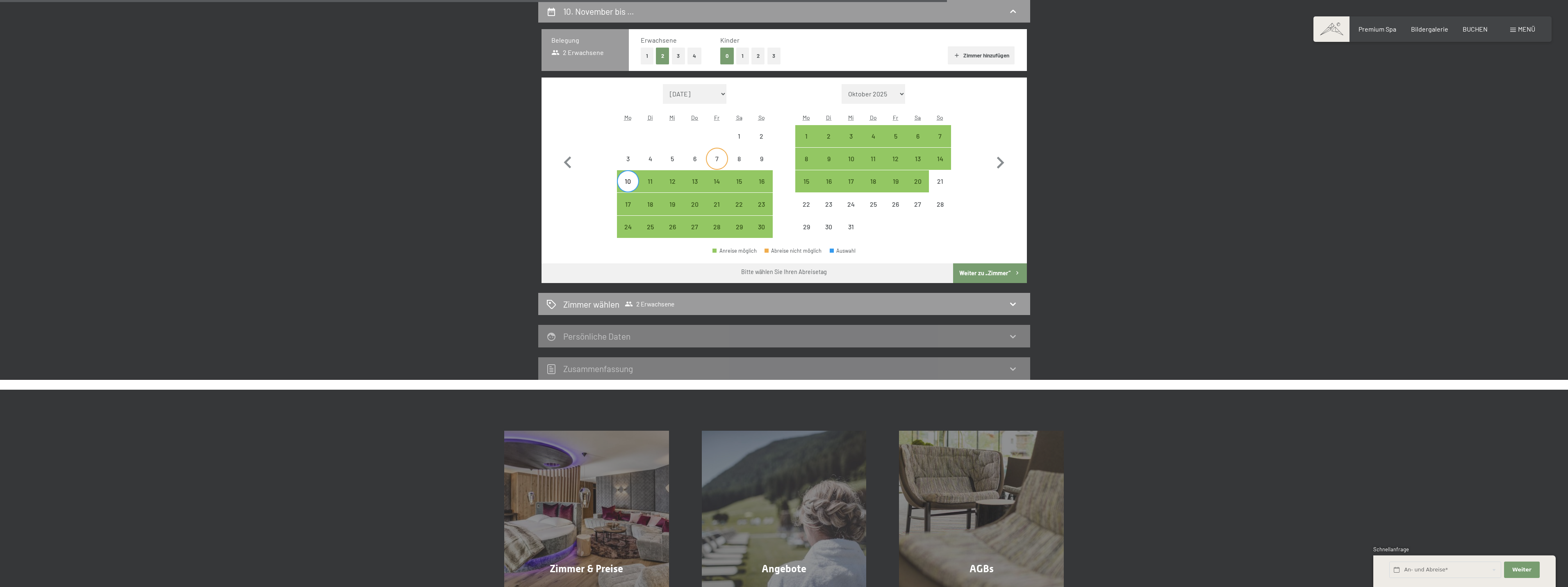
click at [712, 164] on div "7" at bounding box center [717, 166] width 21 height 21
select select "[DATE]"
click at [688, 161] on div "6" at bounding box center [695, 166] width 21 height 21
select select "[DATE]"
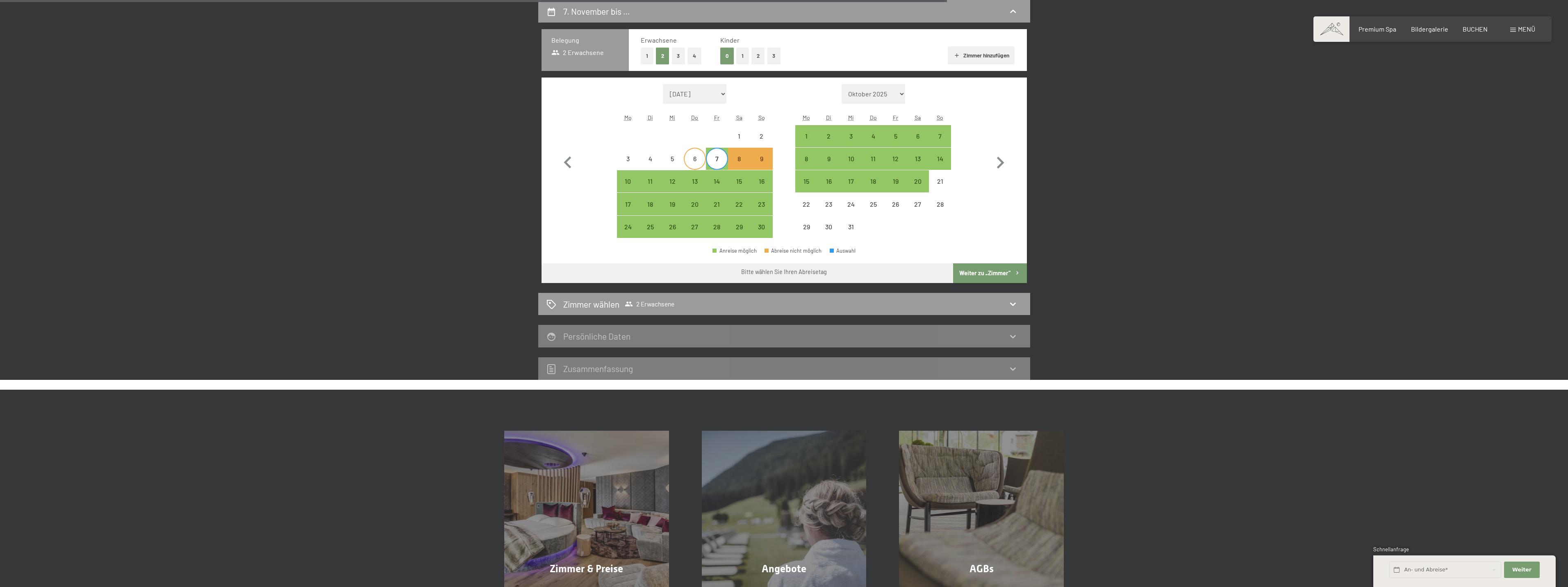
select select "[DATE]"
click at [623, 180] on div "10" at bounding box center [628, 188] width 21 height 21
select select "[DATE]"
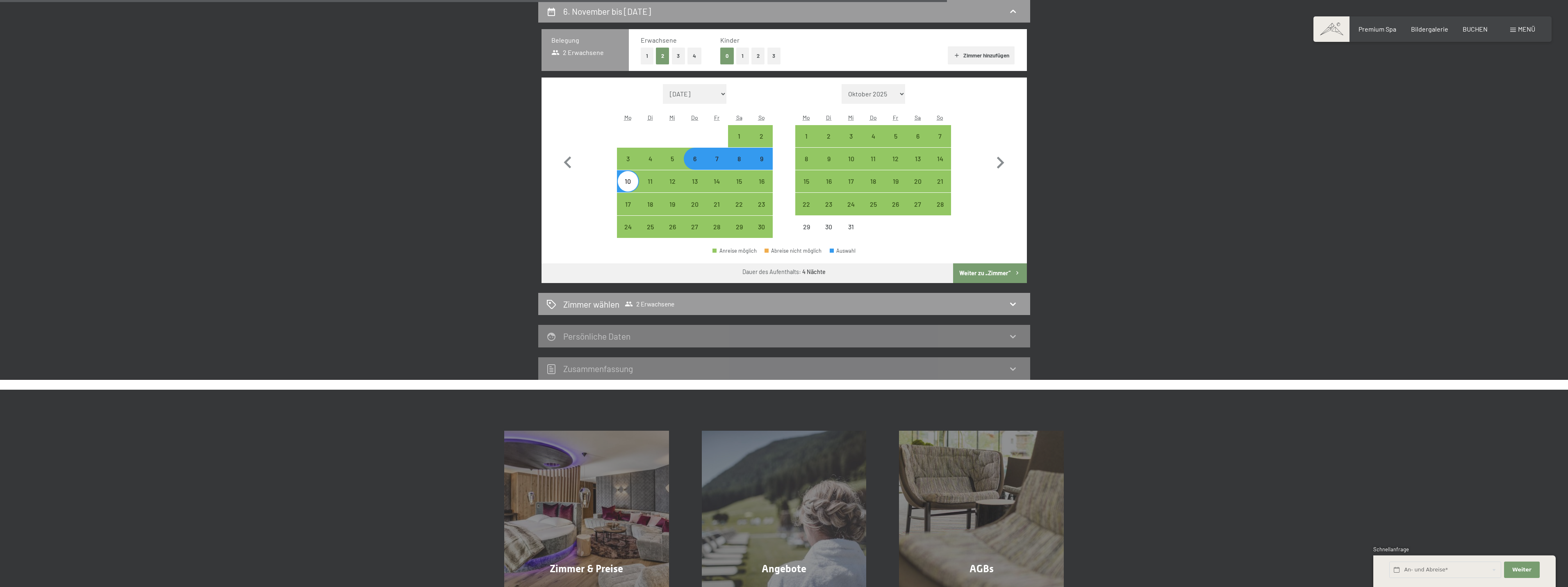
click at [984, 270] on button "Weiter zu „Zimmer“" at bounding box center [990, 273] width 74 height 19
select select "[DATE]"
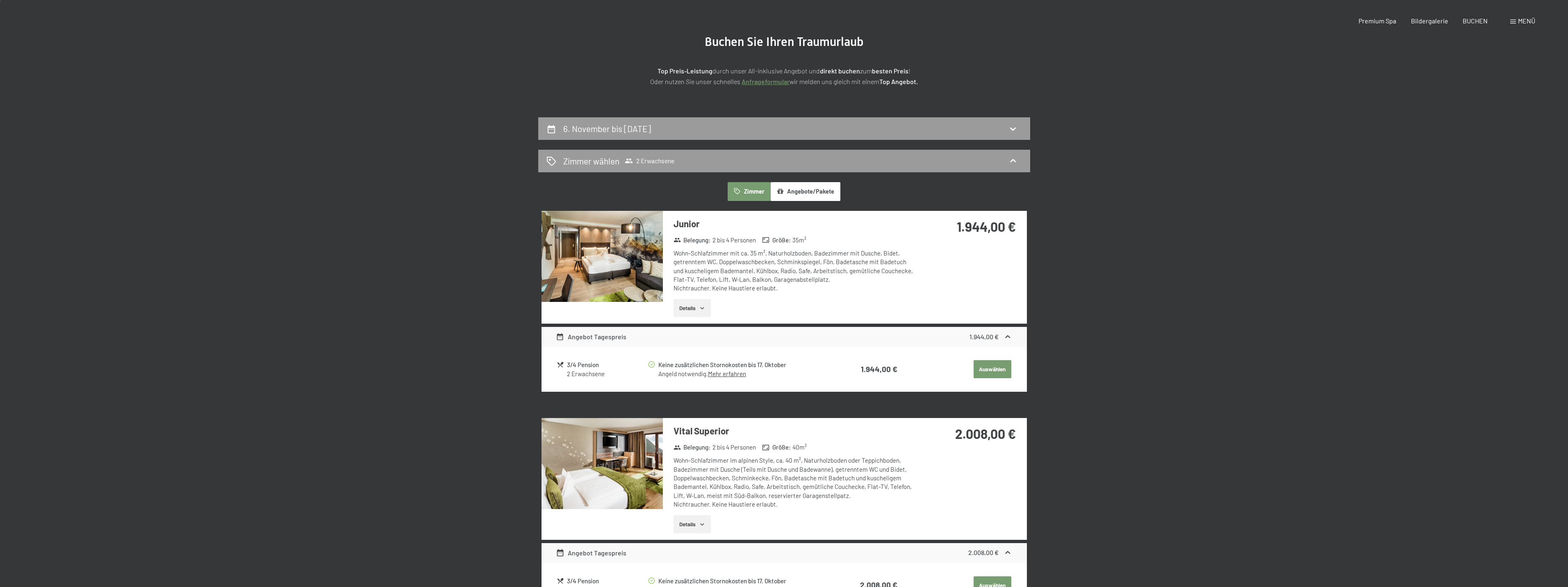
scroll to position [0, 0]
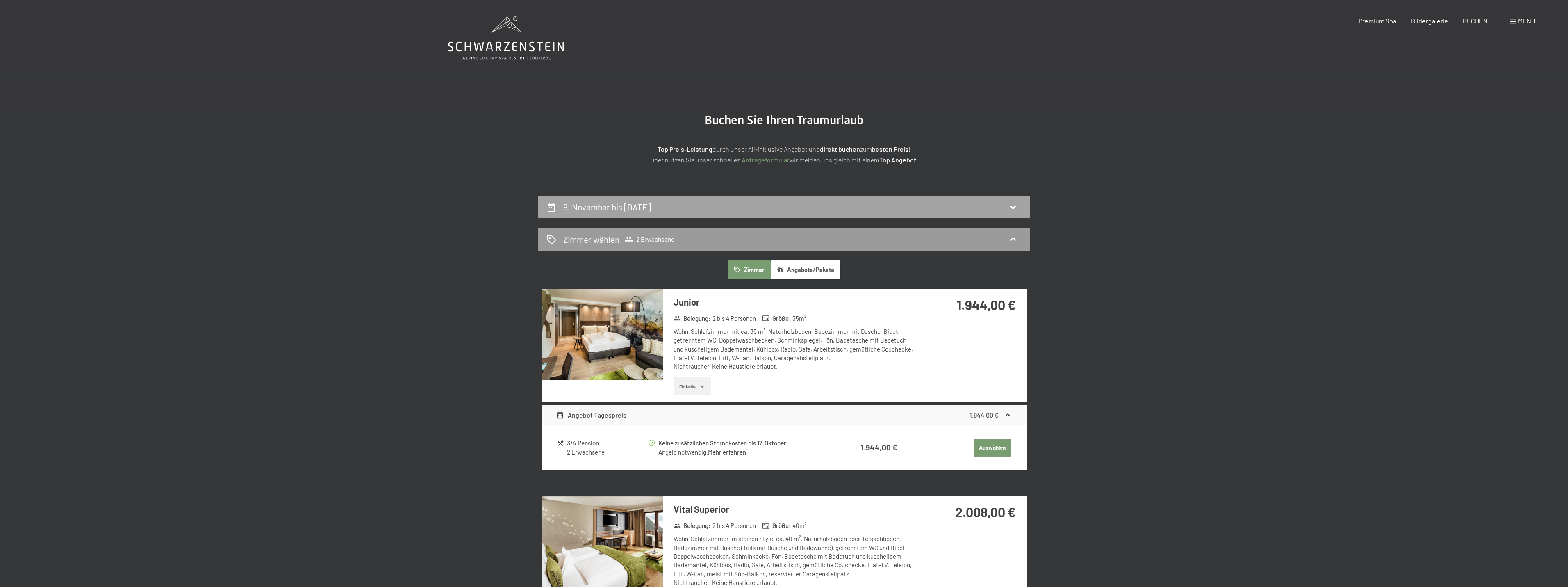
click at [757, 202] on div "6. November bis [DATE]" at bounding box center [784, 207] width 475 height 12
select select "[DATE]"
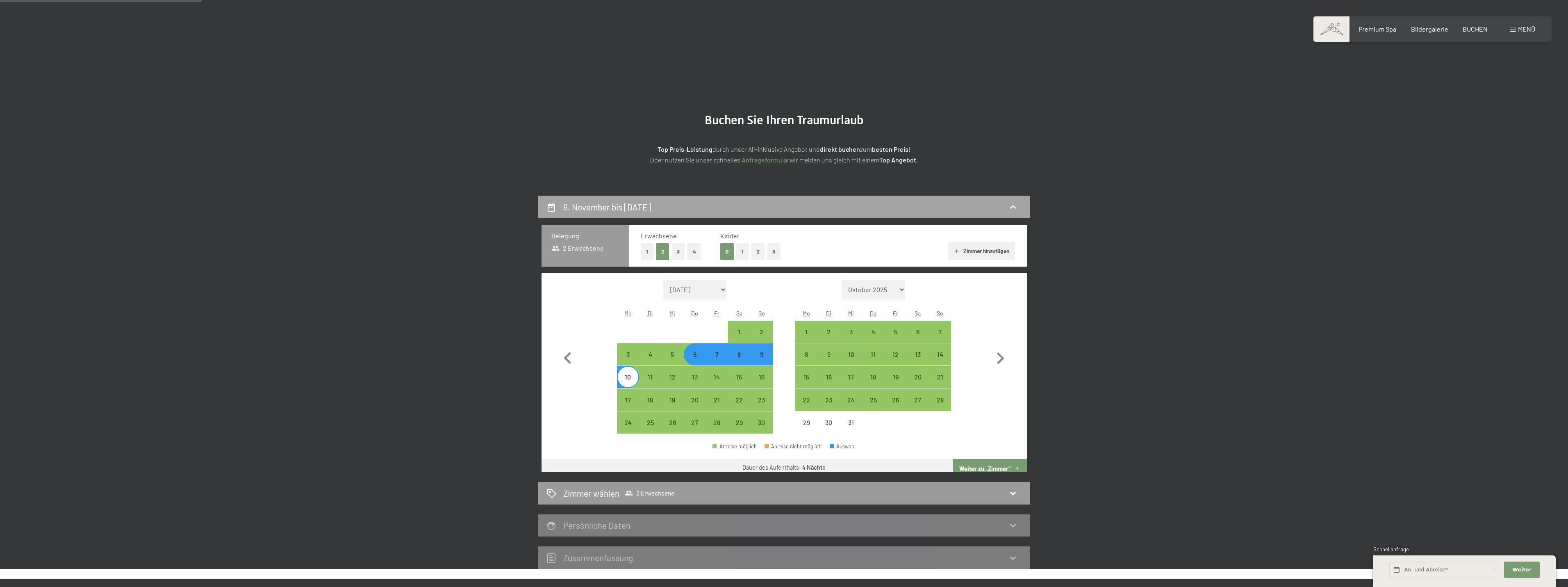
scroll to position [195, 0]
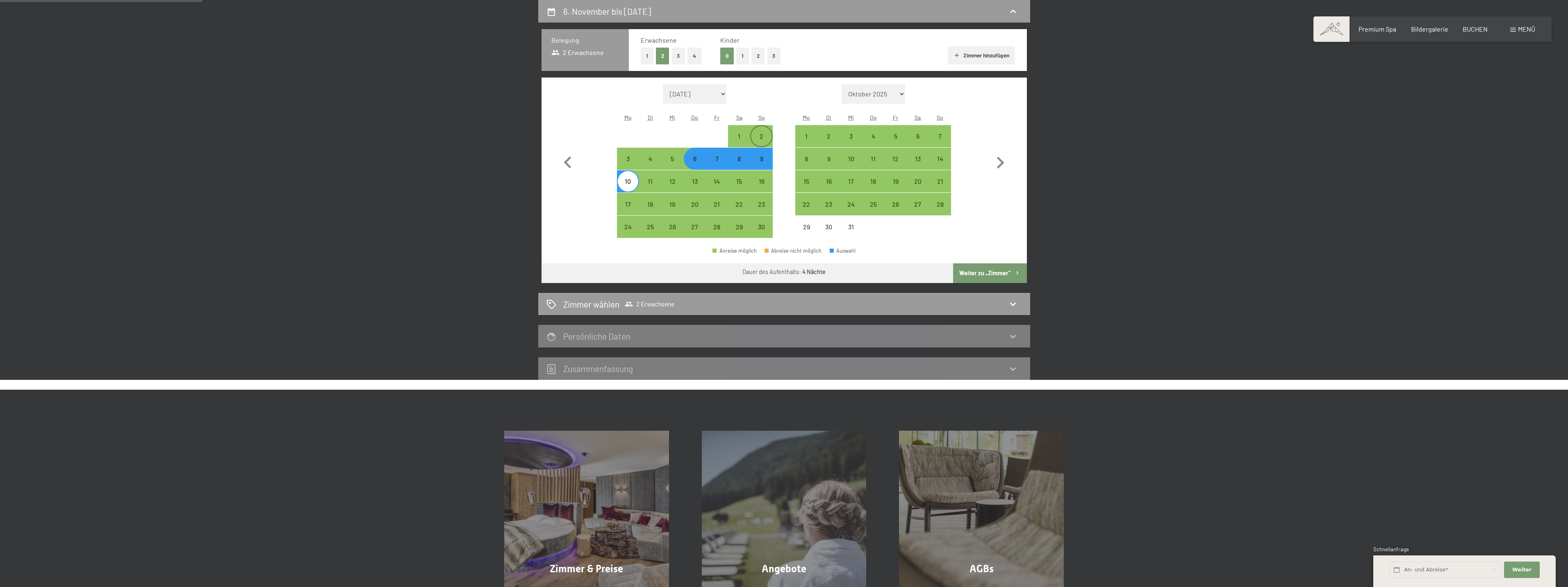
click at [763, 141] on div "2" at bounding box center [761, 143] width 21 height 21
select select "[DATE]"
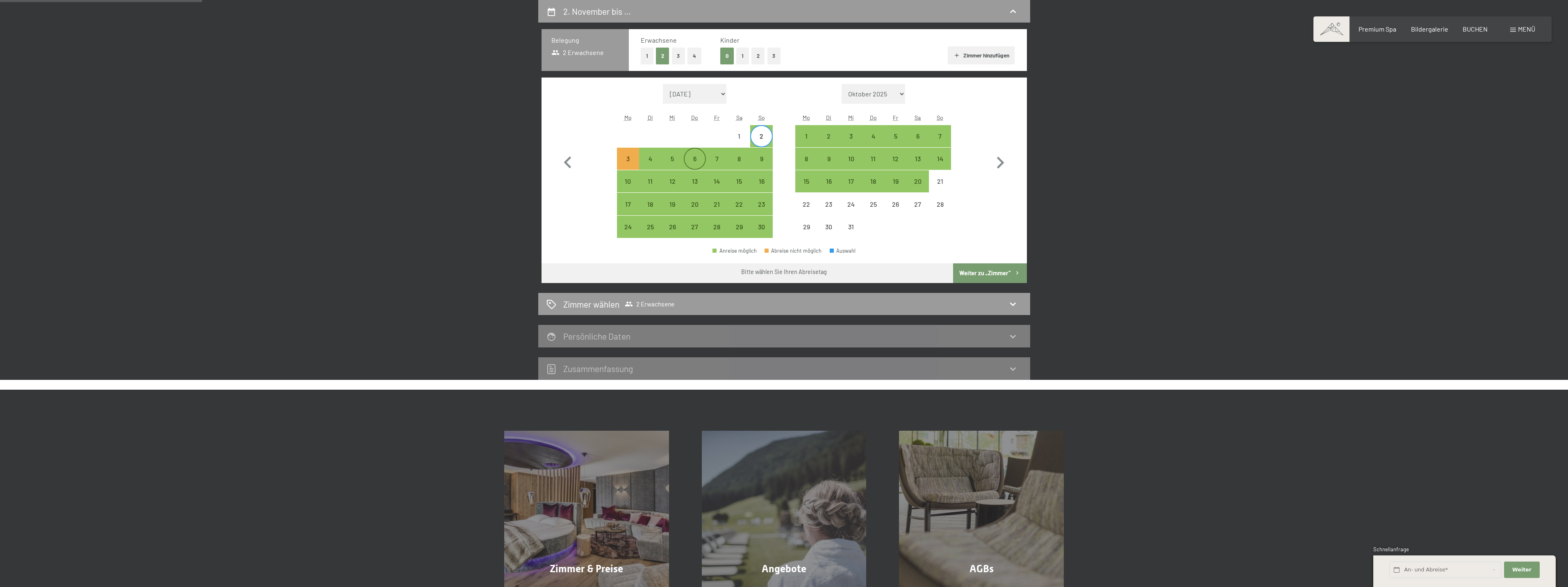
click at [698, 156] on div "6" at bounding box center [695, 166] width 21 height 21
select select "[DATE]"
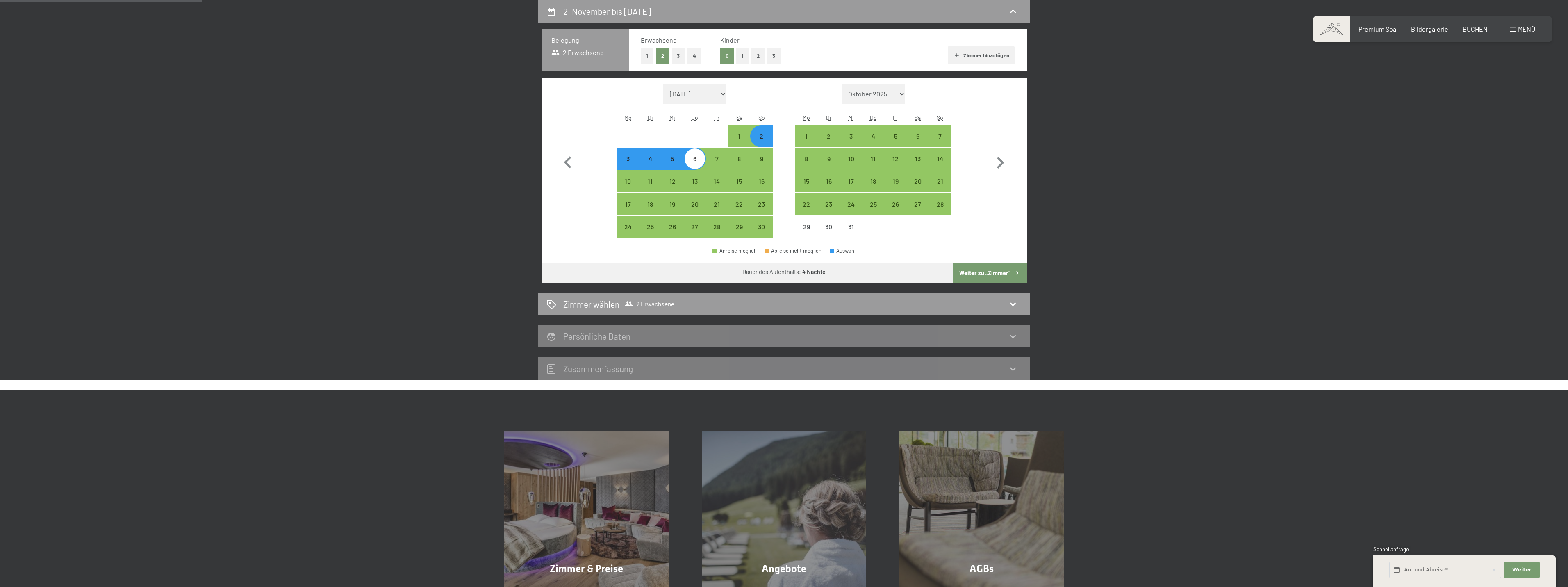
click at [1014, 270] on icon "button" at bounding box center [1017, 272] width 7 height 7
select select "[DATE]"
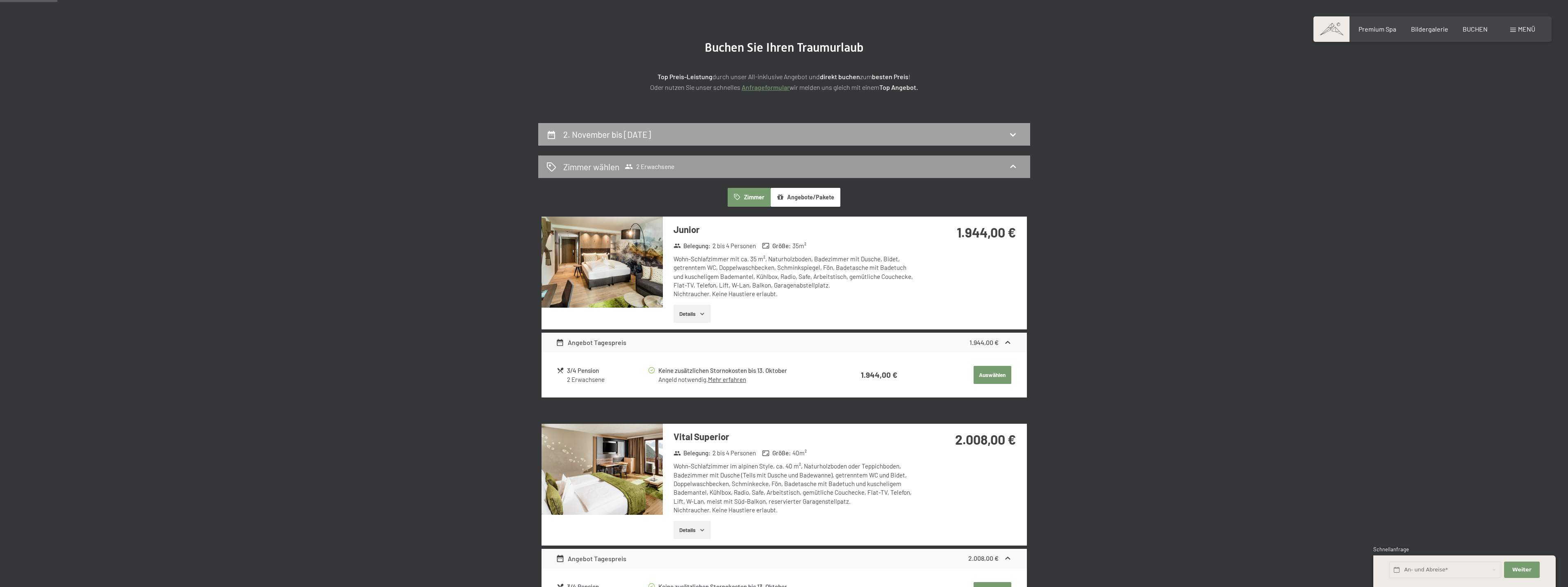
click at [735, 134] on div "2. November bis [DATE]" at bounding box center [784, 135] width 475 height 12
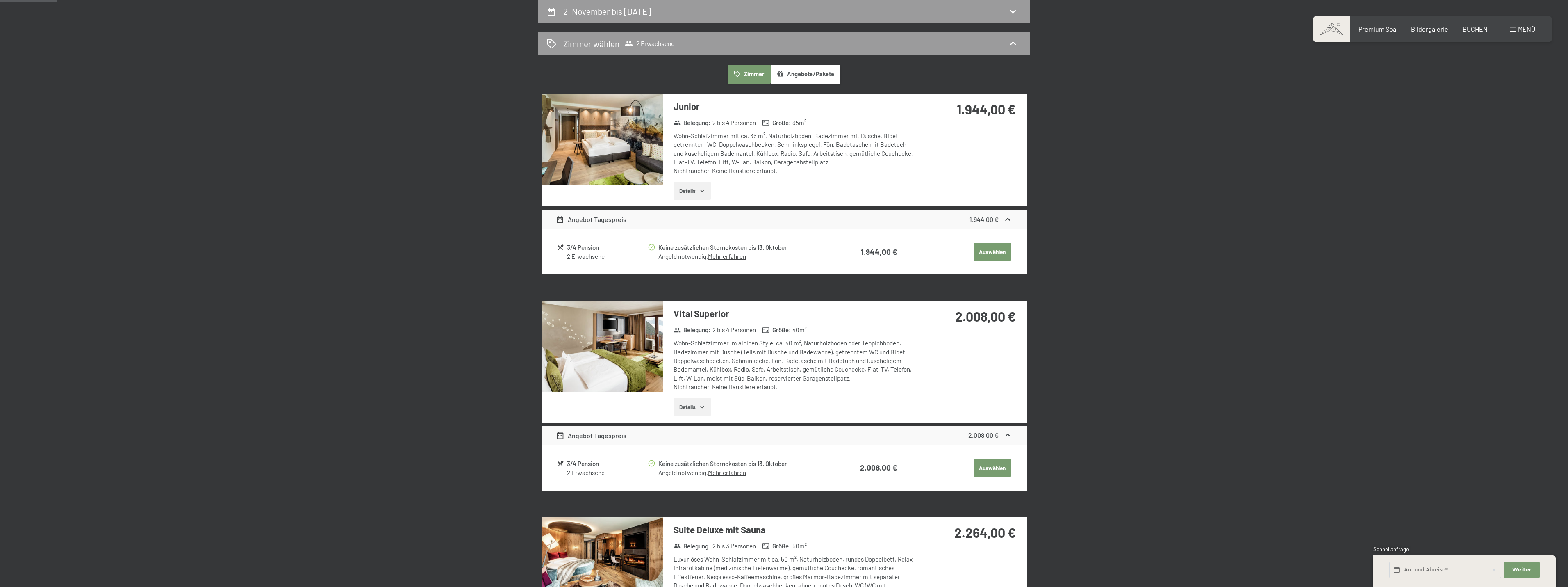
select select "[DATE]"
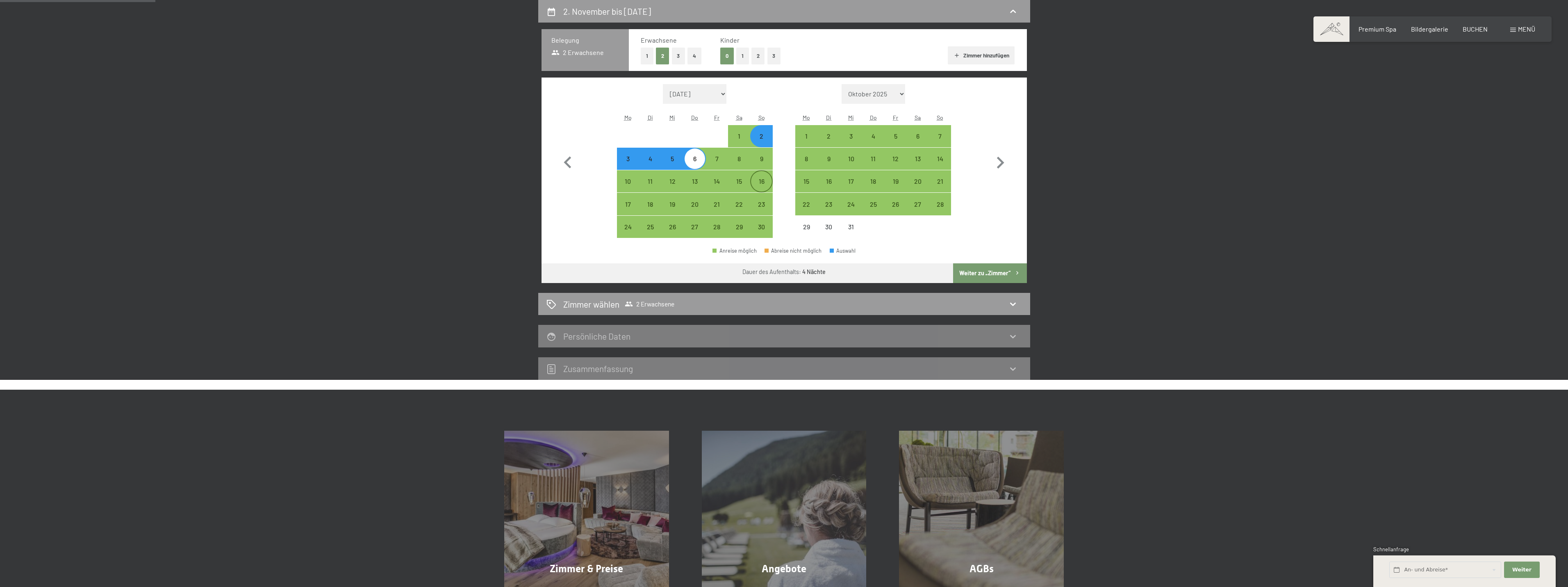
click at [755, 185] on div "16" at bounding box center [761, 188] width 21 height 21
select select "[DATE]"
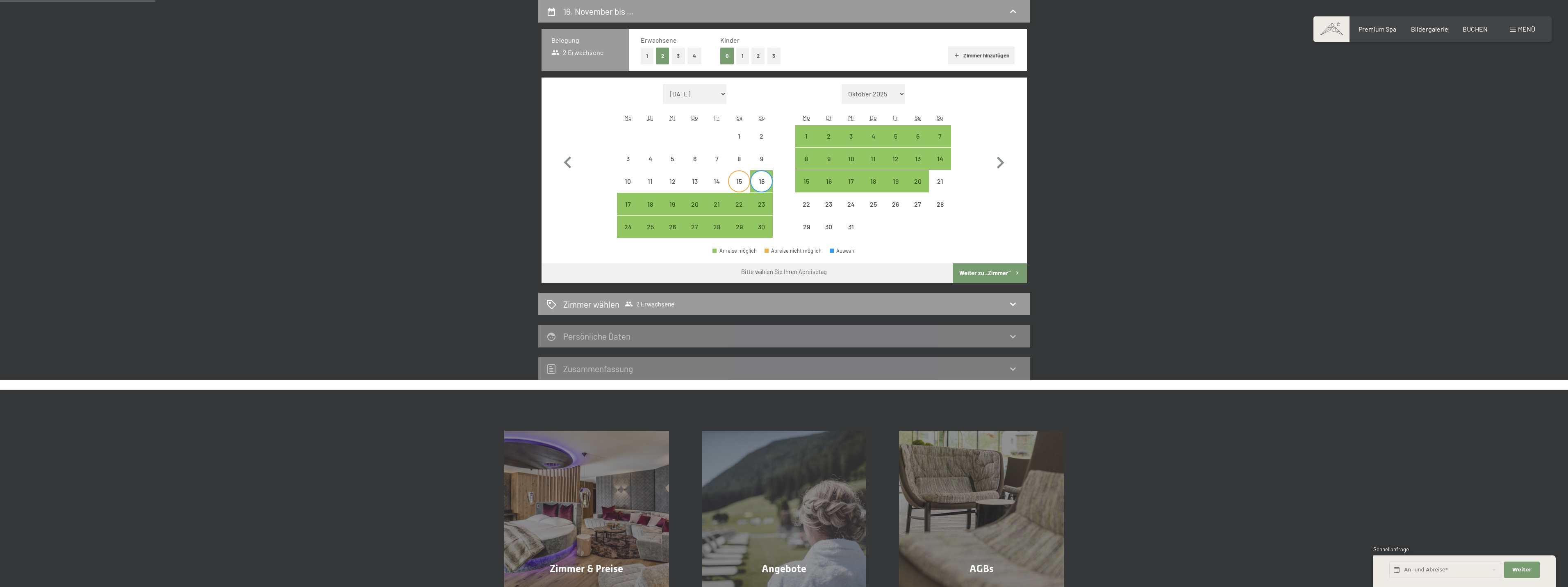
click at [740, 184] on div "15" at bounding box center [739, 188] width 21 height 21
select select "[DATE]"
click at [693, 207] on div "20" at bounding box center [695, 211] width 21 height 21
select select "[DATE]"
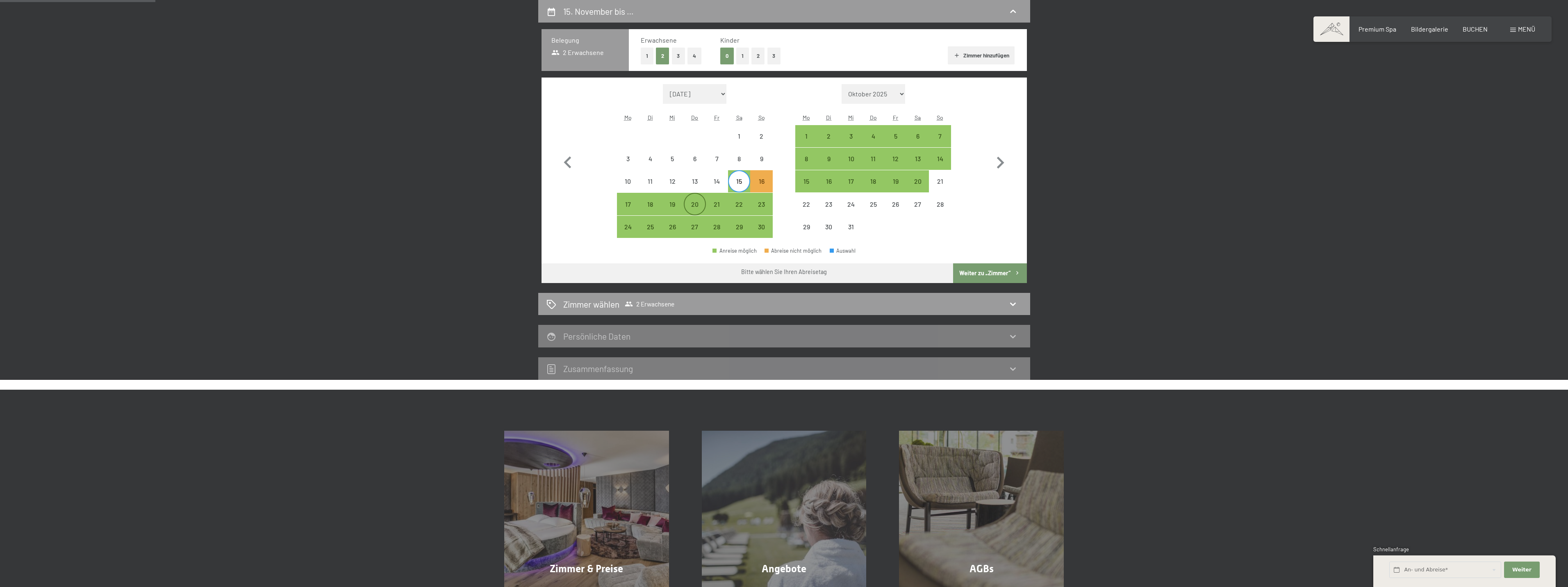
select select "[DATE]"
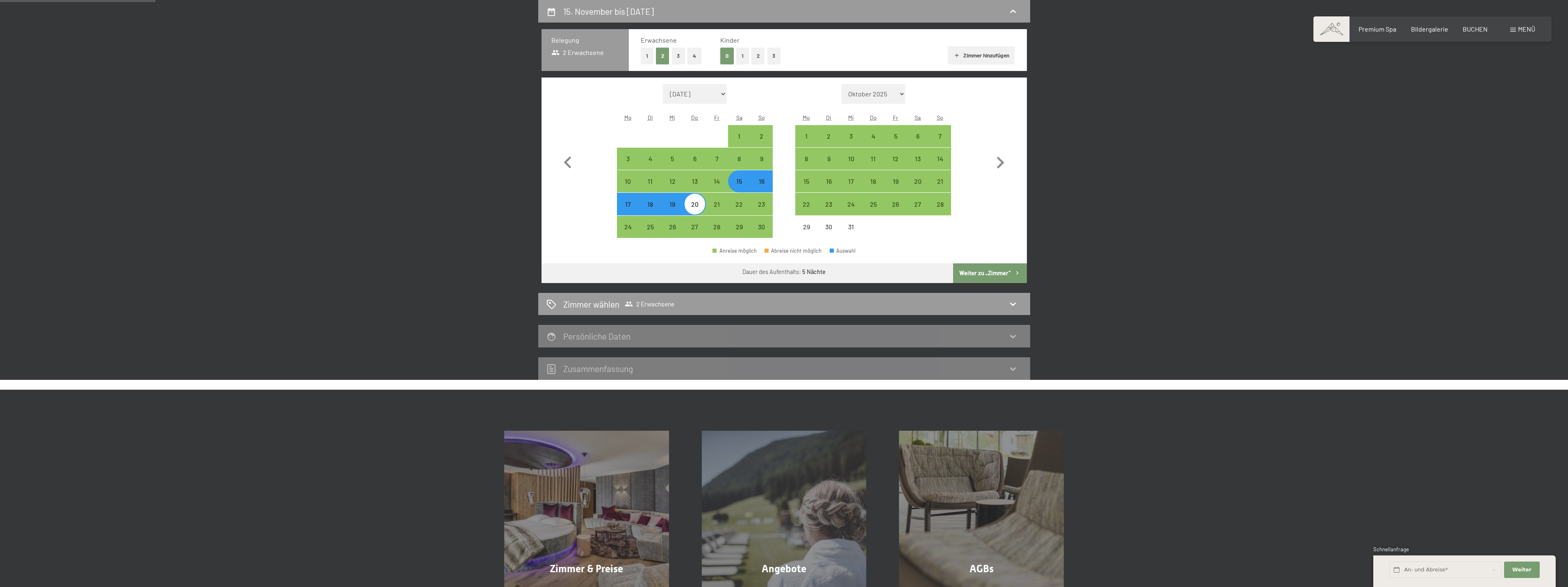
click at [695, 206] on div "20" at bounding box center [695, 211] width 21 height 21
select select "[DATE]"
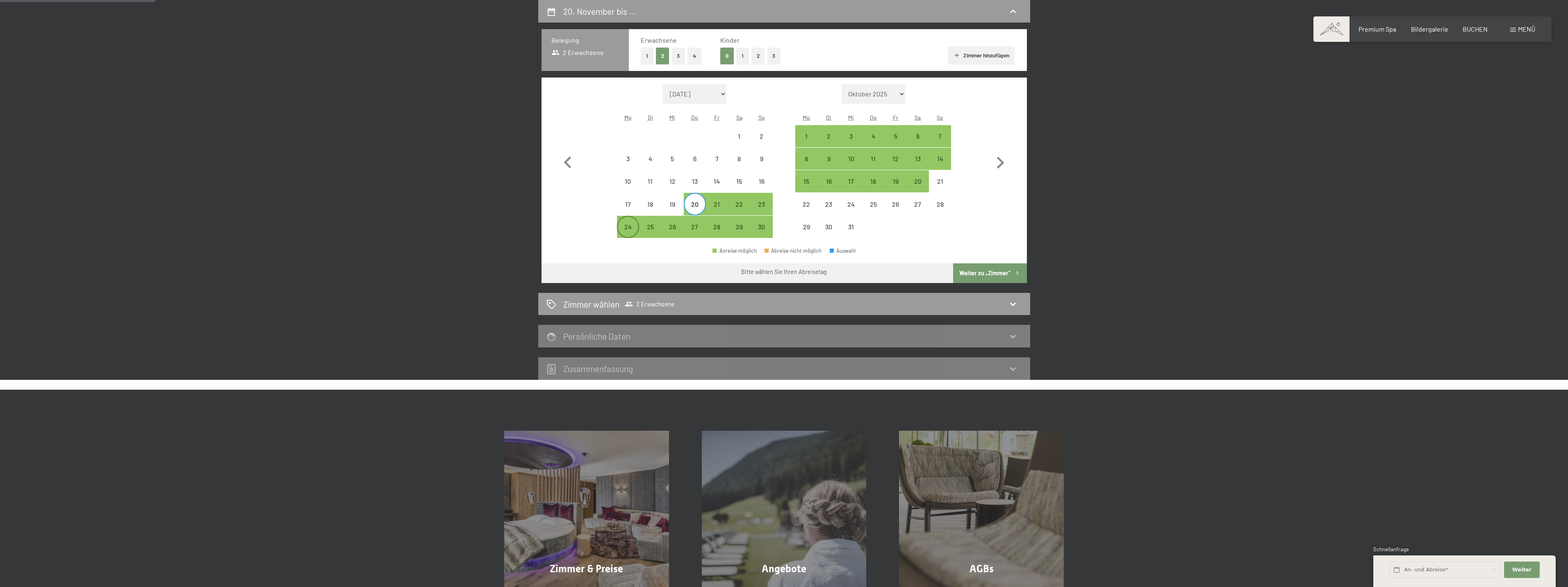
click at [632, 223] on div "24" at bounding box center [628, 234] width 21 height 21
select select "[DATE]"
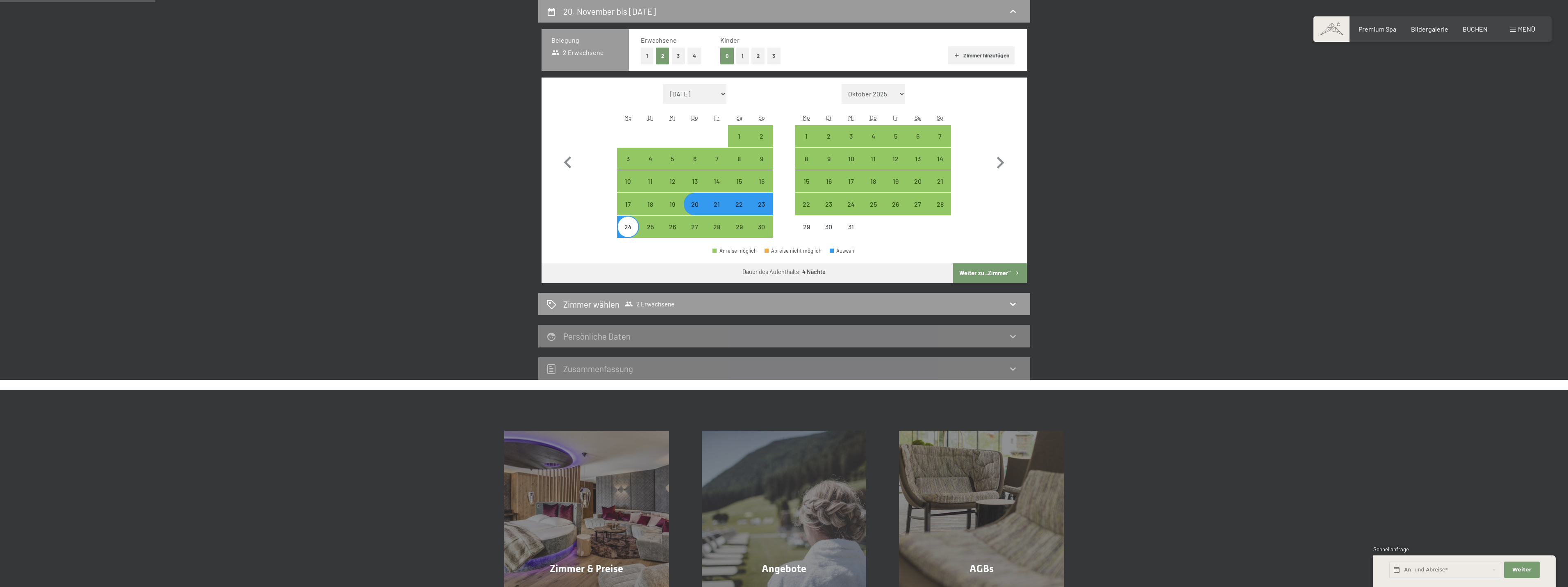
click at [1001, 273] on button "Weiter zu „Zimmer“" at bounding box center [990, 273] width 74 height 19
select select "[DATE]"
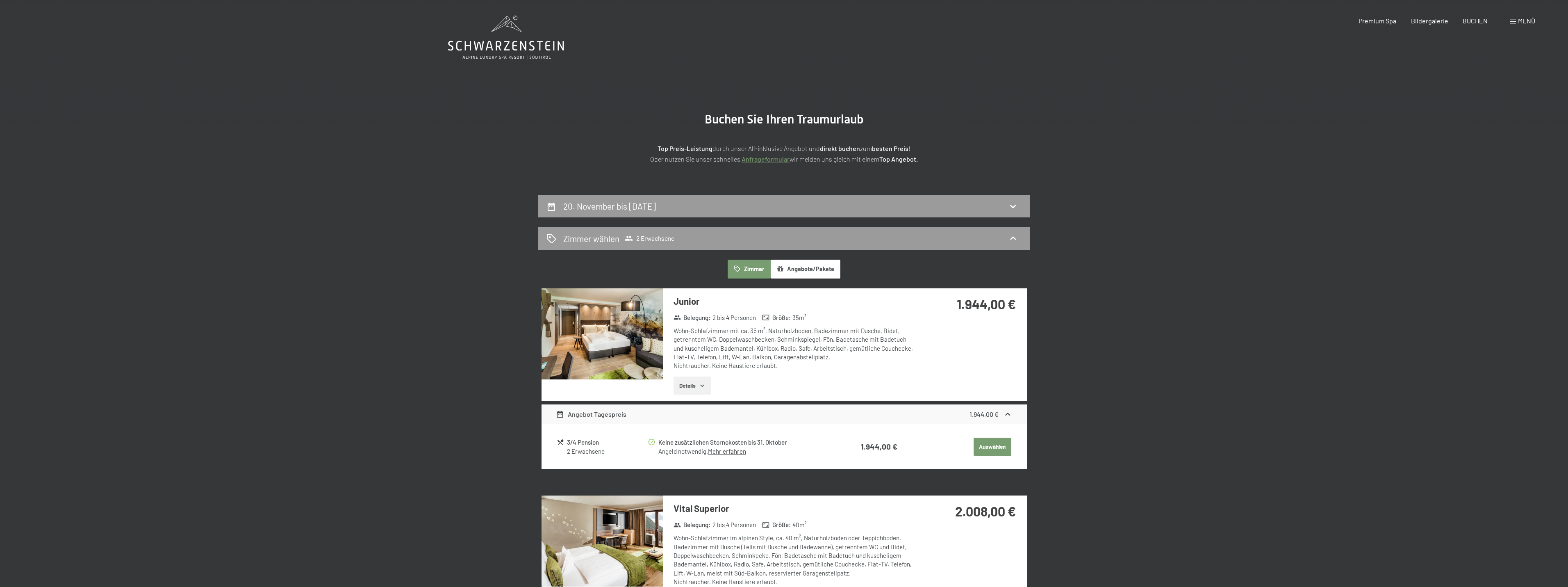
scroll to position [0, 0]
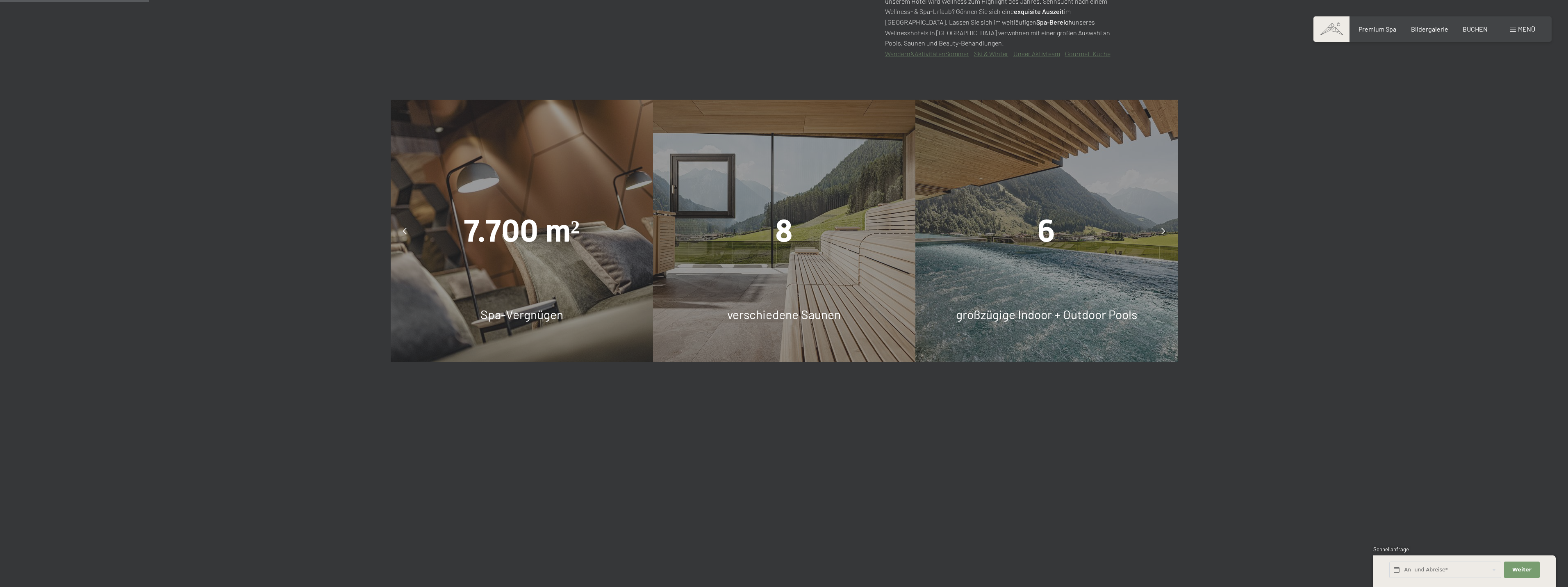
scroll to position [738, 0]
